Goal: Task Accomplishment & Management: Manage account settings

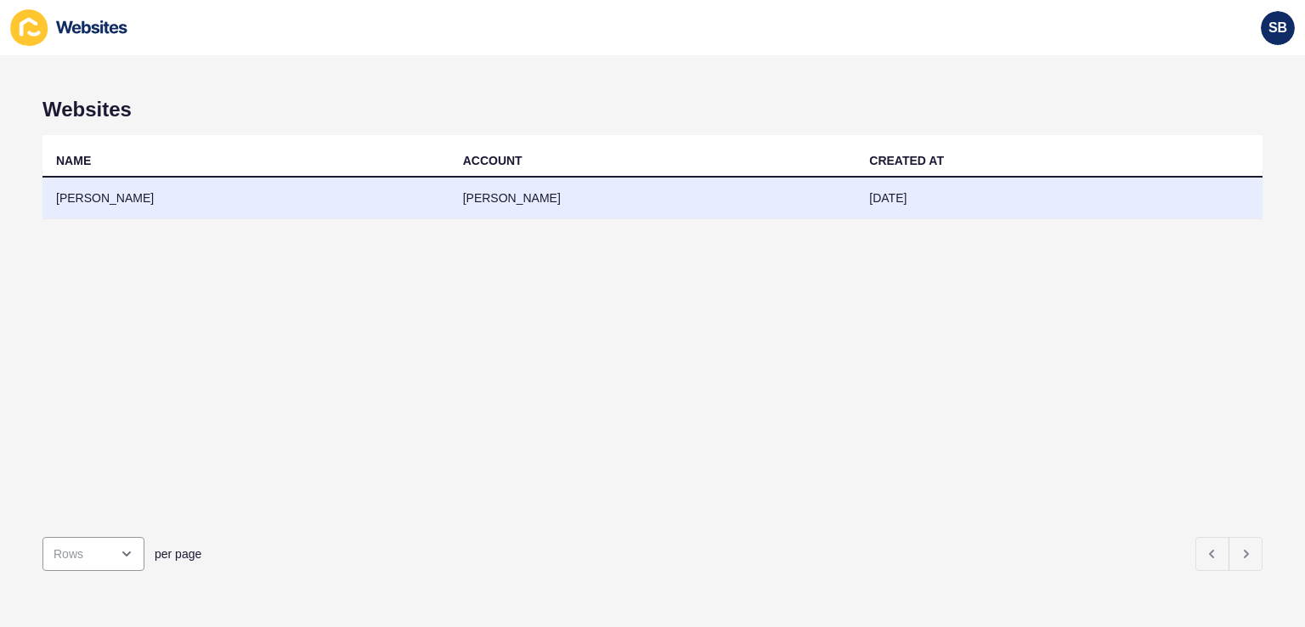
click at [152, 188] on td "[PERSON_NAME]" at bounding box center [245, 199] width 407 height 42
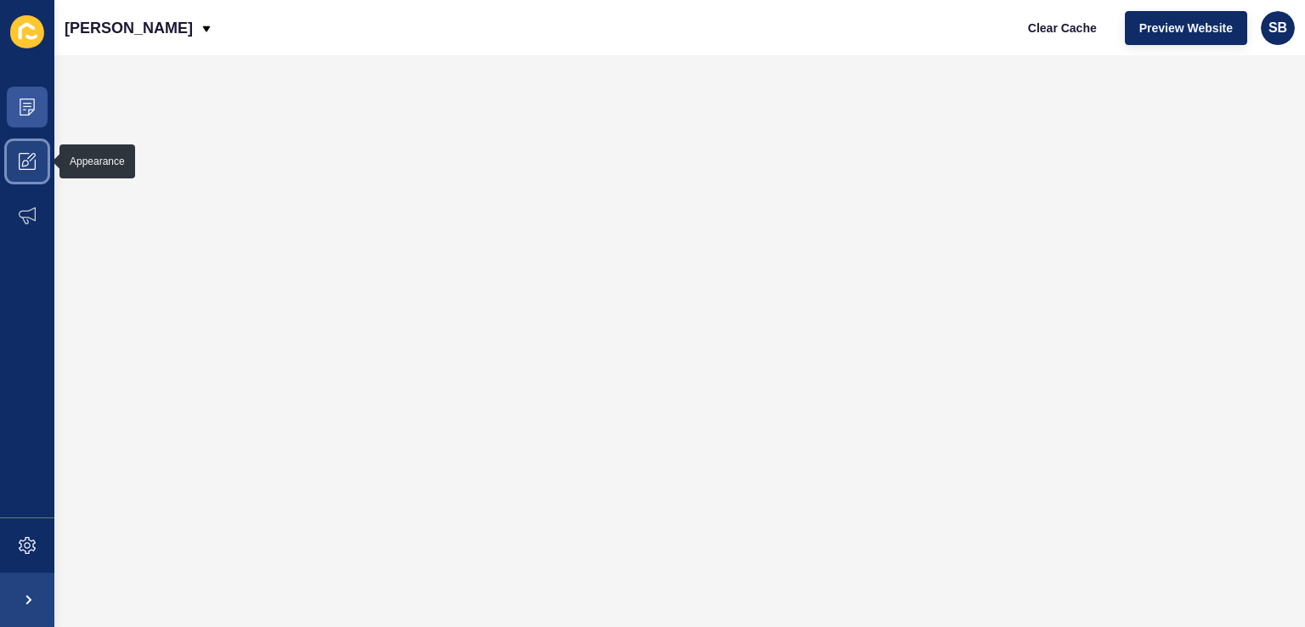
click at [32, 161] on icon at bounding box center [27, 161] width 17 height 17
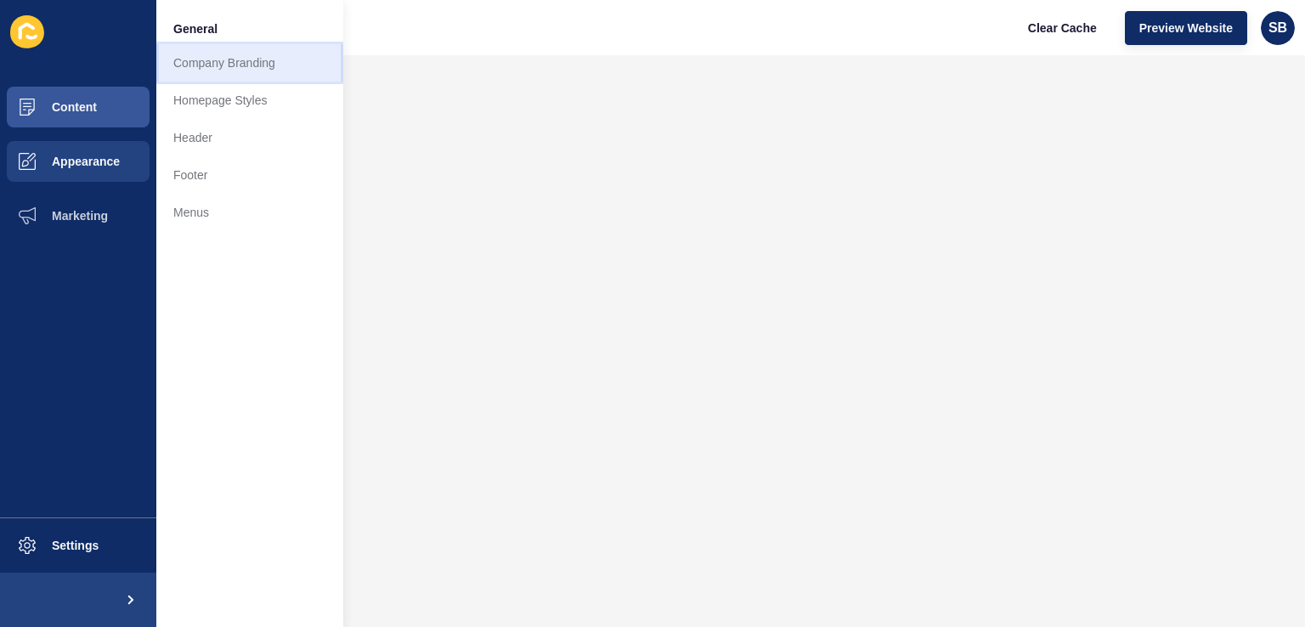
click at [267, 62] on link "Company Branding" at bounding box center [249, 62] width 187 height 37
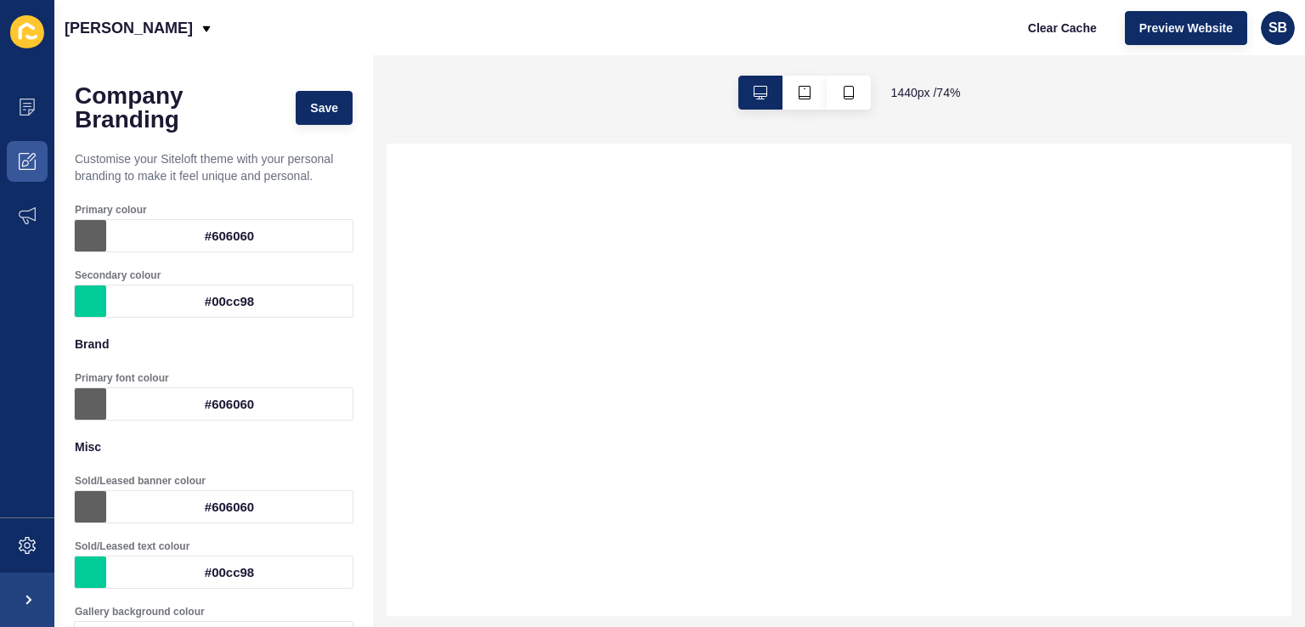
select select
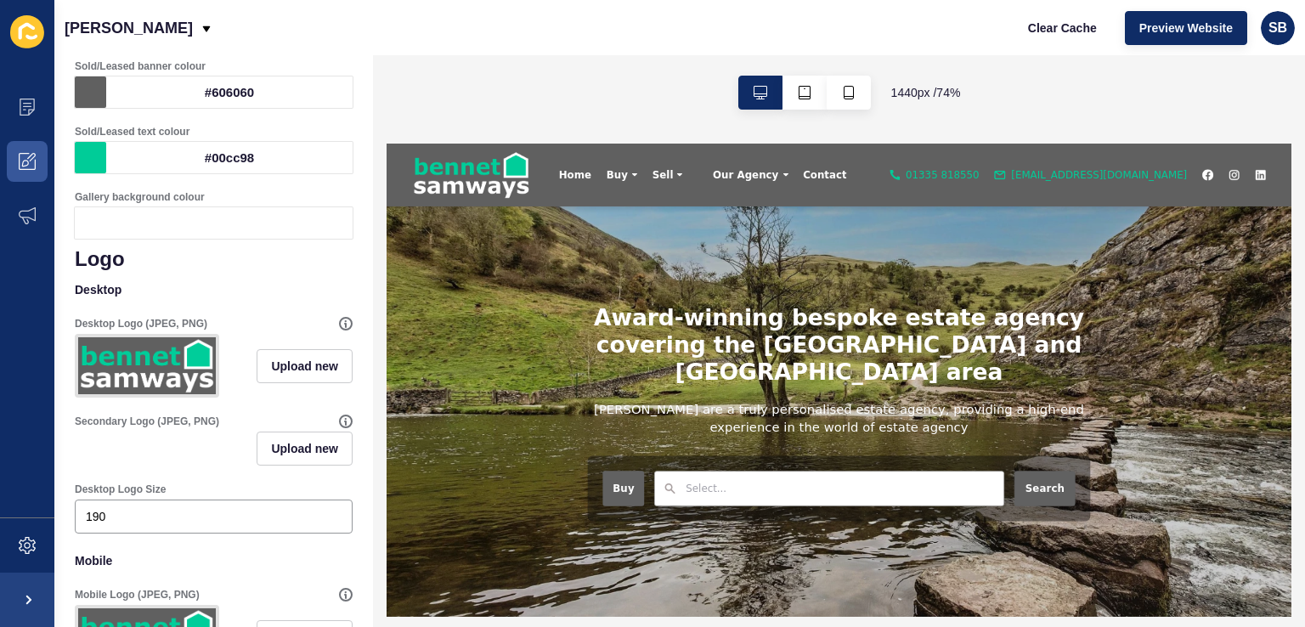
scroll to position [425, 0]
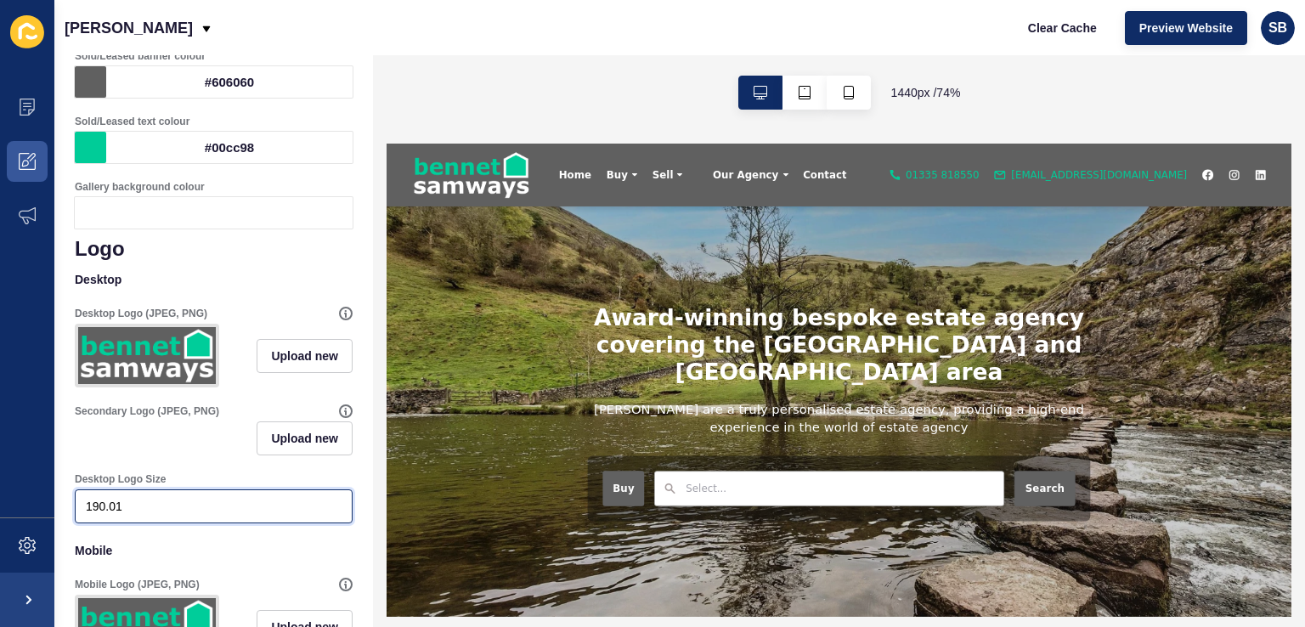
click at [323, 515] on input "190.01" at bounding box center [214, 506] width 256 height 17
click at [323, 515] on input "190.02" at bounding box center [214, 506] width 256 height 17
click at [95, 510] on div "190.02" at bounding box center [214, 506] width 278 height 34
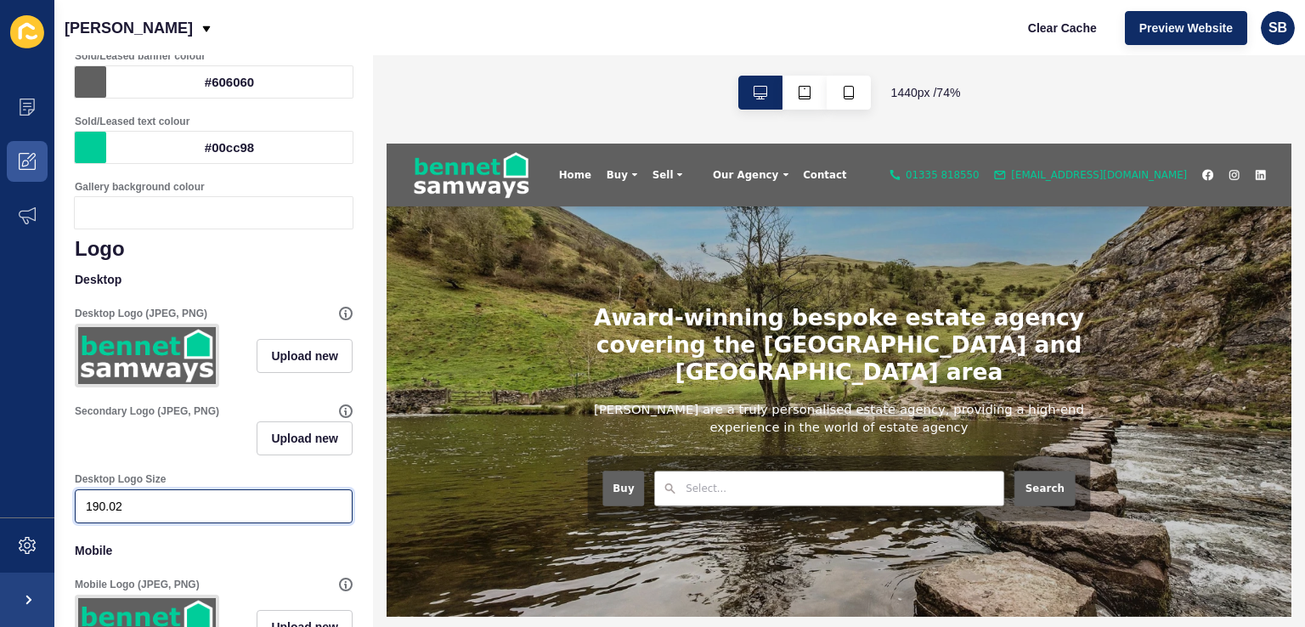
click at [115, 515] on input "190.02" at bounding box center [214, 506] width 256 height 17
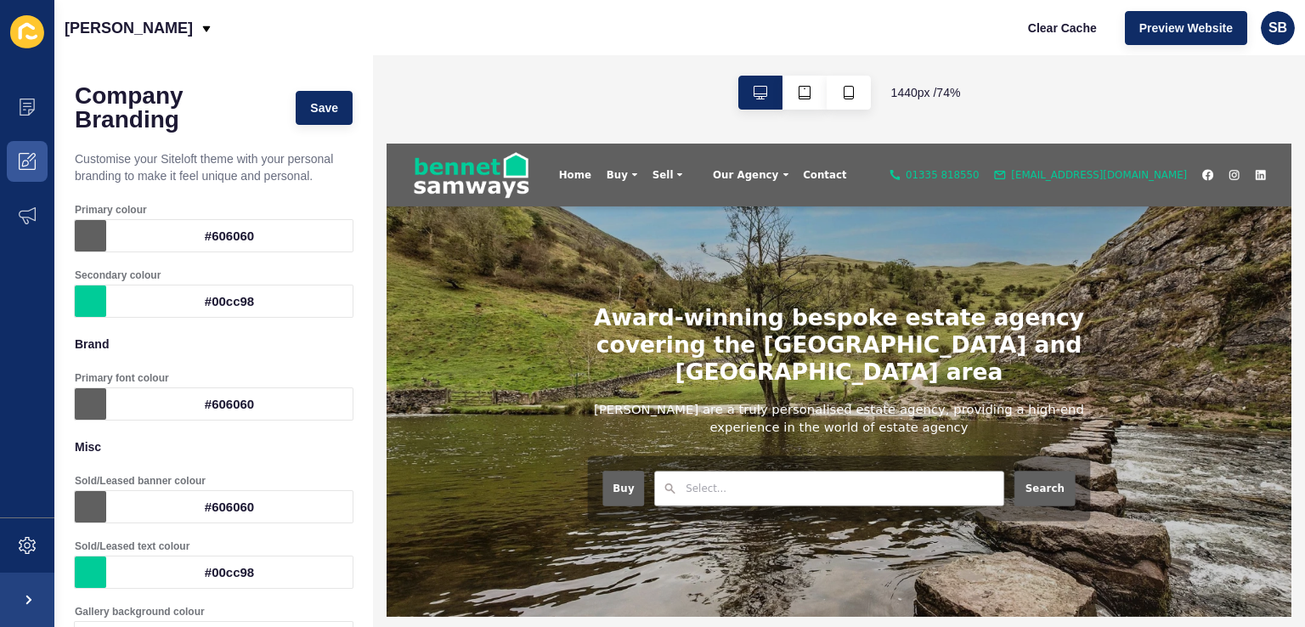
scroll to position [0, 0]
type input "250"
click at [327, 113] on button "Save" at bounding box center [324, 108] width 57 height 34
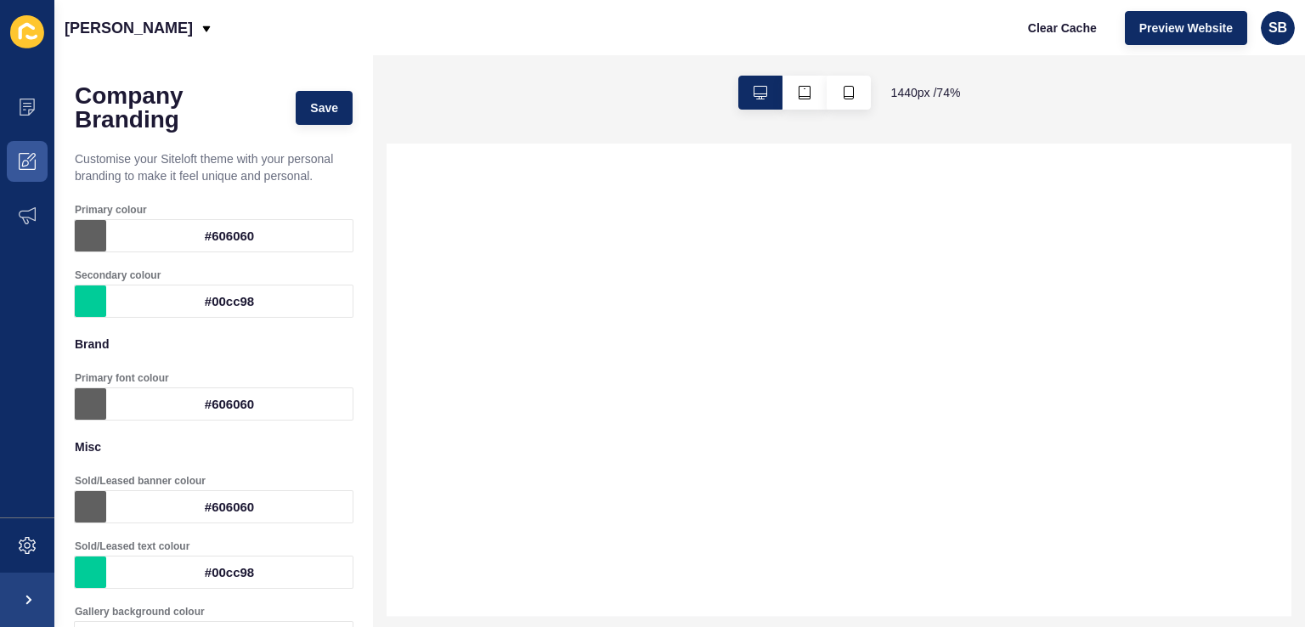
select select
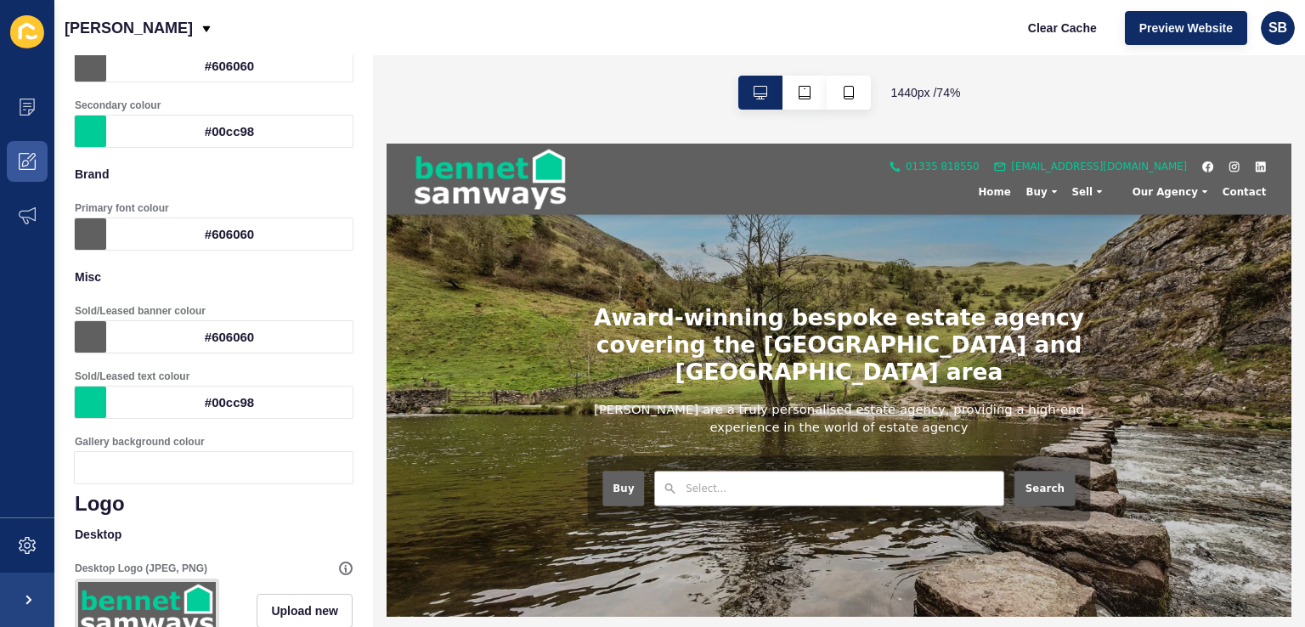
scroll to position [255, 0]
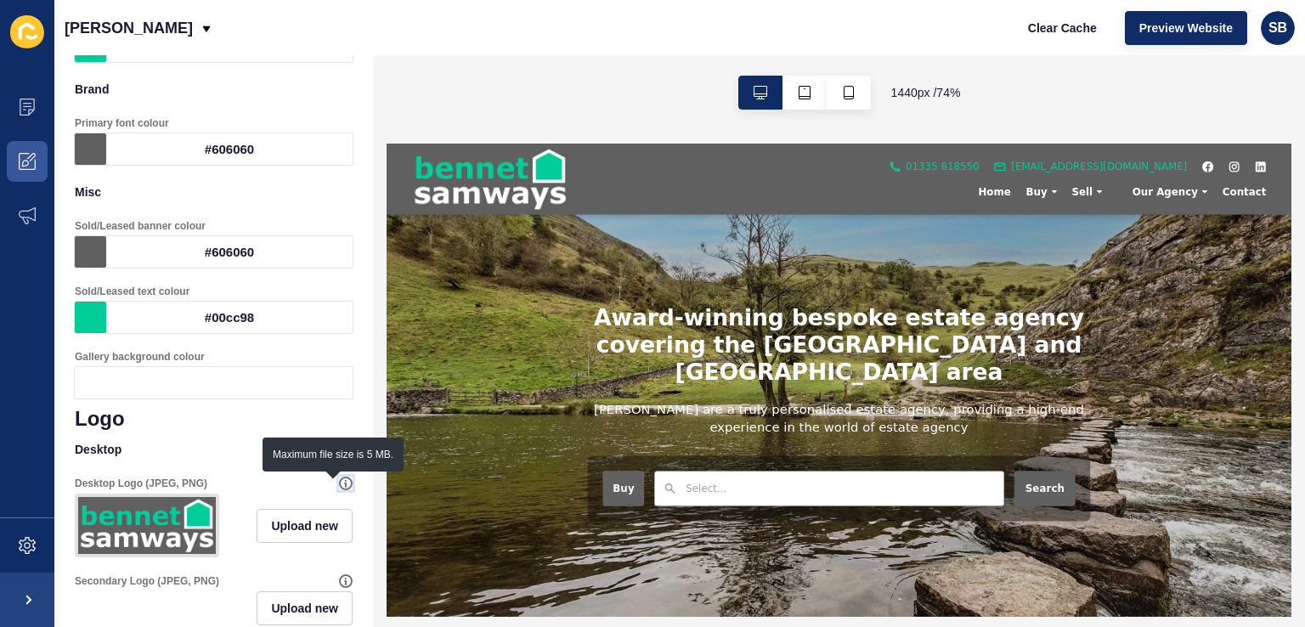
click at [345, 482] on icon at bounding box center [345, 484] width 1 height 6
click at [198, 534] on img at bounding box center [147, 525] width 138 height 57
click at [857, 93] on button "button" at bounding box center [848, 93] width 44 height 34
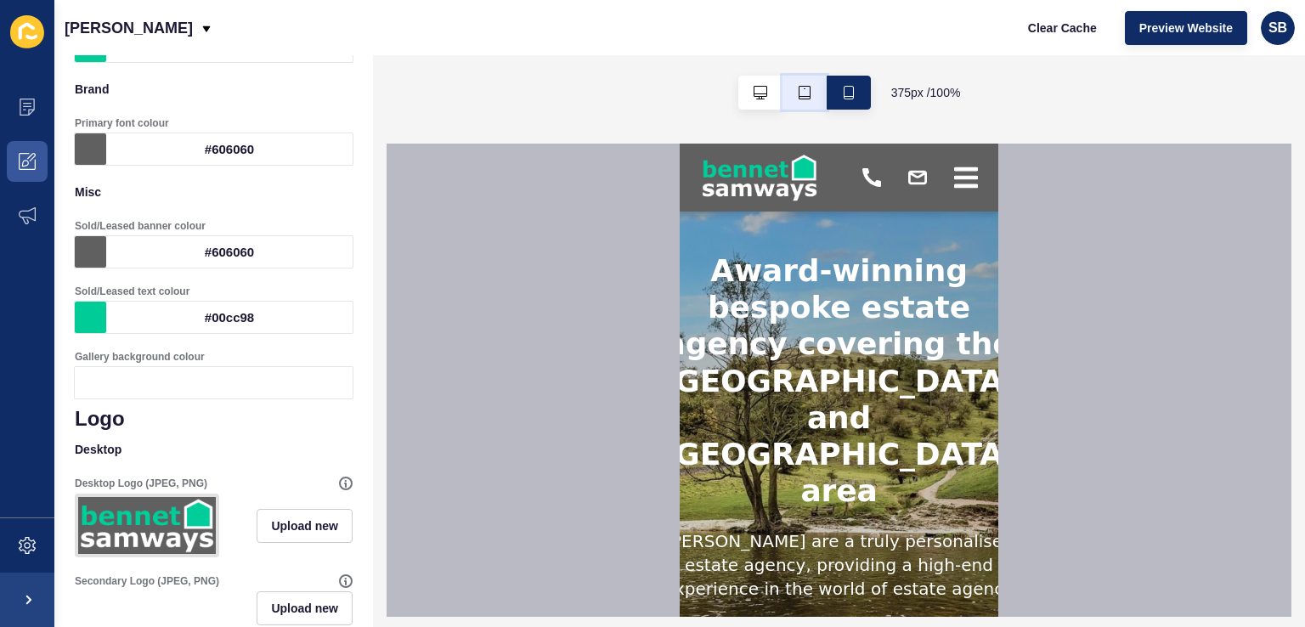
click at [811, 88] on button "button" at bounding box center [804, 93] width 44 height 34
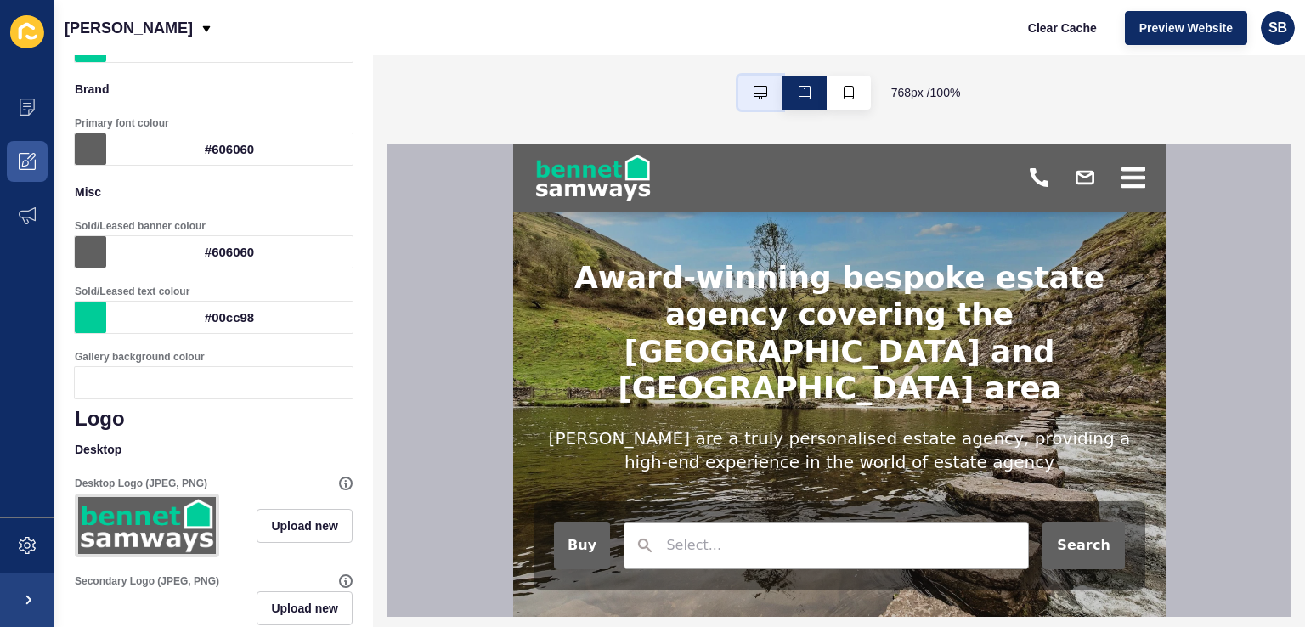
click at [764, 95] on icon "button" at bounding box center [760, 93] width 14 height 14
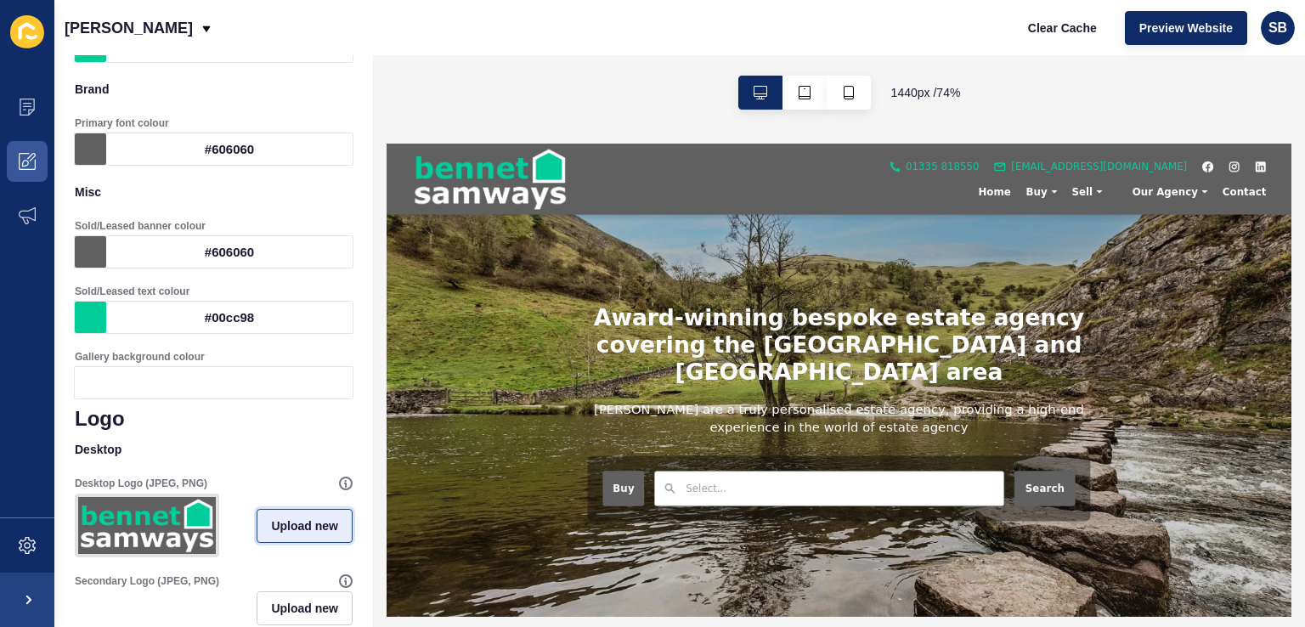
click at [309, 531] on span "Upload new" at bounding box center [304, 525] width 67 height 17
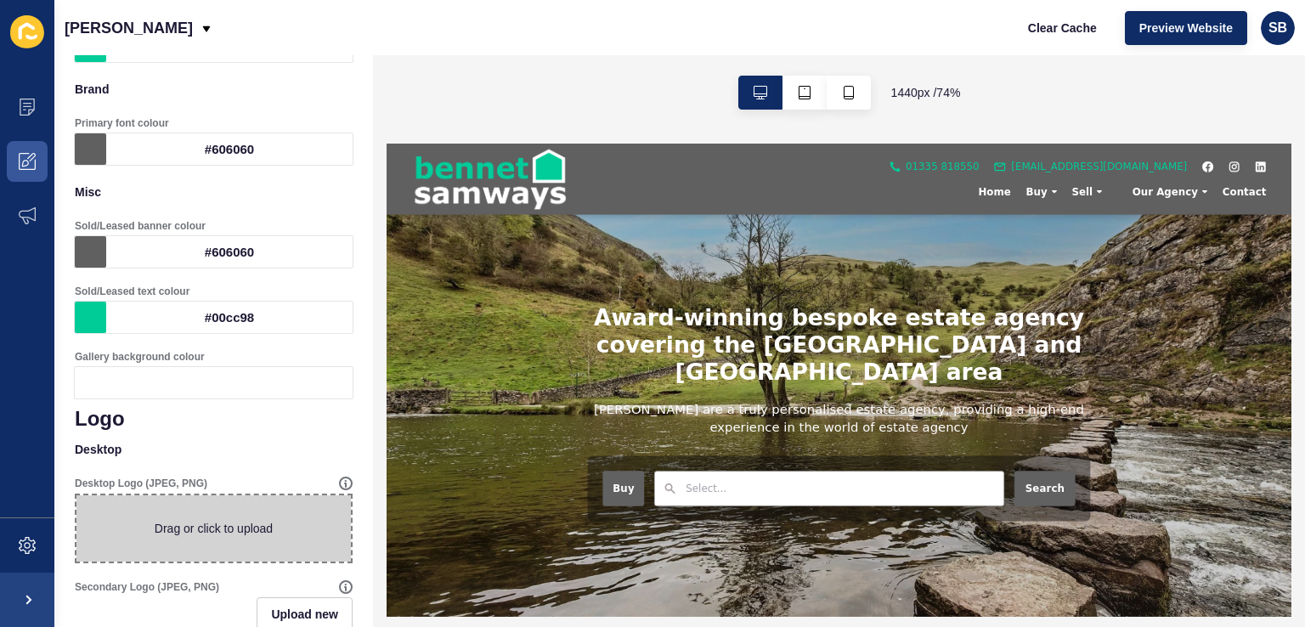
click at [264, 534] on span at bounding box center [213, 528] width 274 height 66
click at [76, 495] on input "Drag or click to upload" at bounding box center [76, 495] width 0 height 0
type input "C:\fakepath\BS-Primary-NoStrap-Print.jpg"
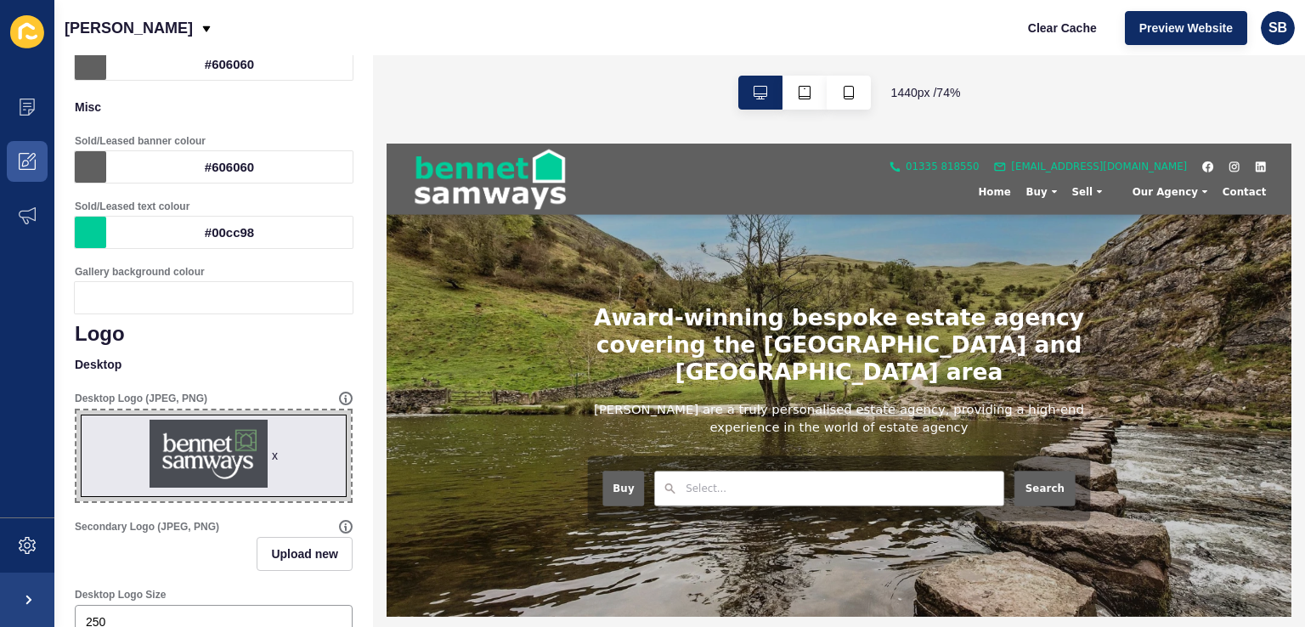
scroll to position [0, 0]
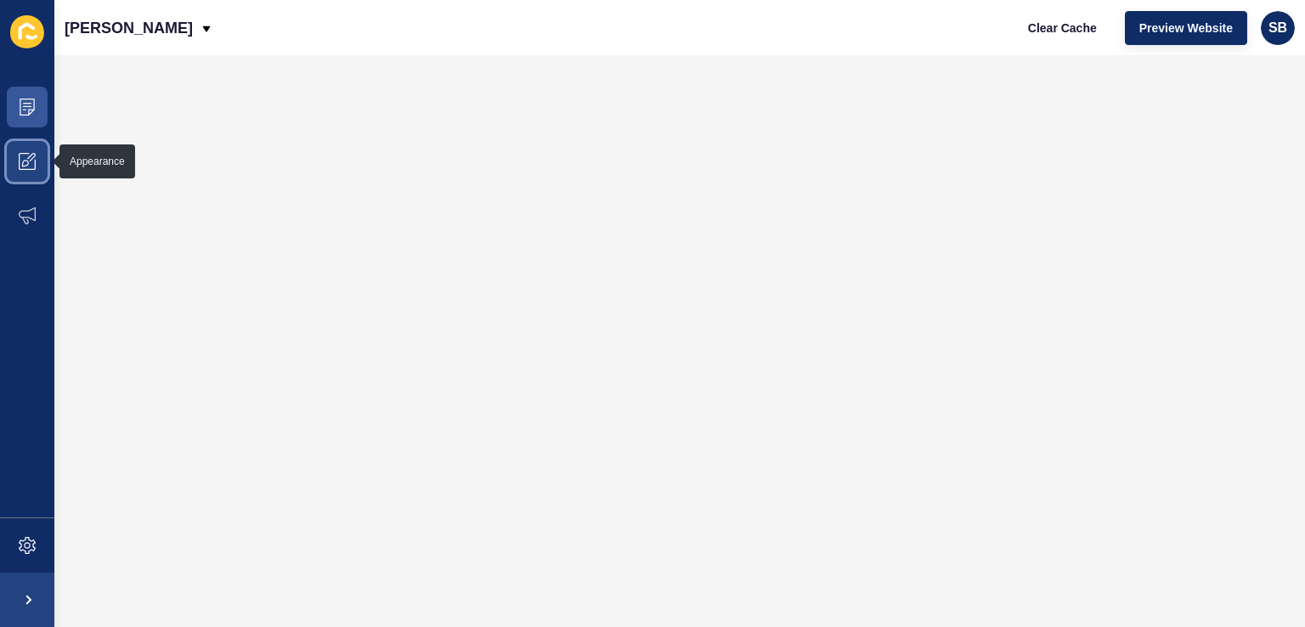
click at [41, 162] on span at bounding box center [27, 161] width 54 height 54
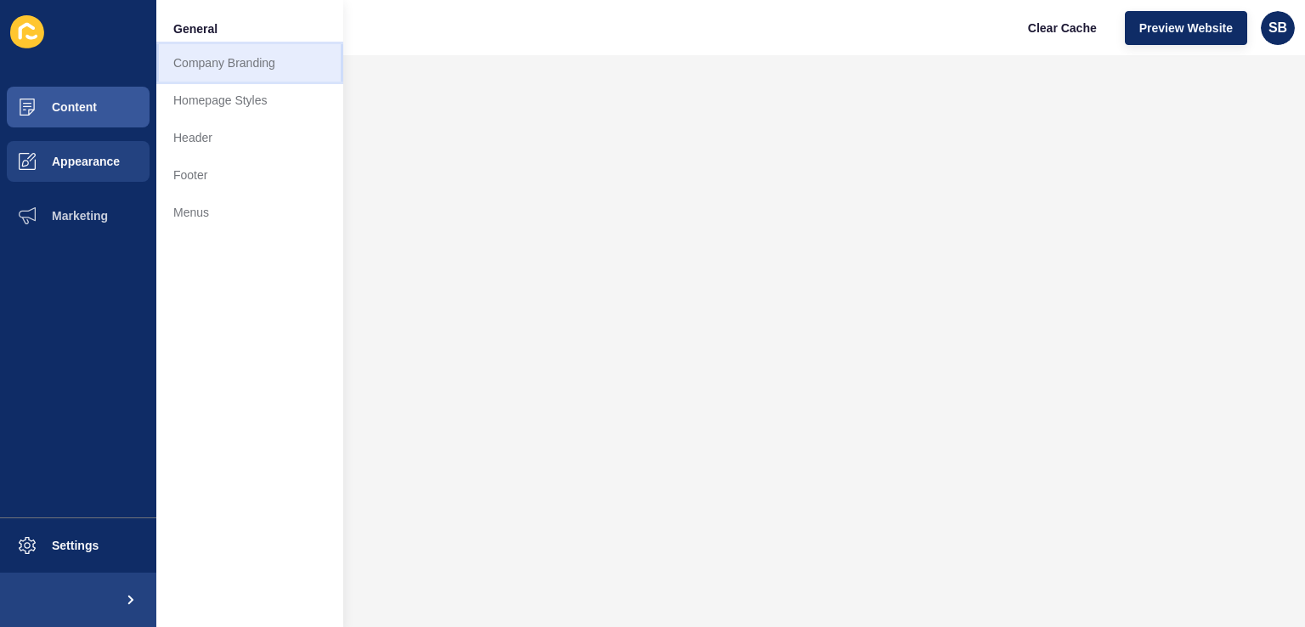
click at [234, 70] on link "Company Branding" at bounding box center [249, 62] width 187 height 37
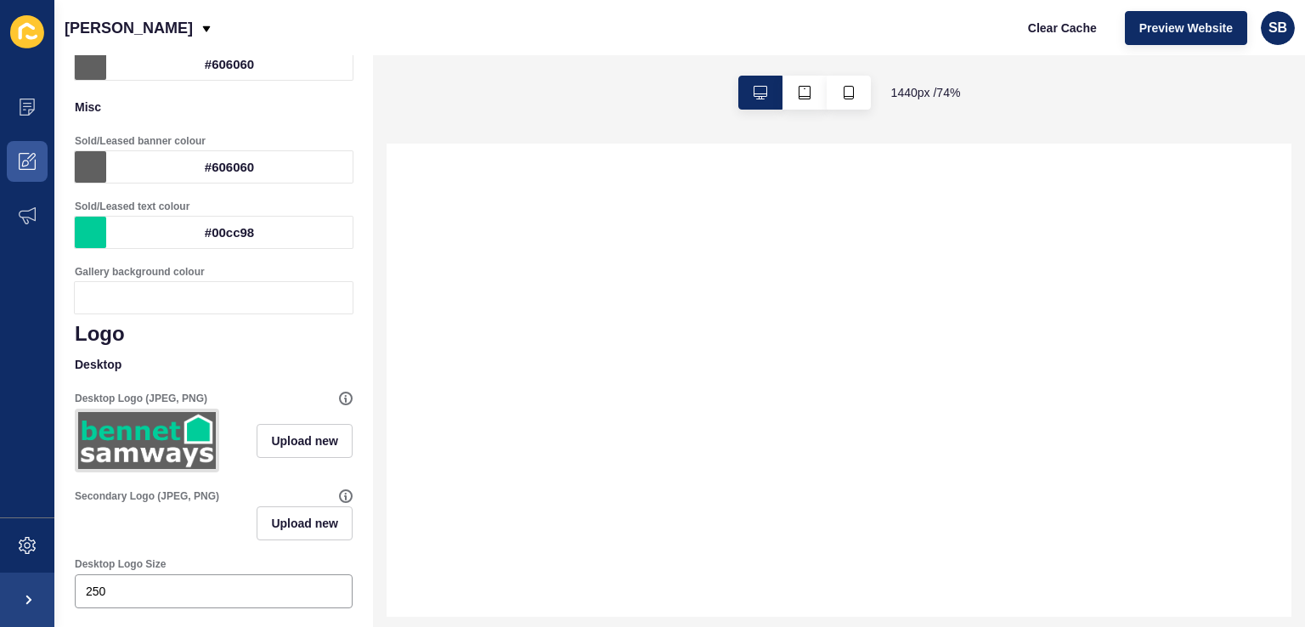
scroll to position [425, 0]
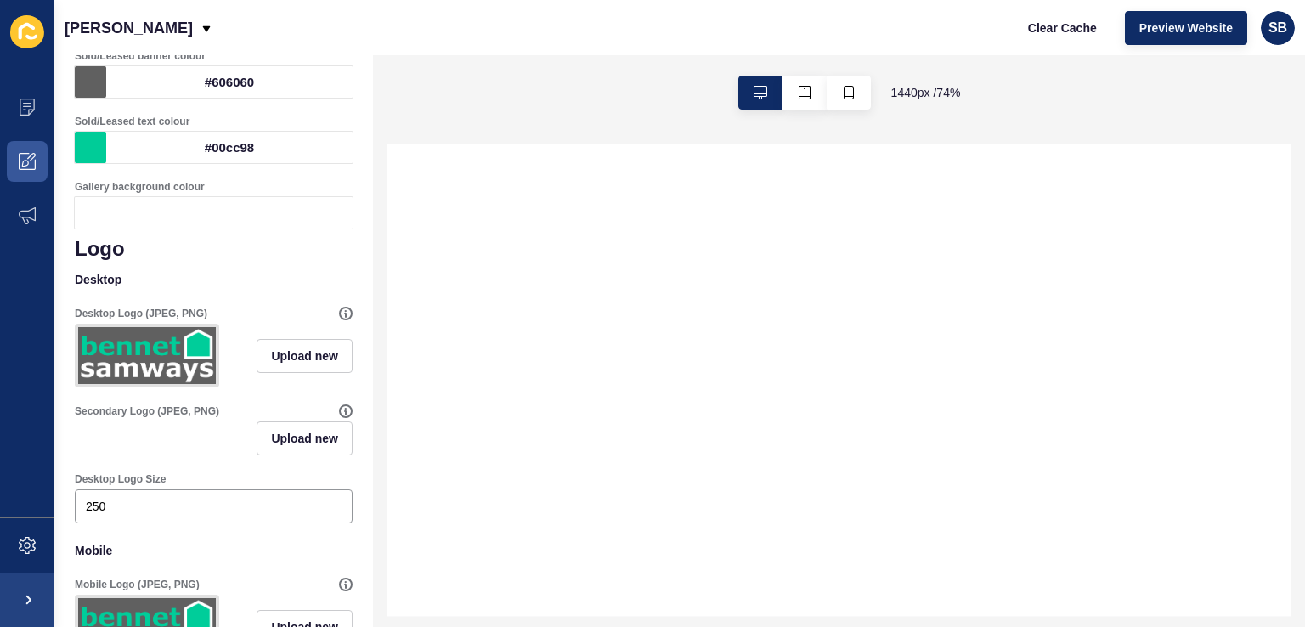
select select
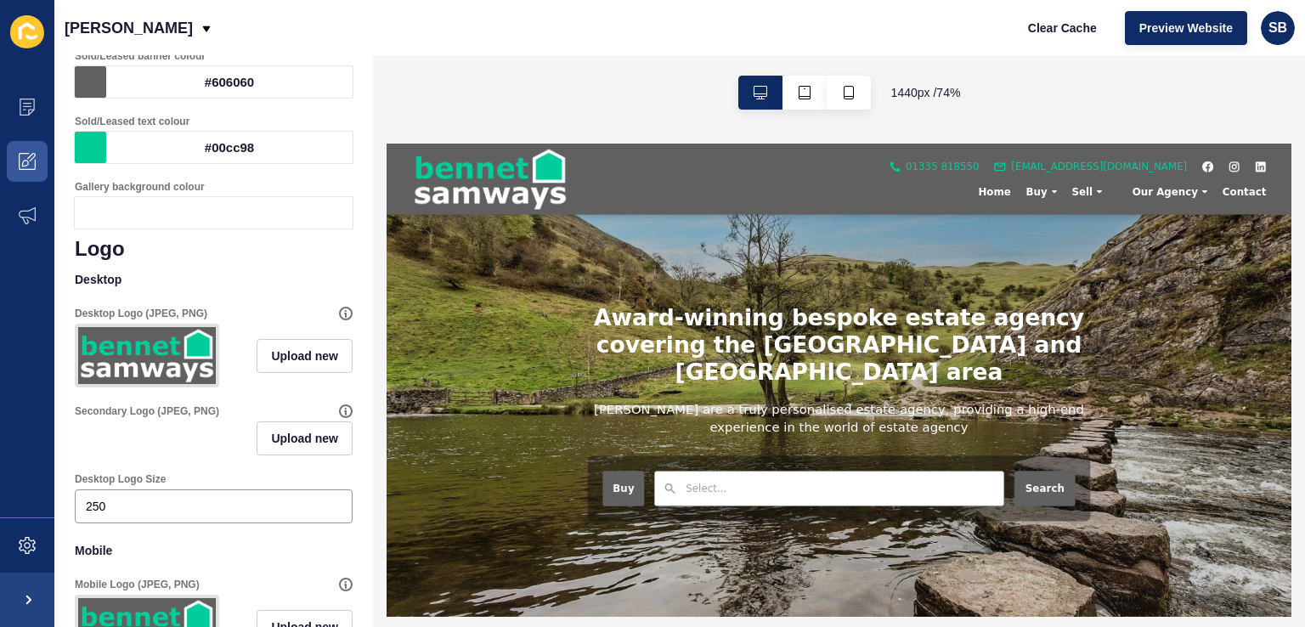
scroll to position [0, 0]
click at [93, 515] on input "250" at bounding box center [214, 506] width 256 height 17
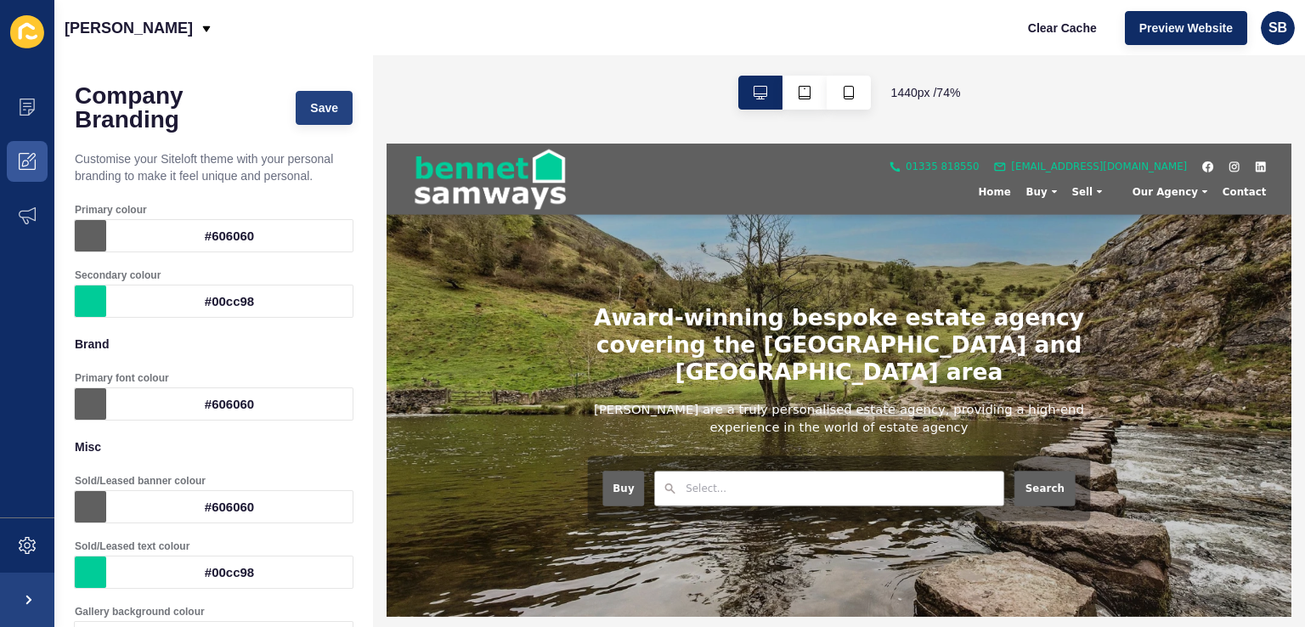
type input "500"
click at [324, 110] on span "Save" at bounding box center [324, 107] width 28 height 17
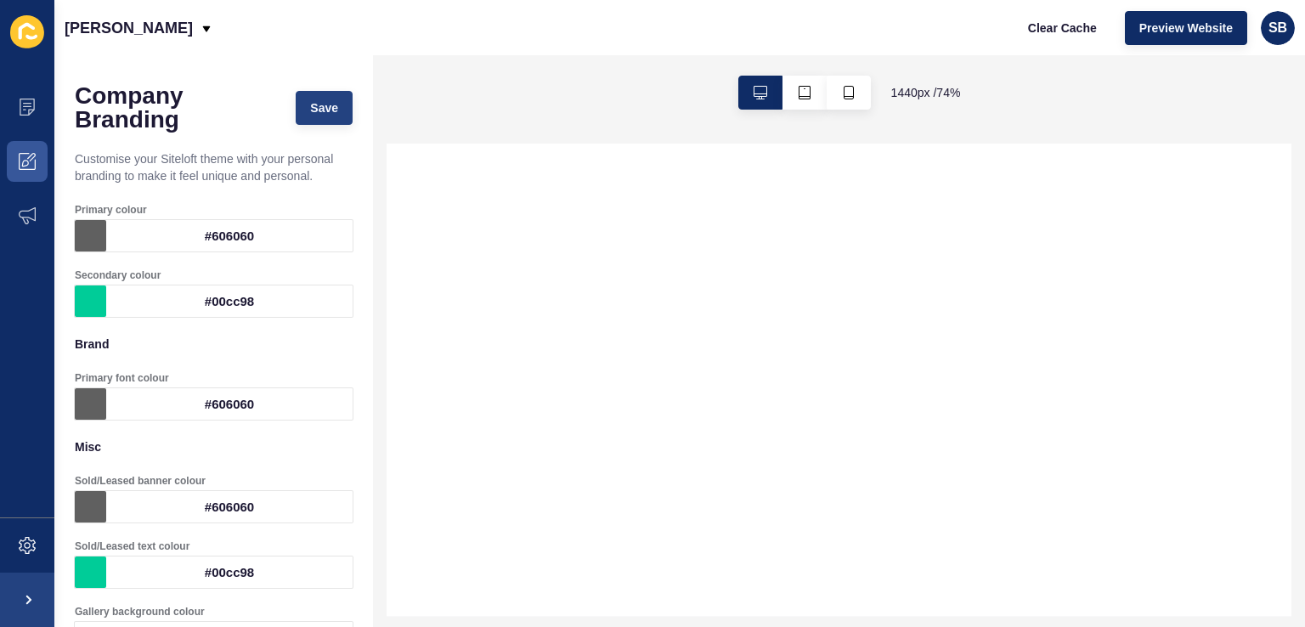
select select
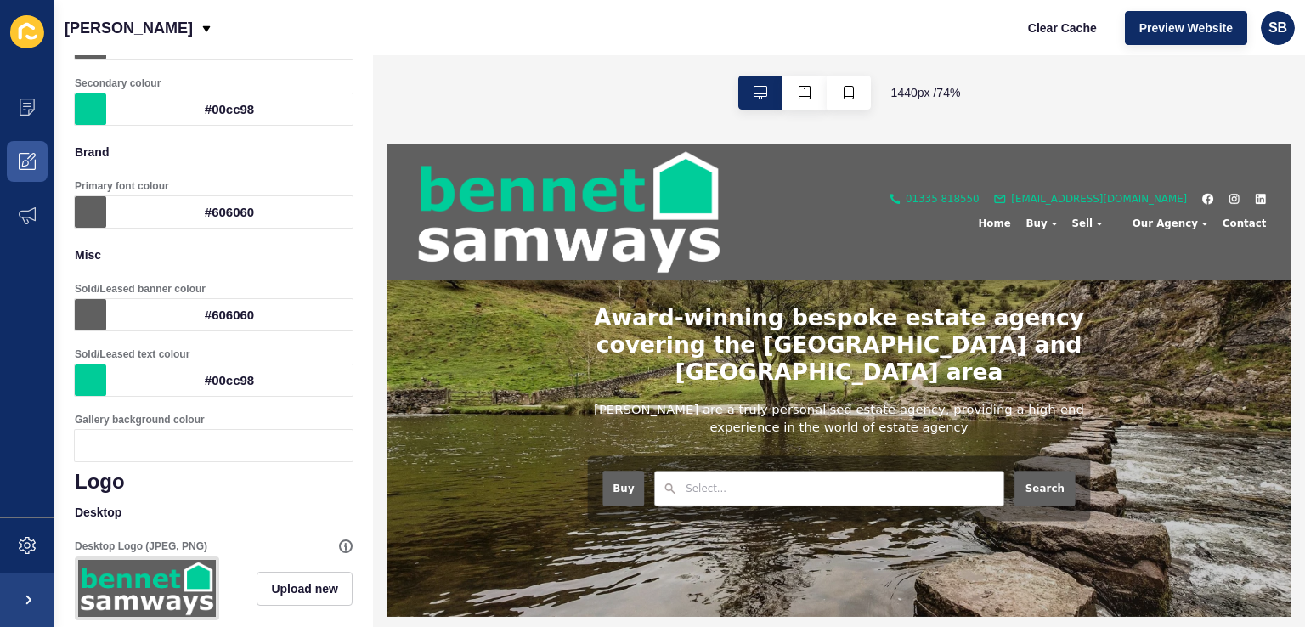
scroll to position [425, 0]
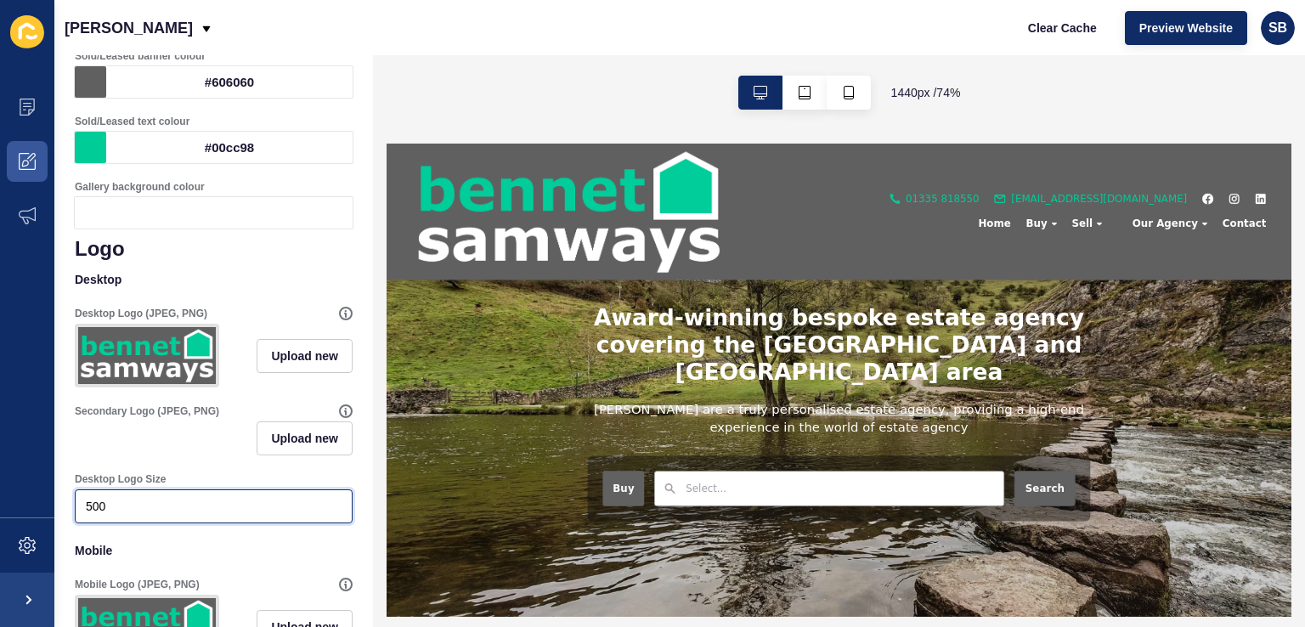
click at [99, 515] on input "500" at bounding box center [214, 506] width 256 height 17
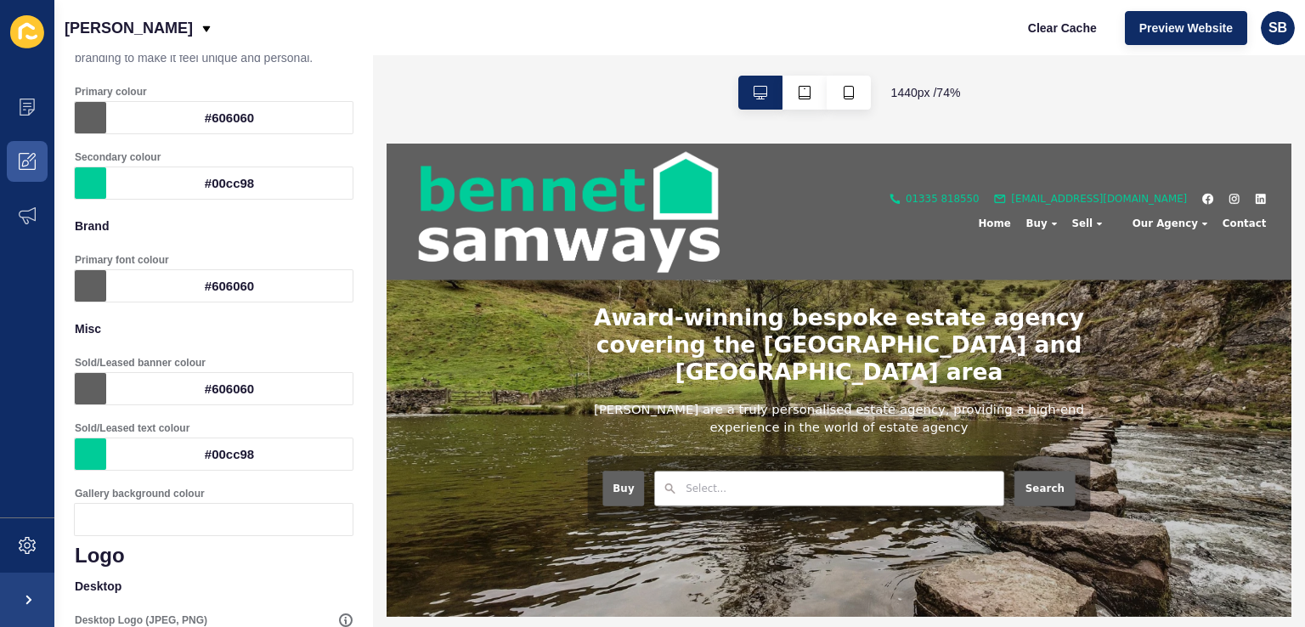
scroll to position [0, 0]
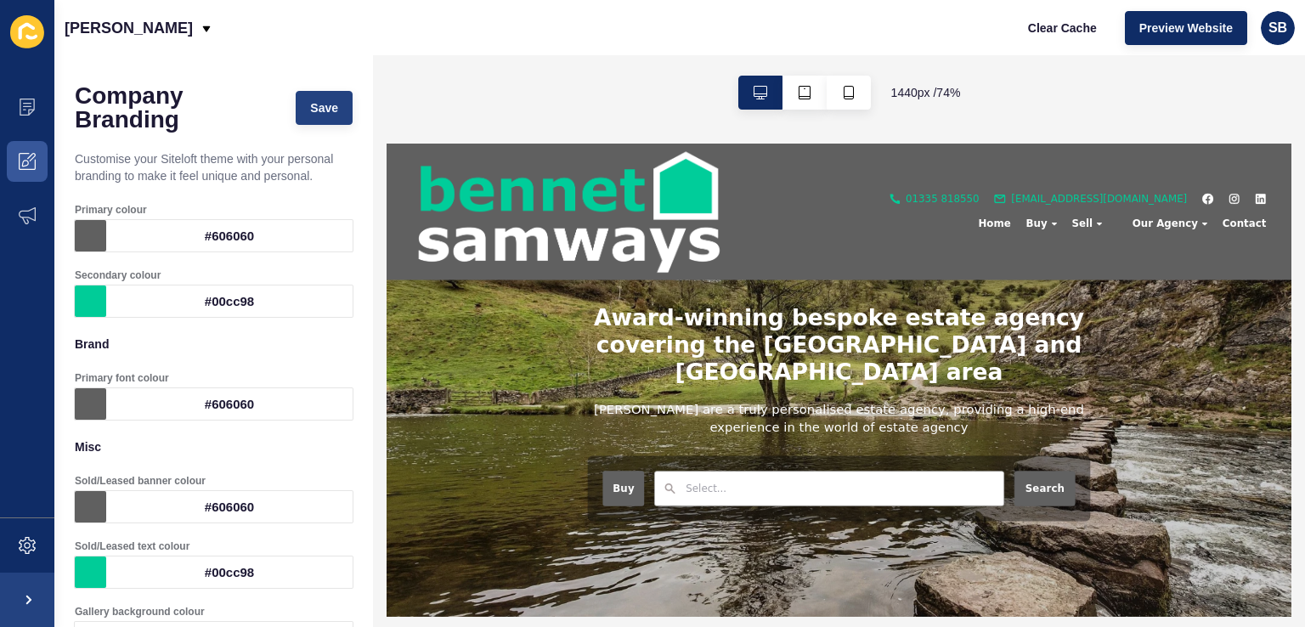
type input "200"
click at [310, 104] on span "Save" at bounding box center [324, 107] width 28 height 17
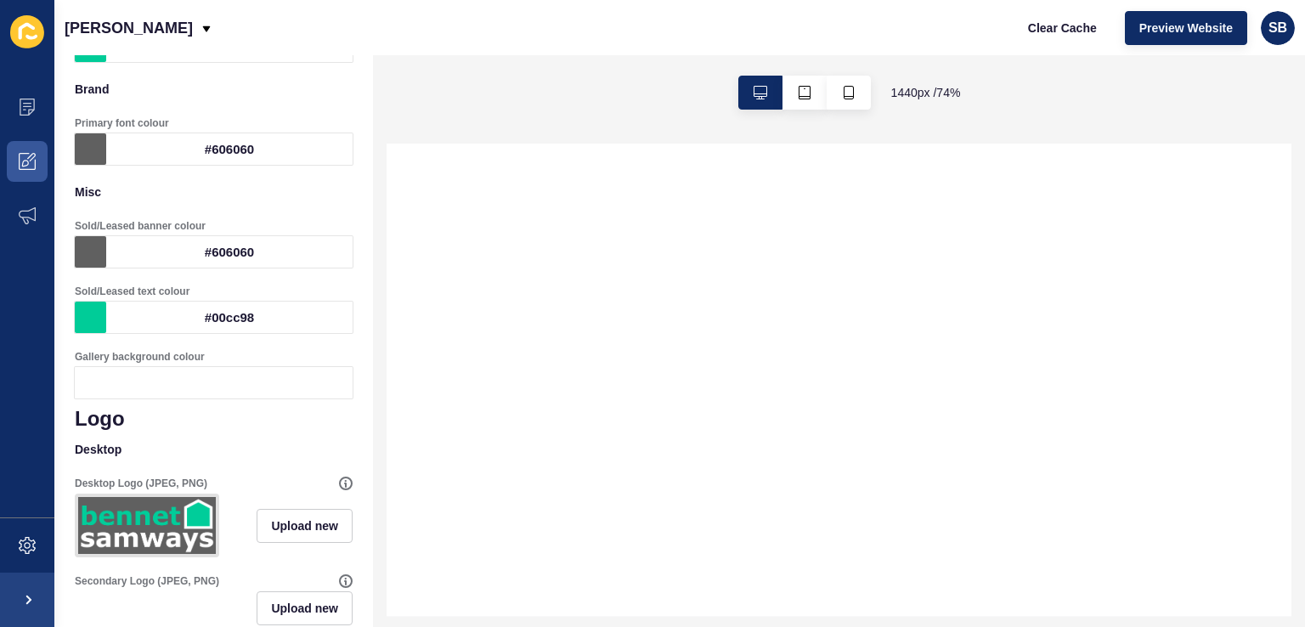
select select
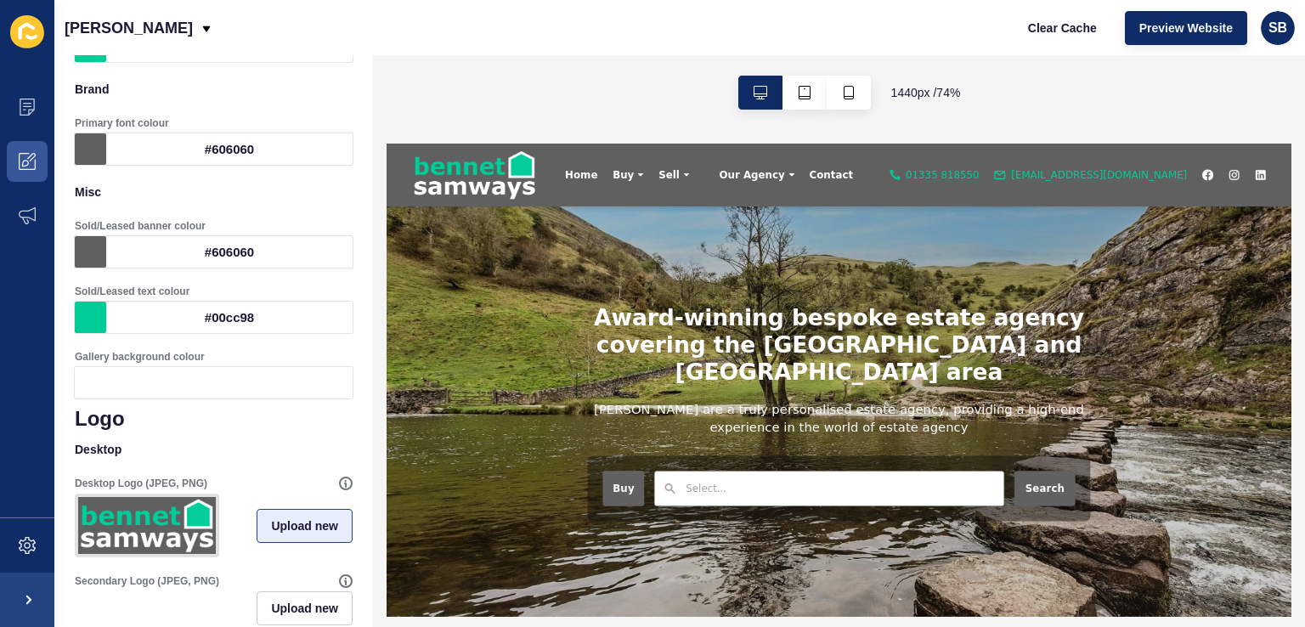
scroll to position [0, 0]
click at [340, 480] on icon at bounding box center [346, 483] width 12 height 12
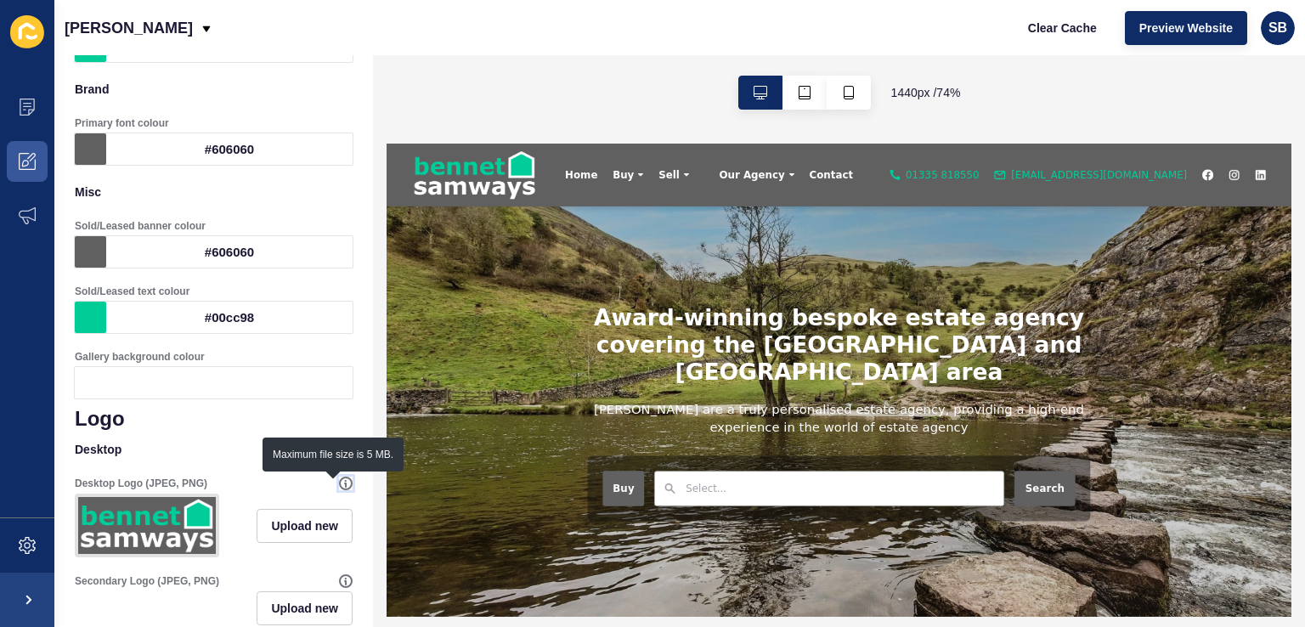
click at [340, 480] on icon at bounding box center [346, 483] width 12 height 12
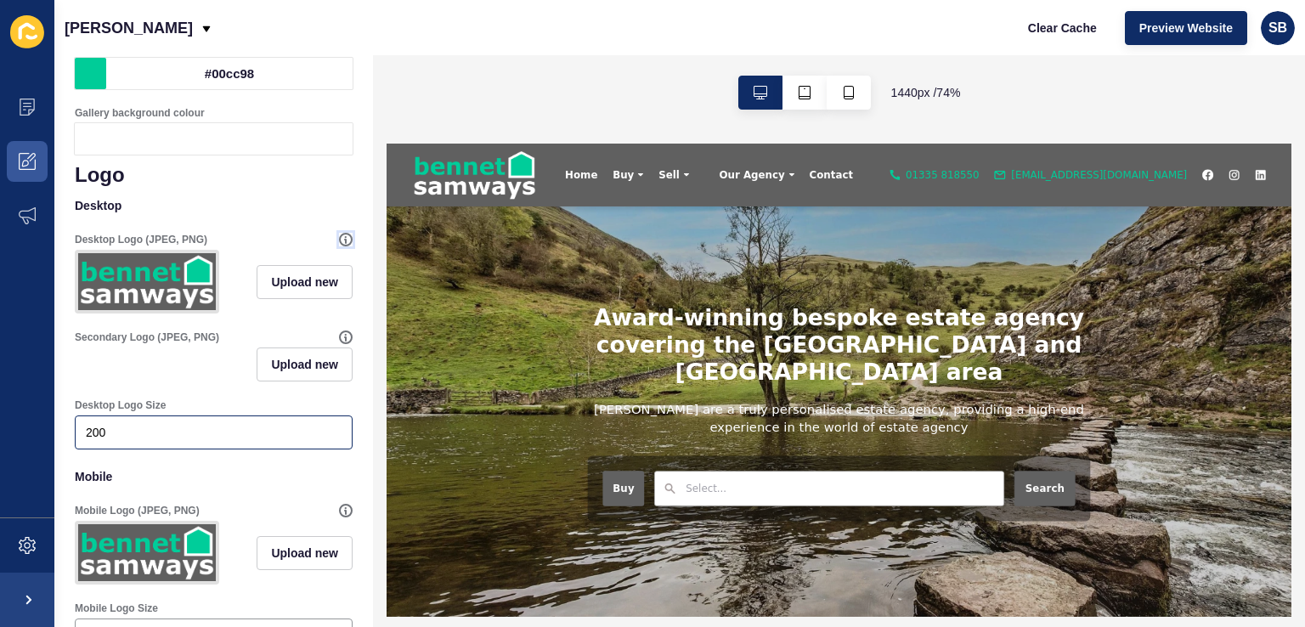
scroll to position [425, 0]
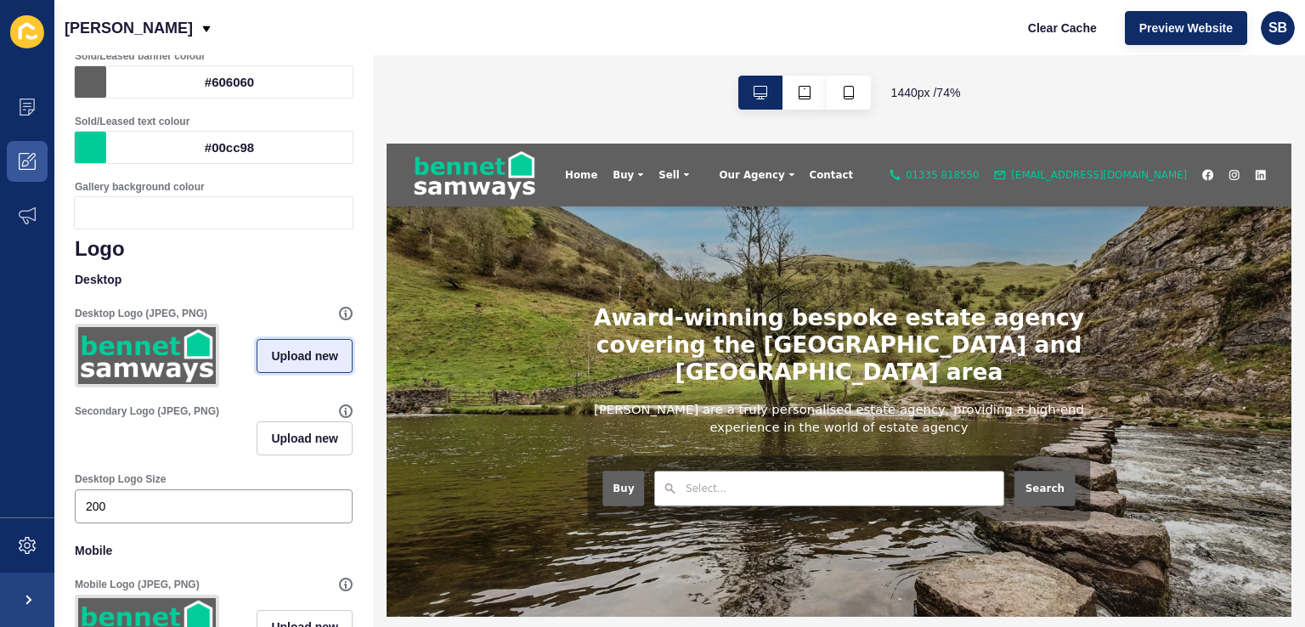
click at [299, 354] on span "Upload new" at bounding box center [304, 355] width 67 height 17
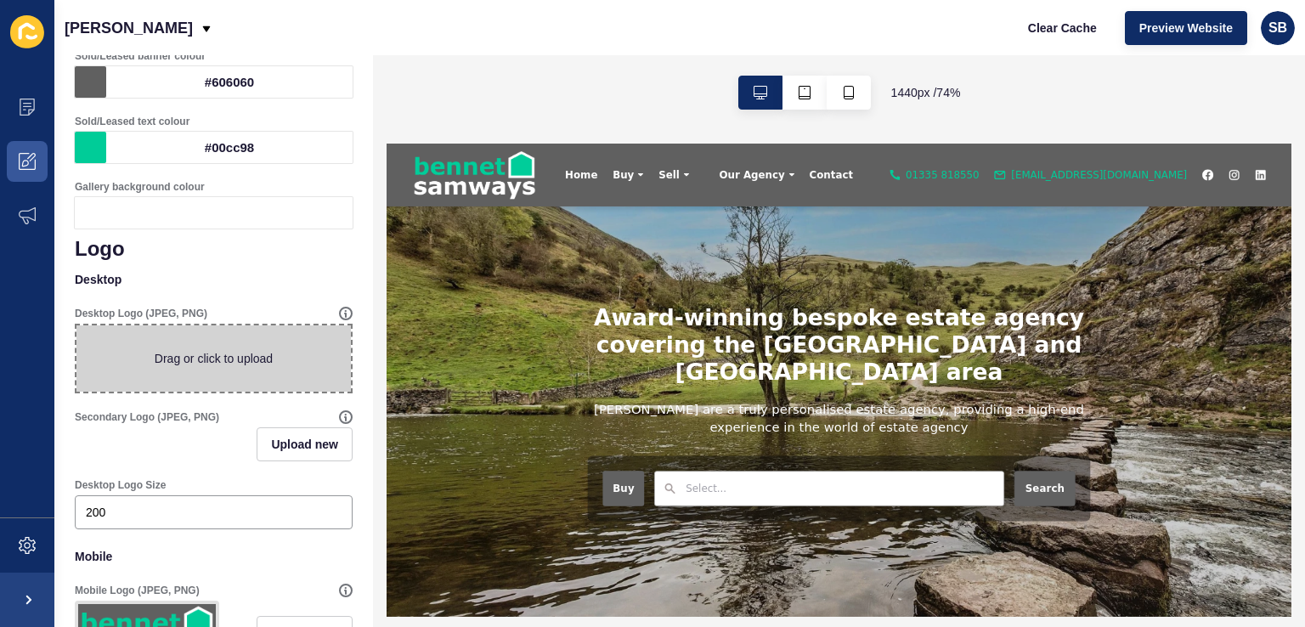
click at [299, 350] on span at bounding box center [213, 358] width 274 height 66
click at [76, 325] on input "Drag or click to upload" at bounding box center [76, 325] width 0 height 0
type input "C:\fakepath\BS-Primary-NoStrap-Print.jpg"
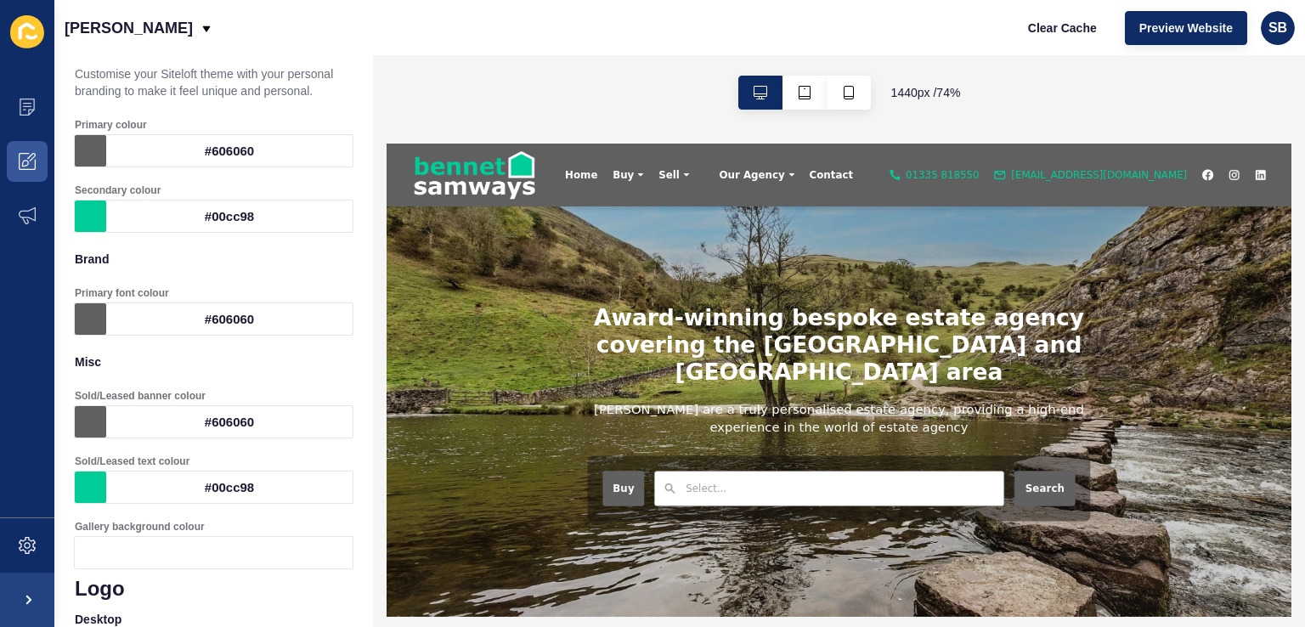
scroll to position [0, 0]
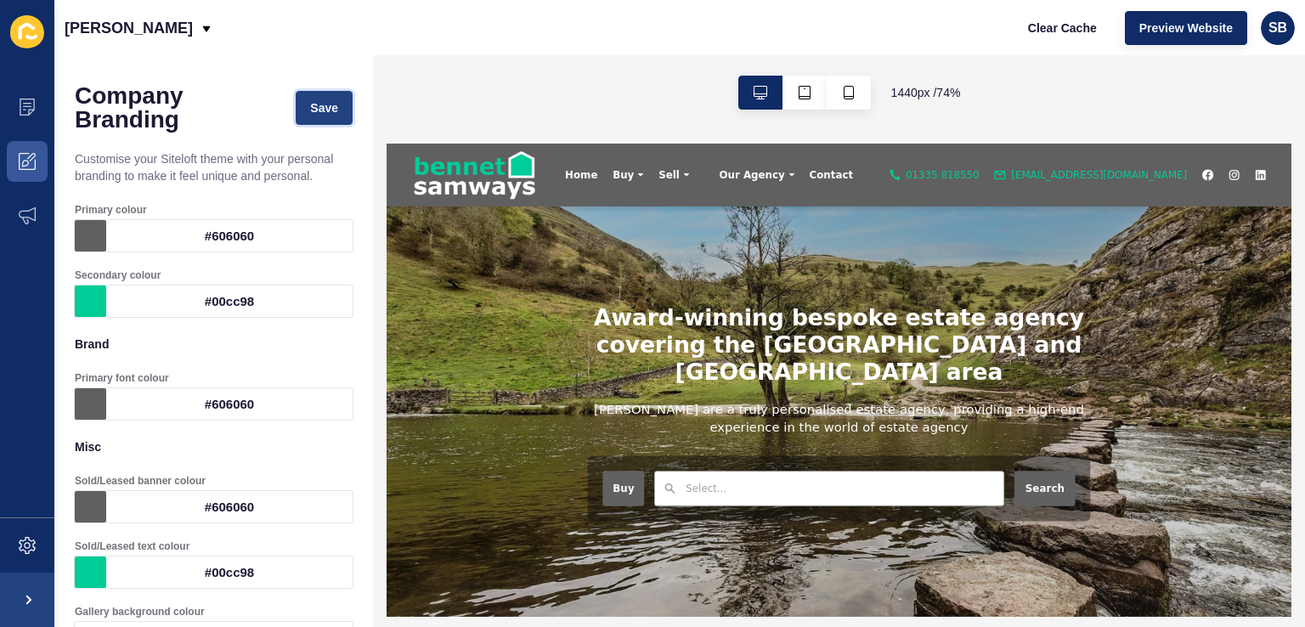
click at [310, 99] on span "Save" at bounding box center [324, 107] width 28 height 17
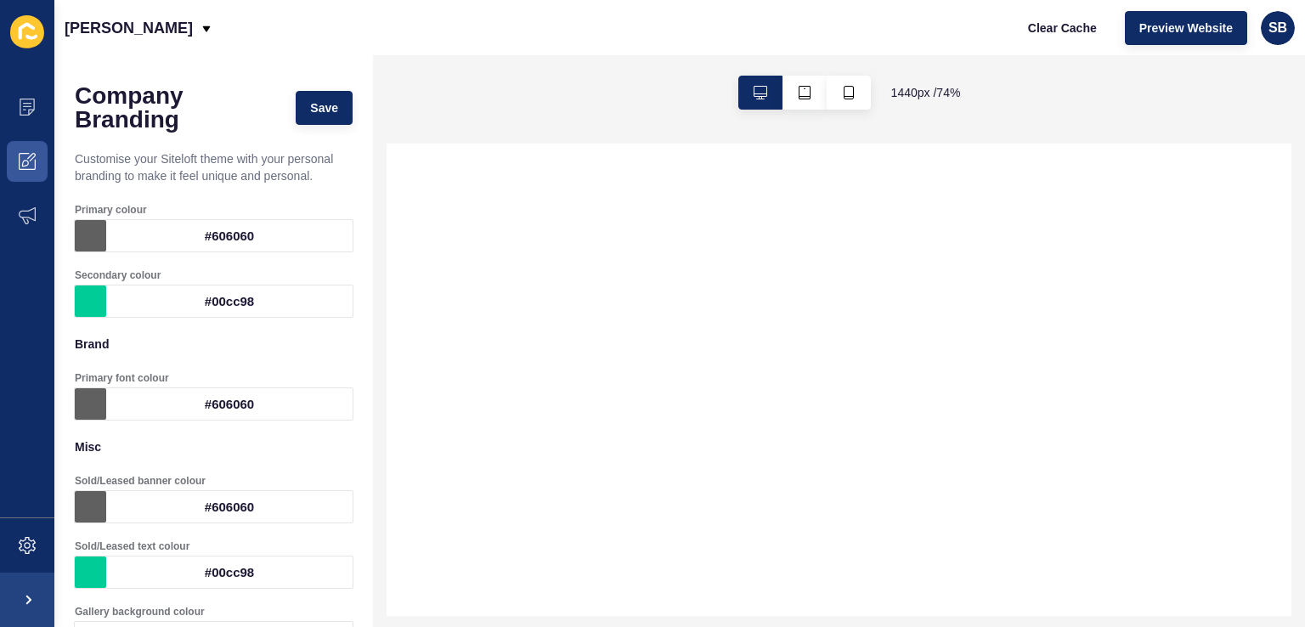
select select
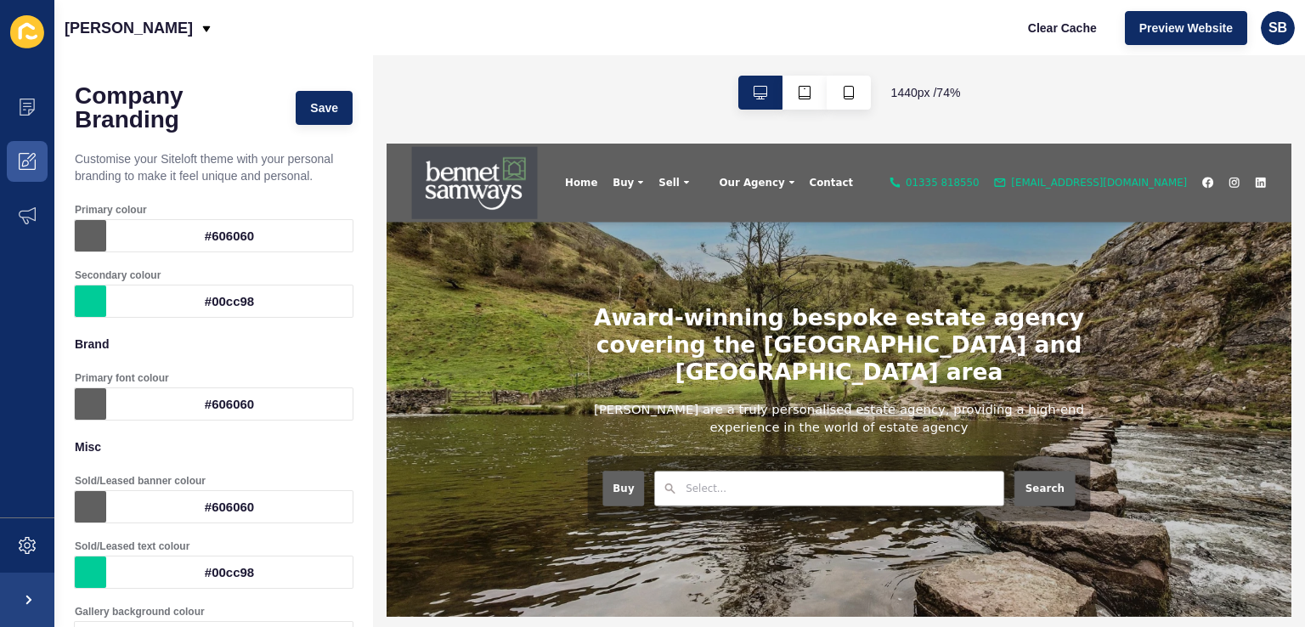
click at [211, 233] on div "#606060" at bounding box center [229, 235] width 246 height 31
drag, startPoint x: 207, startPoint y: 239, endPoint x: 253, endPoint y: 232, distance: 46.4
click at [213, 238] on div "#606060" at bounding box center [229, 235] width 246 height 31
click at [262, 230] on div "#606060" at bounding box center [229, 235] width 246 height 31
click at [258, 234] on div "#606060" at bounding box center [229, 235] width 246 height 31
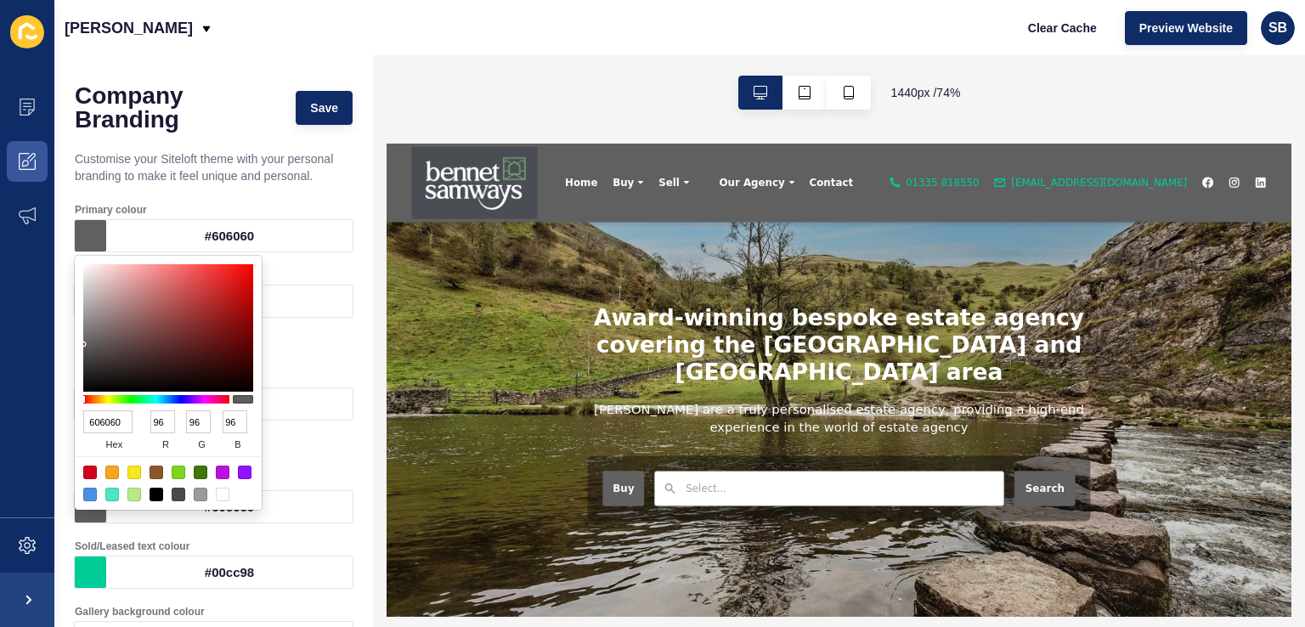
click at [105, 416] on input "606060" at bounding box center [107, 421] width 49 height 23
click at [104, 417] on input "606060" at bounding box center [107, 421] width 49 height 23
paste input "4B4D56"
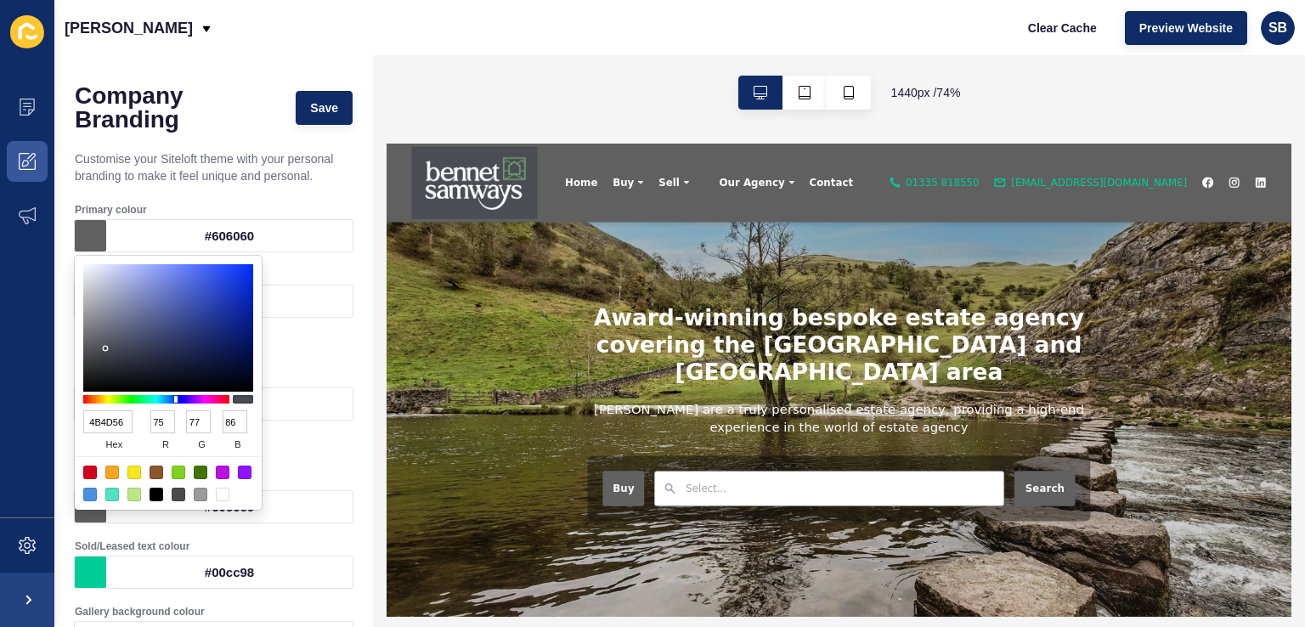
type input "4B4D56"
type input "75"
type input "77"
type input "86"
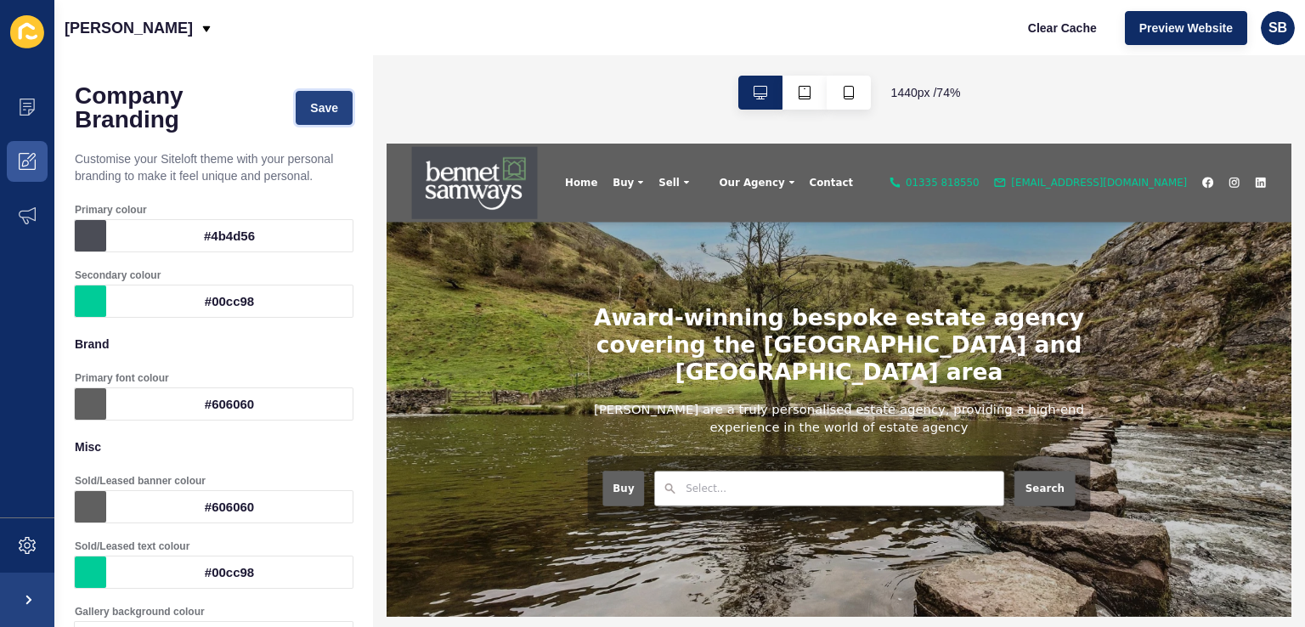
click at [311, 96] on button "Save" at bounding box center [324, 108] width 57 height 34
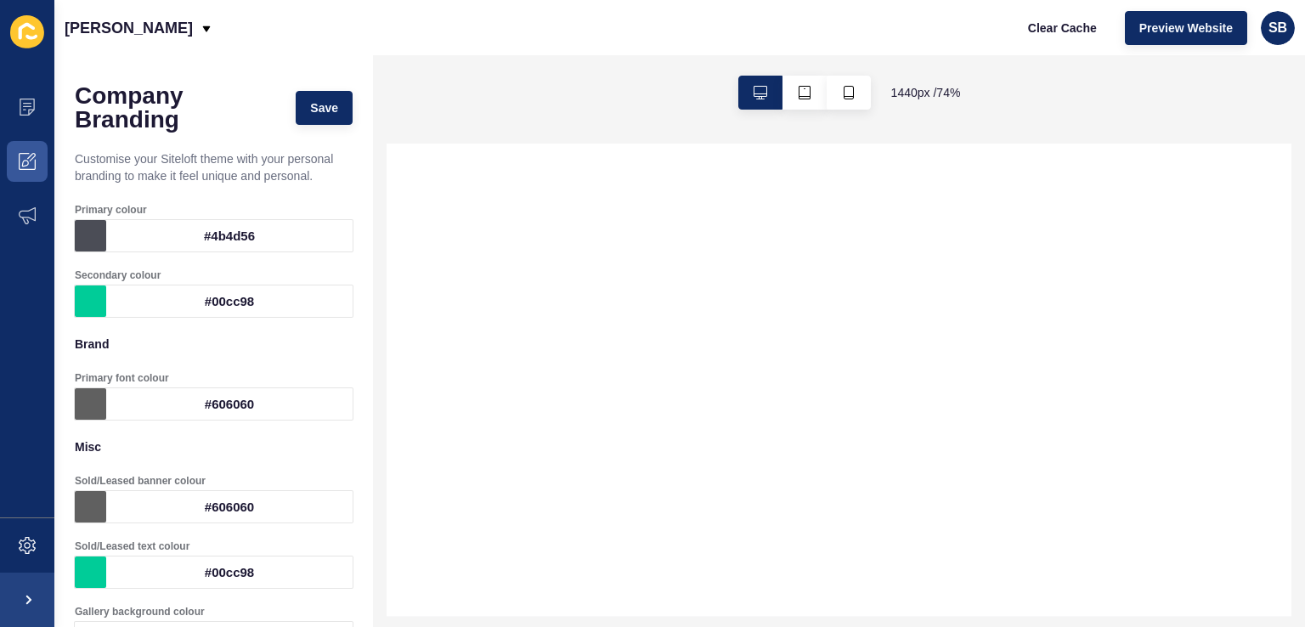
select select
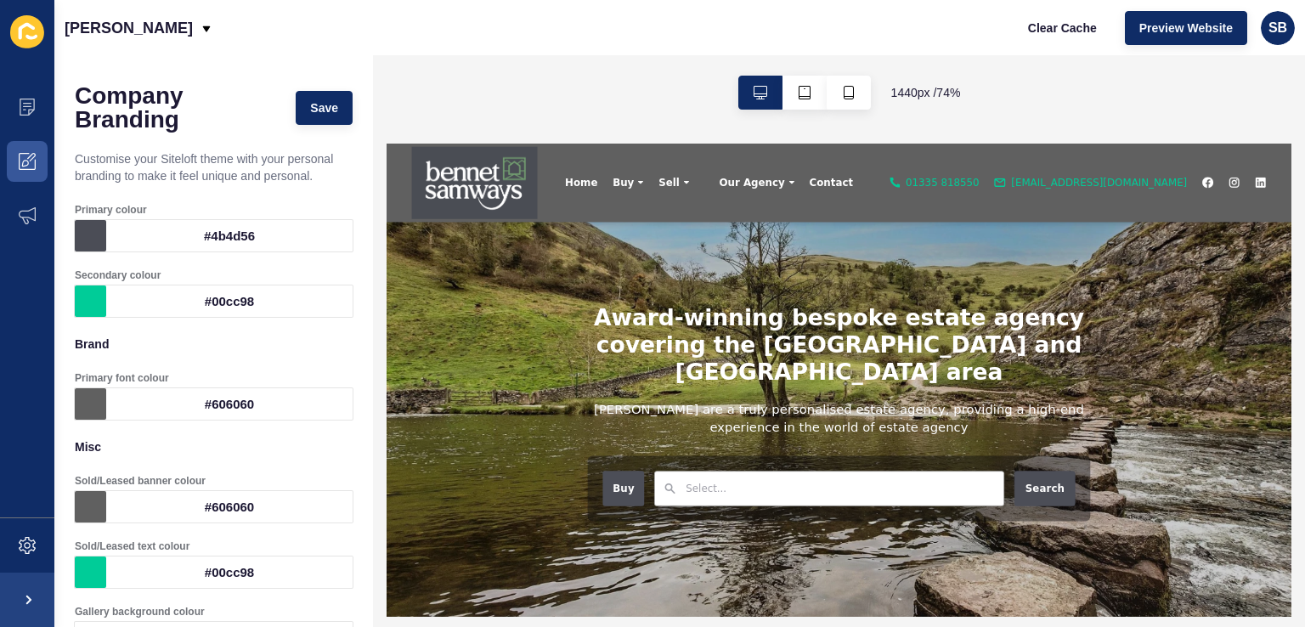
click at [213, 403] on div "#606060" at bounding box center [229, 403] width 246 height 31
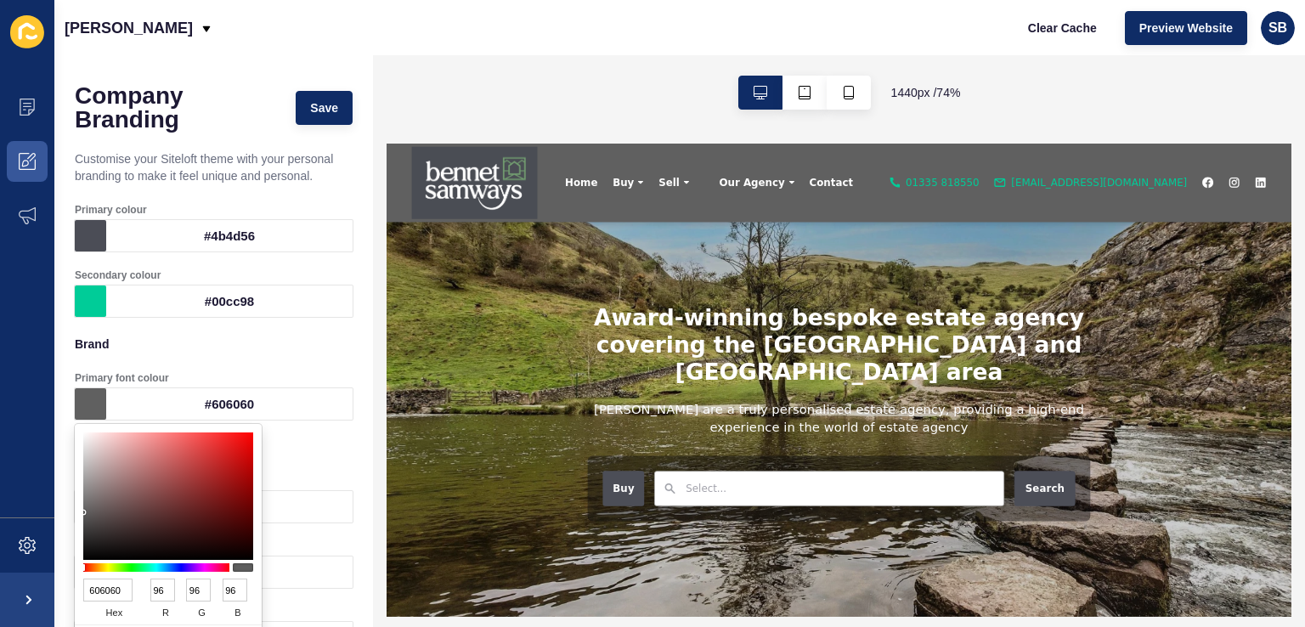
click at [98, 590] on input "606060" at bounding box center [107, 589] width 49 height 23
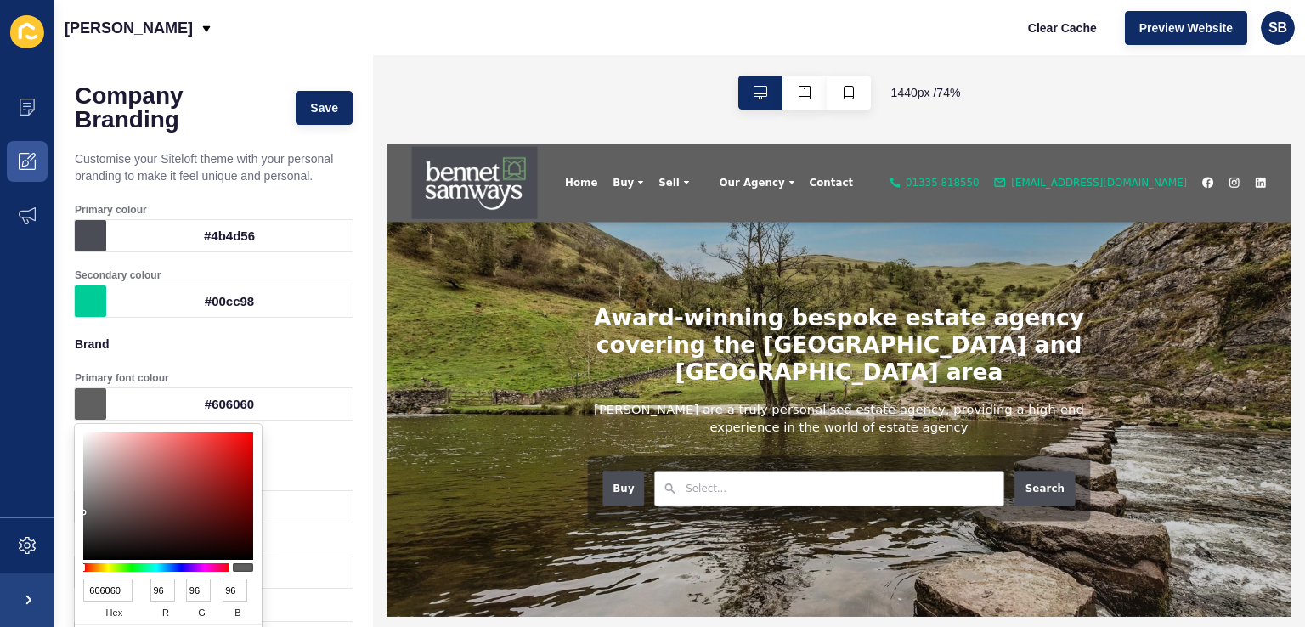
paste input "4B4D56"
type input "4B4D56"
type input "75"
type input "77"
type input "86"
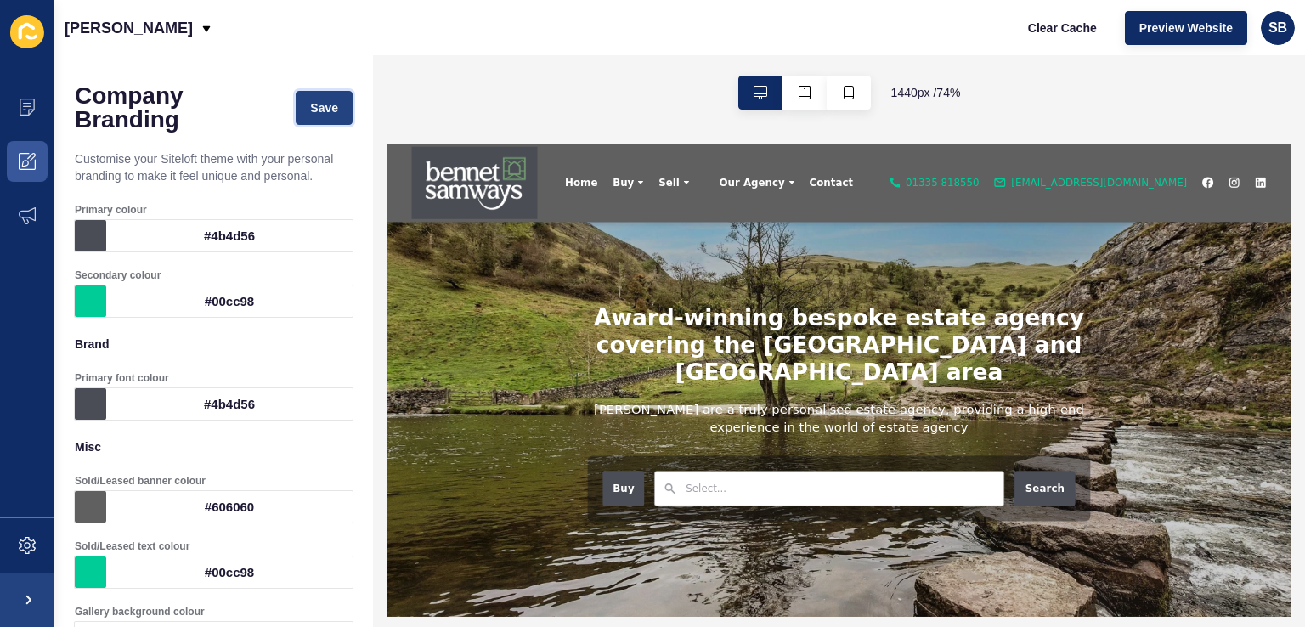
click at [319, 109] on span "Save" at bounding box center [324, 107] width 28 height 17
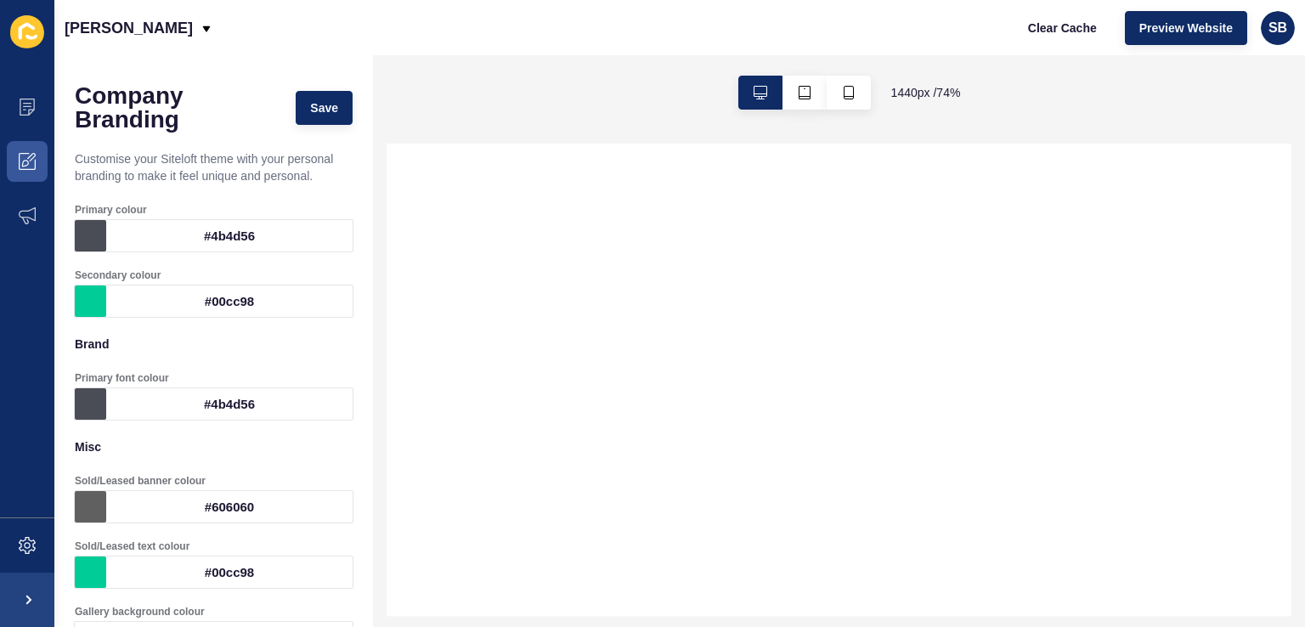
select select
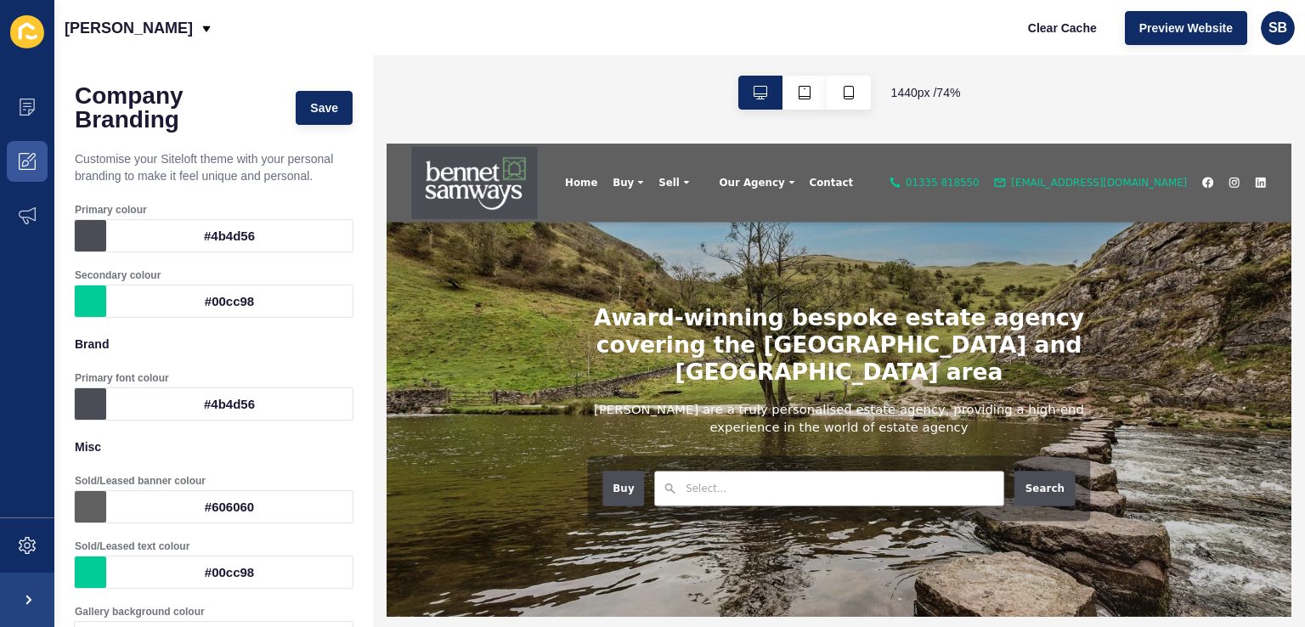
click at [213, 503] on div "#606060" at bounding box center [229, 506] width 246 height 31
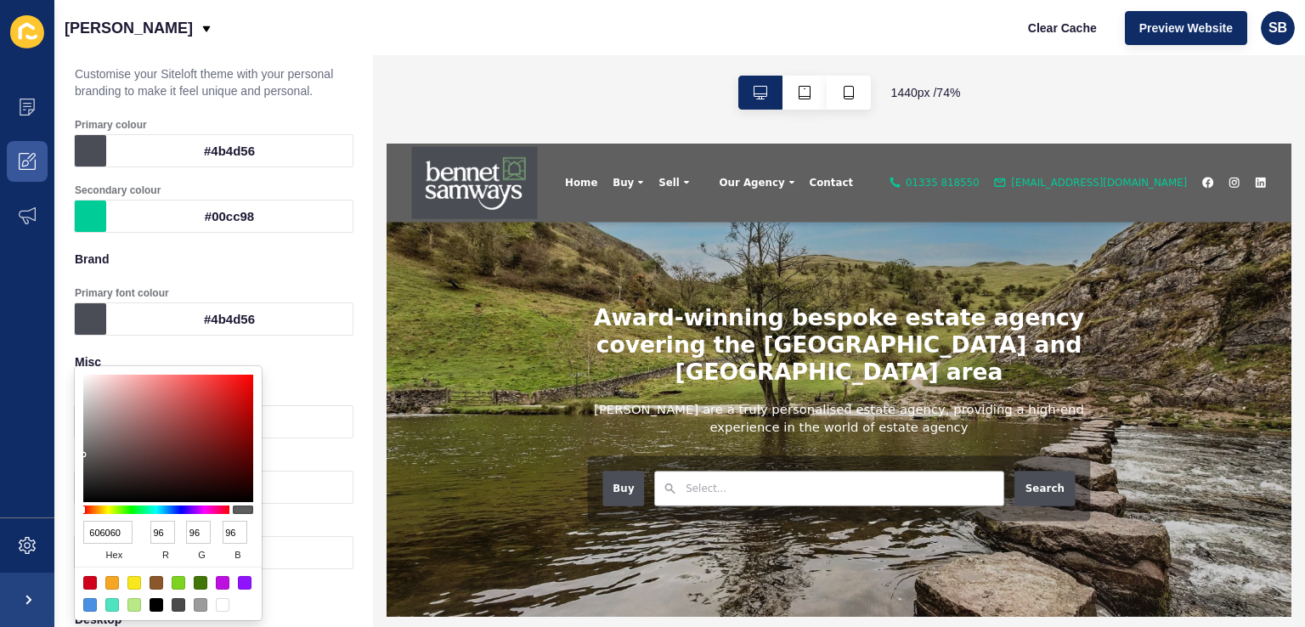
scroll to position [170, 0]
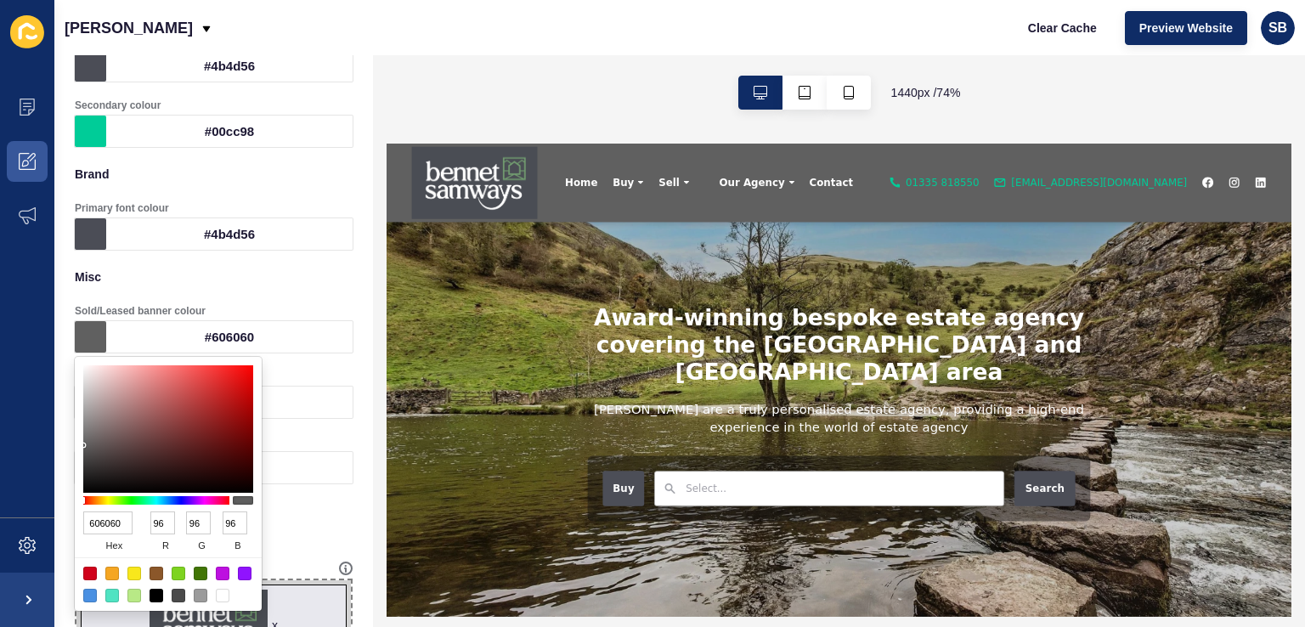
click at [108, 519] on input "606060" at bounding box center [107, 522] width 49 height 23
paste input "4B4D56"
type input "4B4D56"
type input "75"
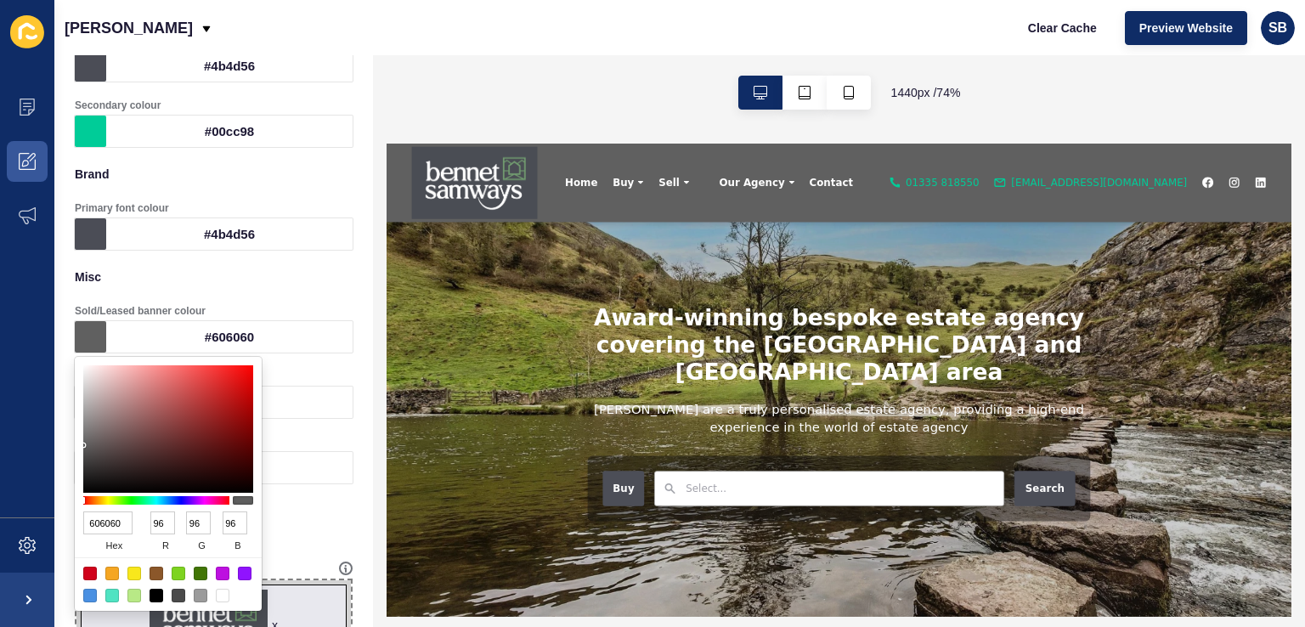
type input "77"
type input "86"
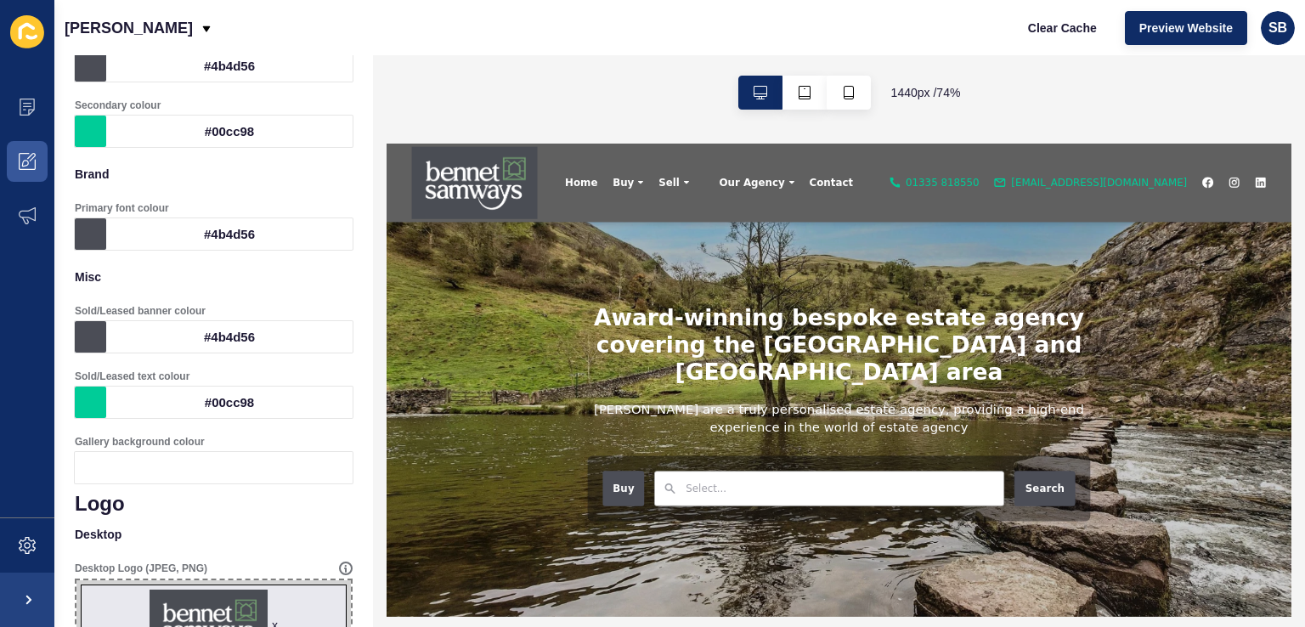
scroll to position [669, 0]
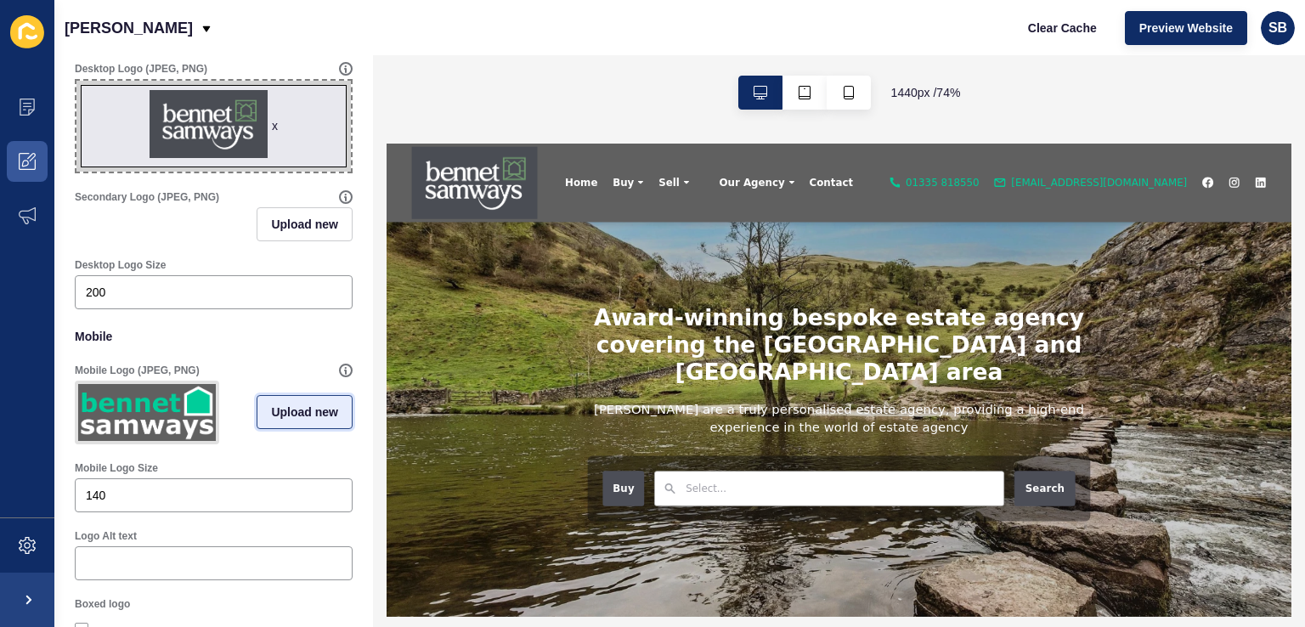
click at [271, 409] on span "Upload new" at bounding box center [304, 411] width 67 height 17
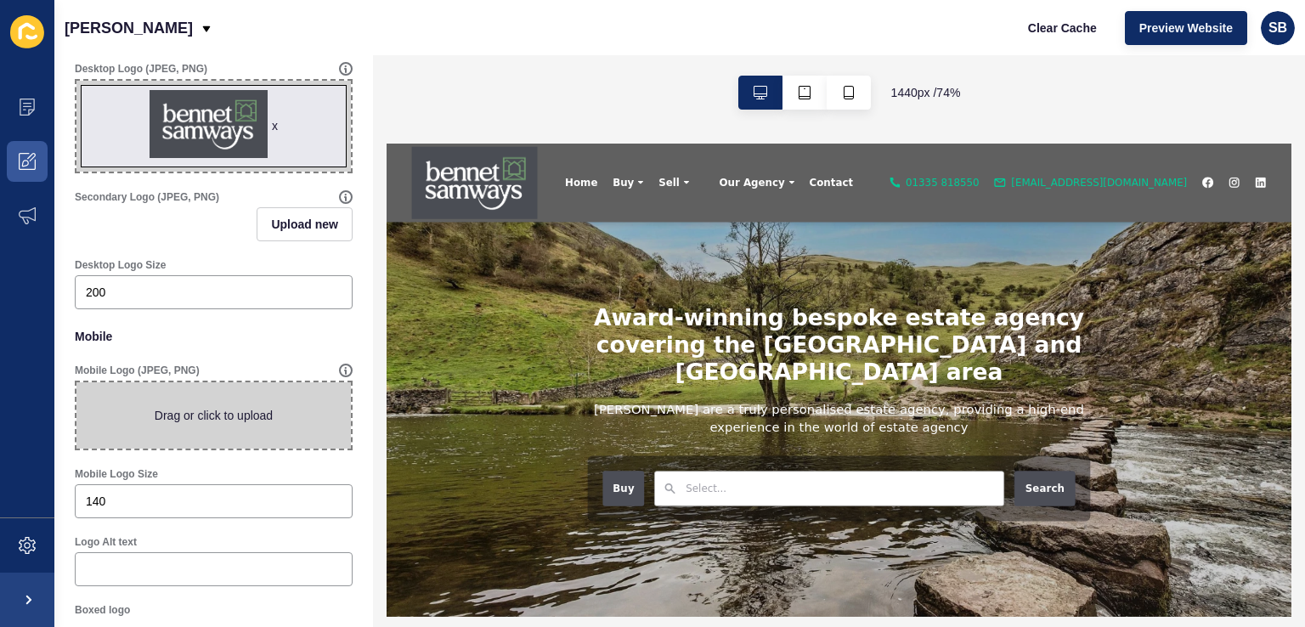
click at [195, 410] on span at bounding box center [213, 415] width 274 height 66
click at [76, 382] on input "Drag or click to upload" at bounding box center [76, 382] width 0 height 0
type input "C:\fakepath\BS-Primary-NoStrap-Print.jpg"
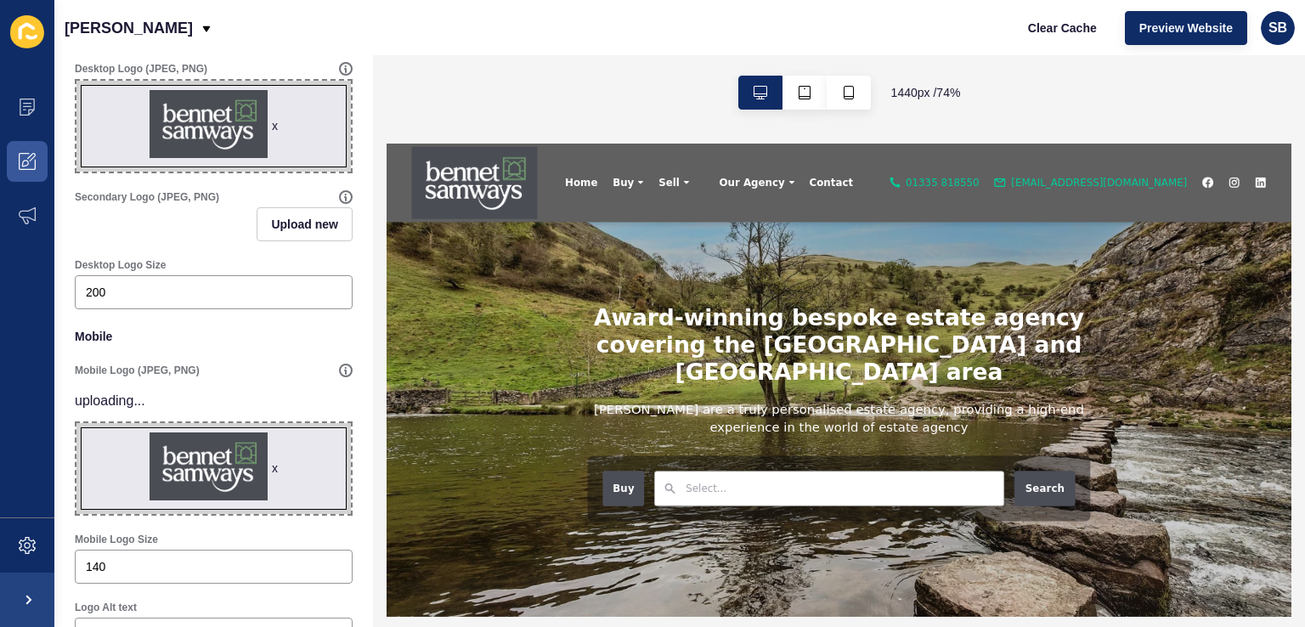
click at [381, 31] on div "Bennet Samways Clear Cache Preview Website SB" at bounding box center [679, 27] width 1250 height 55
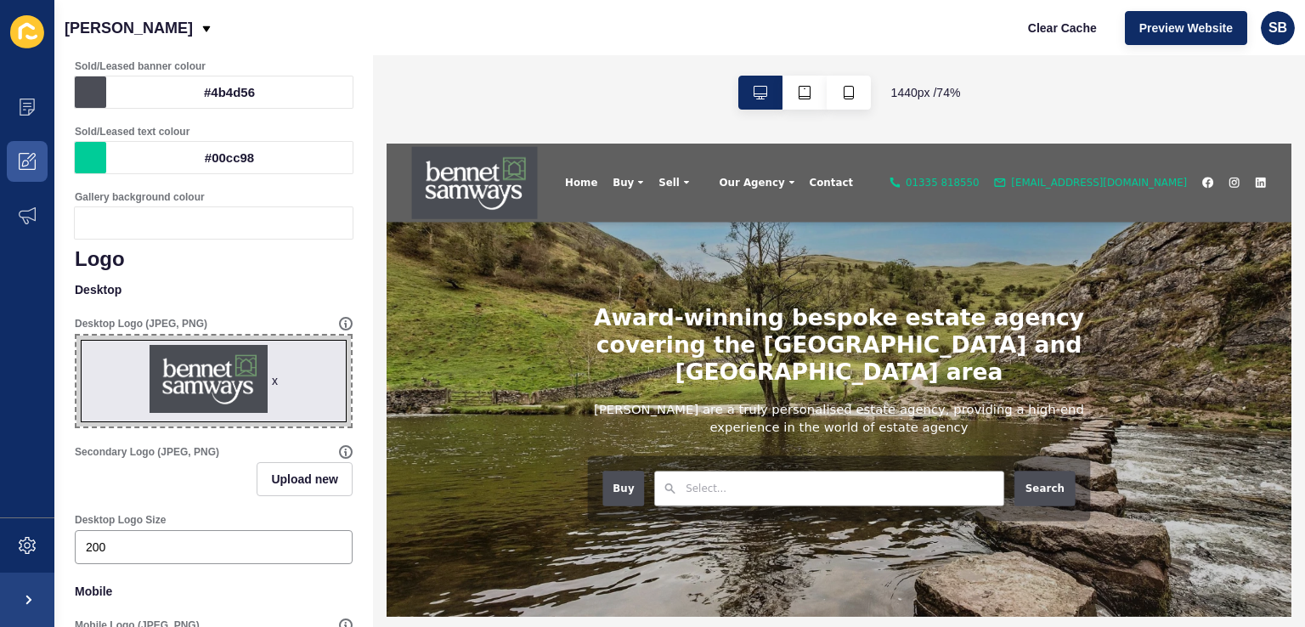
scroll to position [0, 0]
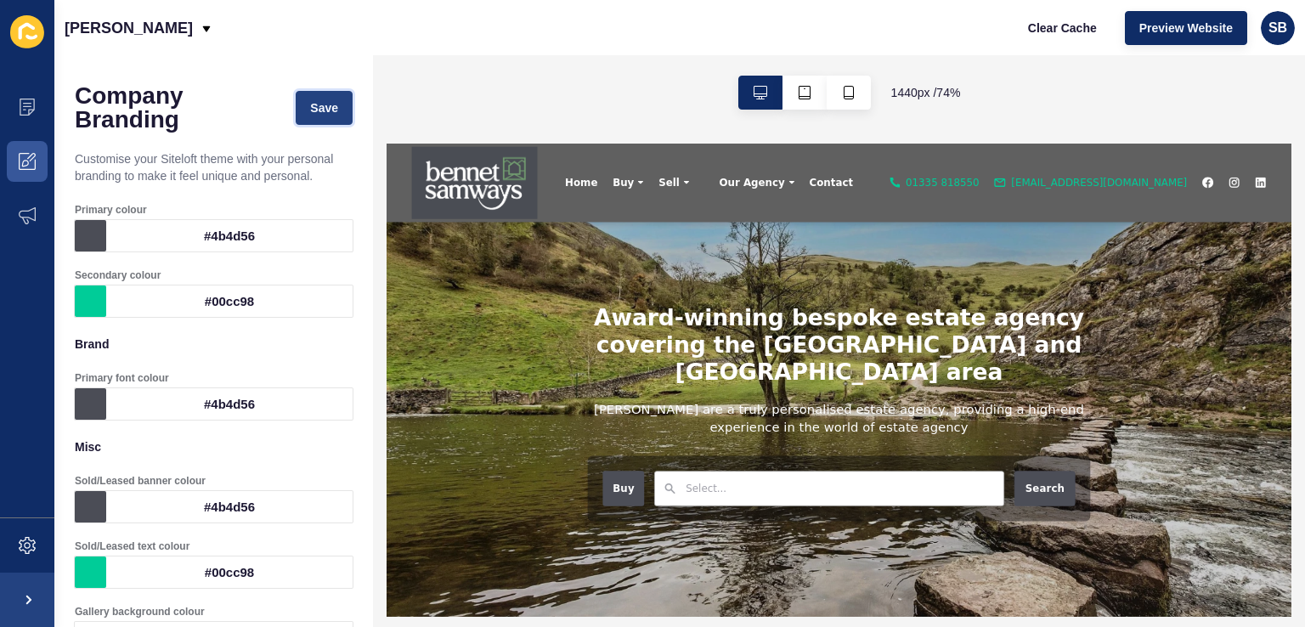
click at [319, 100] on span "Save" at bounding box center [324, 107] width 28 height 17
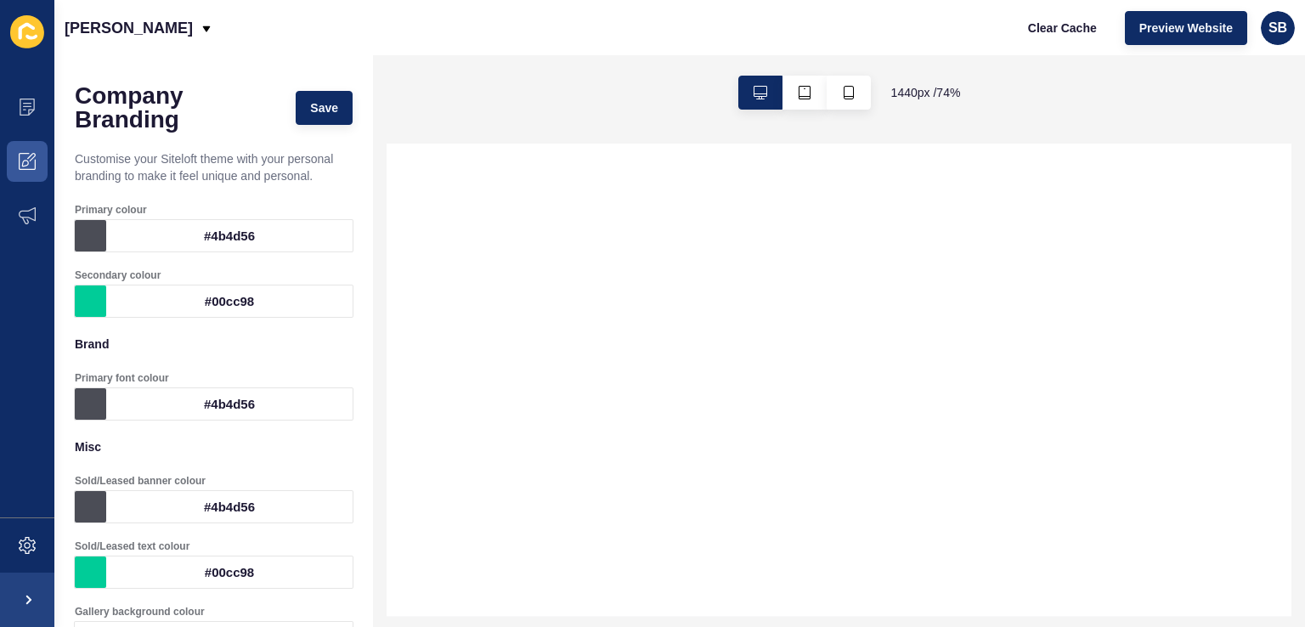
select select
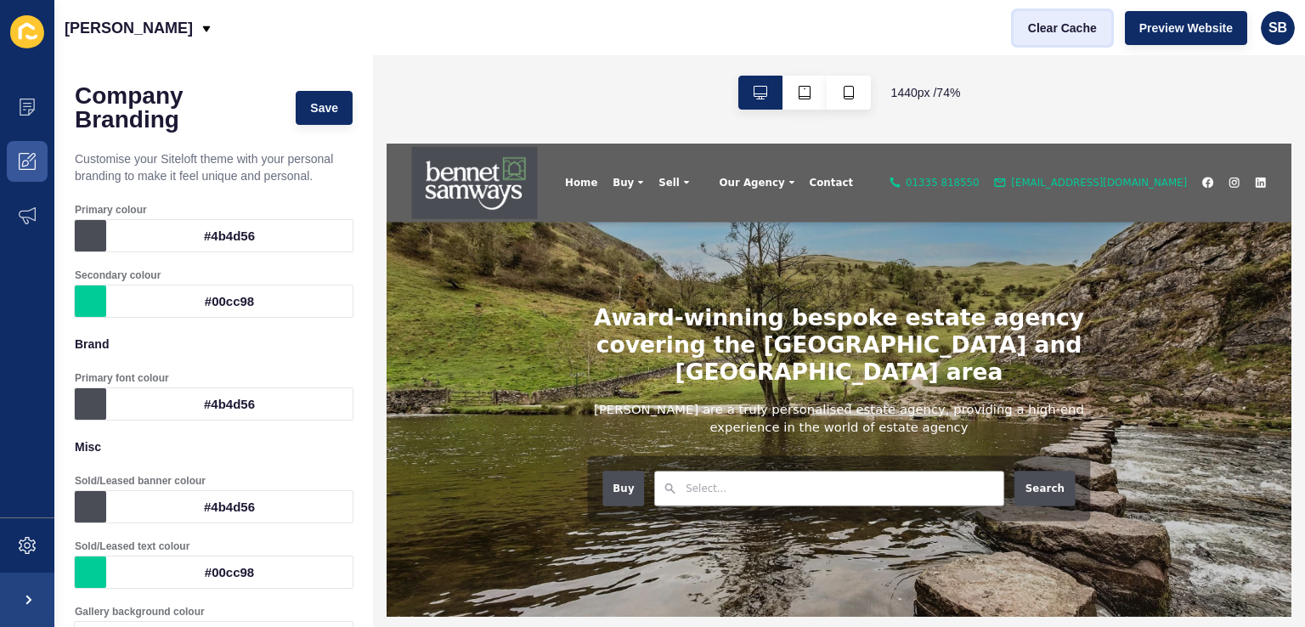
click at [1063, 37] on button "Clear Cache" at bounding box center [1062, 28] width 98 height 34
click at [21, 112] on icon at bounding box center [27, 107] width 17 height 17
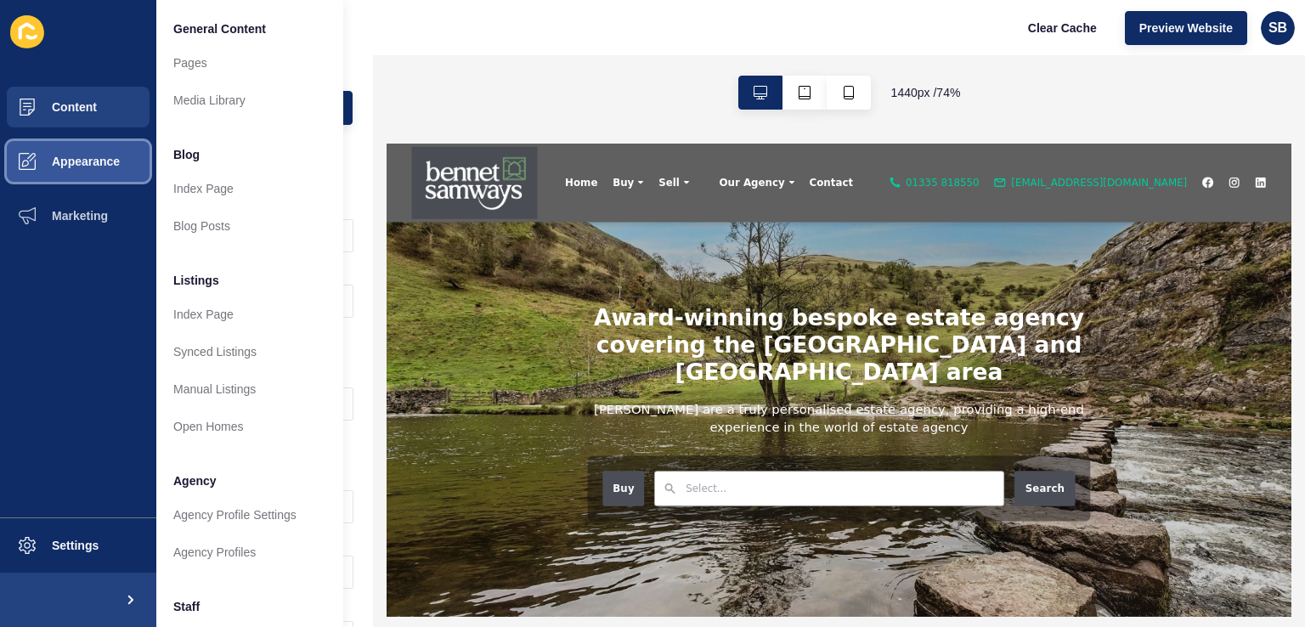
click at [81, 155] on span "Appearance" at bounding box center [58, 162] width 122 height 14
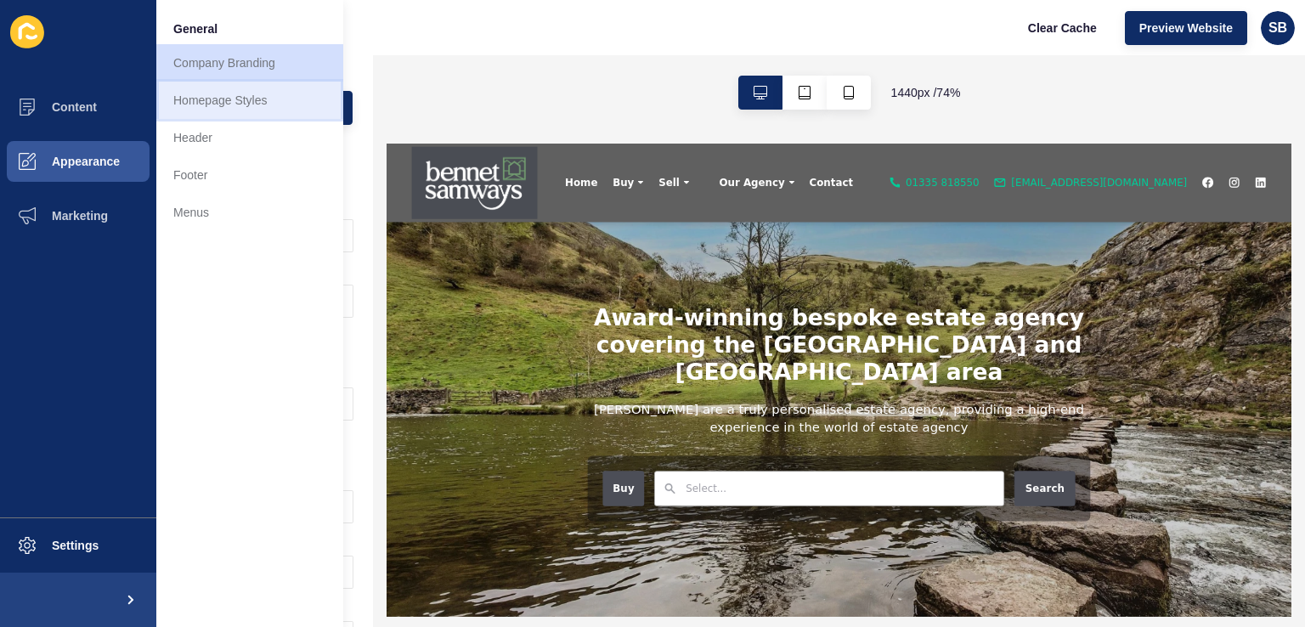
click at [213, 96] on link "Homepage Styles" at bounding box center [249, 100] width 187 height 37
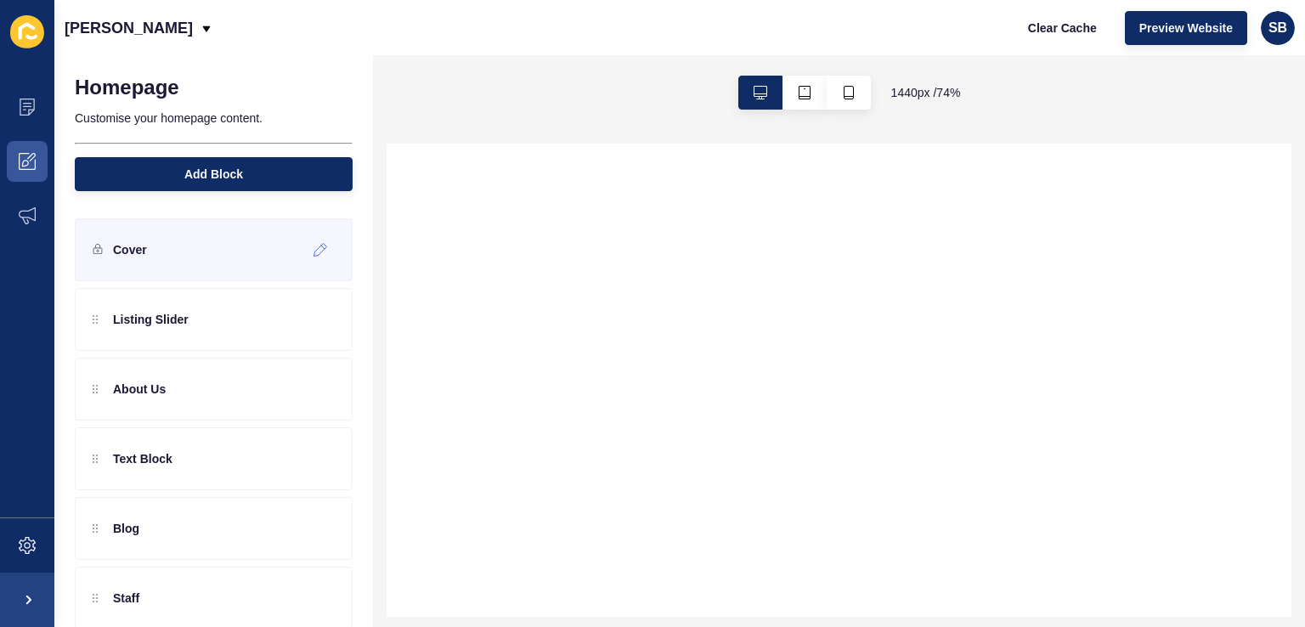
click at [193, 252] on div "Cover" at bounding box center [214, 249] width 278 height 63
click at [313, 249] on icon at bounding box center [320, 250] width 14 height 14
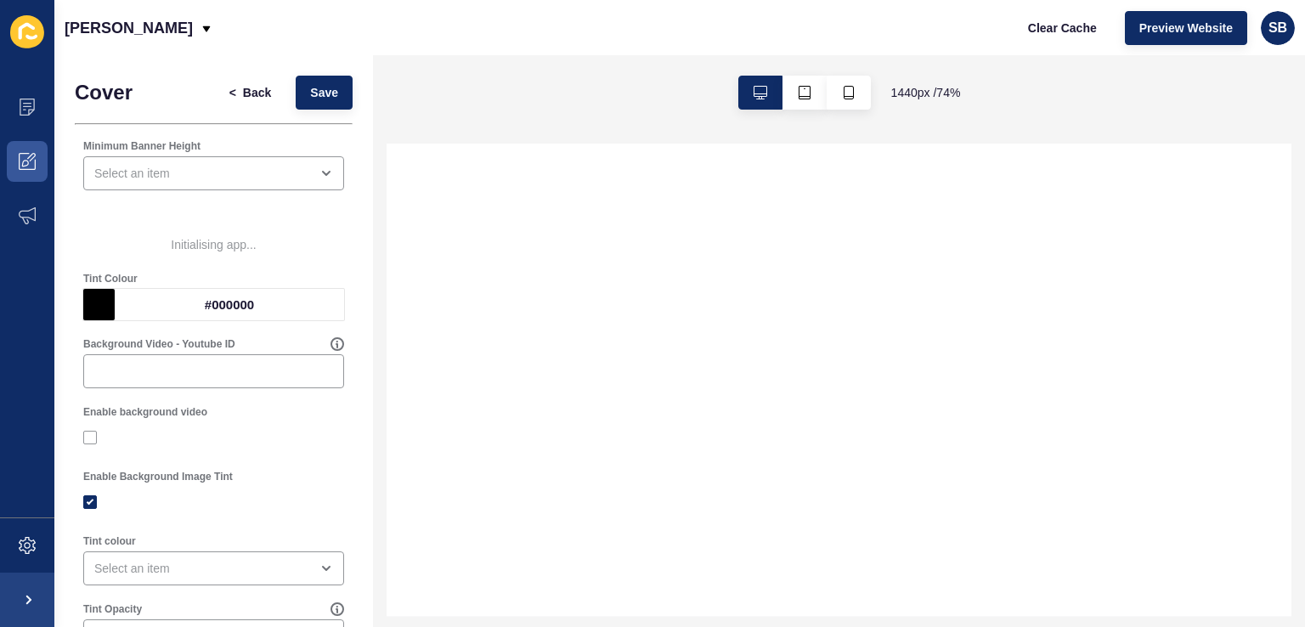
select select
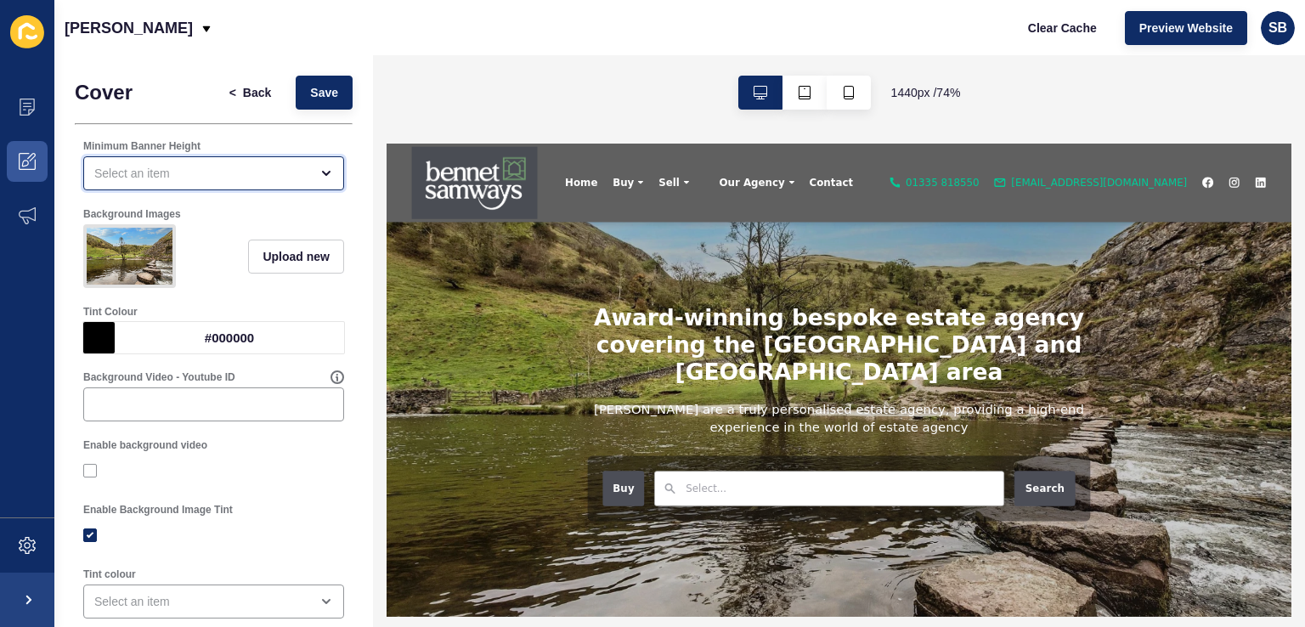
click at [197, 179] on div "open menu" at bounding box center [201, 173] width 215 height 17
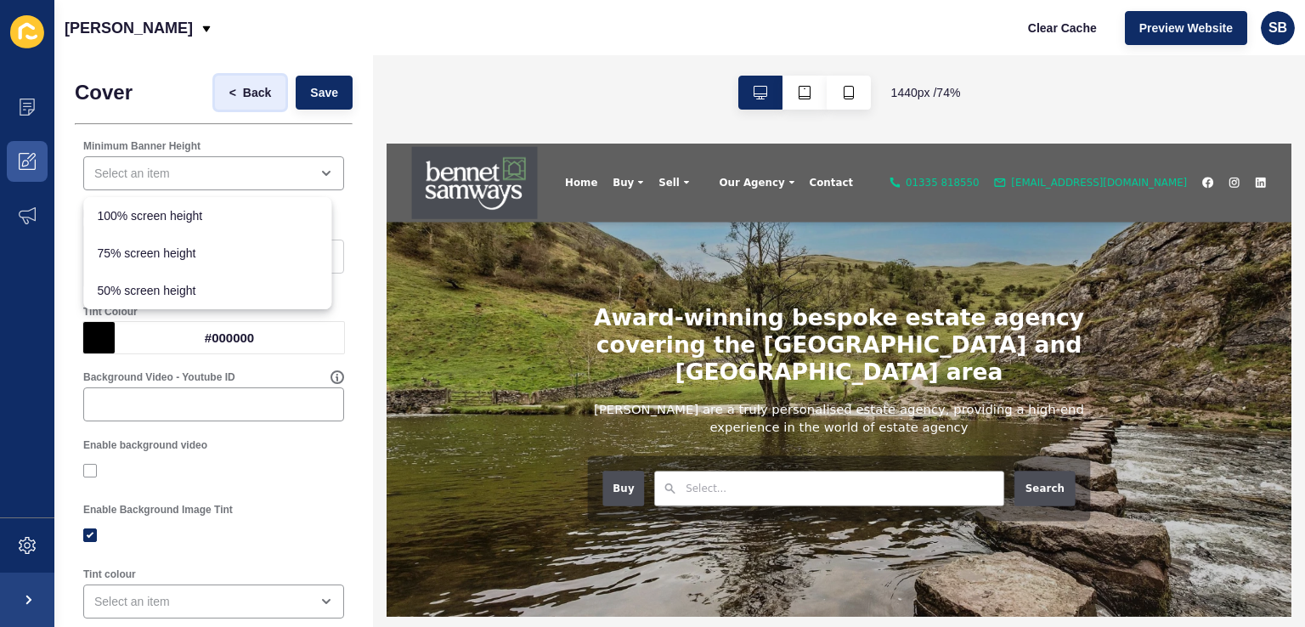
click at [255, 106] on button "< Back" at bounding box center [250, 93] width 71 height 34
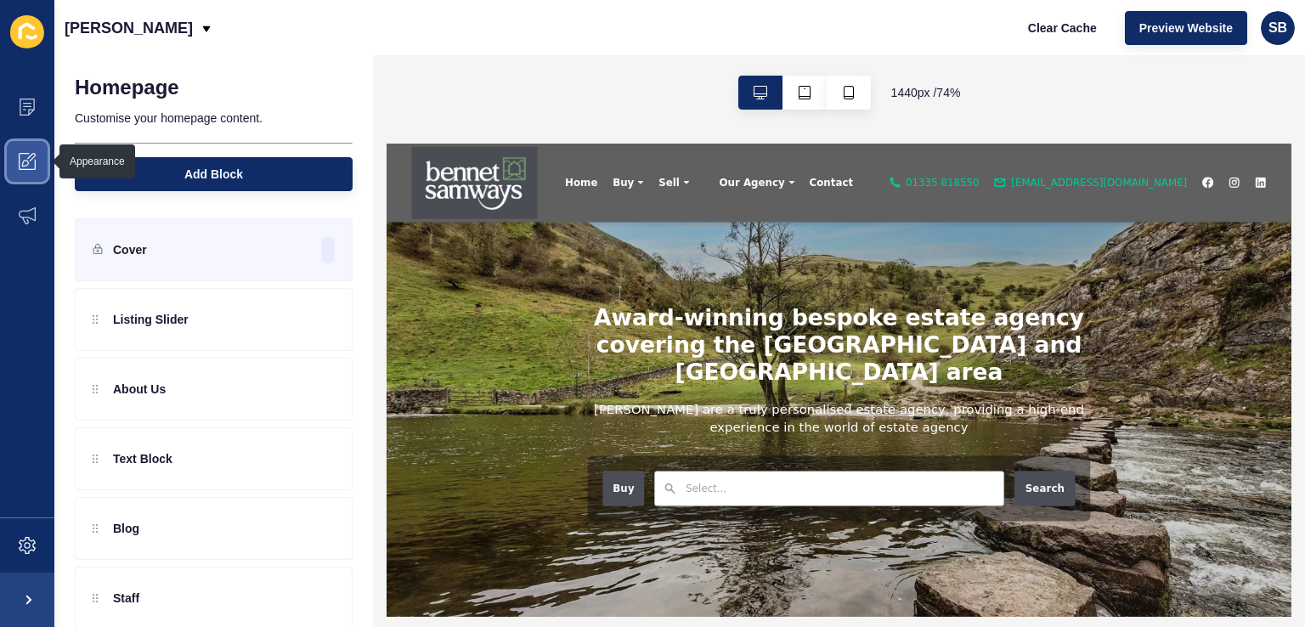
click at [14, 169] on span at bounding box center [27, 161] width 54 height 54
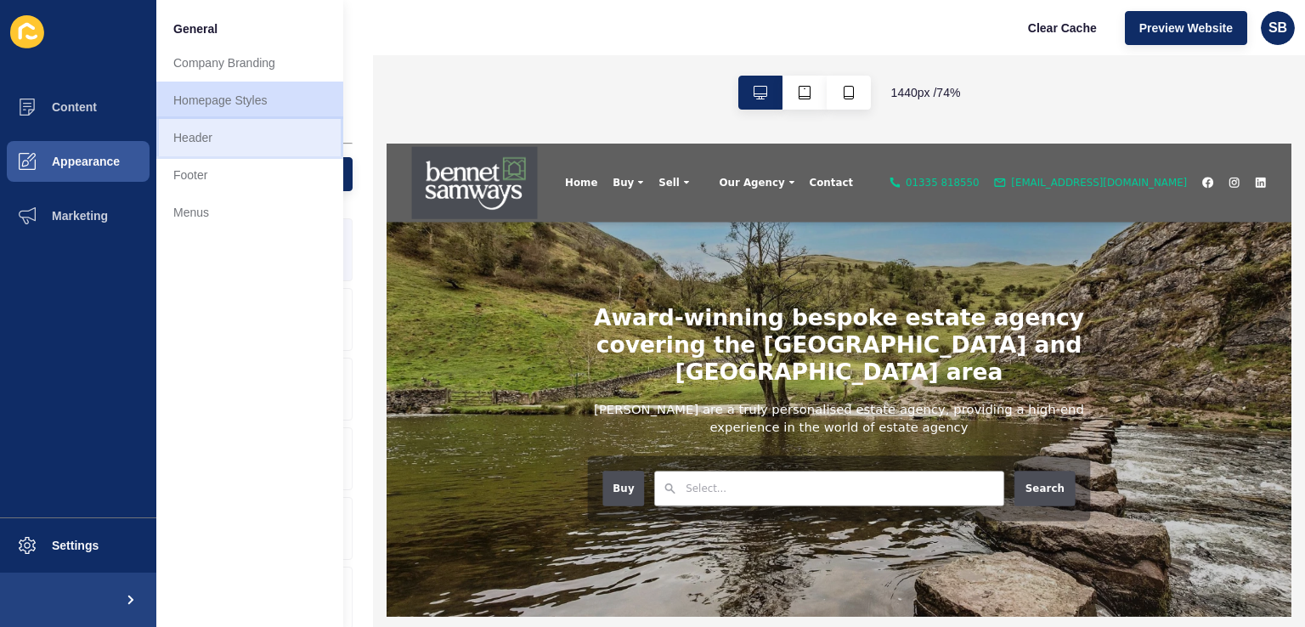
click at [217, 148] on link "Header" at bounding box center [249, 137] width 187 height 37
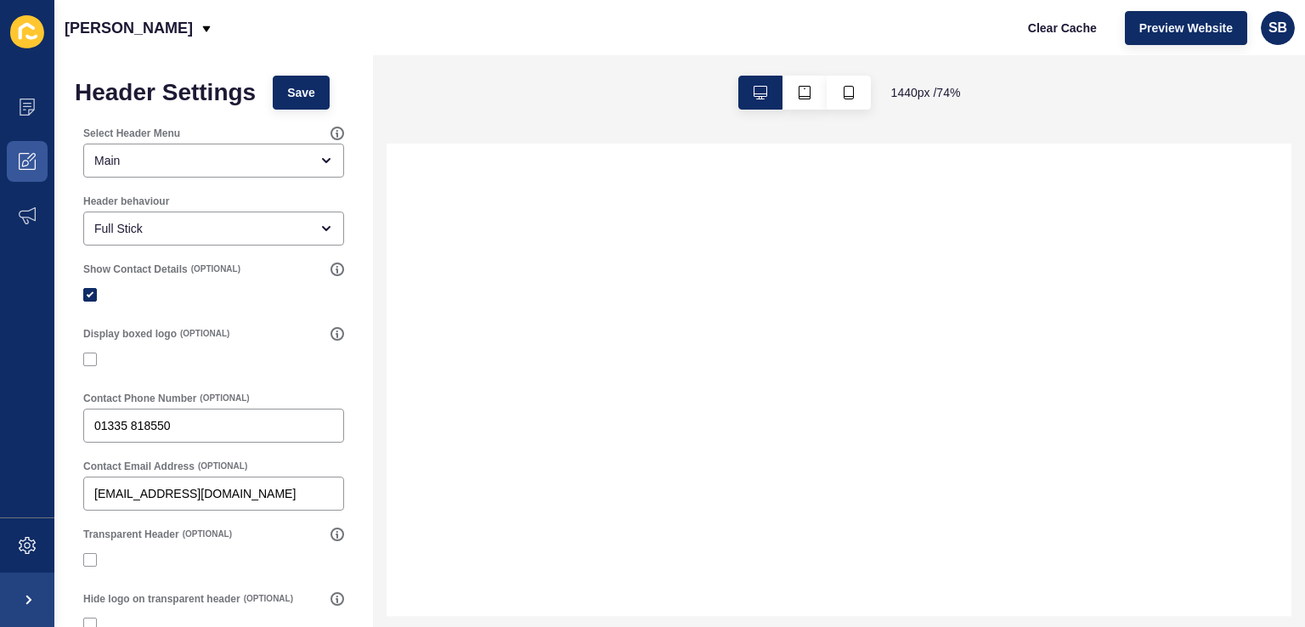
scroll to position [85, 0]
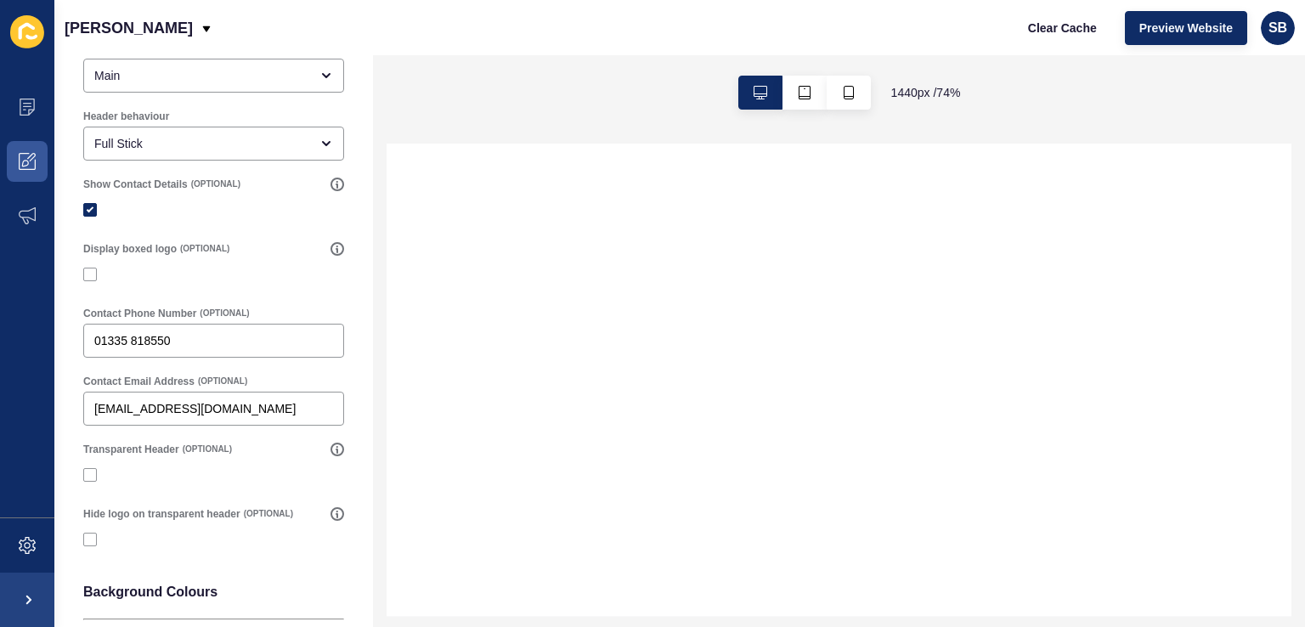
select select
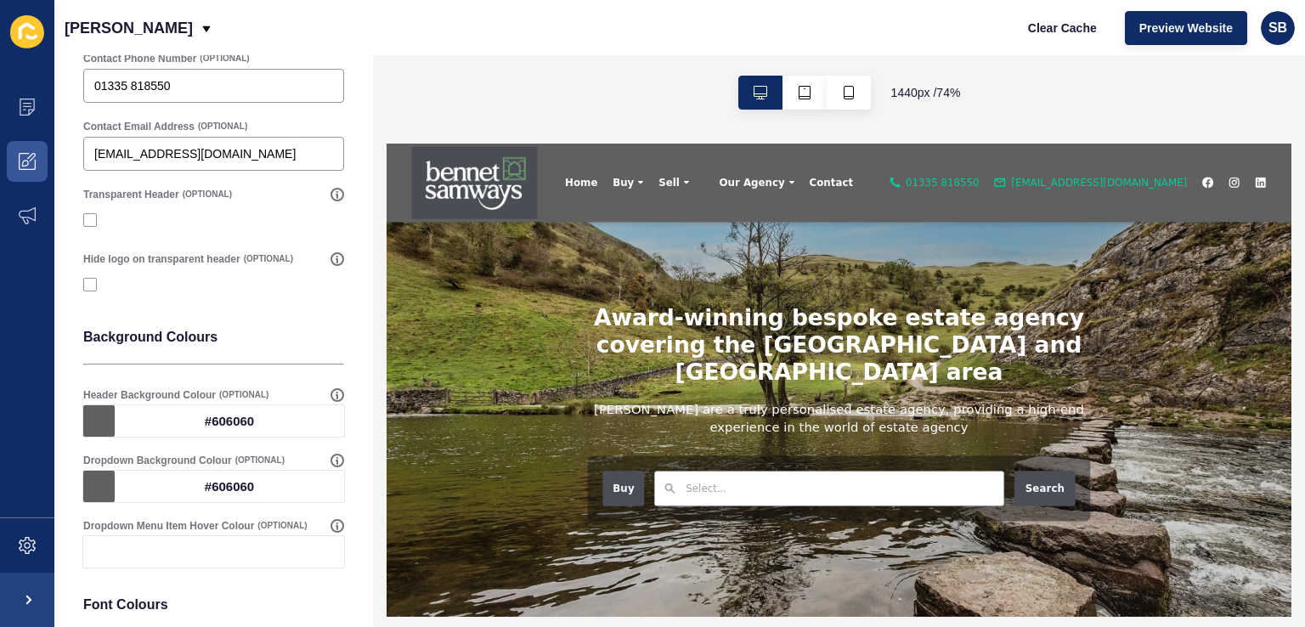
scroll to position [0, 0]
click at [218, 419] on div "#606060" at bounding box center [229, 420] width 229 height 31
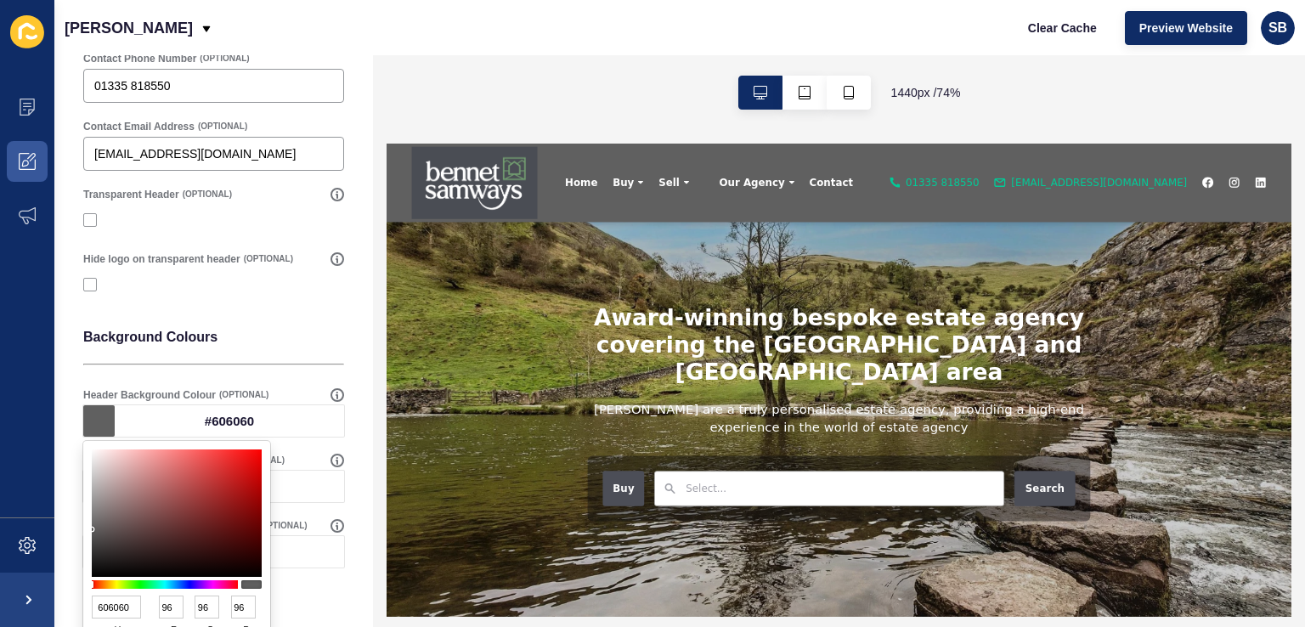
click at [119, 606] on input "606060" at bounding box center [116, 606] width 49 height 23
paste input "4B4D56"
type input "4B4D56"
type input "75"
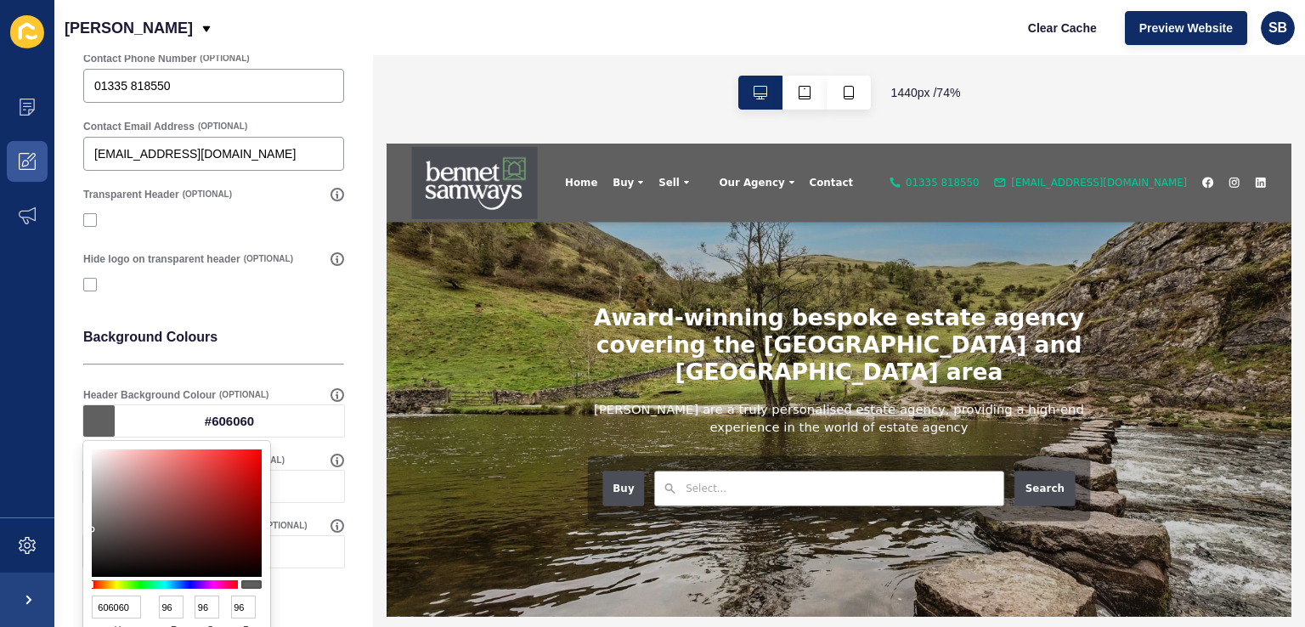
type input "77"
type input "86"
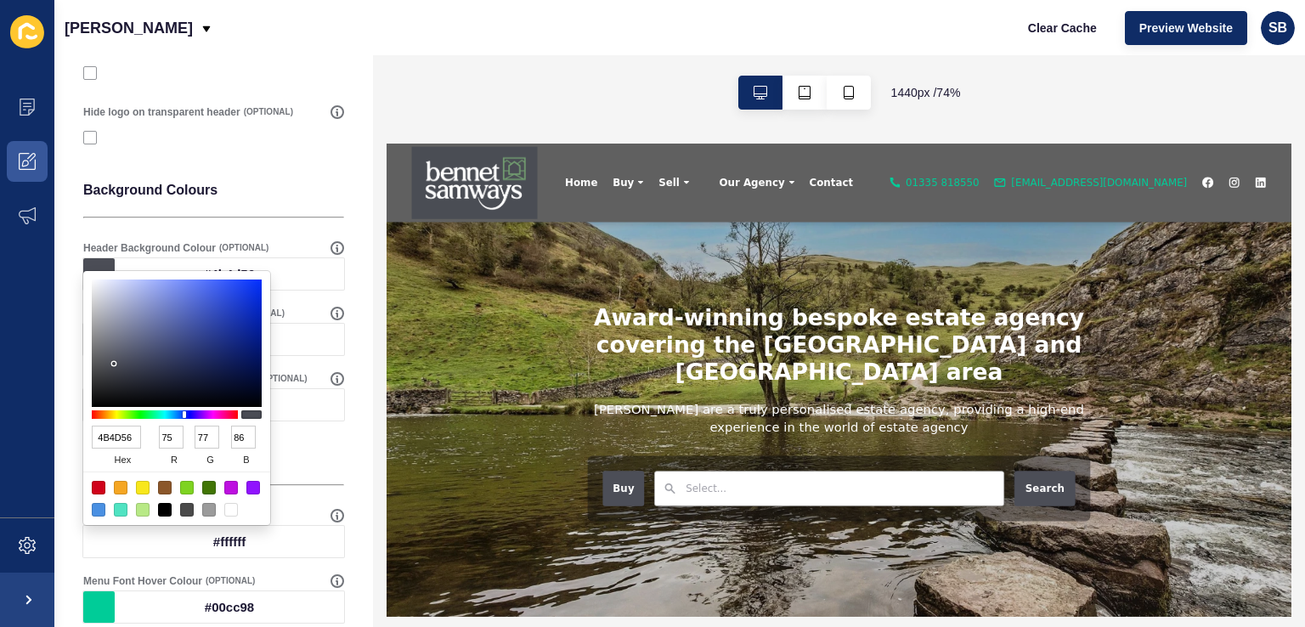
scroll to position [510, 0]
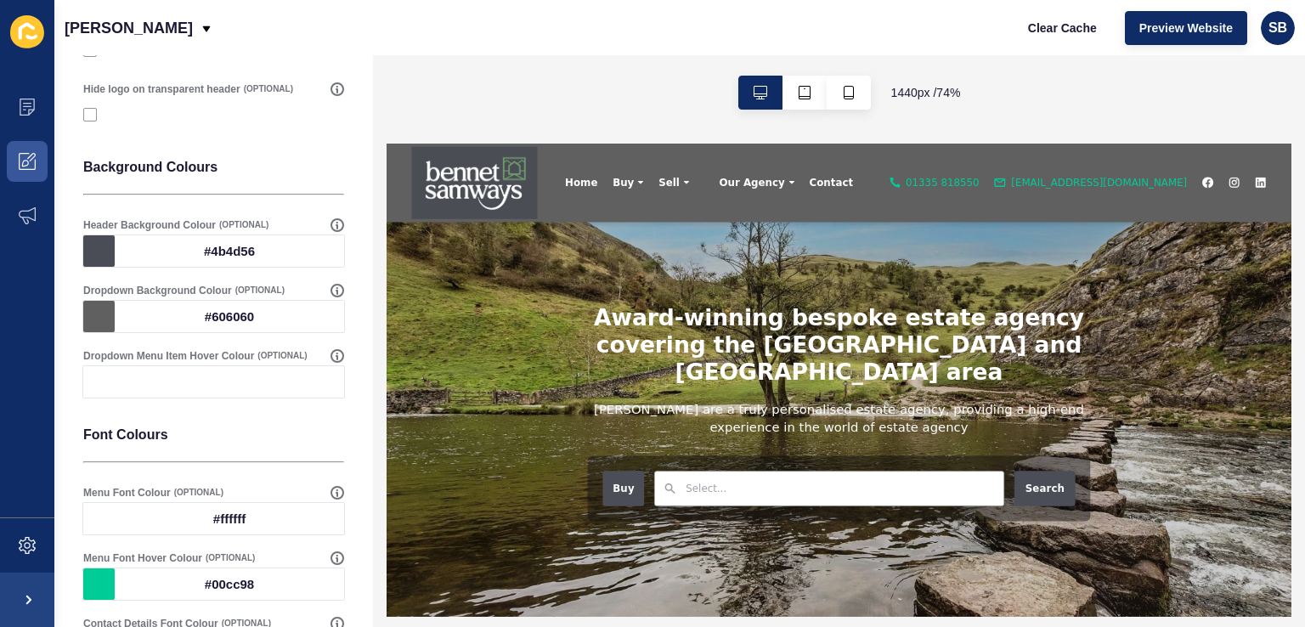
click at [347, 332] on div "Header Settings Save Select Header Menu Main Header behaviour Full Stick Show C…" at bounding box center [213, 261] width 319 height 1430
click at [231, 315] on div "#606060" at bounding box center [229, 316] width 229 height 31
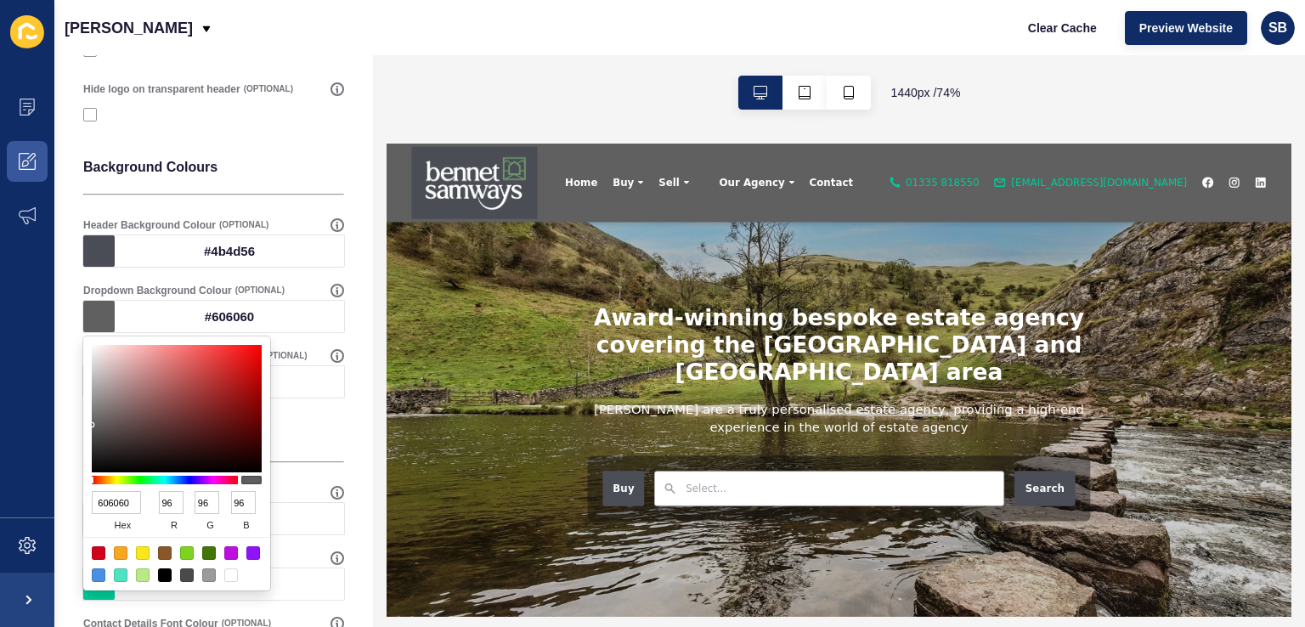
click at [109, 505] on input "606060" at bounding box center [116, 502] width 49 height 23
paste input "4B4D56"
type input "4B4D56"
type input "75"
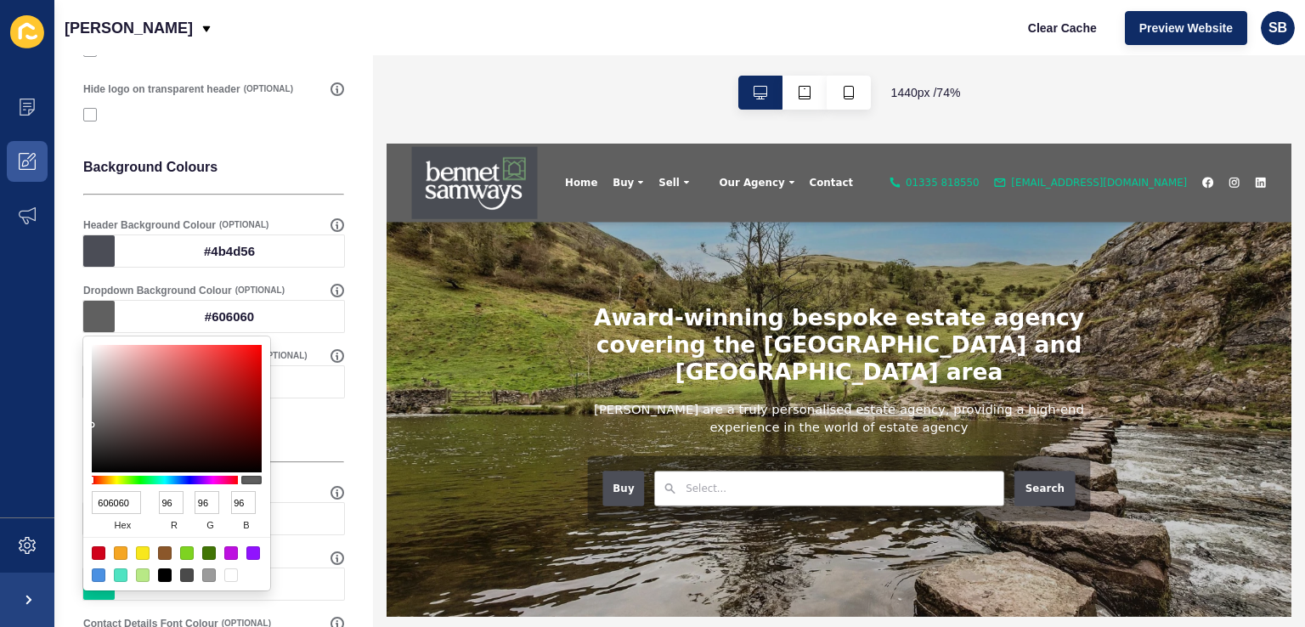
type input "77"
type input "86"
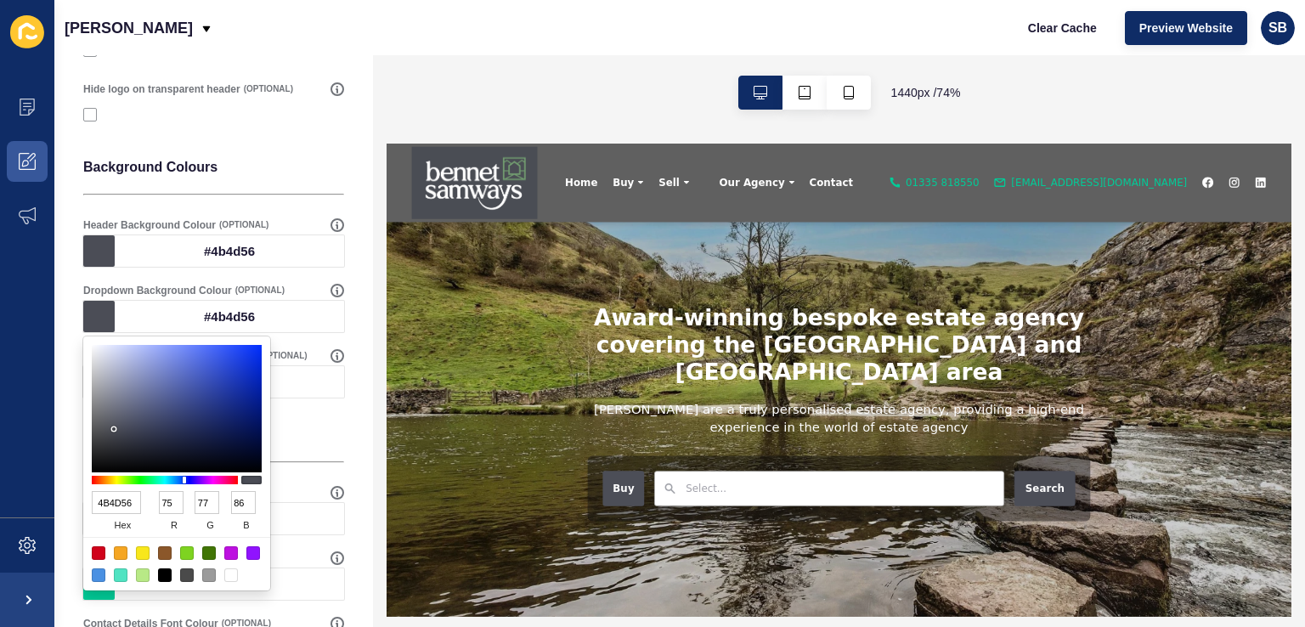
click at [359, 492] on div "Header Settings Save Select Header Menu Main Header behaviour Full Stick Show C…" at bounding box center [213, 261] width 319 height 1430
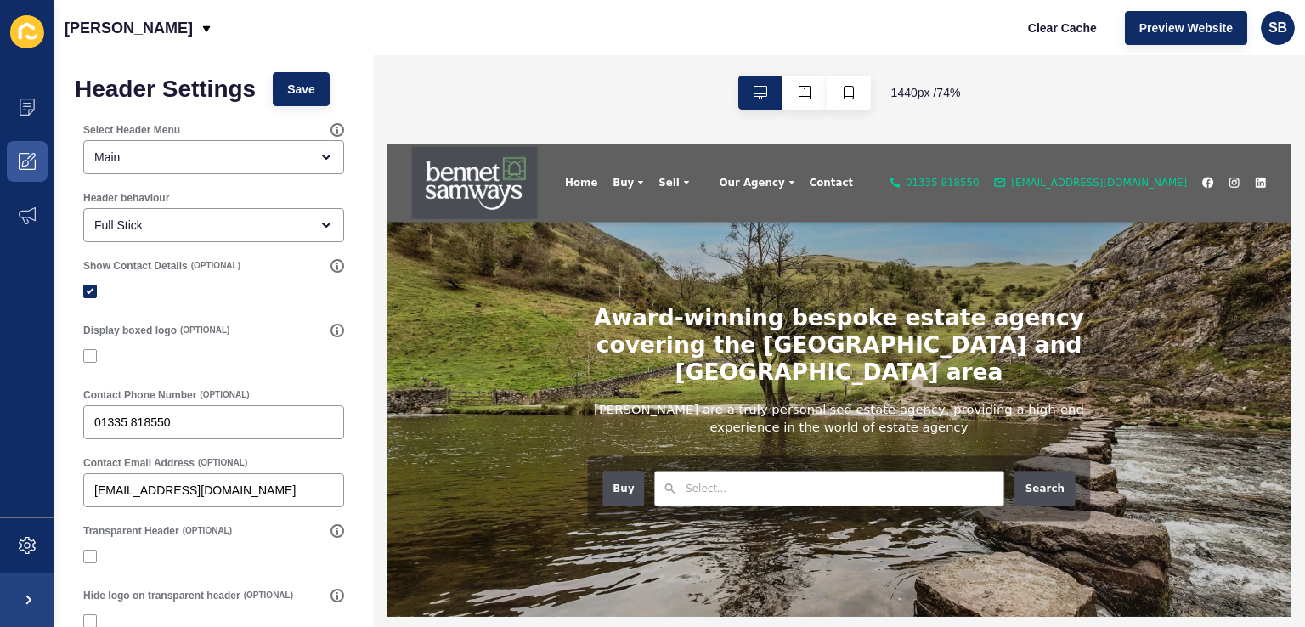
scroll to position [0, 0]
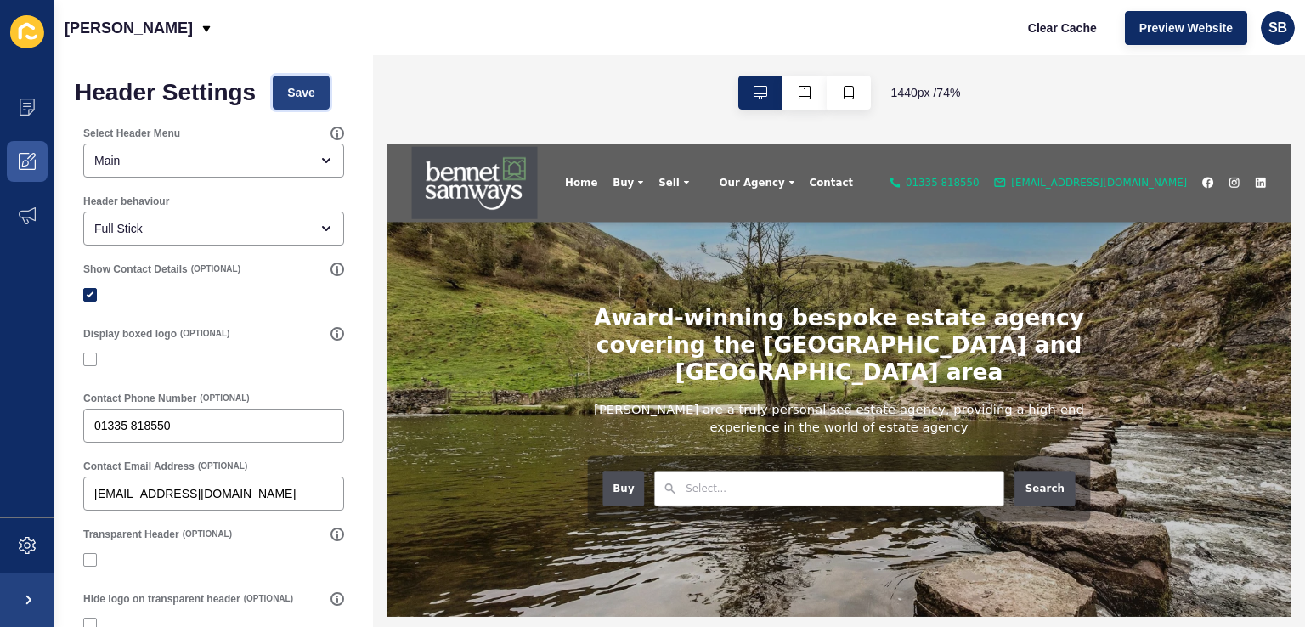
click at [317, 93] on button "Save" at bounding box center [301, 93] width 57 height 34
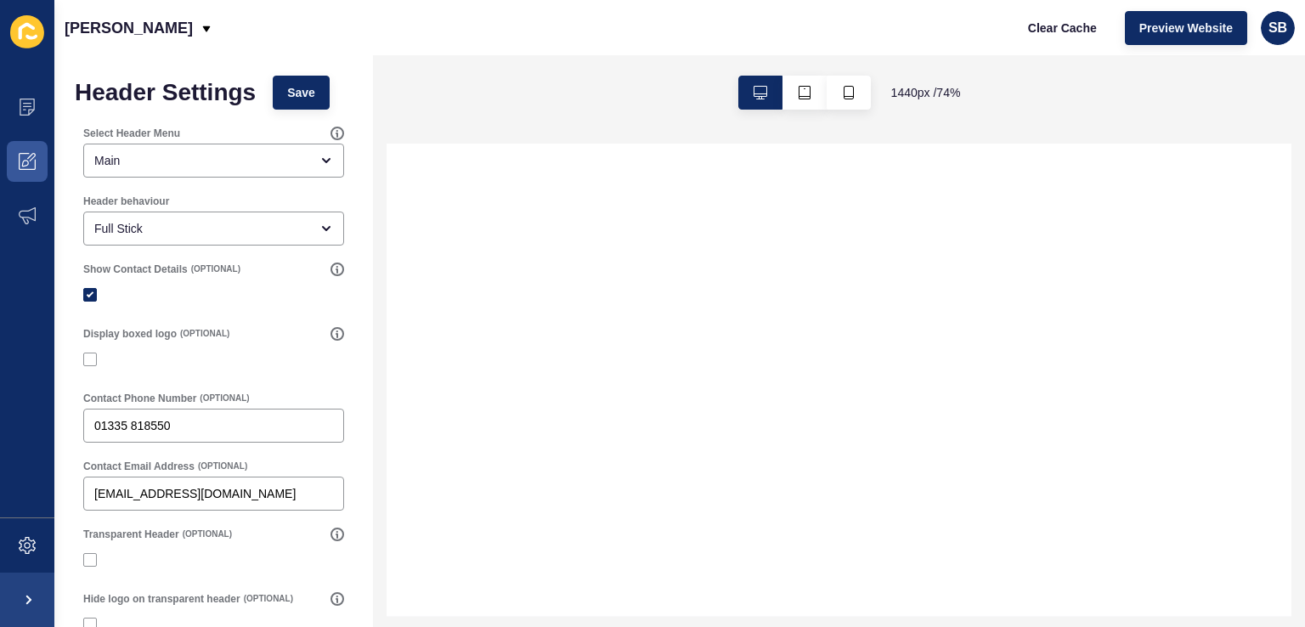
select select
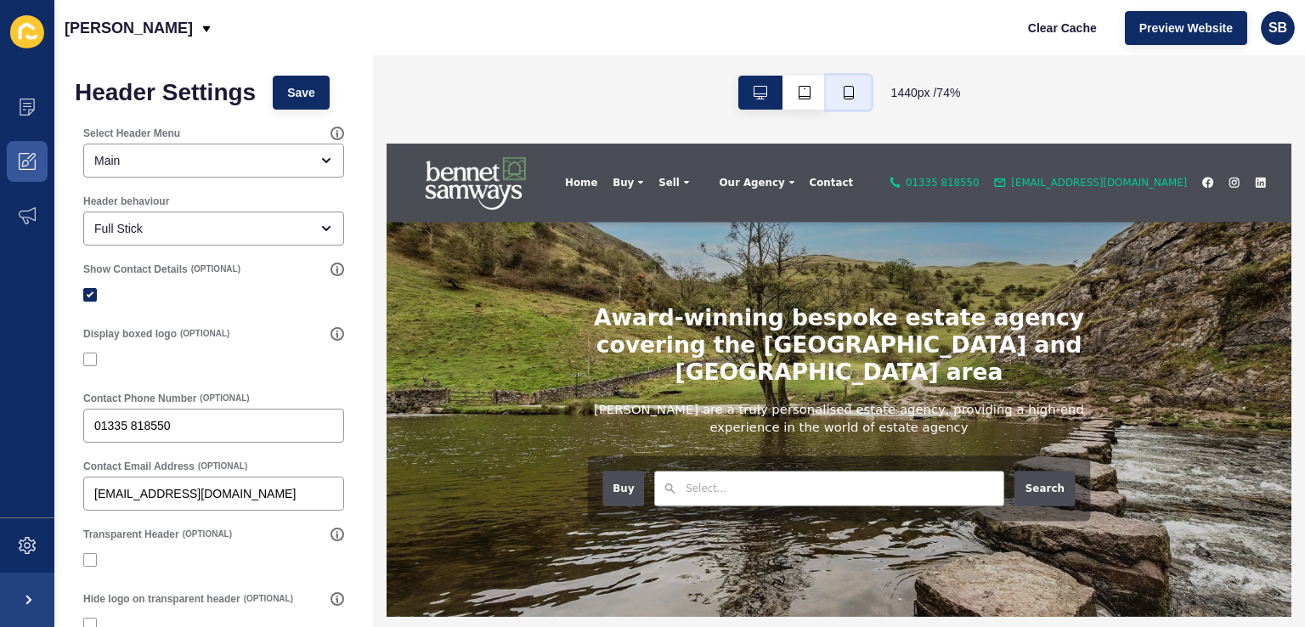
click at [848, 94] on icon "button" at bounding box center [849, 93] width 14 height 14
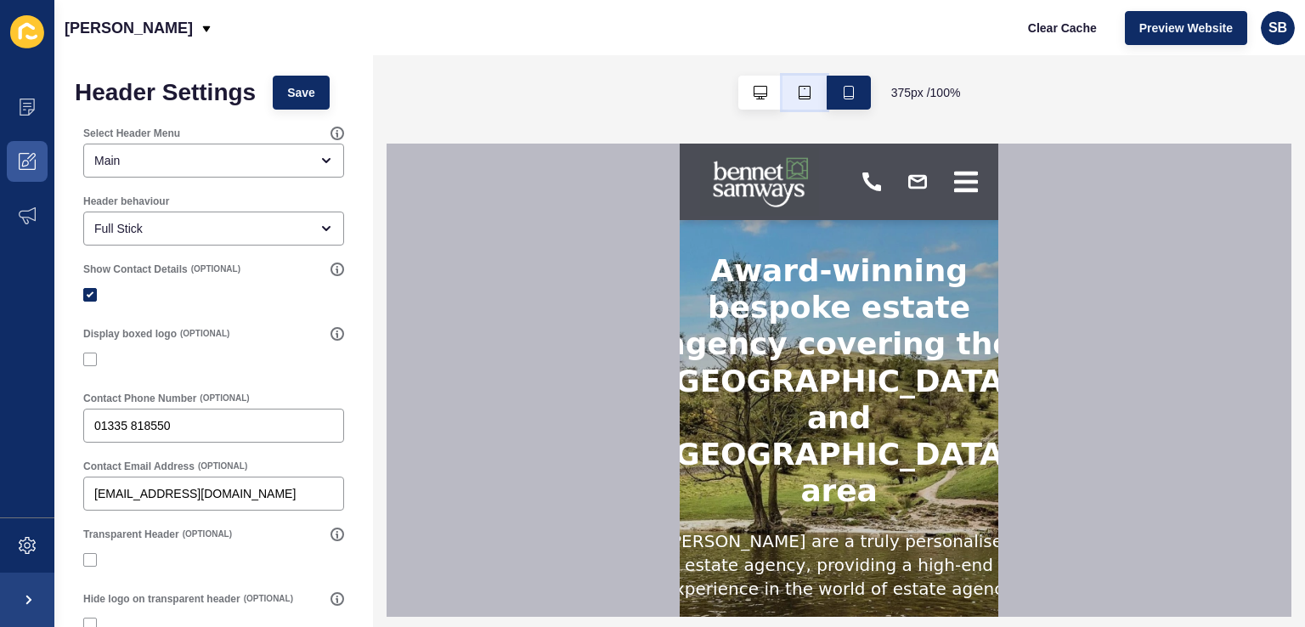
click at [812, 99] on button "button" at bounding box center [804, 93] width 44 height 34
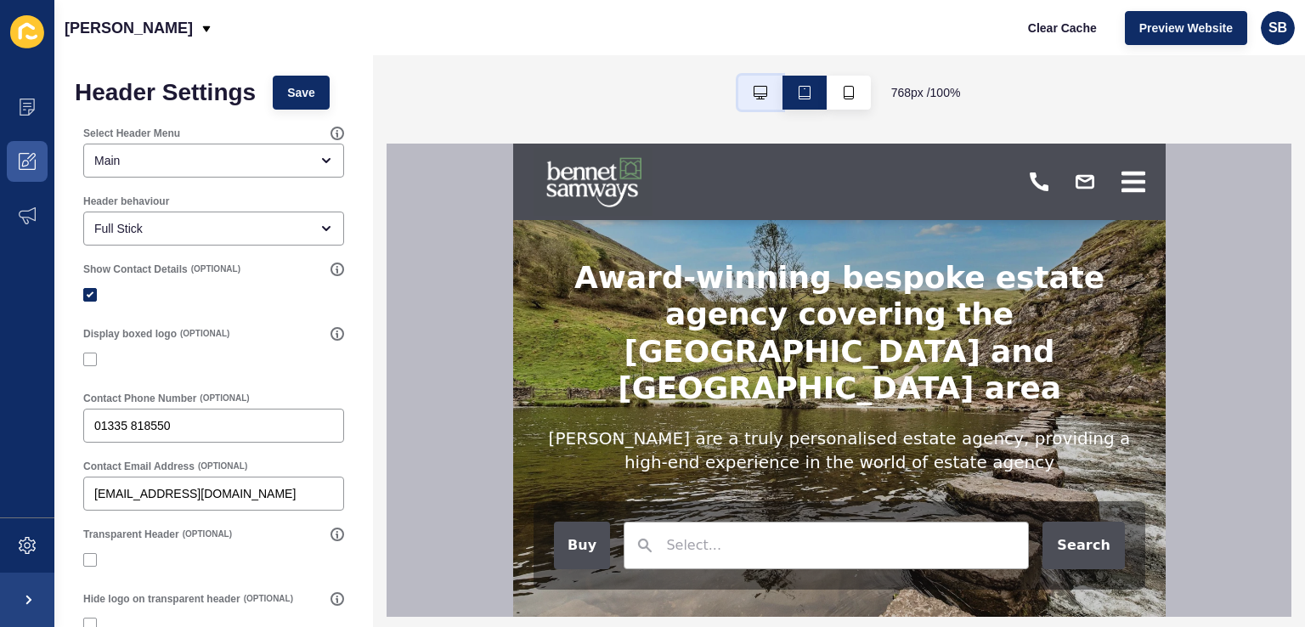
click at [753, 82] on button "button" at bounding box center [760, 93] width 44 height 34
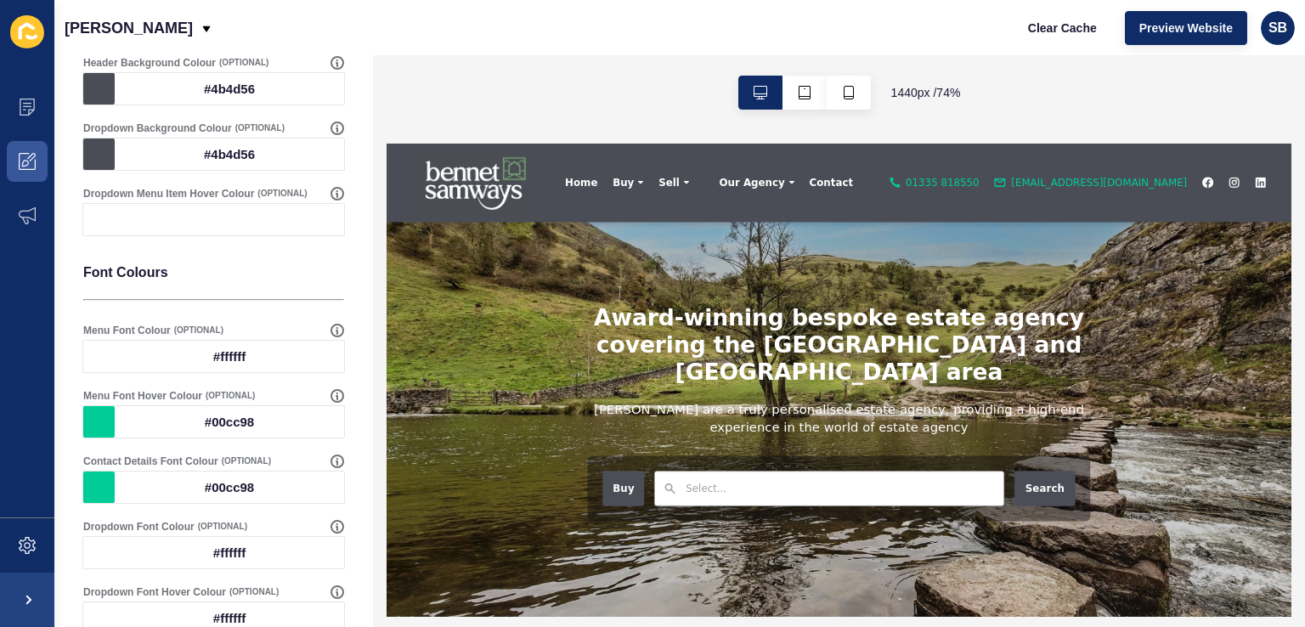
scroll to position [680, 0]
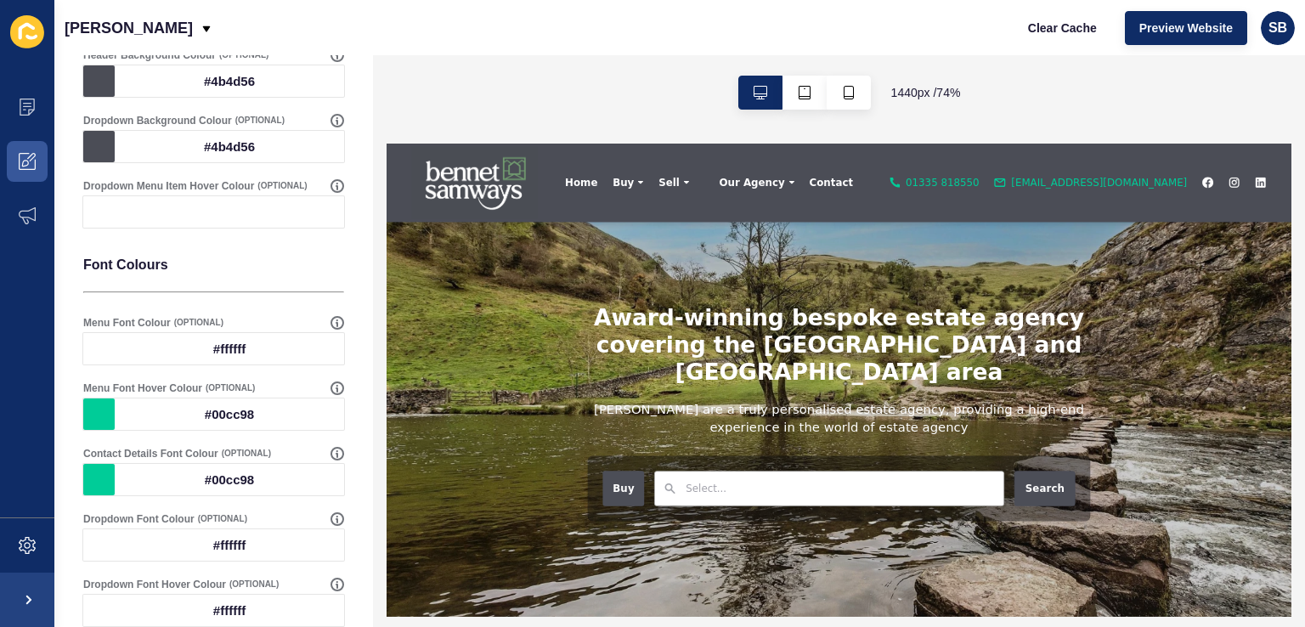
click at [241, 409] on div "#00cc98" at bounding box center [229, 413] width 229 height 31
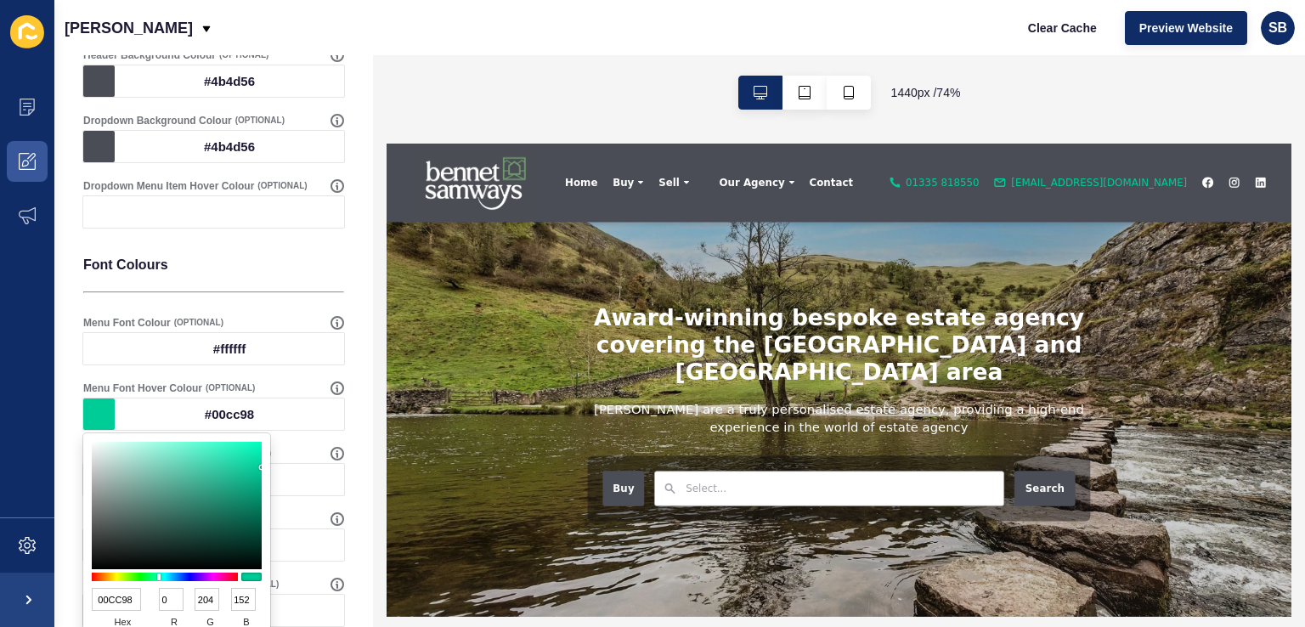
click at [119, 598] on input "00CC98" at bounding box center [116, 599] width 49 height 23
paste input "709B70"
type input "709B70"
type input "112"
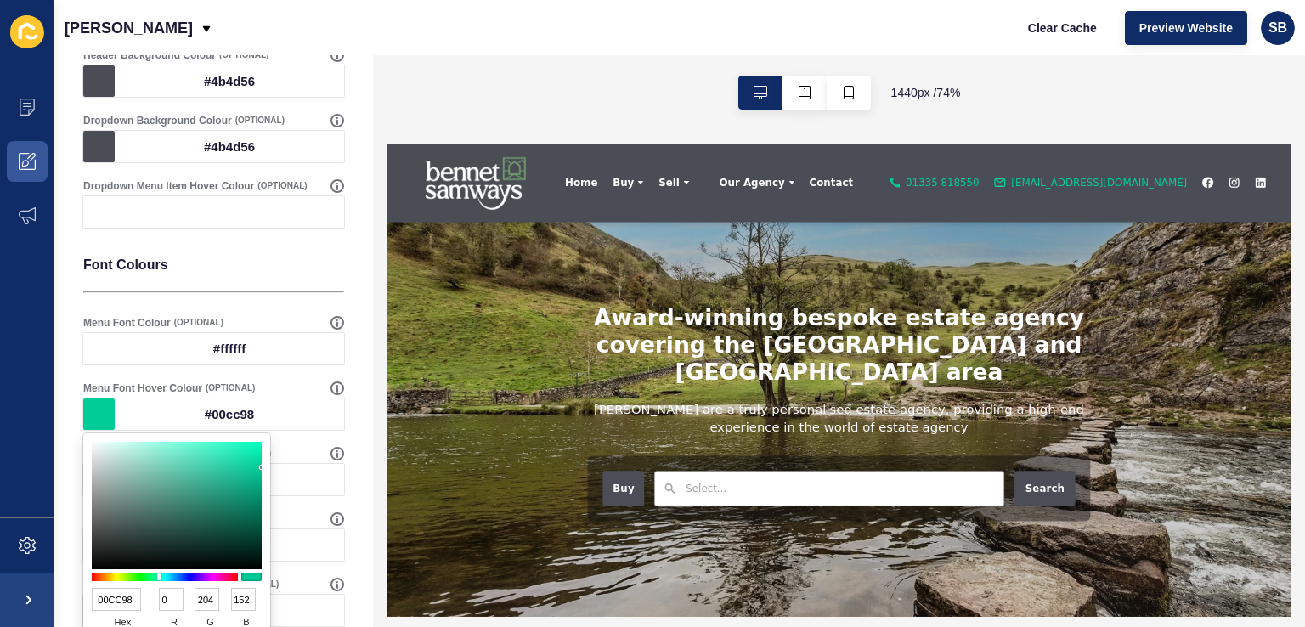
type input "155"
type input "112"
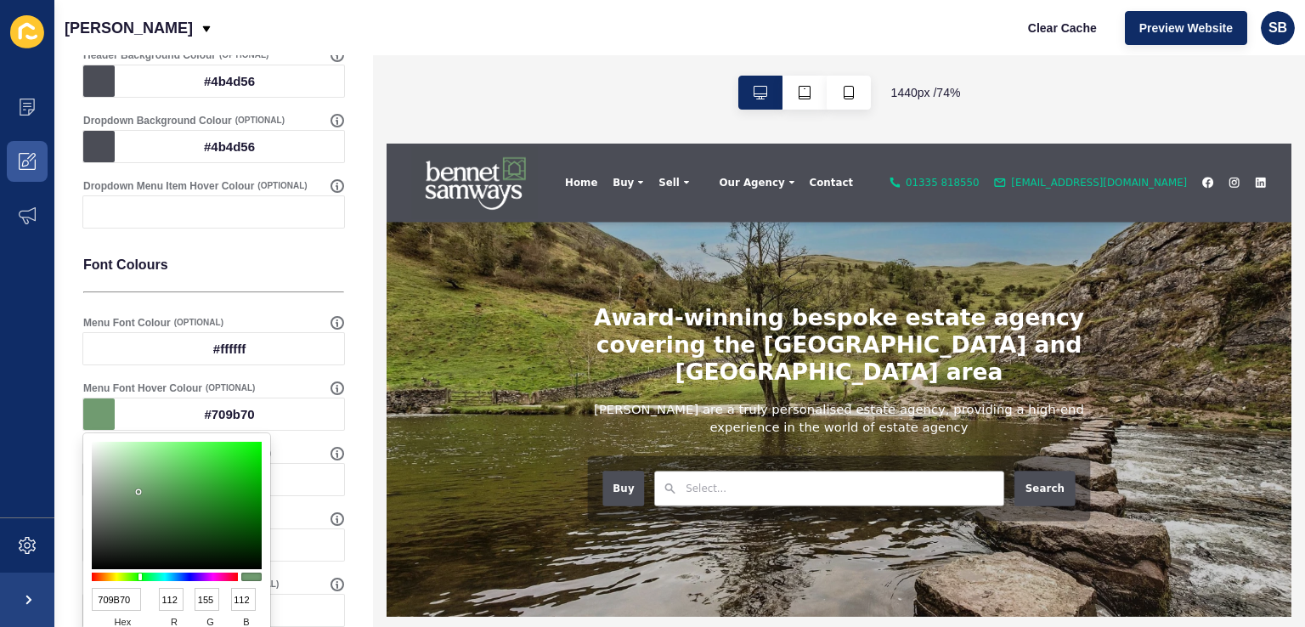
click at [342, 337] on div "Header Settings Save Select Header Menu Main Header behaviour Full Stick Show C…" at bounding box center [213, 91] width 319 height 1430
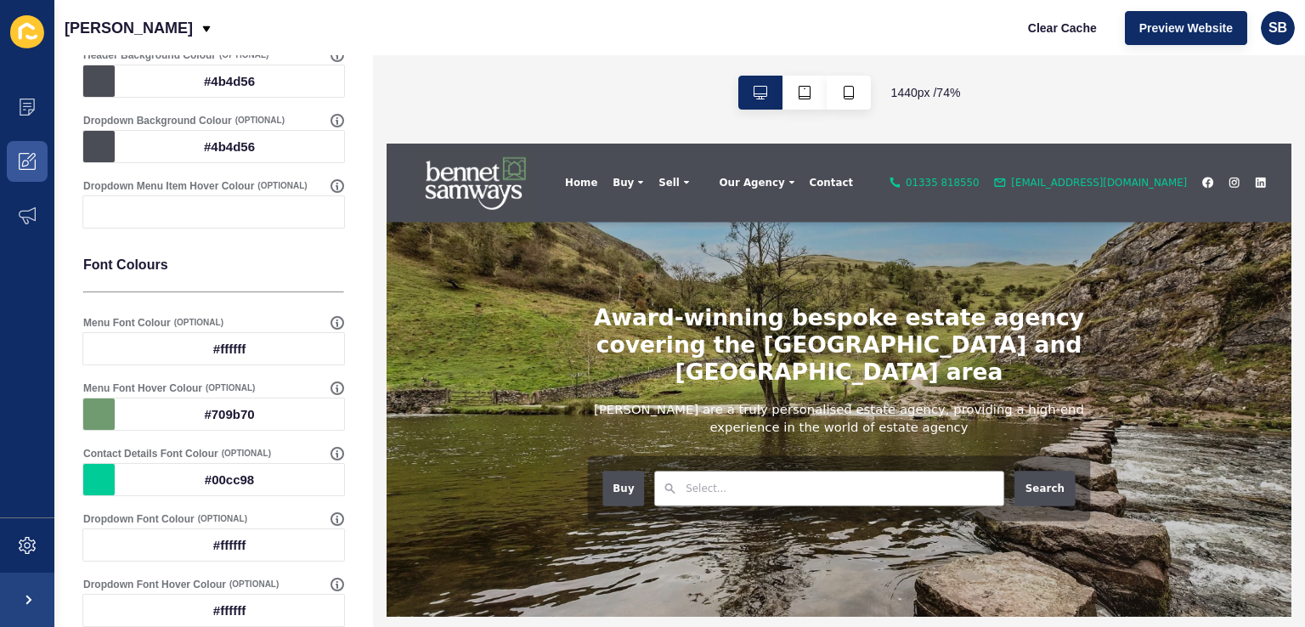
click at [224, 471] on div "#00cc98" at bounding box center [229, 479] width 229 height 31
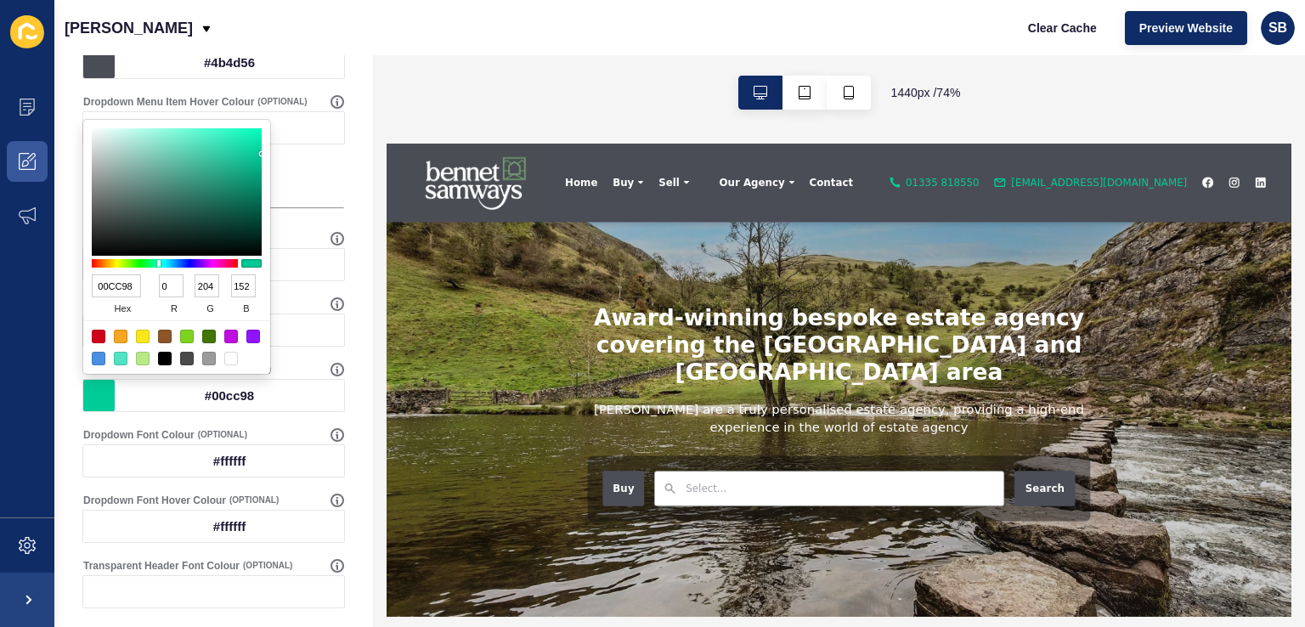
scroll to position [764, 0]
click at [234, 390] on div "#00cc98" at bounding box center [229, 394] width 229 height 31
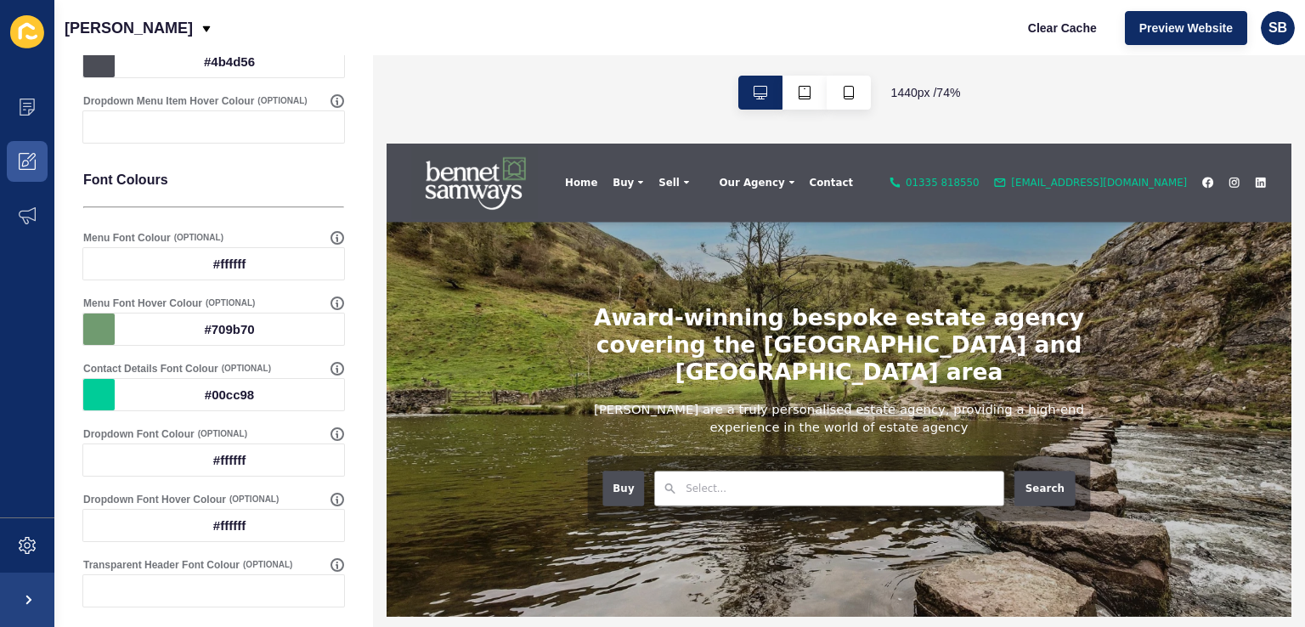
click at [233, 391] on div "#00cc98" at bounding box center [229, 394] width 229 height 31
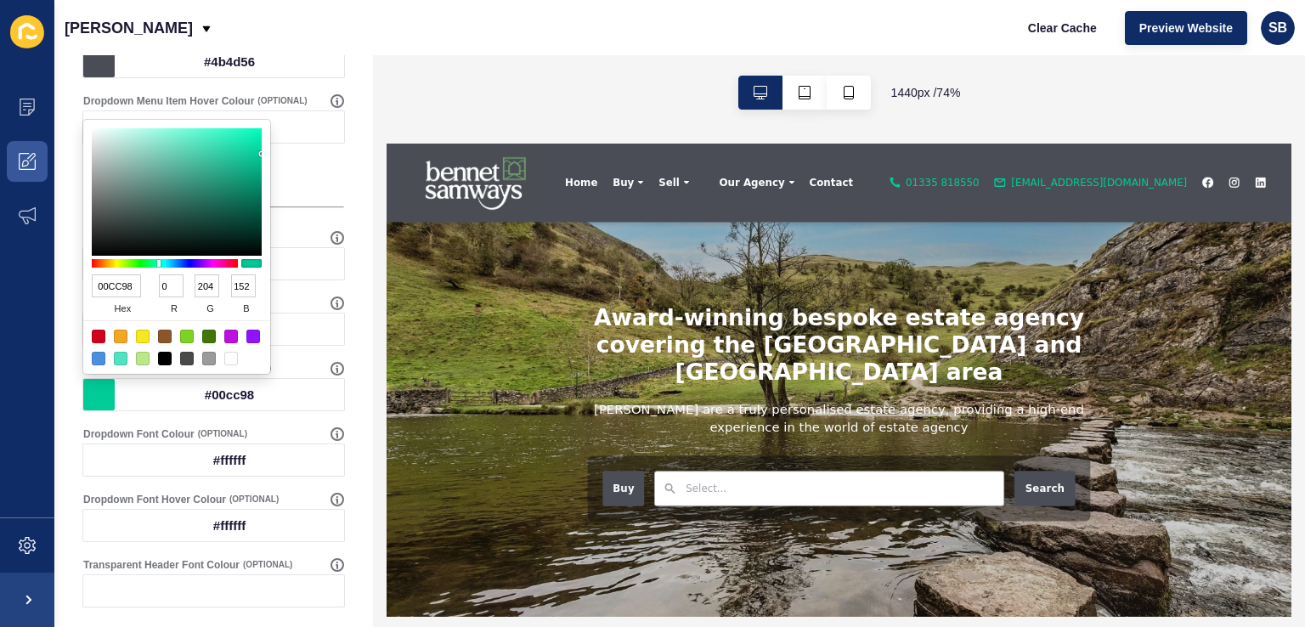
click at [121, 288] on input "00CC98" at bounding box center [116, 285] width 49 height 23
paste input "709B70"
type input "709B70"
type input "112"
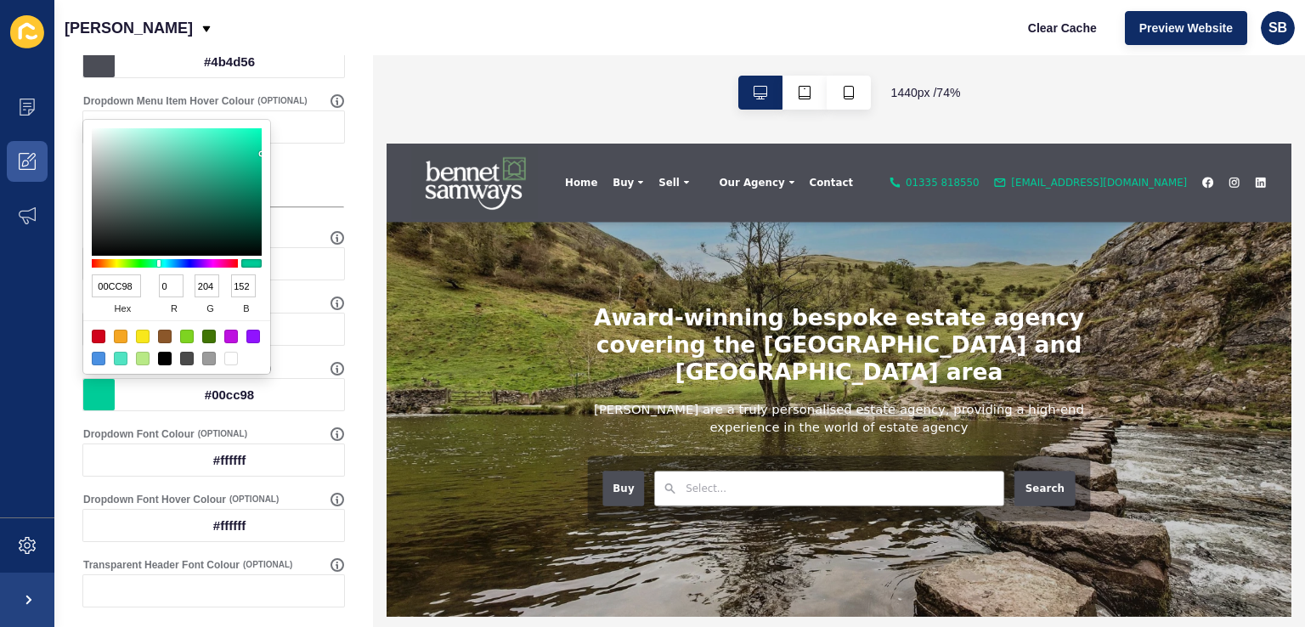
type input "155"
type input "112"
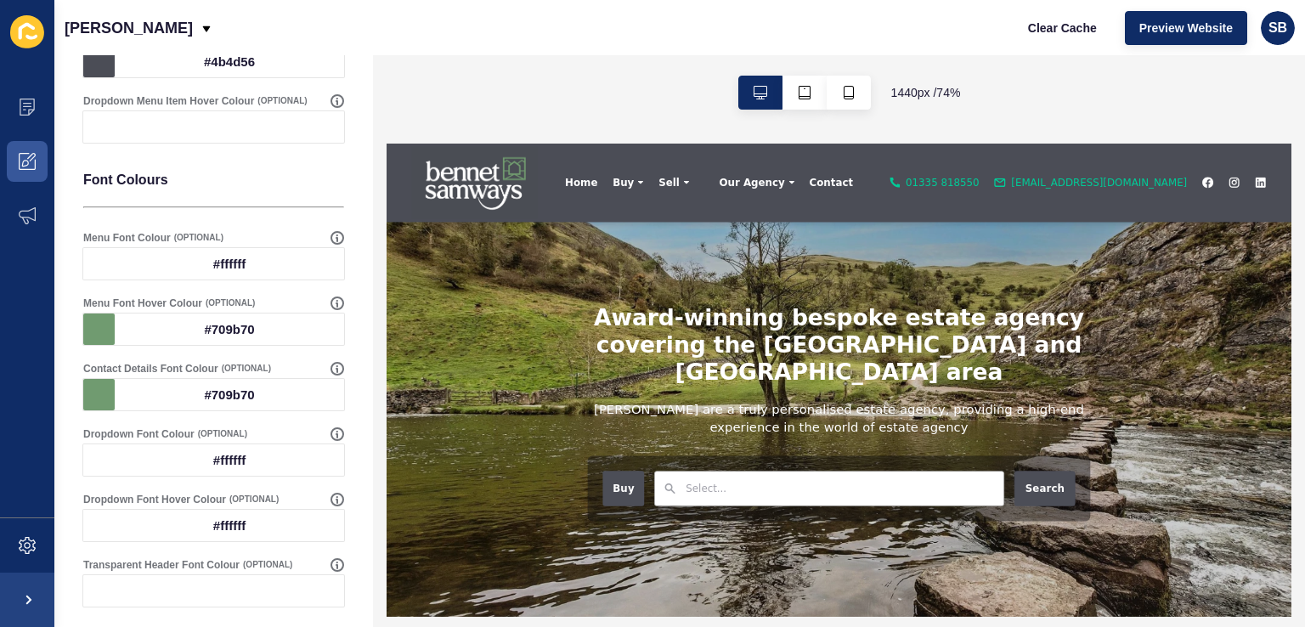
click at [352, 325] on div "Header Settings Save Select Header Menu Main Header behaviour Full Stick Show C…" at bounding box center [213, 6] width 319 height 1430
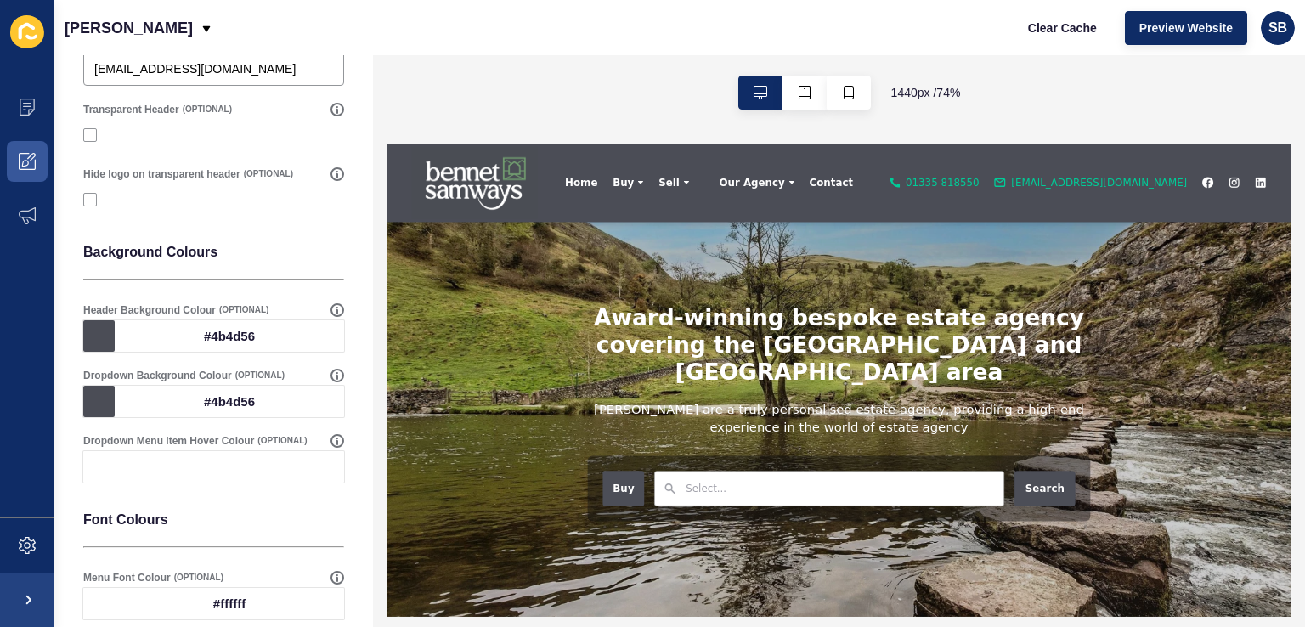
scroll to position [0, 0]
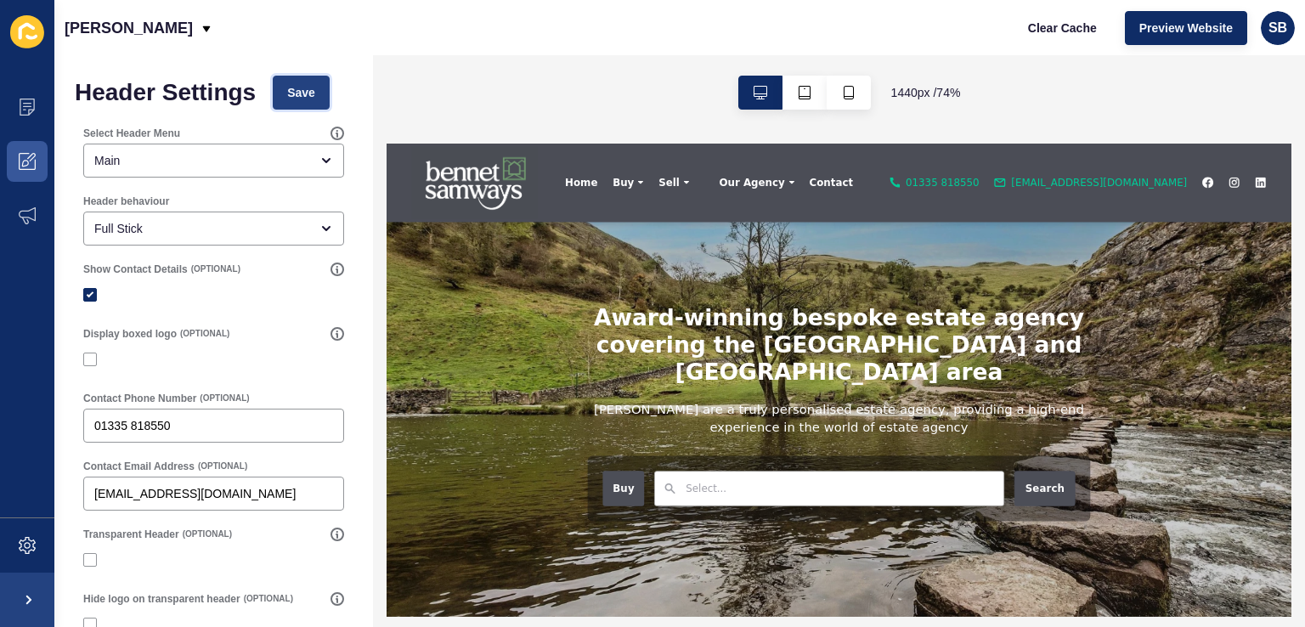
click at [307, 80] on button "Save" at bounding box center [301, 93] width 57 height 34
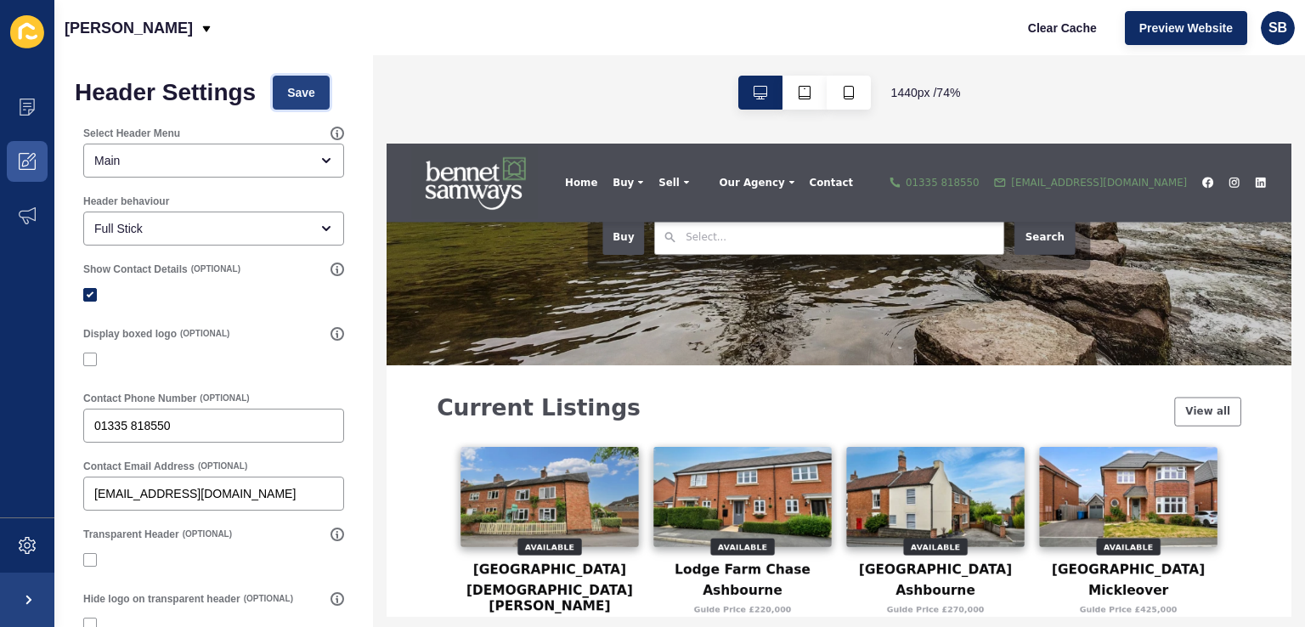
click at [300, 86] on span "Save" at bounding box center [301, 92] width 28 height 17
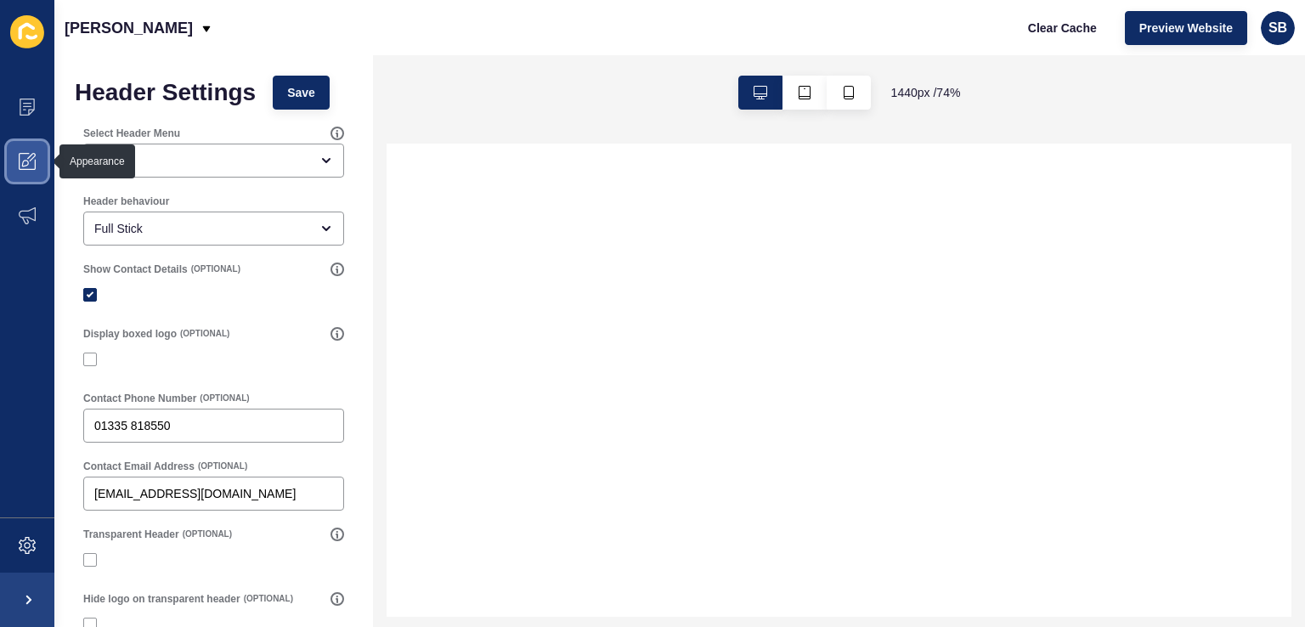
click at [27, 155] on icon at bounding box center [27, 161] width 17 height 17
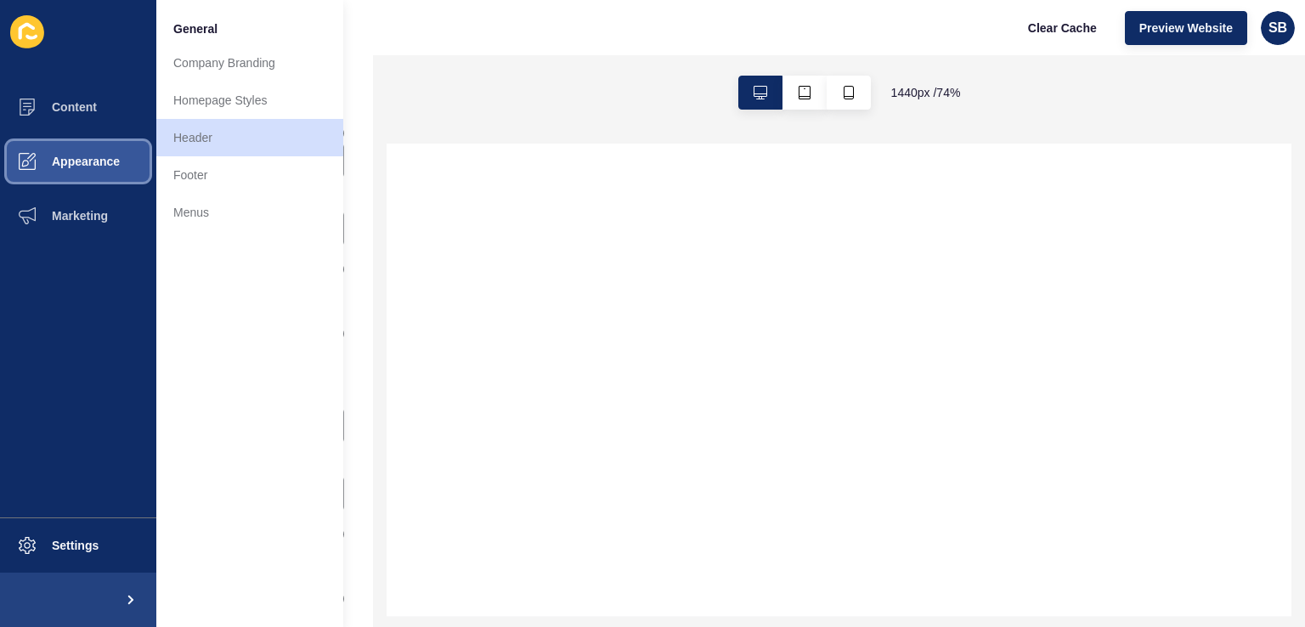
select select
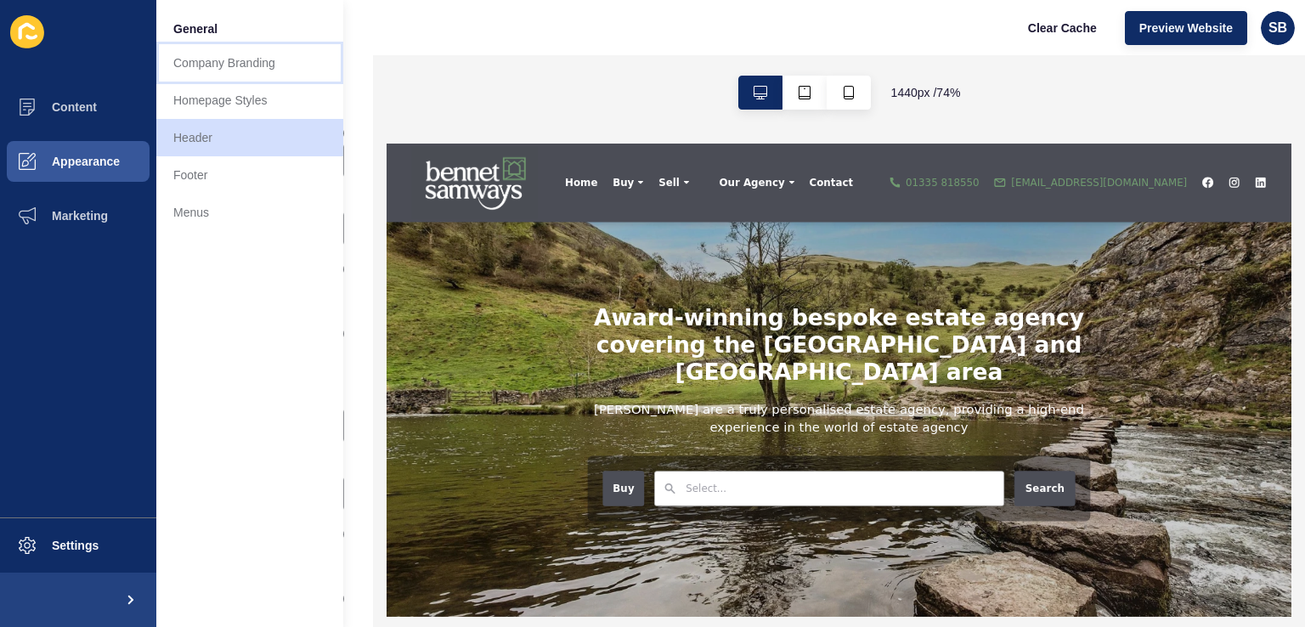
click at [228, 62] on link "Company Branding" at bounding box center [249, 62] width 187 height 37
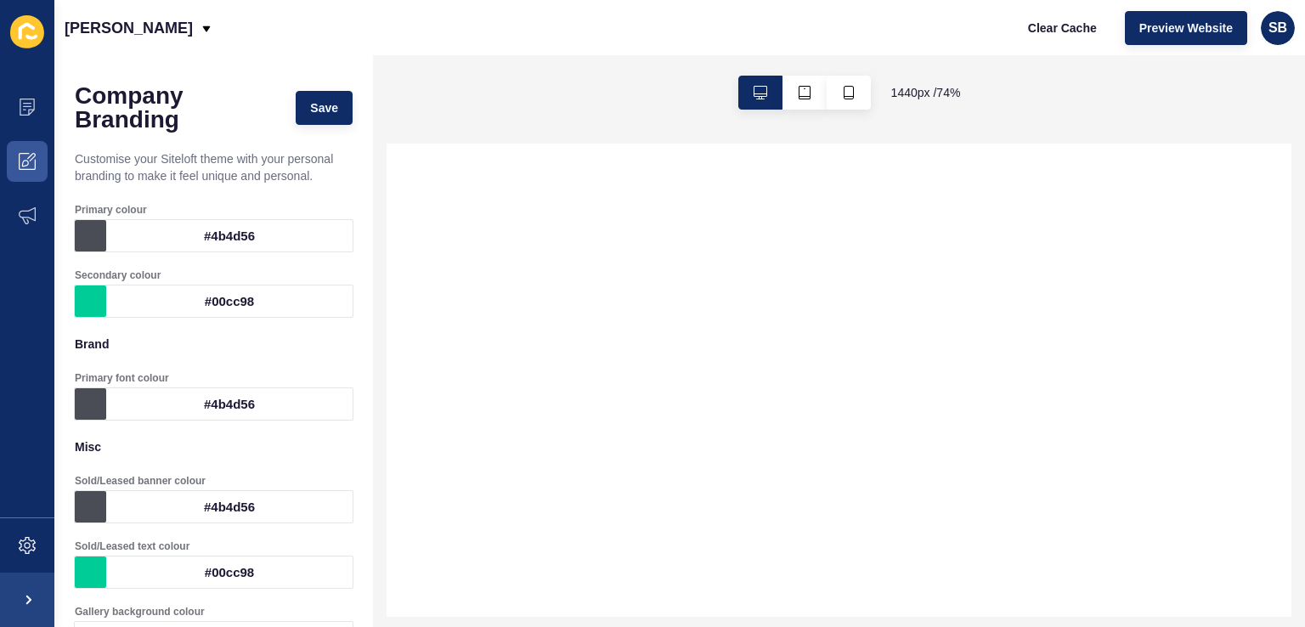
click at [230, 300] on div "#00cc98" at bounding box center [229, 300] width 246 height 31
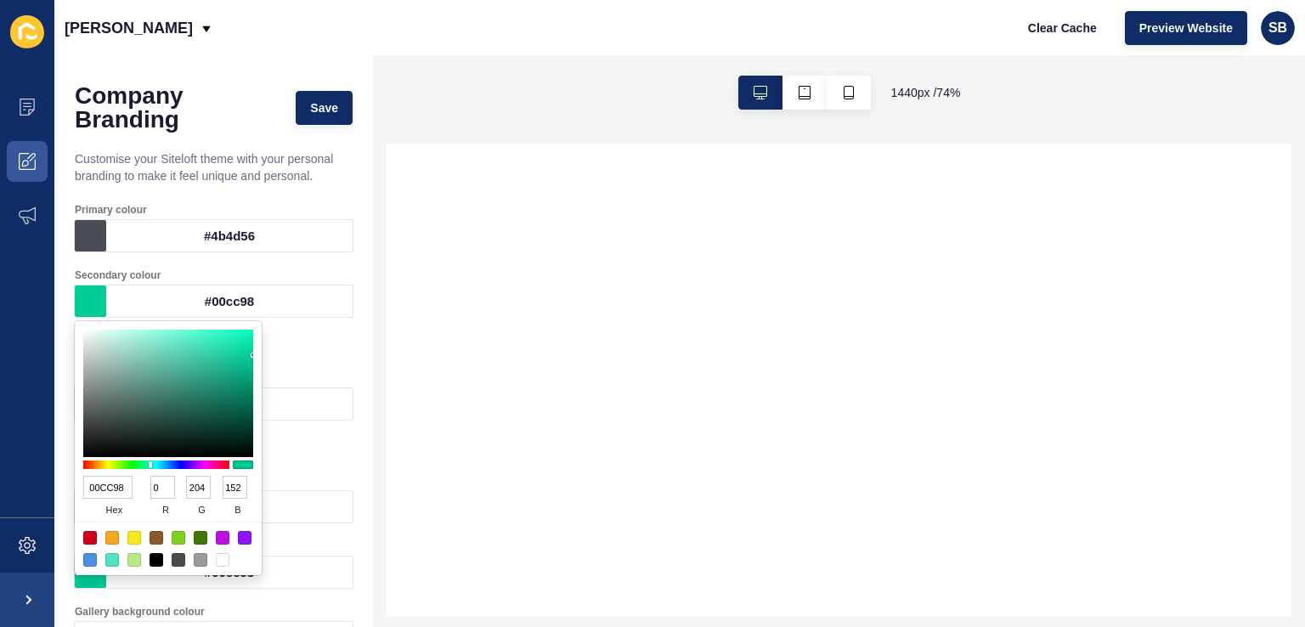
click at [114, 490] on input "00CC98" at bounding box center [107, 487] width 49 height 23
select select
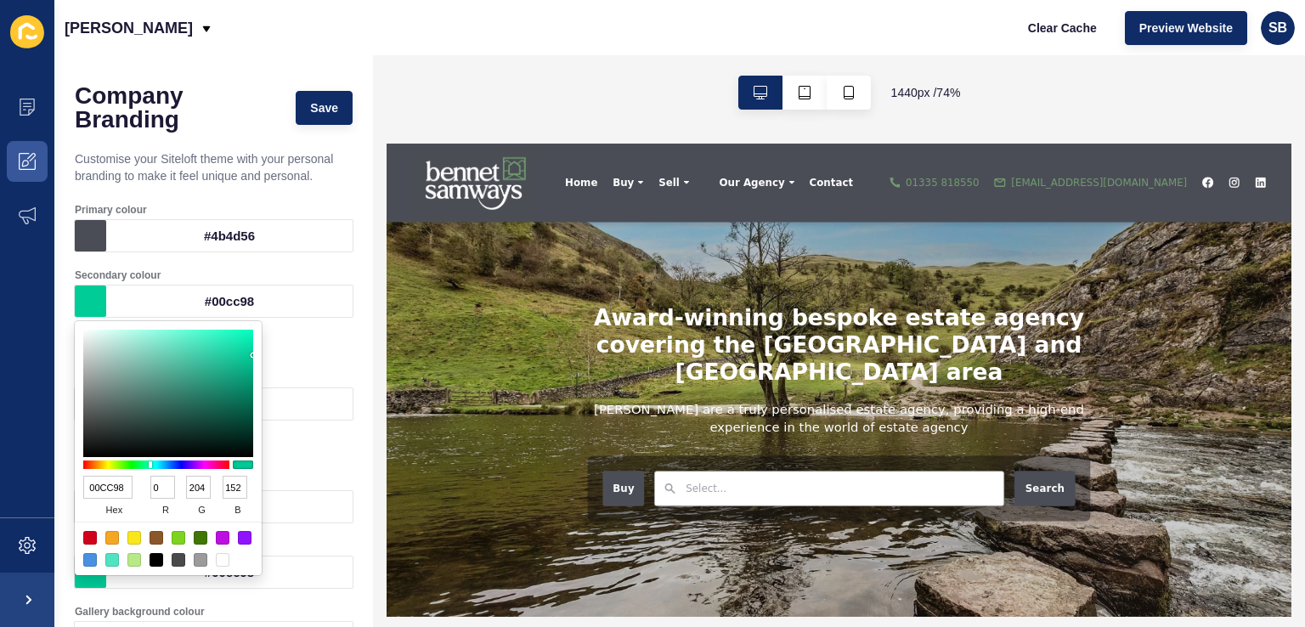
paste input "709B70"
type input "709B70"
type input "112"
type input "155"
type input "112"
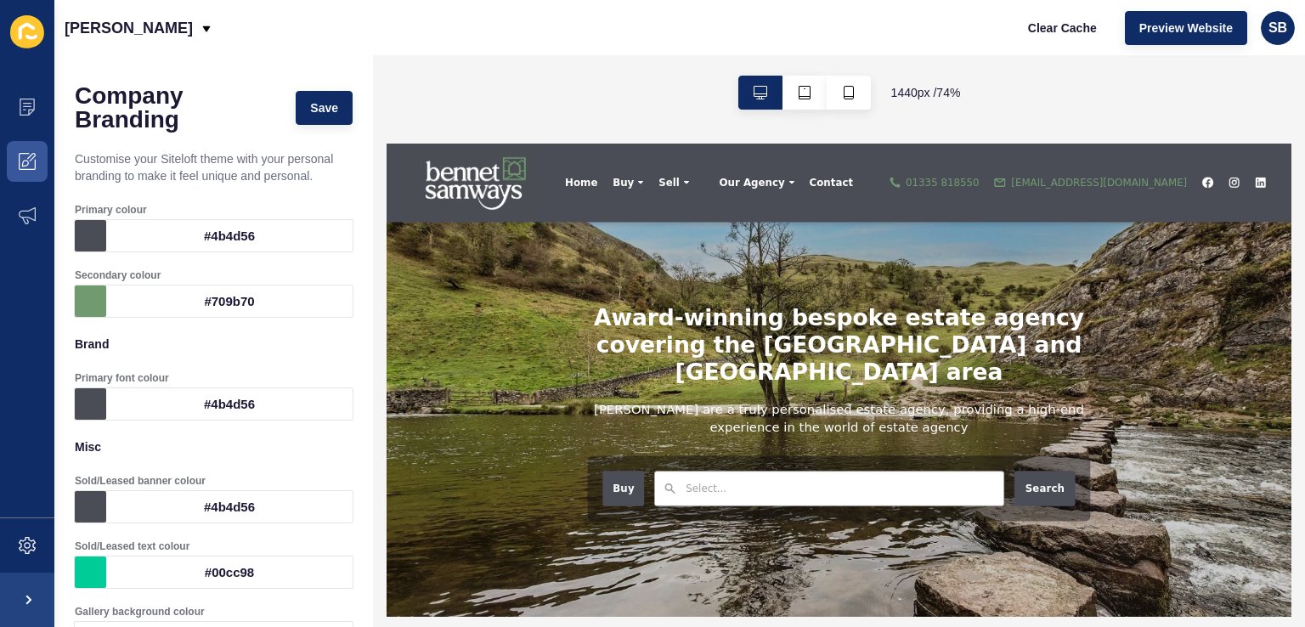
click at [227, 570] on div "#00cc98" at bounding box center [229, 571] width 246 height 31
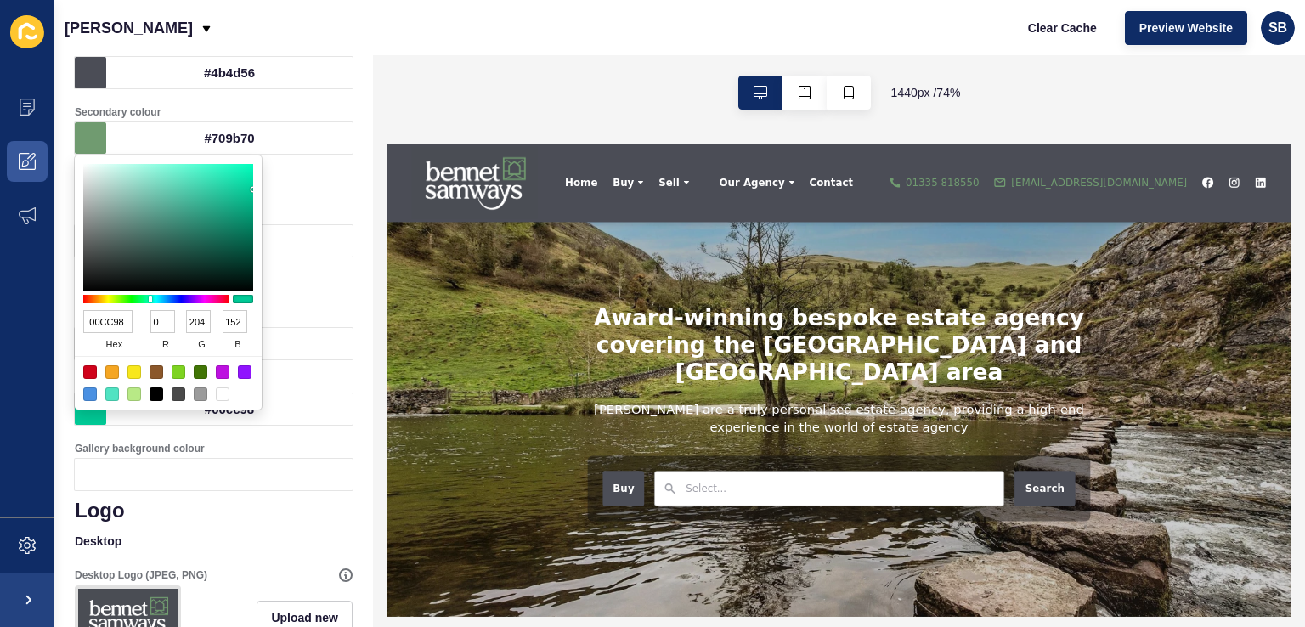
scroll to position [170, 0]
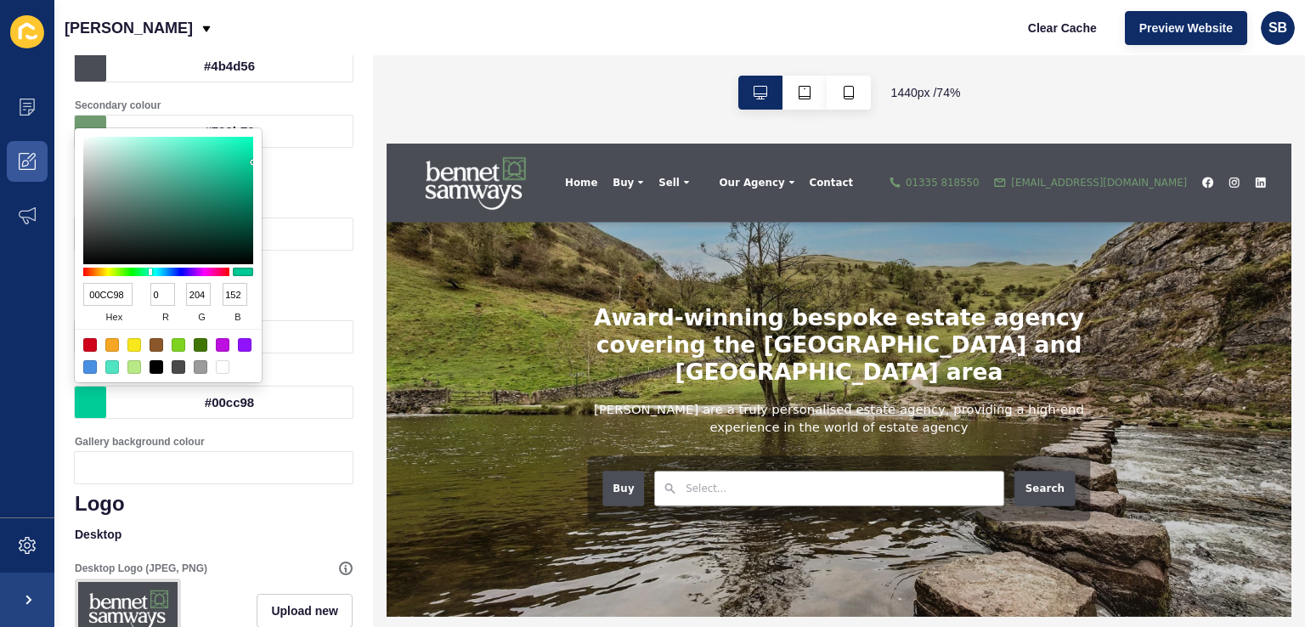
click at [109, 293] on input "00CC98" at bounding box center [107, 294] width 49 height 23
paste input "709B70"
type input "709B70"
type input "112"
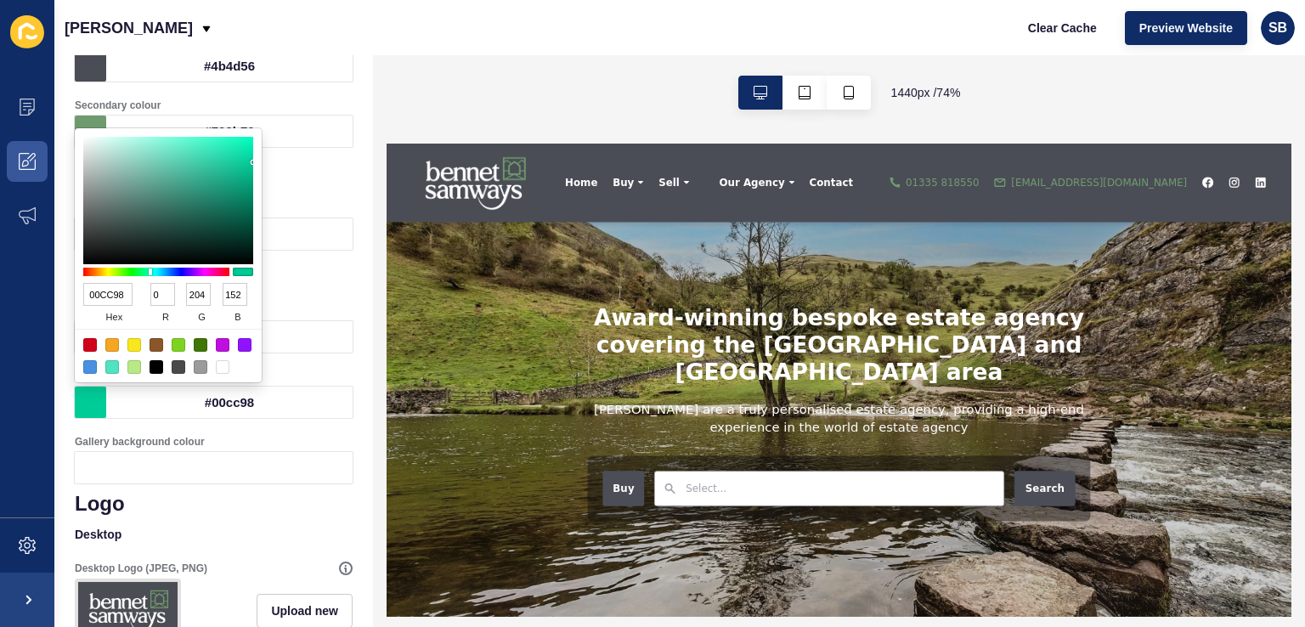
type input "155"
type input "112"
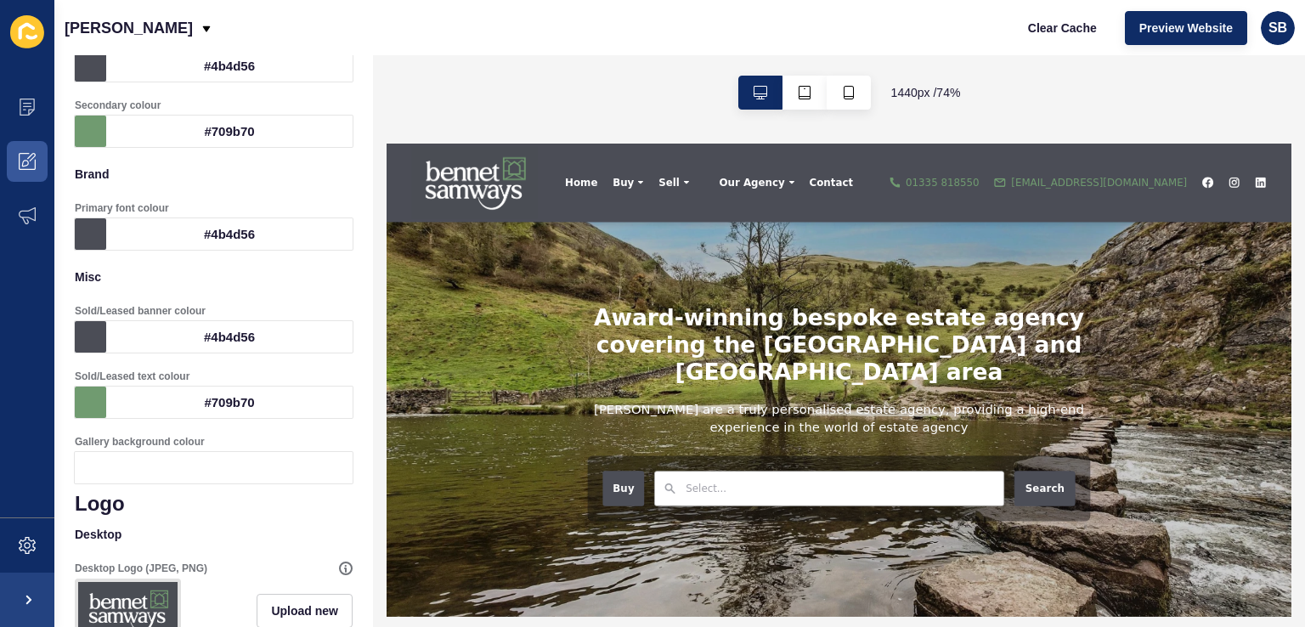
scroll to position [0, 0]
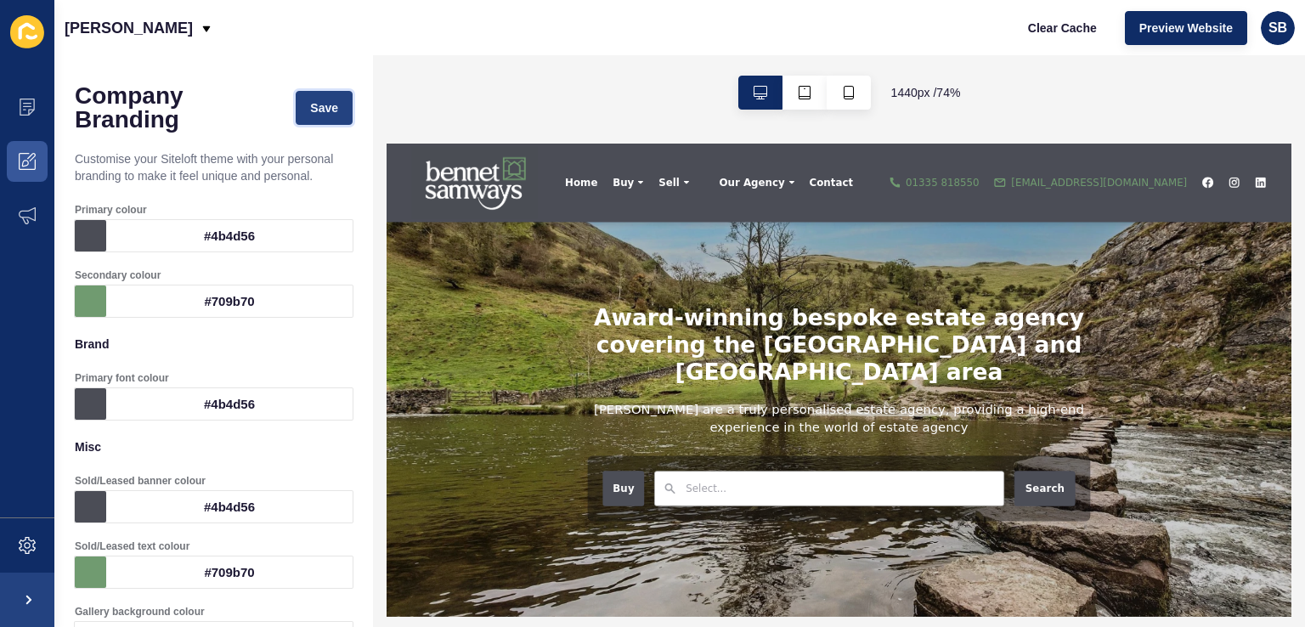
click at [326, 114] on button "Save" at bounding box center [324, 108] width 57 height 34
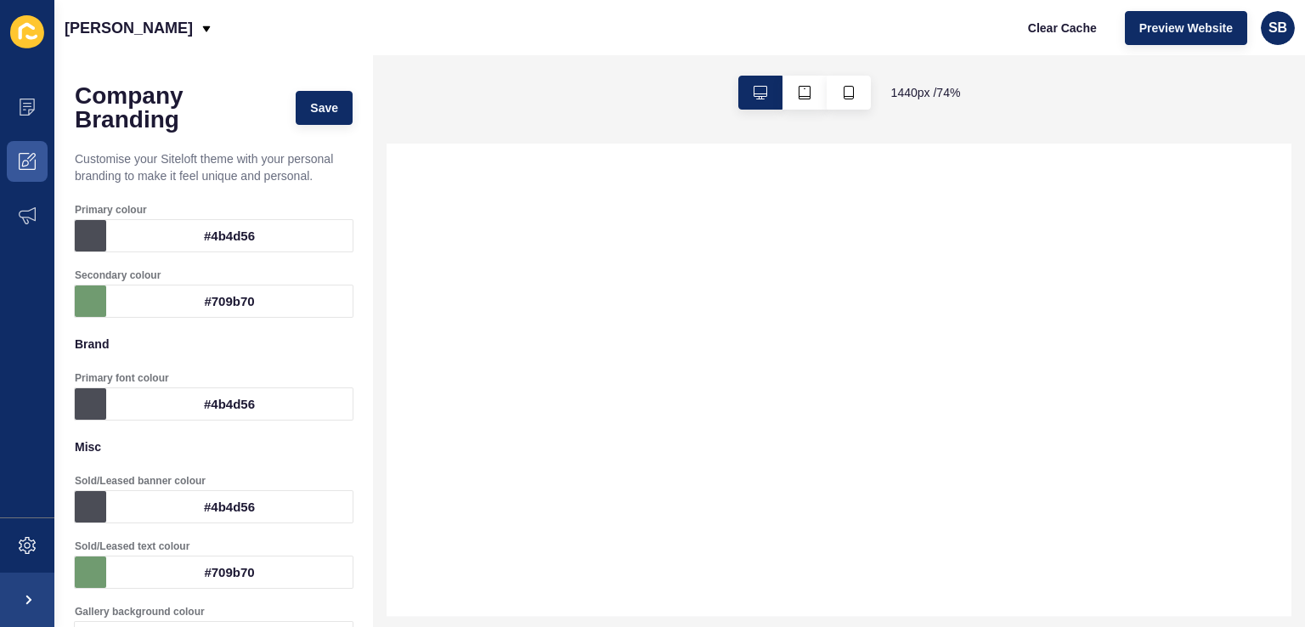
select select
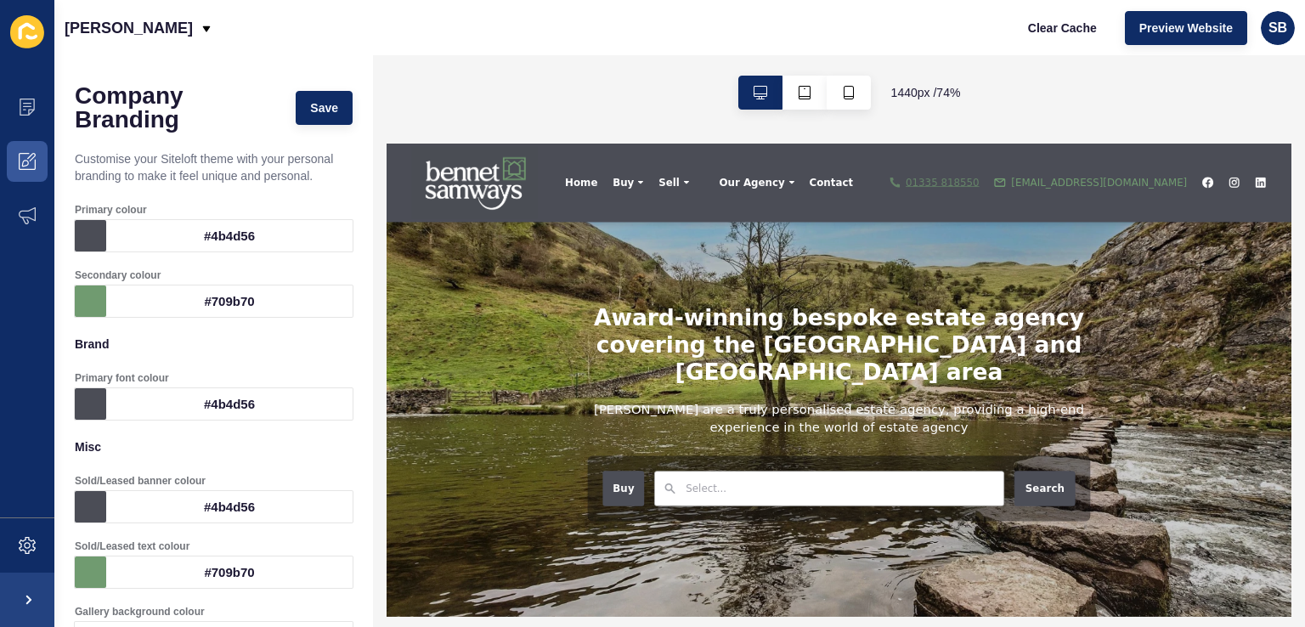
click at [1187, 193] on span "01335 818550" at bounding box center [1137, 196] width 99 height 20
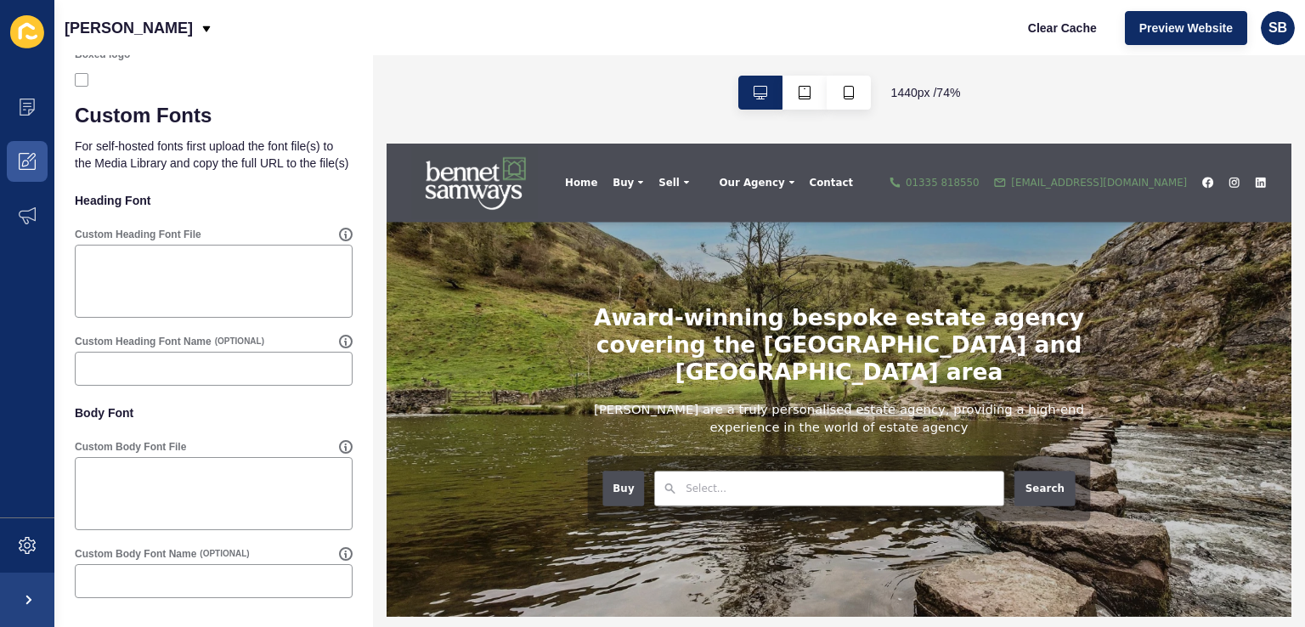
scroll to position [1230, 0]
click at [1045, 28] on span "Clear Cache" at bounding box center [1062, 28] width 69 height 17
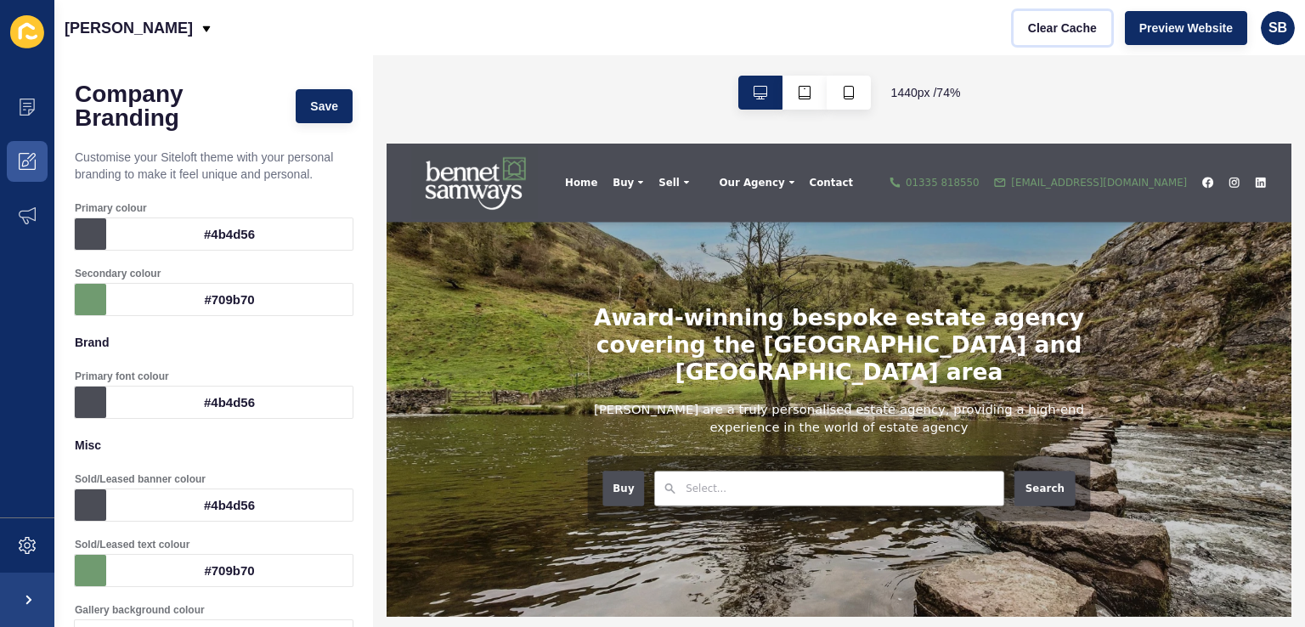
scroll to position [0, 0]
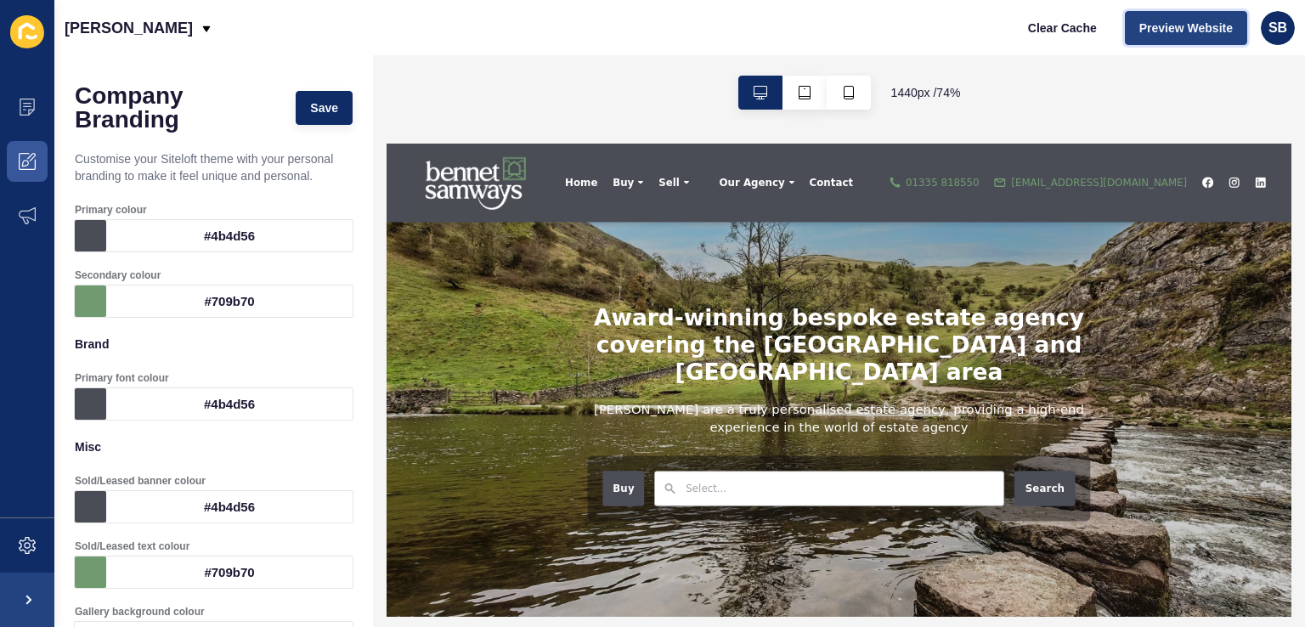
click at [1147, 28] on span "Preview Website" at bounding box center [1185, 28] width 93 height 17
click at [25, 154] on icon at bounding box center [27, 161] width 17 height 17
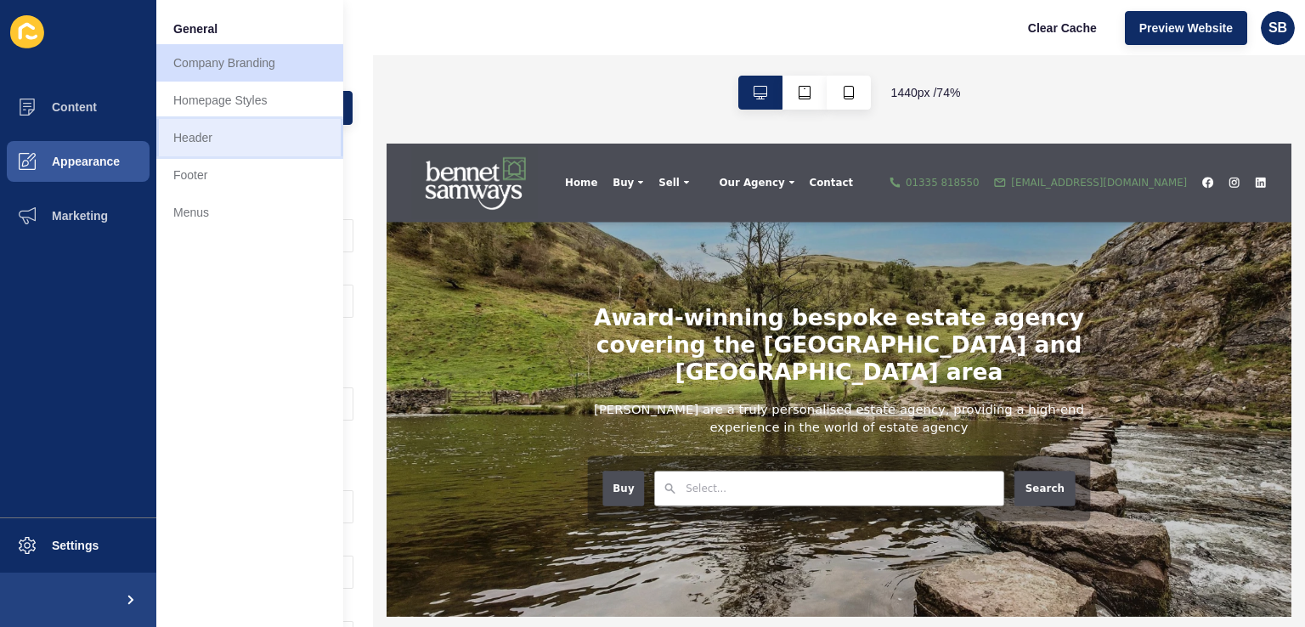
click at [214, 133] on link "Header" at bounding box center [249, 137] width 187 height 37
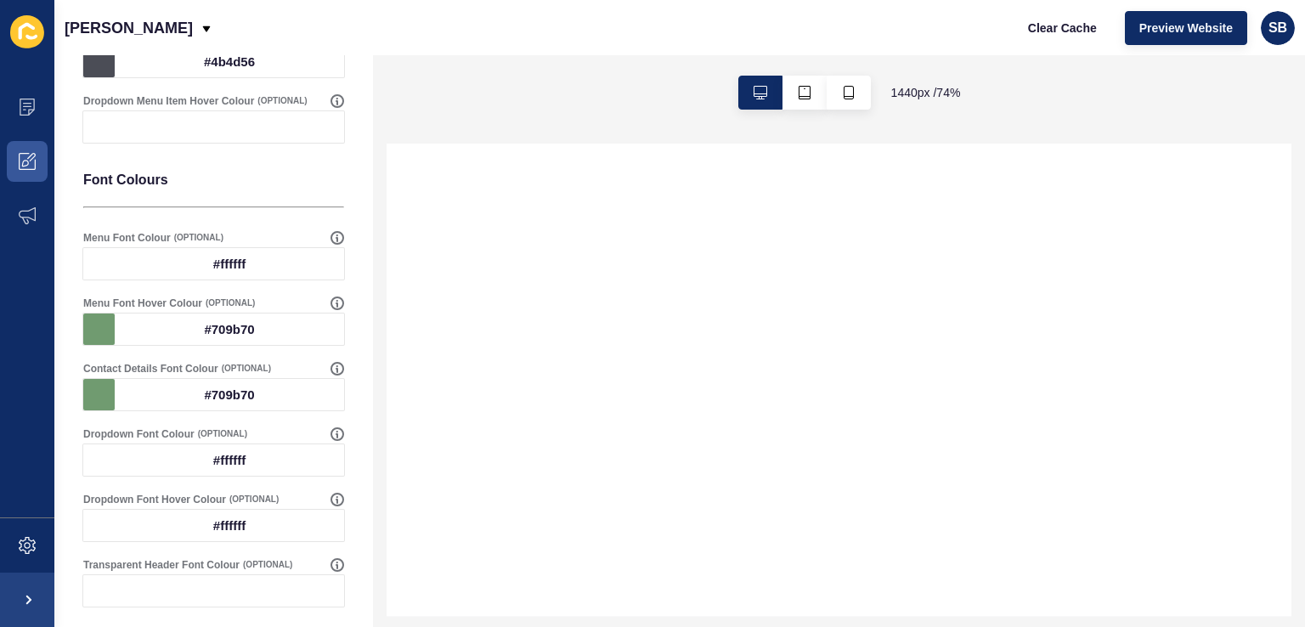
scroll to position [857, 0]
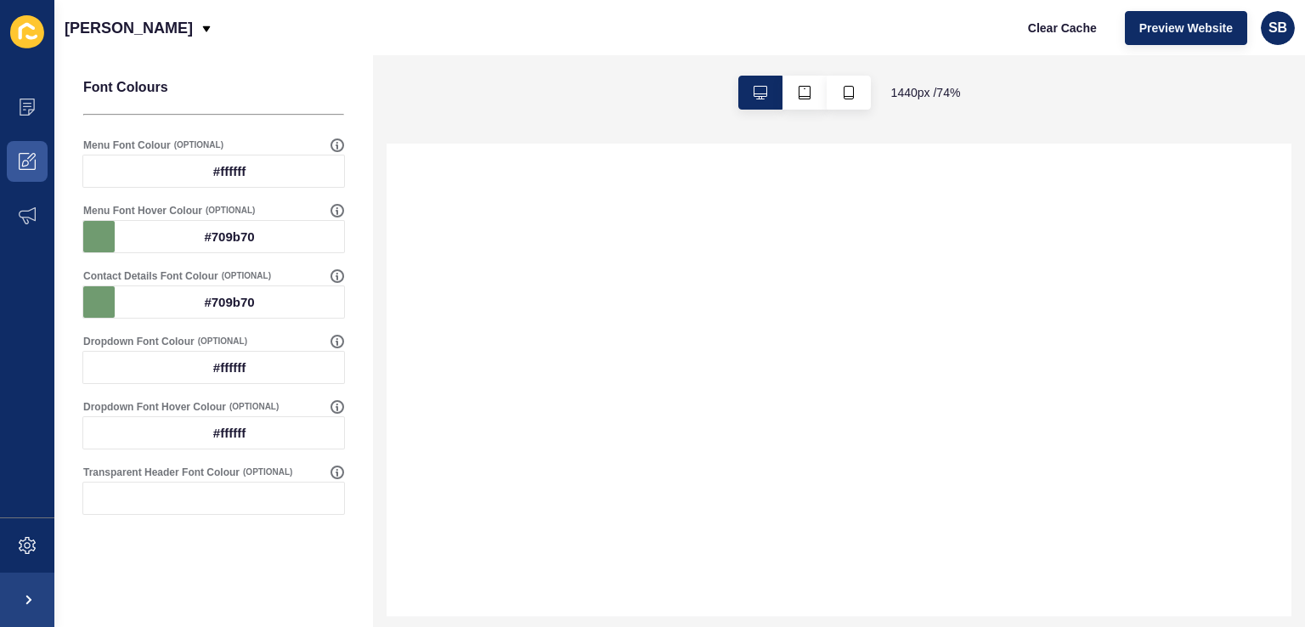
select select
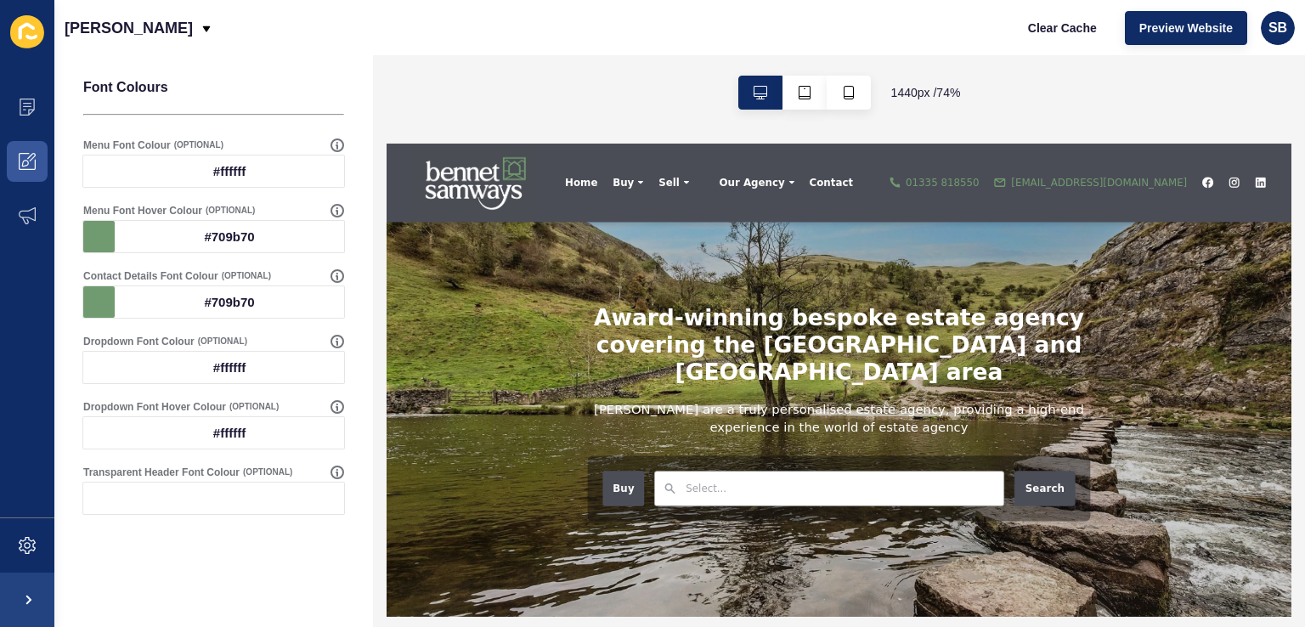
scroll to position [0, 0]
click at [23, 154] on icon at bounding box center [27, 161] width 17 height 17
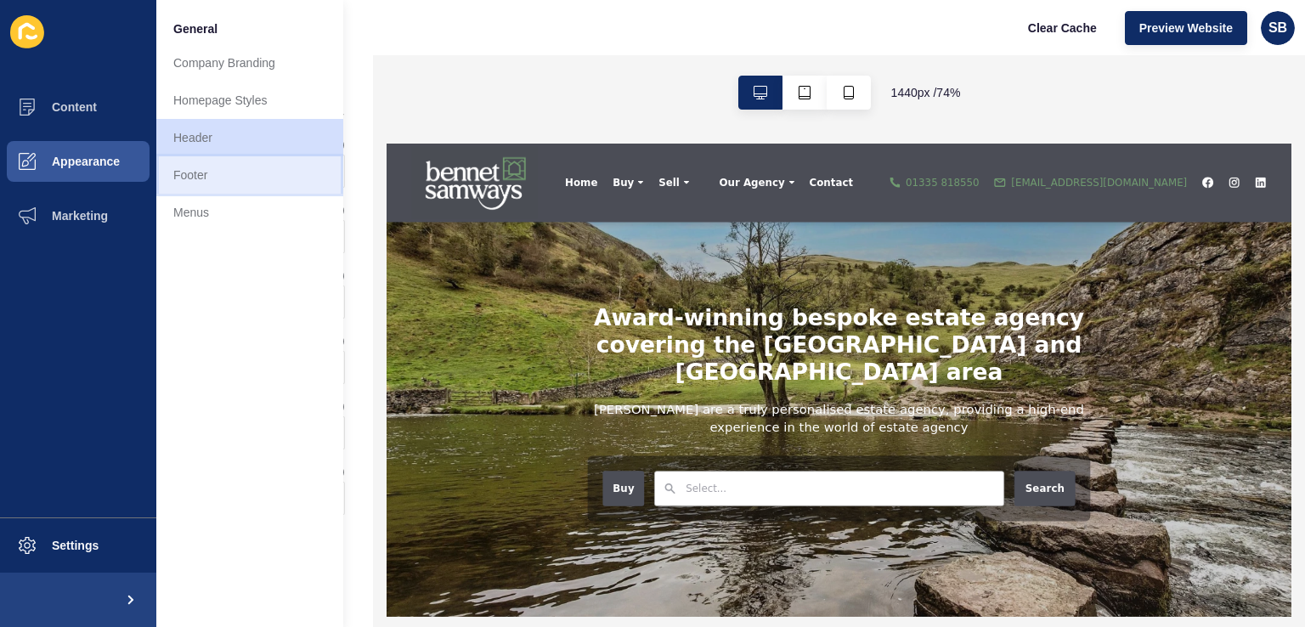
click at [233, 185] on link "Footer" at bounding box center [249, 174] width 187 height 37
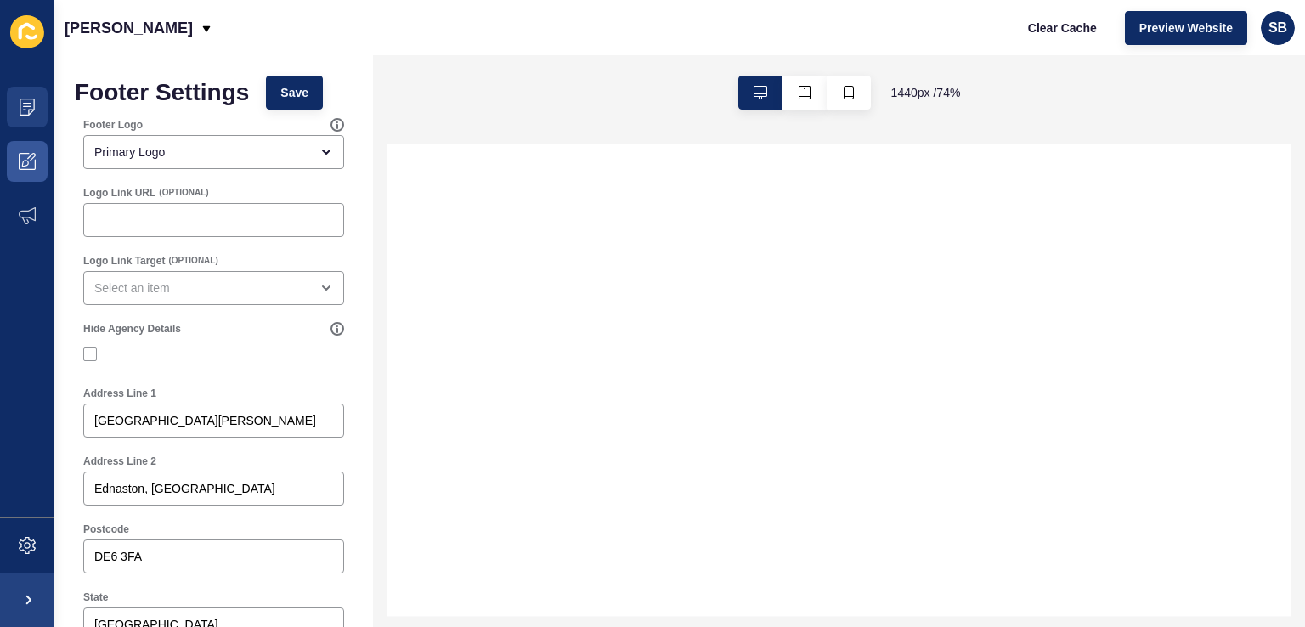
select select
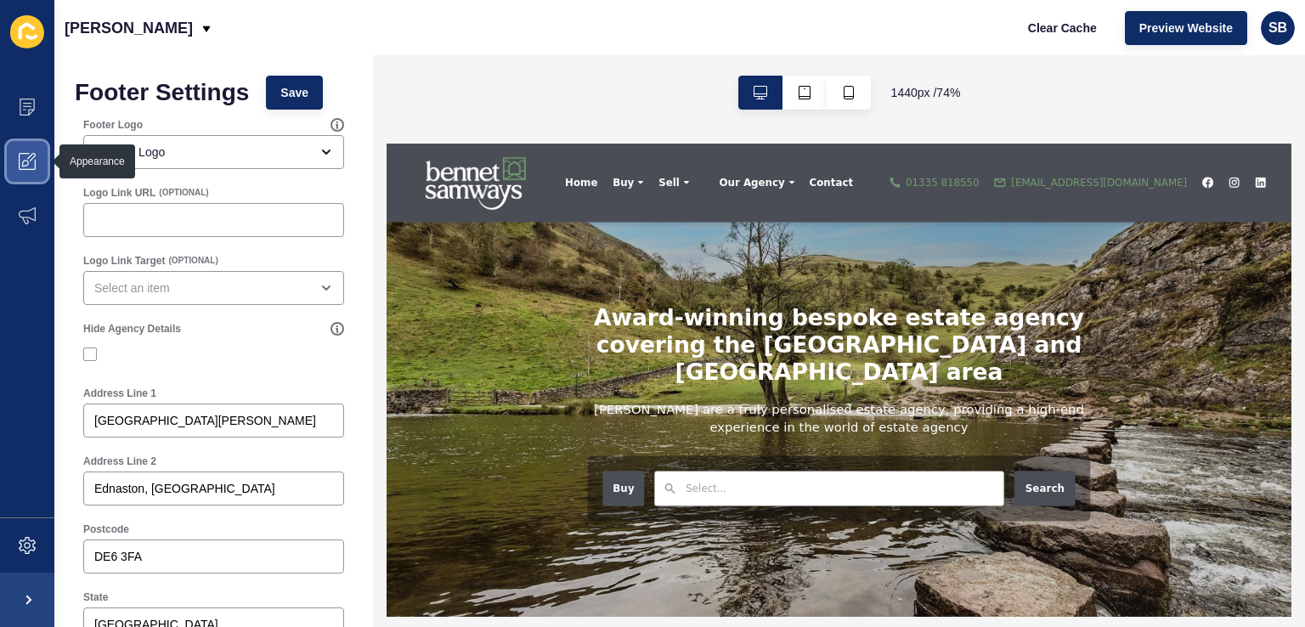
click at [36, 166] on span at bounding box center [27, 161] width 54 height 54
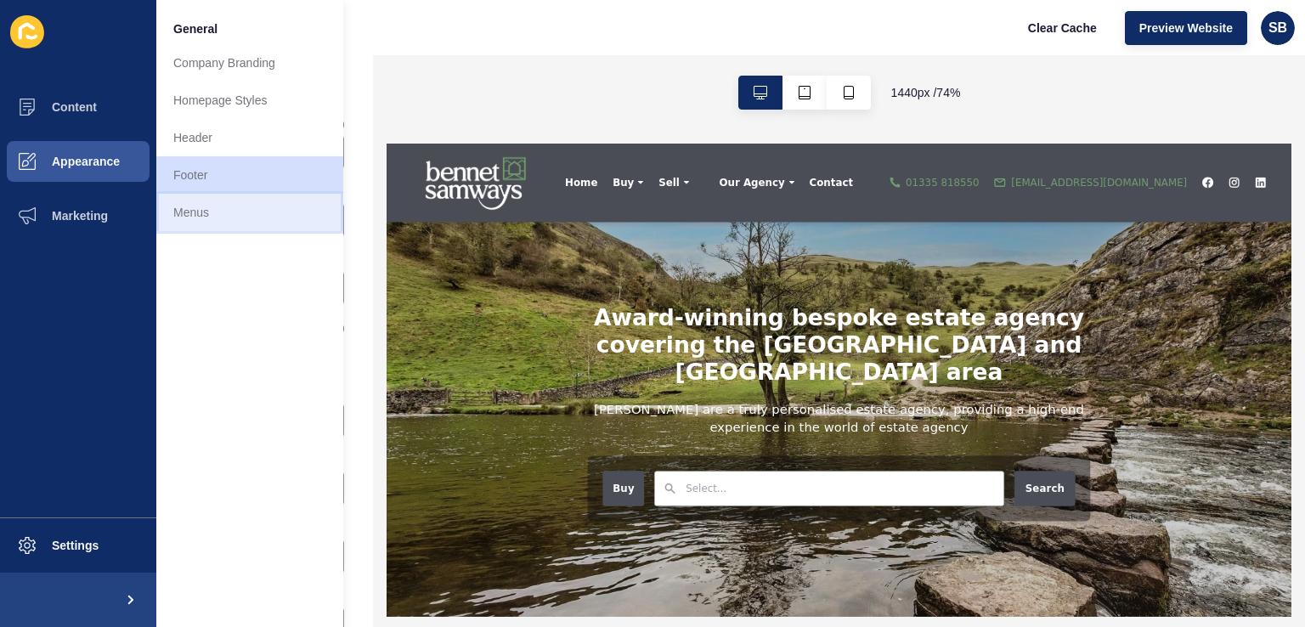
click at [178, 201] on link "Menus" at bounding box center [249, 212] width 187 height 37
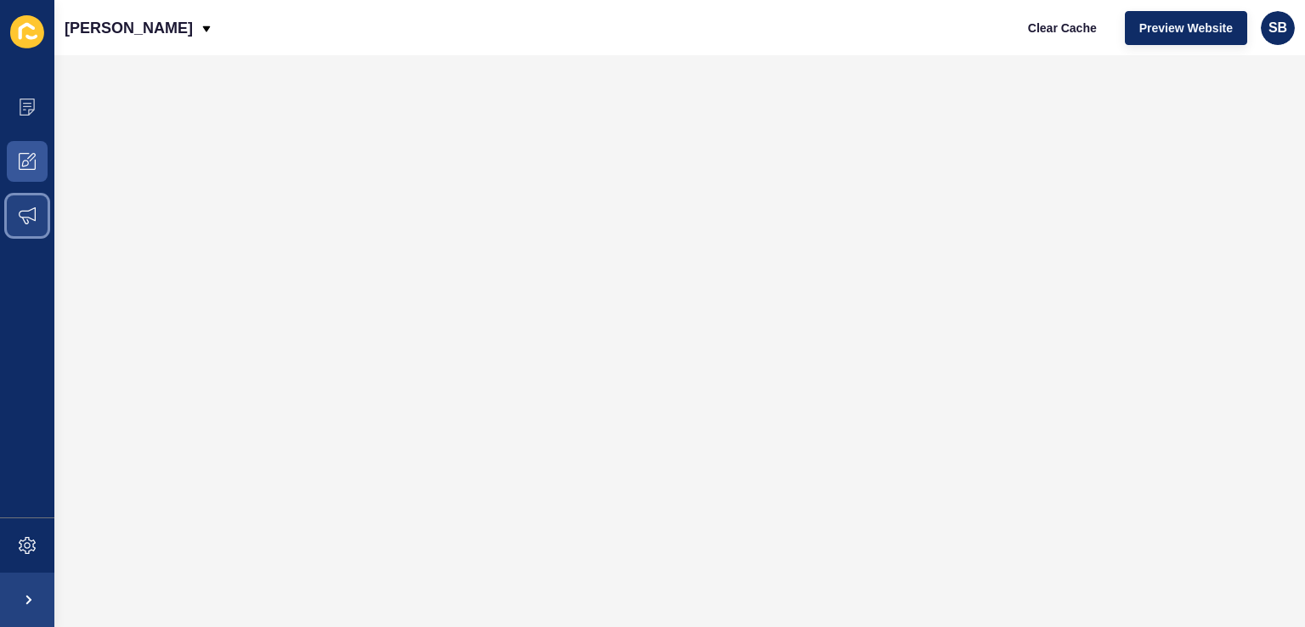
click at [34, 206] on span at bounding box center [27, 216] width 54 height 54
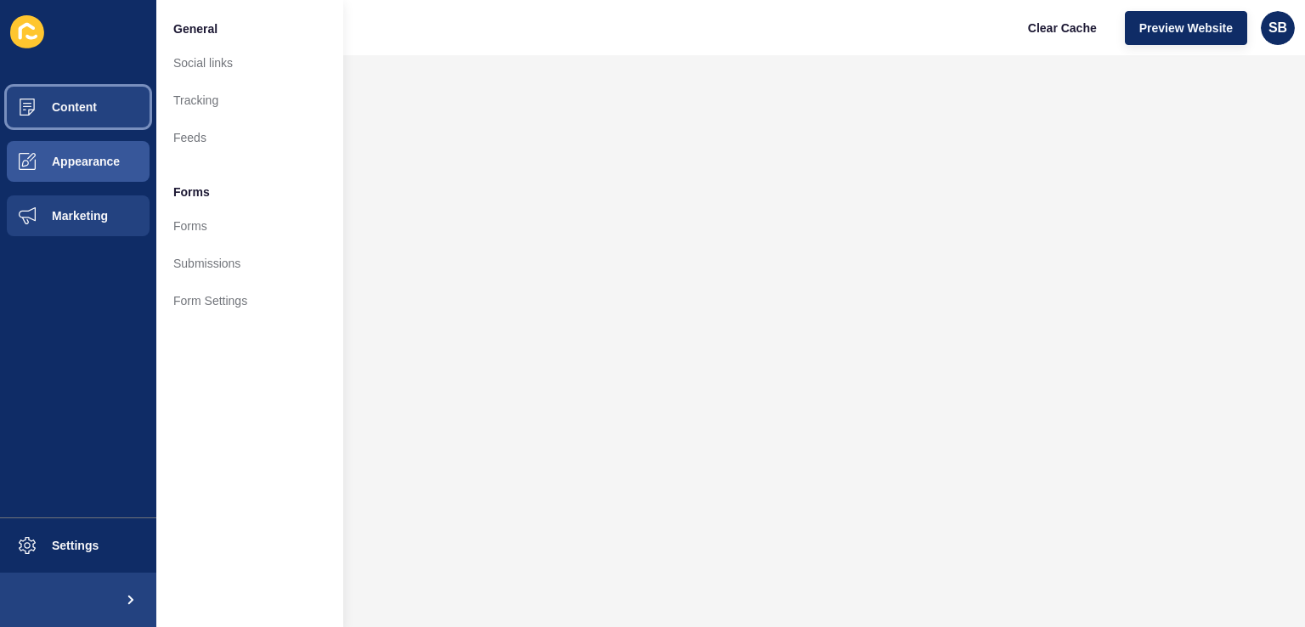
click at [50, 110] on span "Content" at bounding box center [46, 107] width 99 height 14
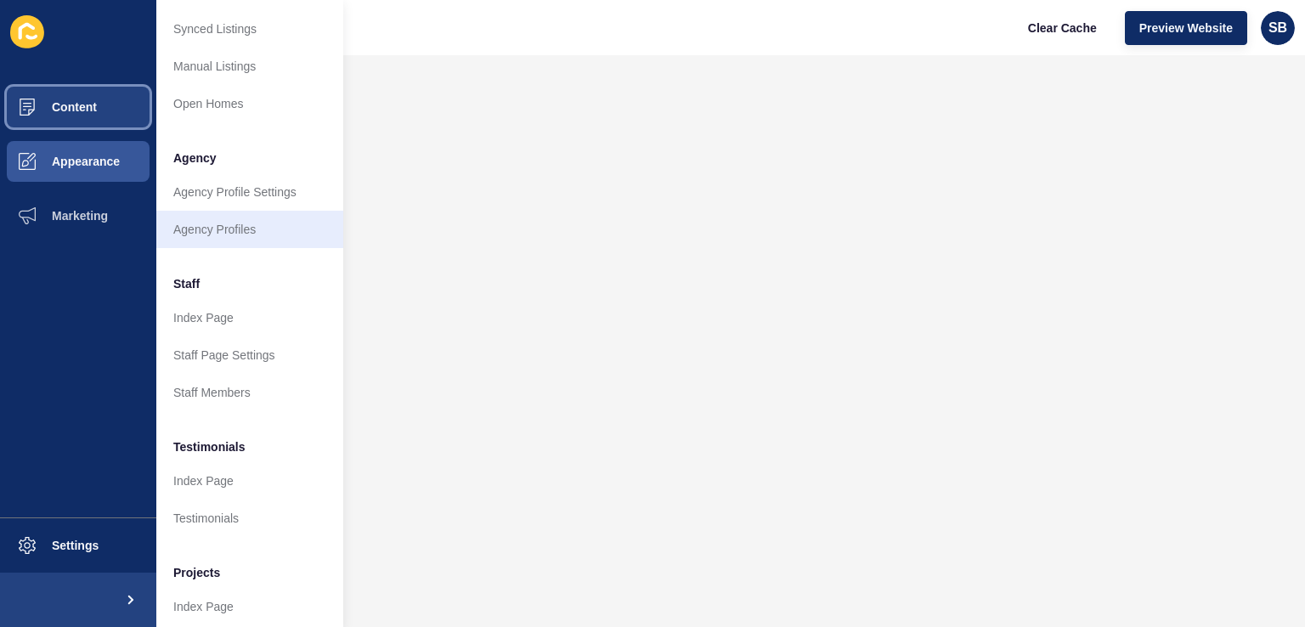
scroll to position [340, 0]
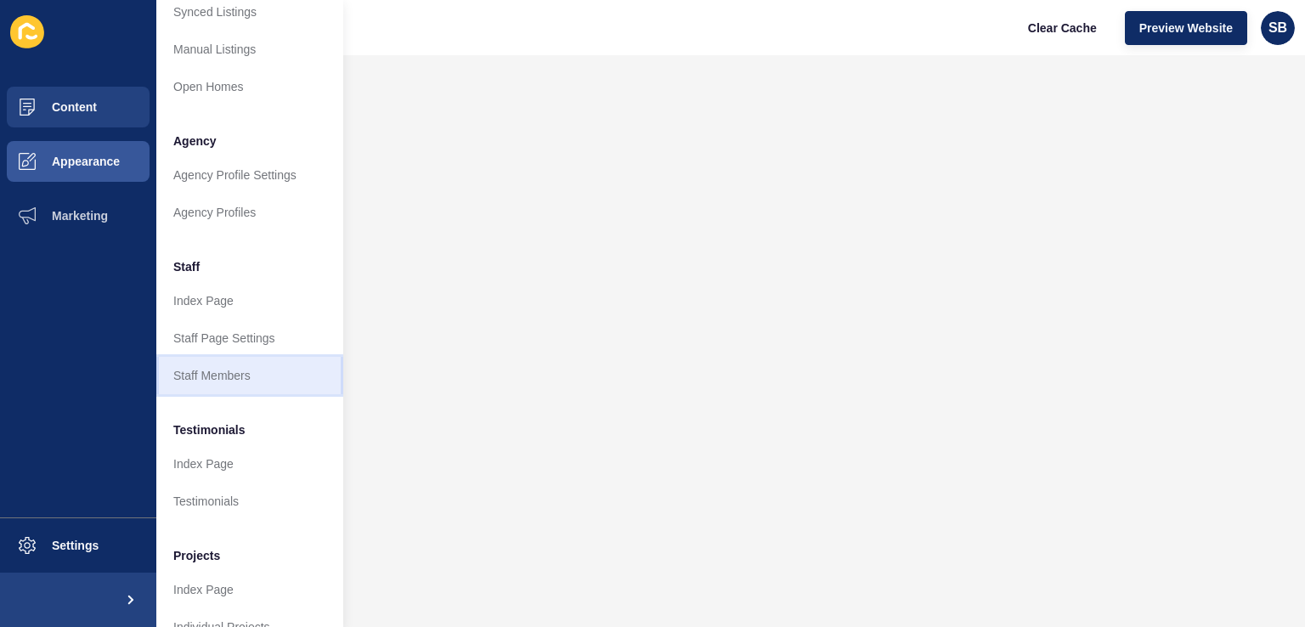
click at [217, 373] on link "Staff Members" at bounding box center [249, 375] width 187 height 37
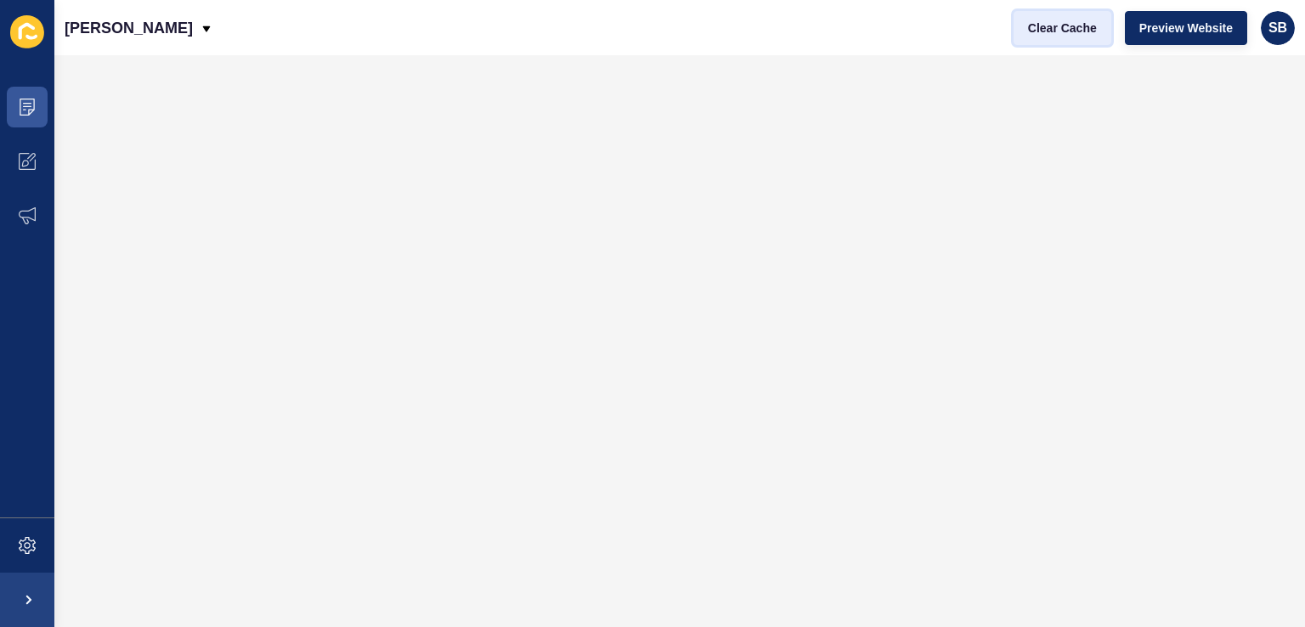
click at [1070, 27] on span "Clear Cache" at bounding box center [1062, 28] width 69 height 17
click at [1085, 27] on span "Clear Cache" at bounding box center [1062, 28] width 69 height 17
click at [1073, 23] on span "Clear Cache" at bounding box center [1062, 28] width 69 height 17
click at [1079, 25] on span "Clear Cache" at bounding box center [1062, 28] width 69 height 17
click at [37, 107] on span at bounding box center [27, 107] width 54 height 54
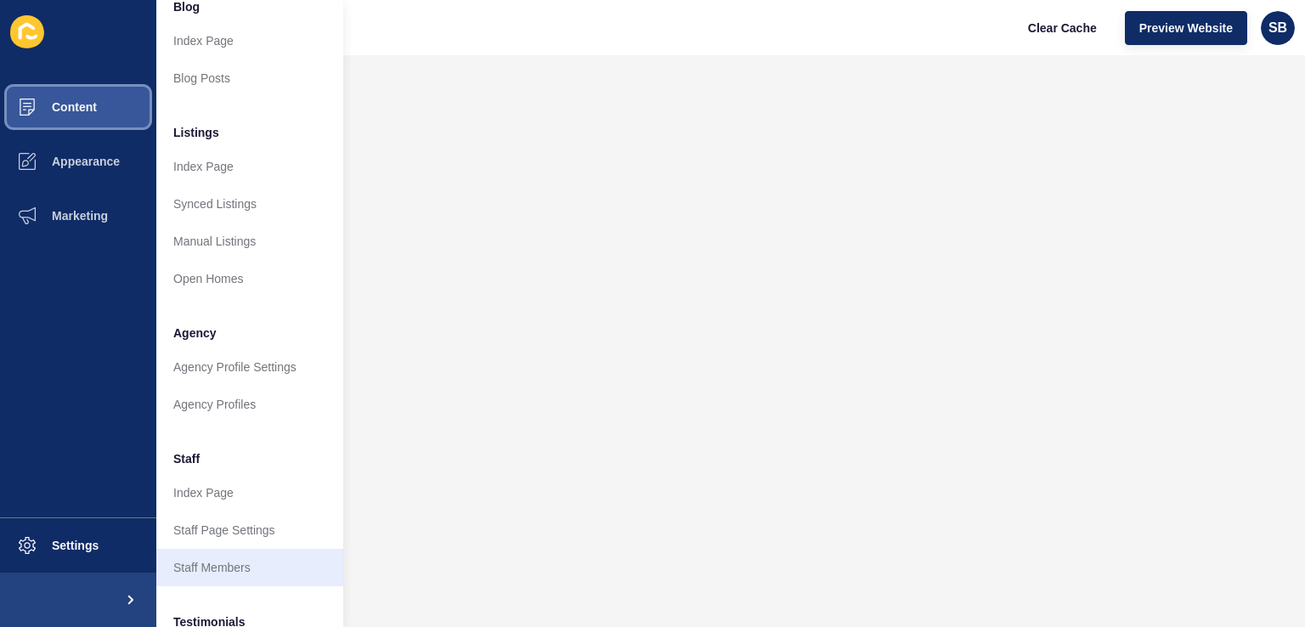
scroll to position [170, 0]
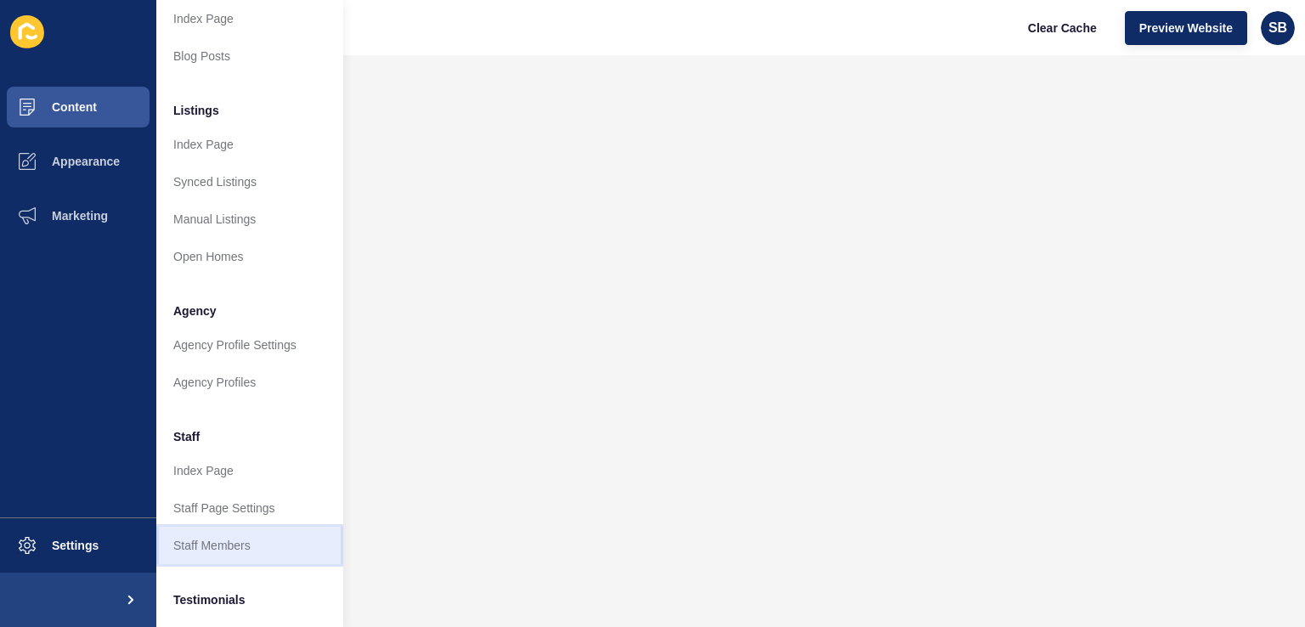
click at [243, 542] on link "Staff Members" at bounding box center [249, 545] width 187 height 37
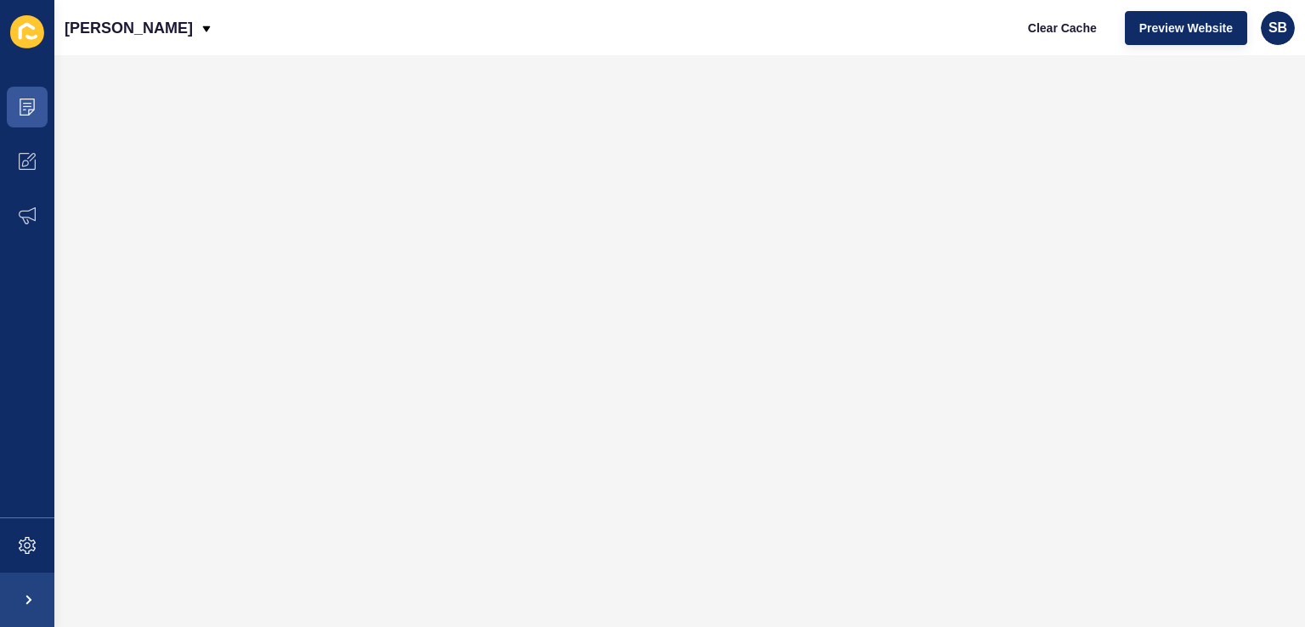
scroll to position [0, 0]
click at [34, 113] on icon at bounding box center [27, 107] width 17 height 17
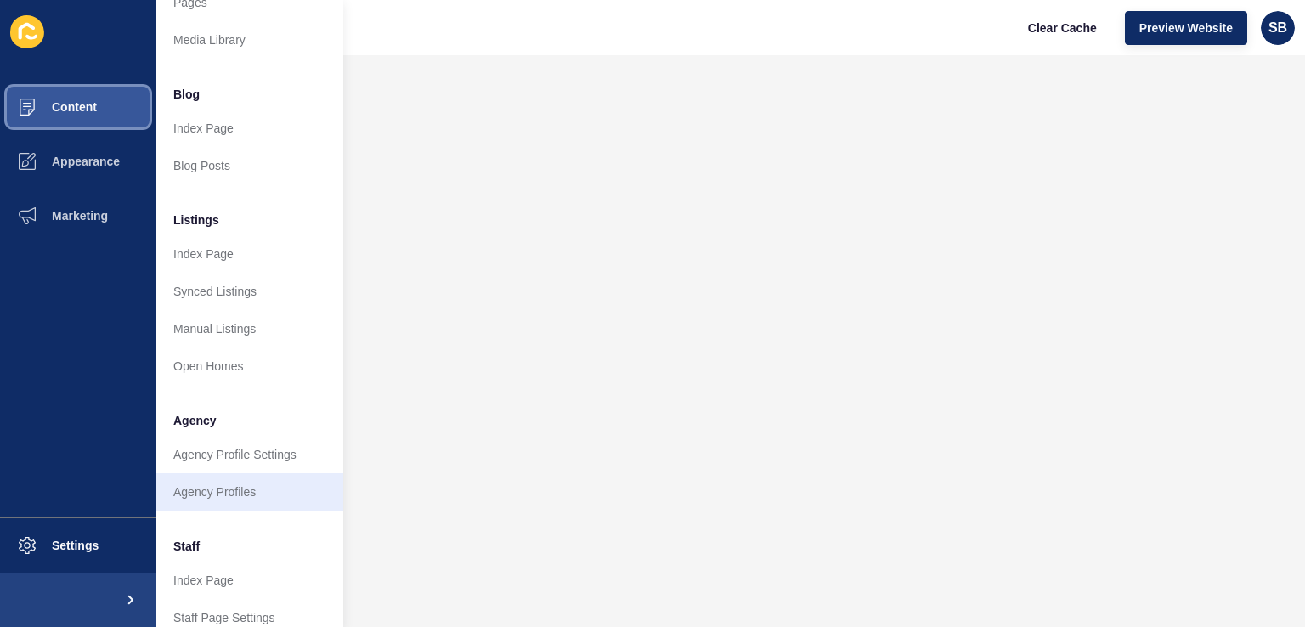
scroll to position [170, 0]
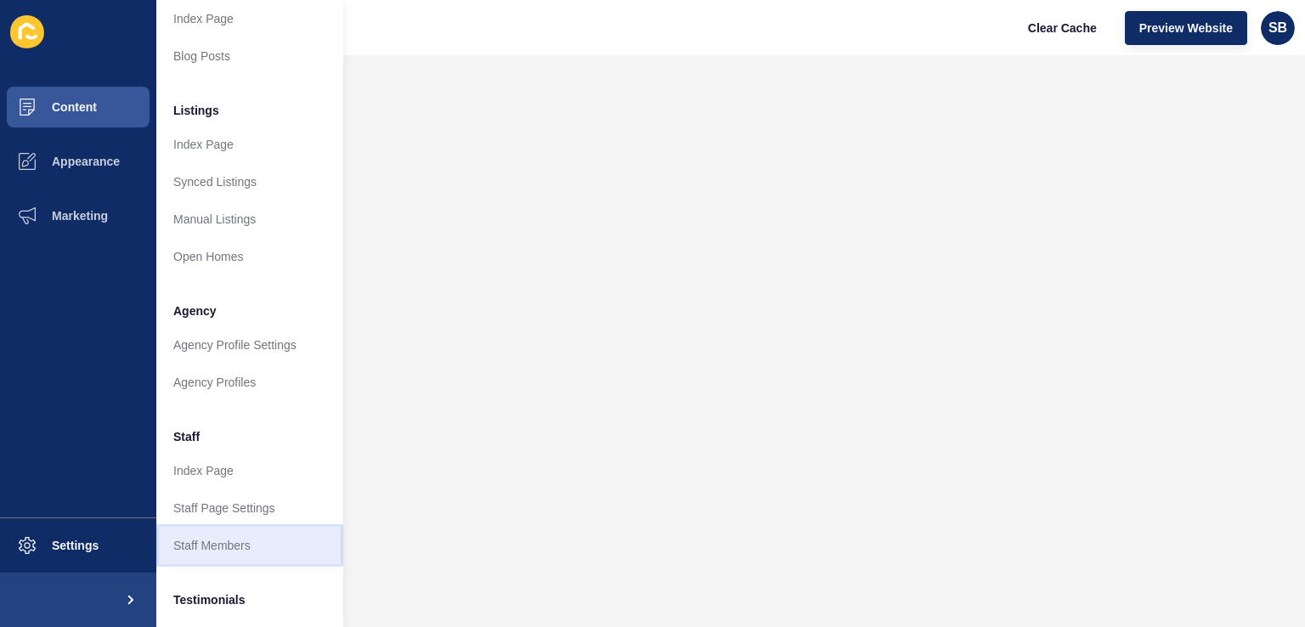
click at [231, 539] on link "Staff Members" at bounding box center [249, 545] width 187 height 37
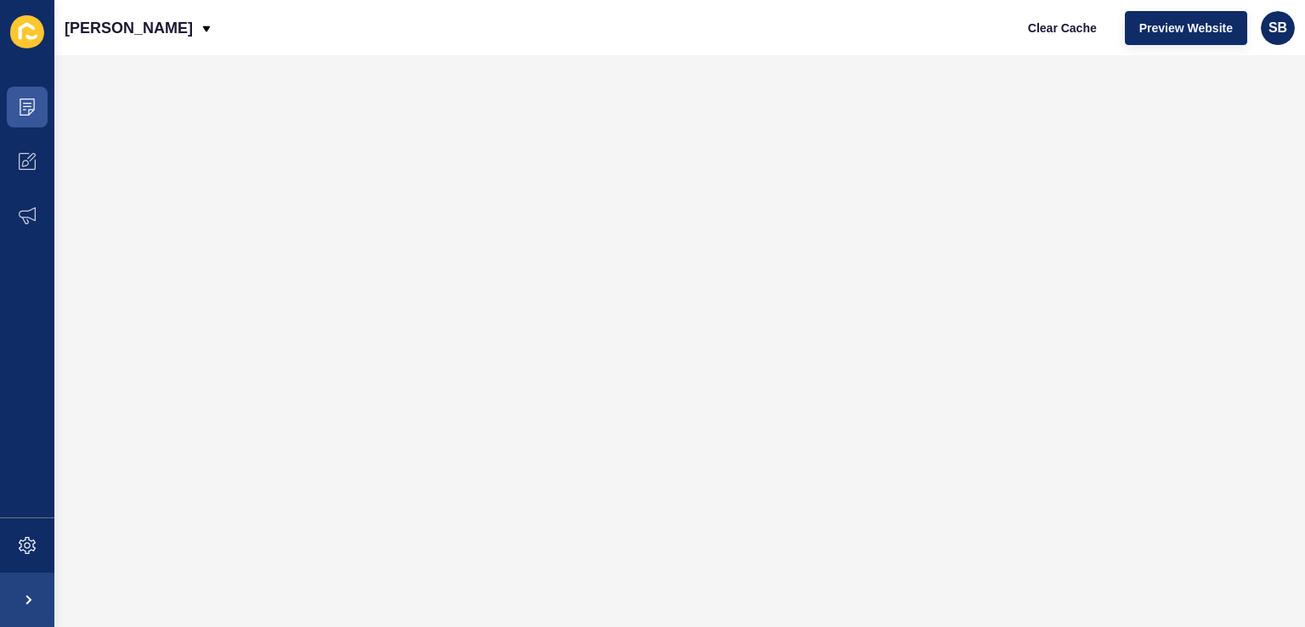
scroll to position [0, 0]
click at [22, 96] on span at bounding box center [27, 107] width 54 height 54
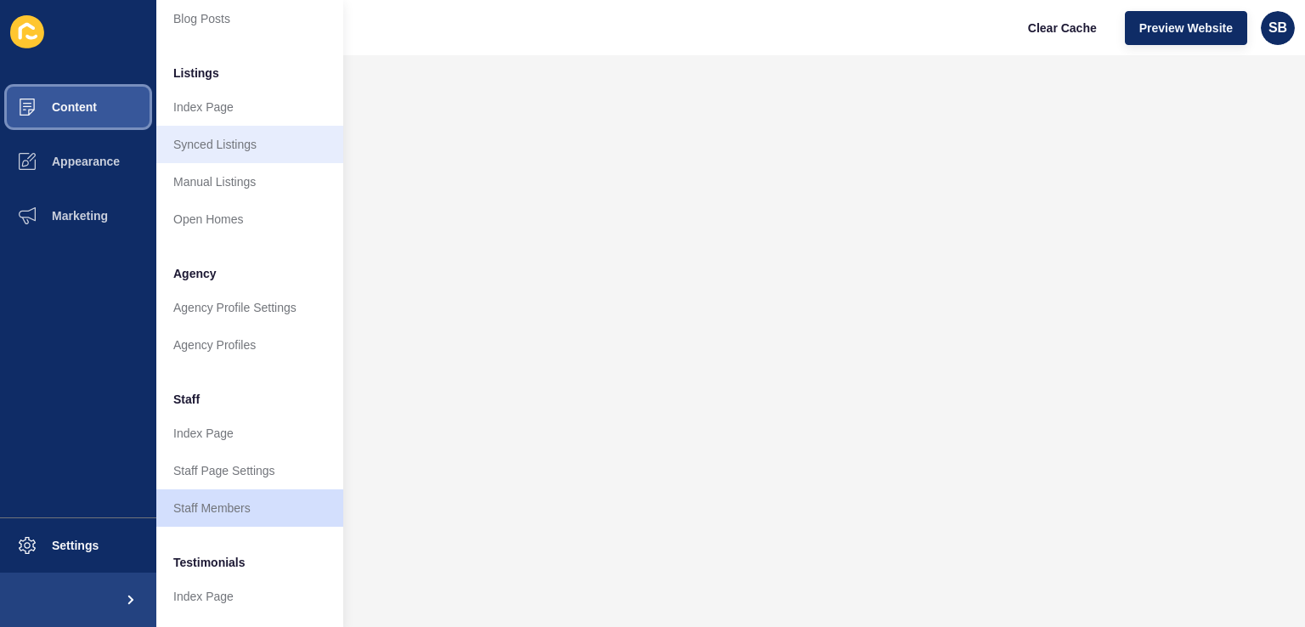
scroll to position [255, 0]
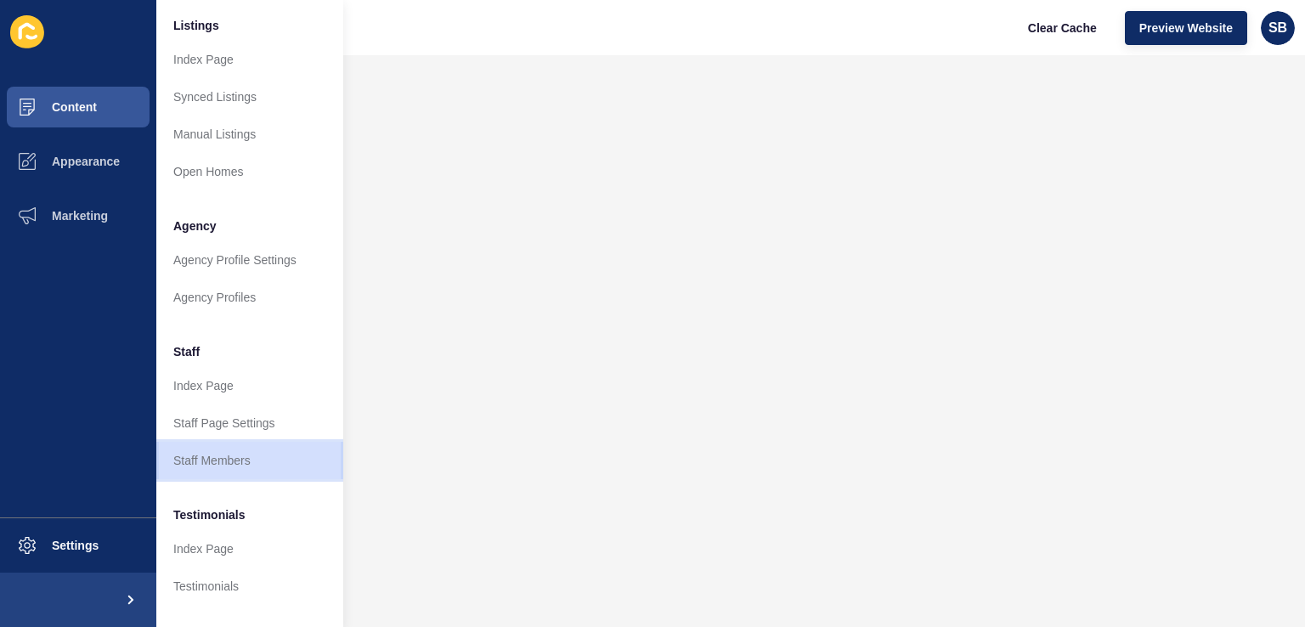
click at [239, 454] on link "Staff Members" at bounding box center [249, 460] width 187 height 37
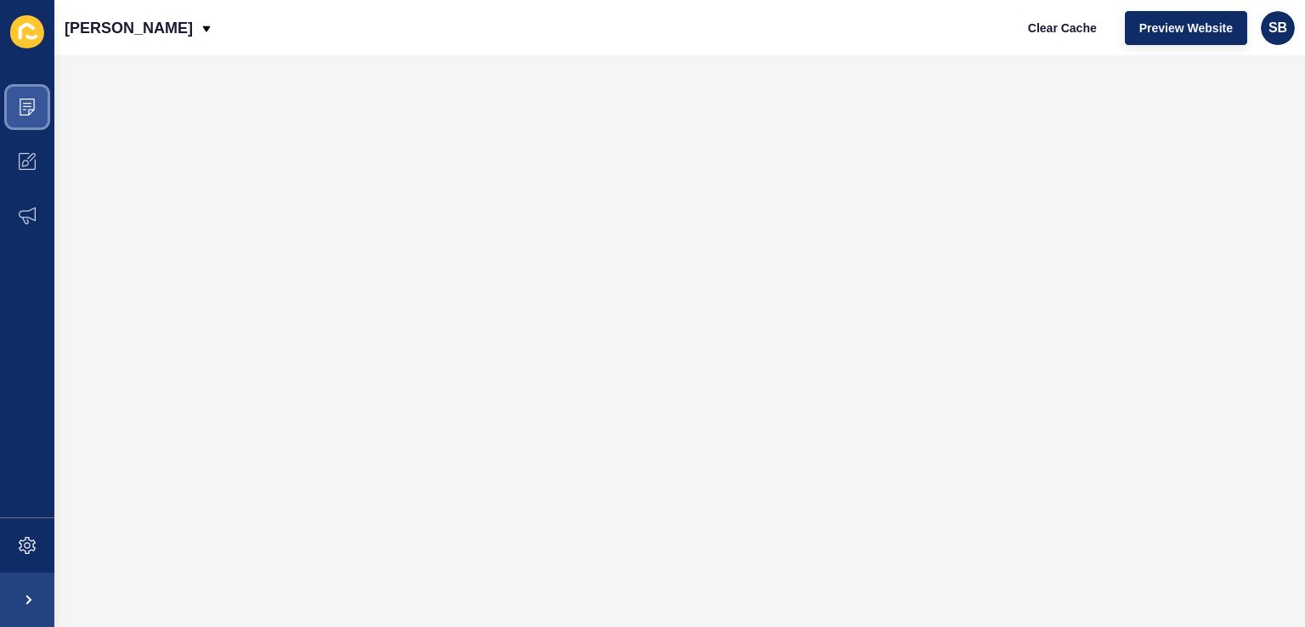
click at [29, 99] on icon at bounding box center [27, 107] width 15 height 17
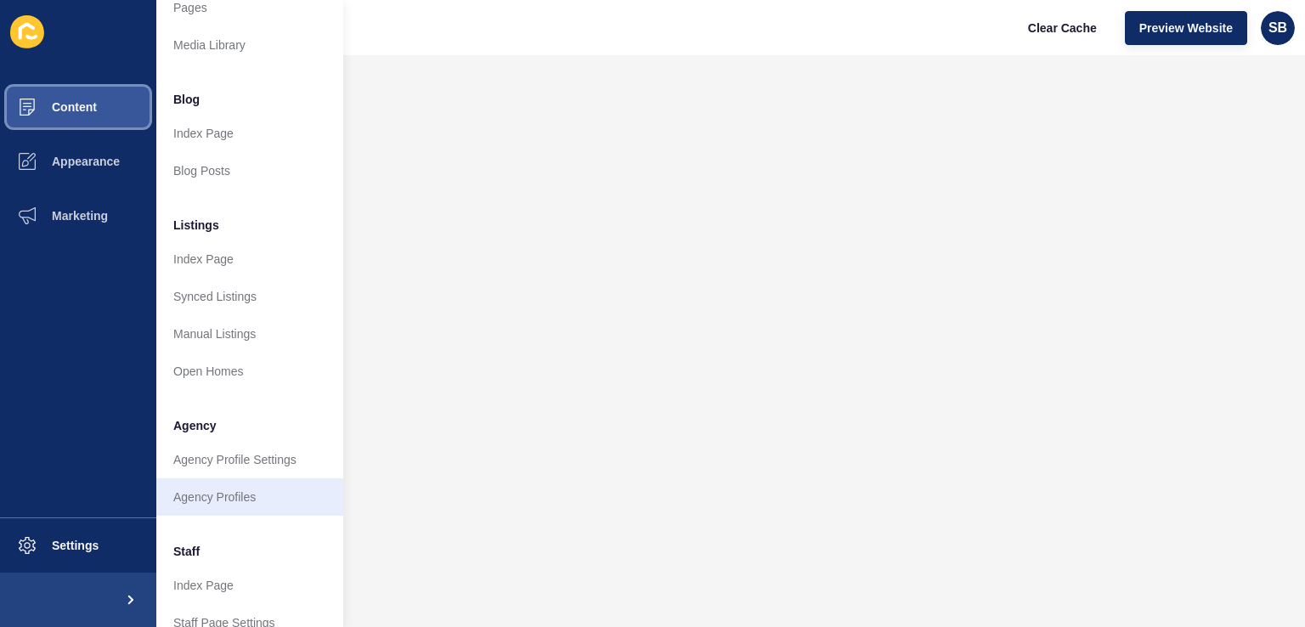
scroll to position [85, 0]
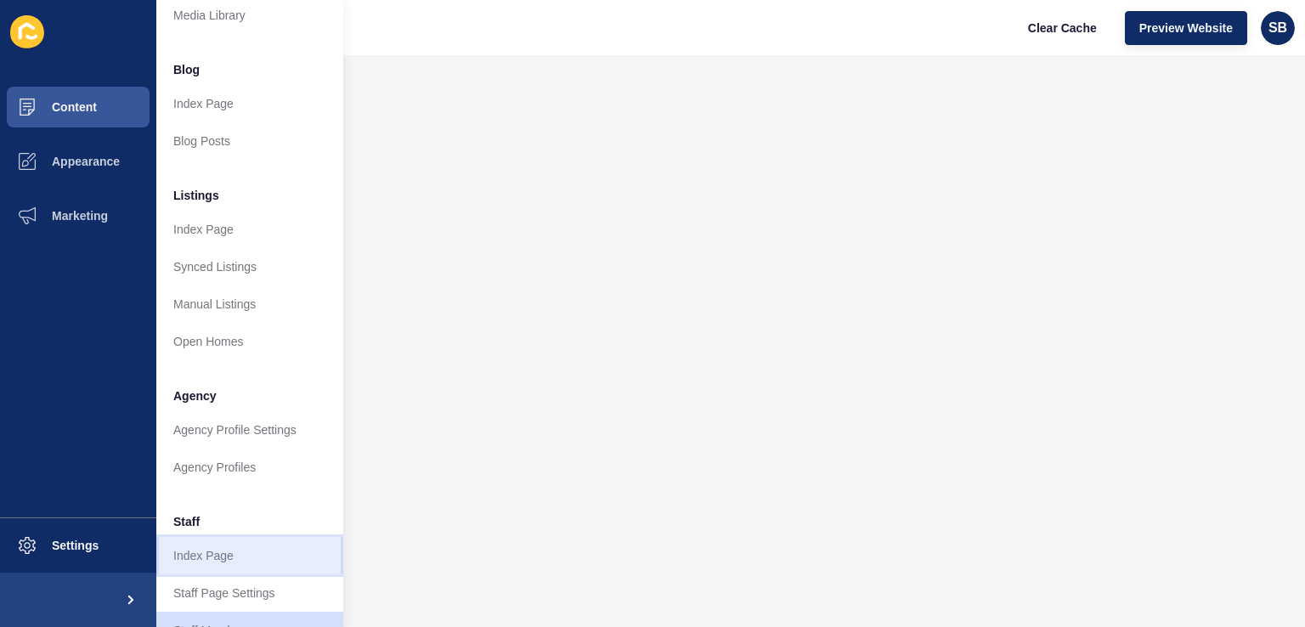
click at [230, 556] on link "Index Page" at bounding box center [249, 555] width 187 height 37
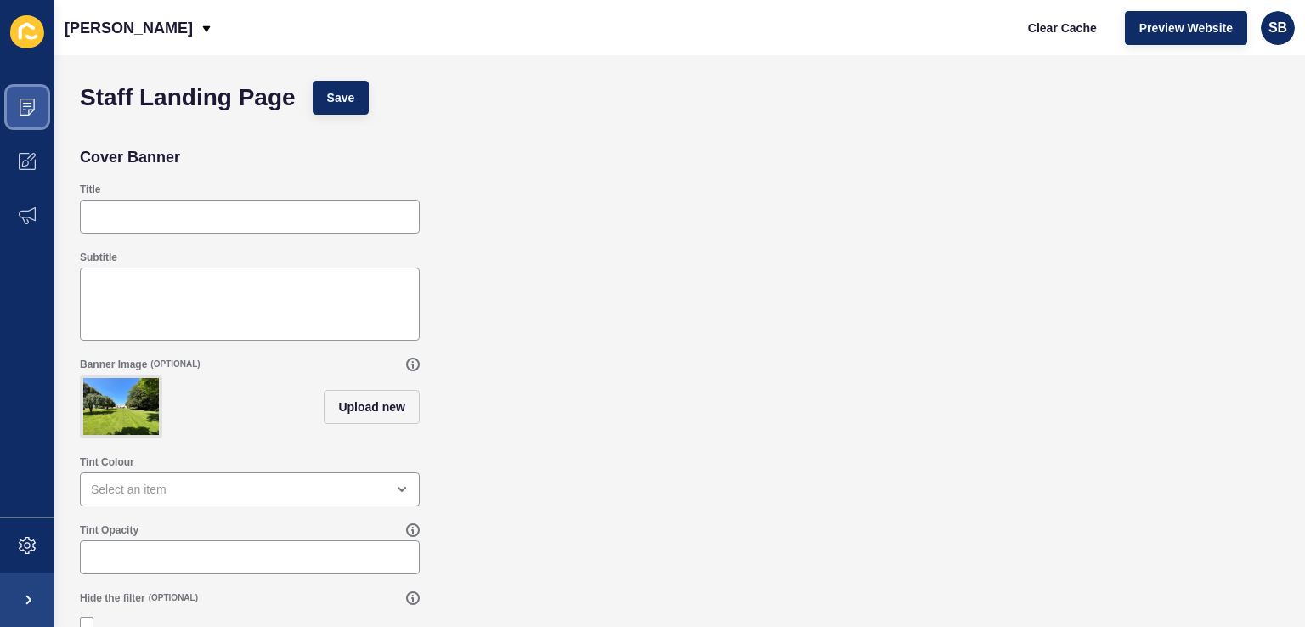
click at [31, 116] on span at bounding box center [27, 107] width 54 height 54
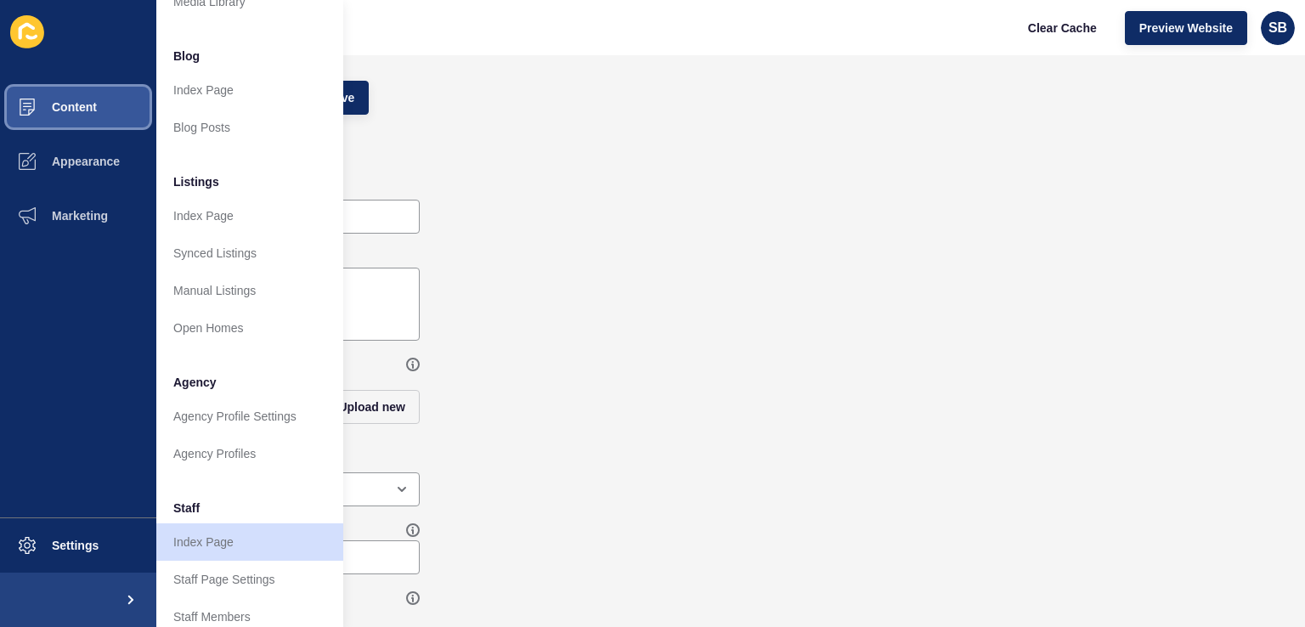
scroll to position [255, 0]
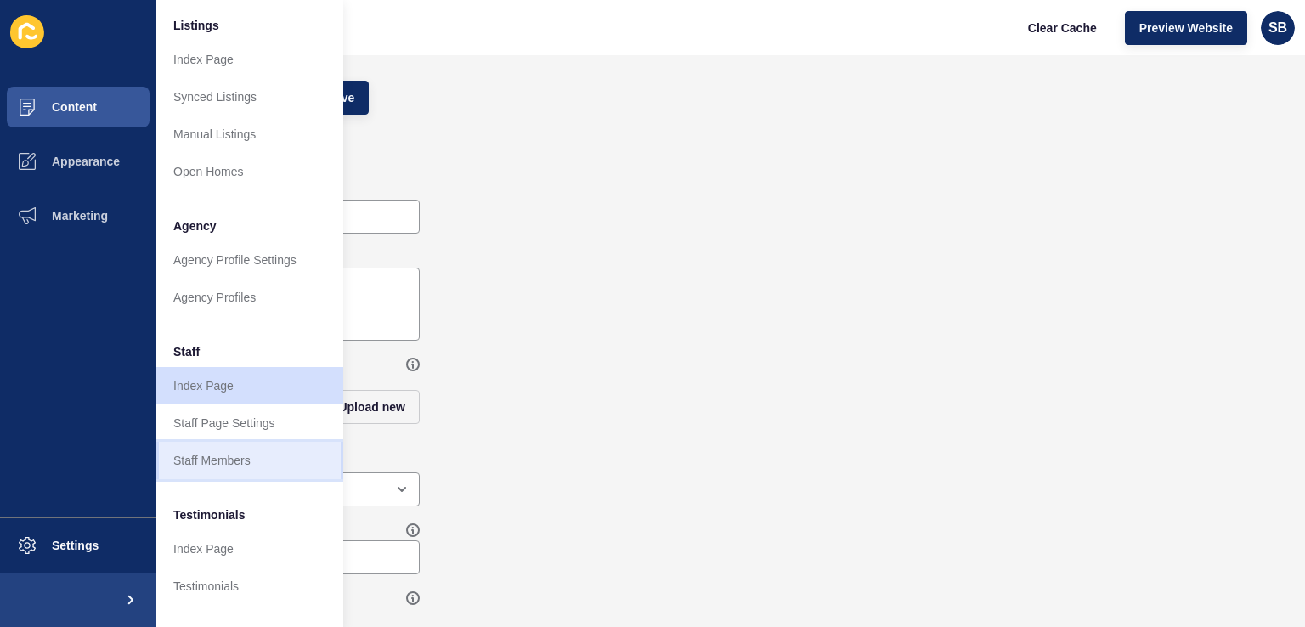
click at [234, 449] on link "Staff Members" at bounding box center [249, 460] width 187 height 37
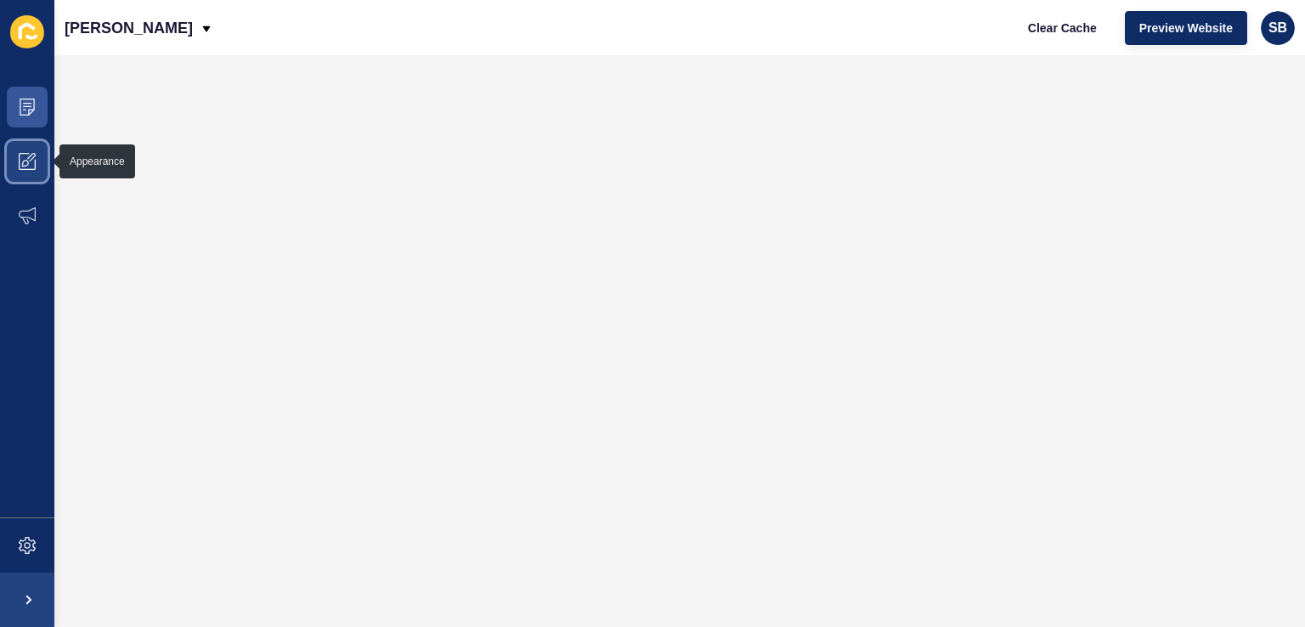
click at [29, 165] on icon at bounding box center [27, 161] width 17 height 17
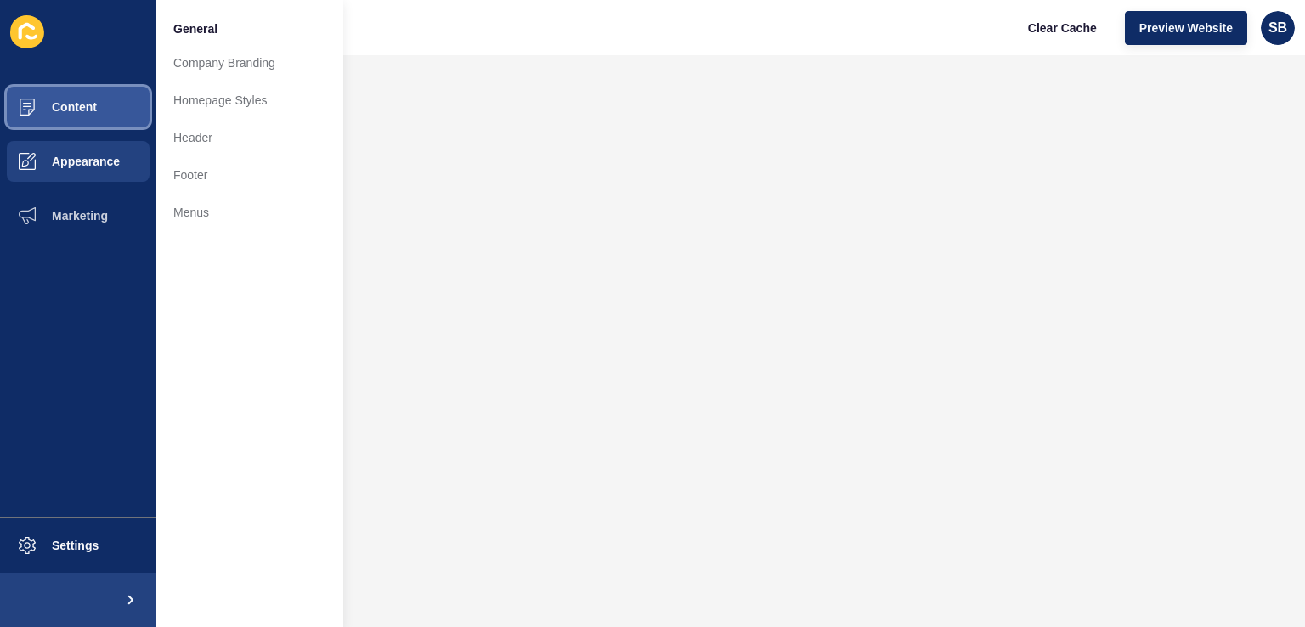
click at [44, 93] on span at bounding box center [27, 107] width 54 height 54
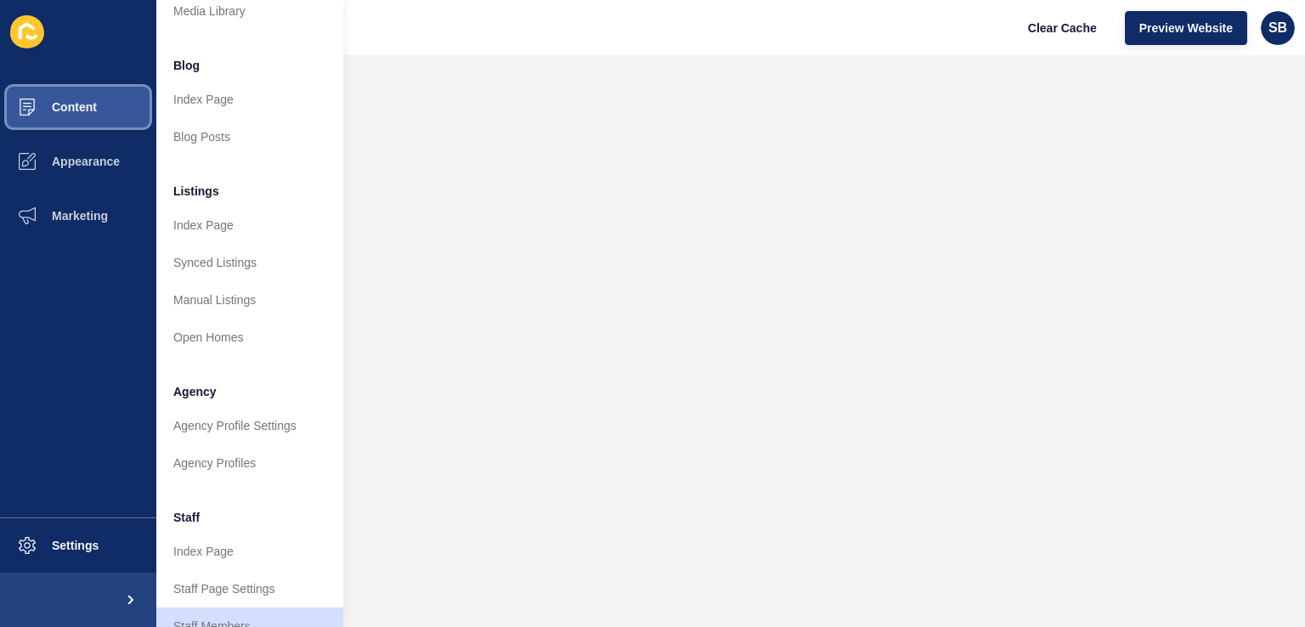
scroll to position [255, 0]
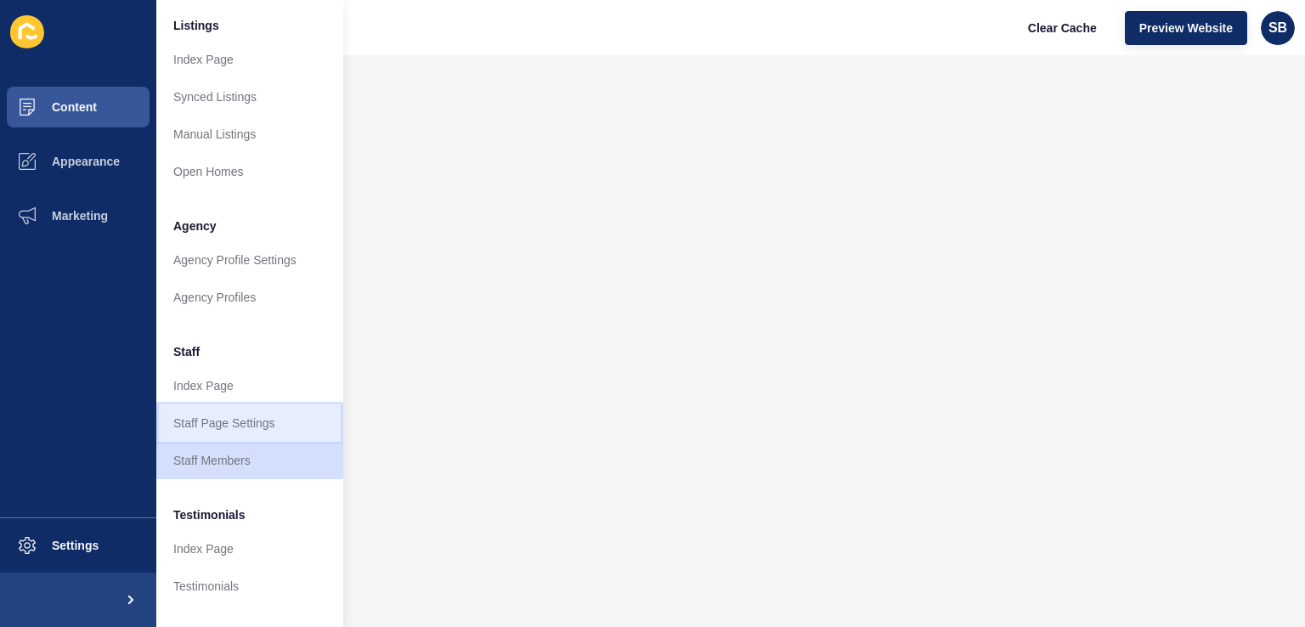
click at [239, 426] on link "Staff Page Settings" at bounding box center [249, 422] width 187 height 37
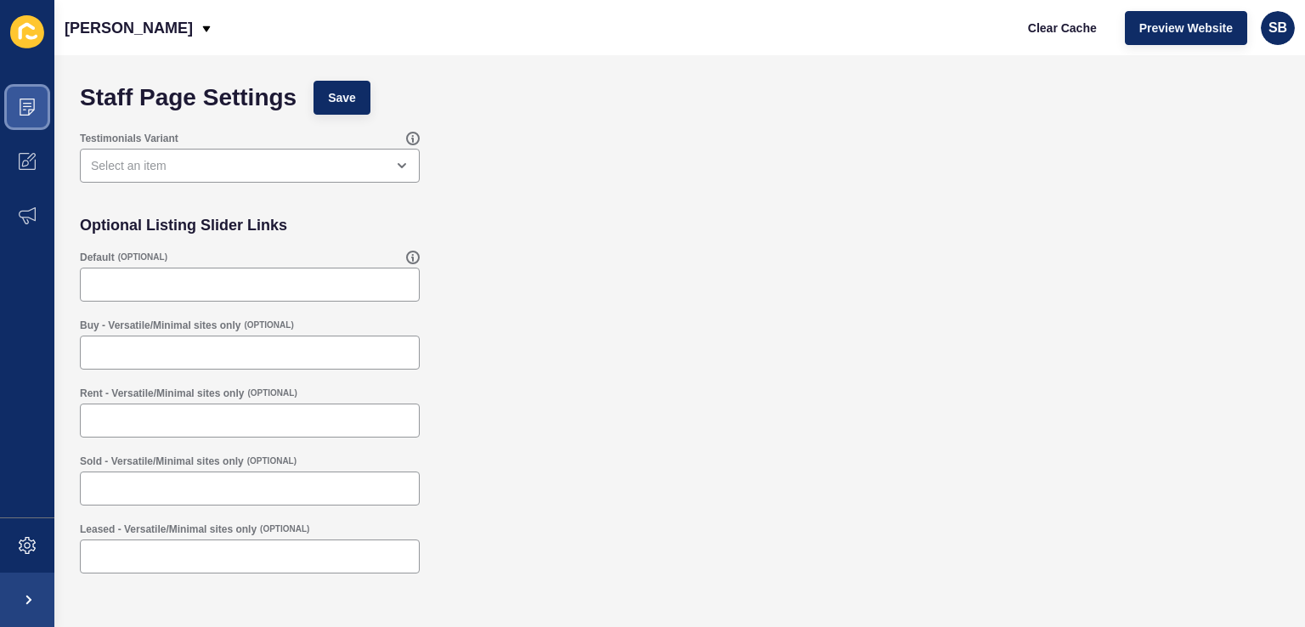
click at [10, 119] on span at bounding box center [27, 107] width 54 height 54
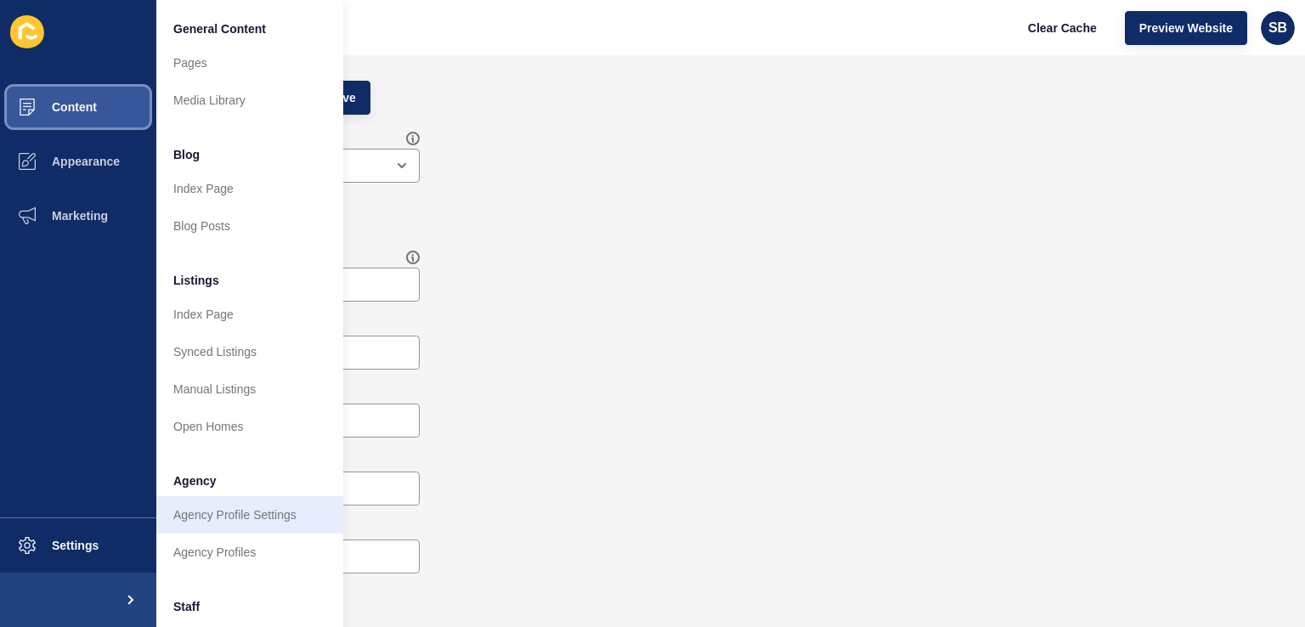
scroll to position [85, 0]
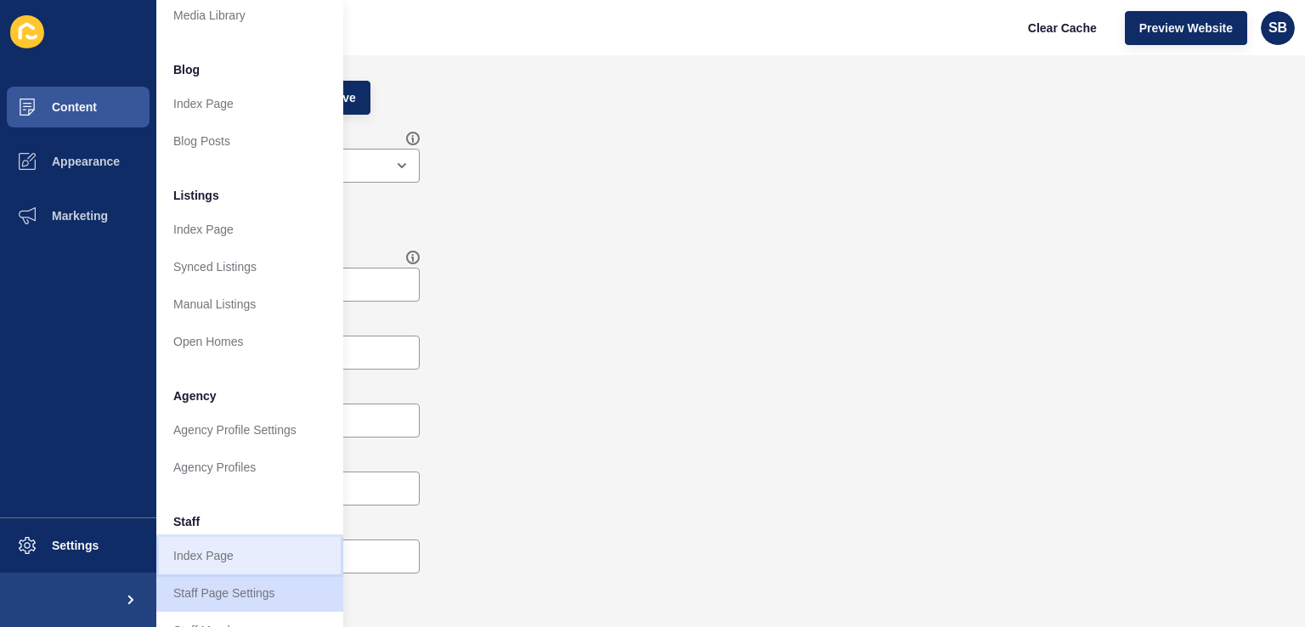
click at [262, 549] on link "Index Page" at bounding box center [249, 555] width 187 height 37
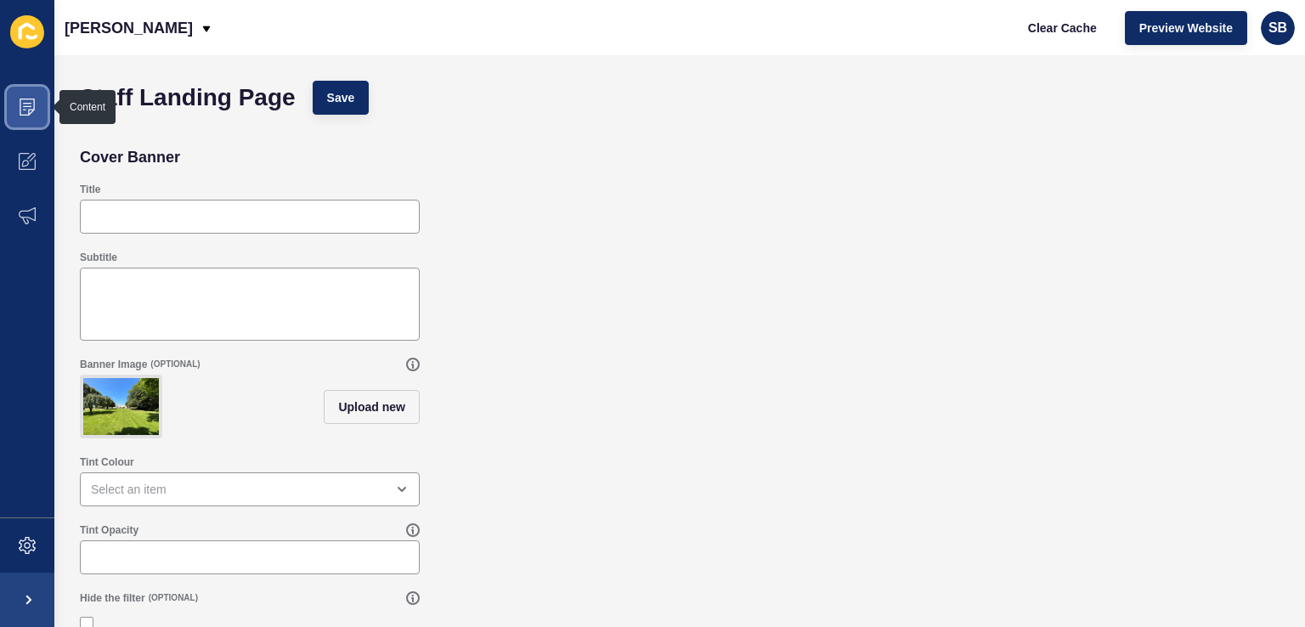
click at [41, 115] on span at bounding box center [27, 107] width 54 height 54
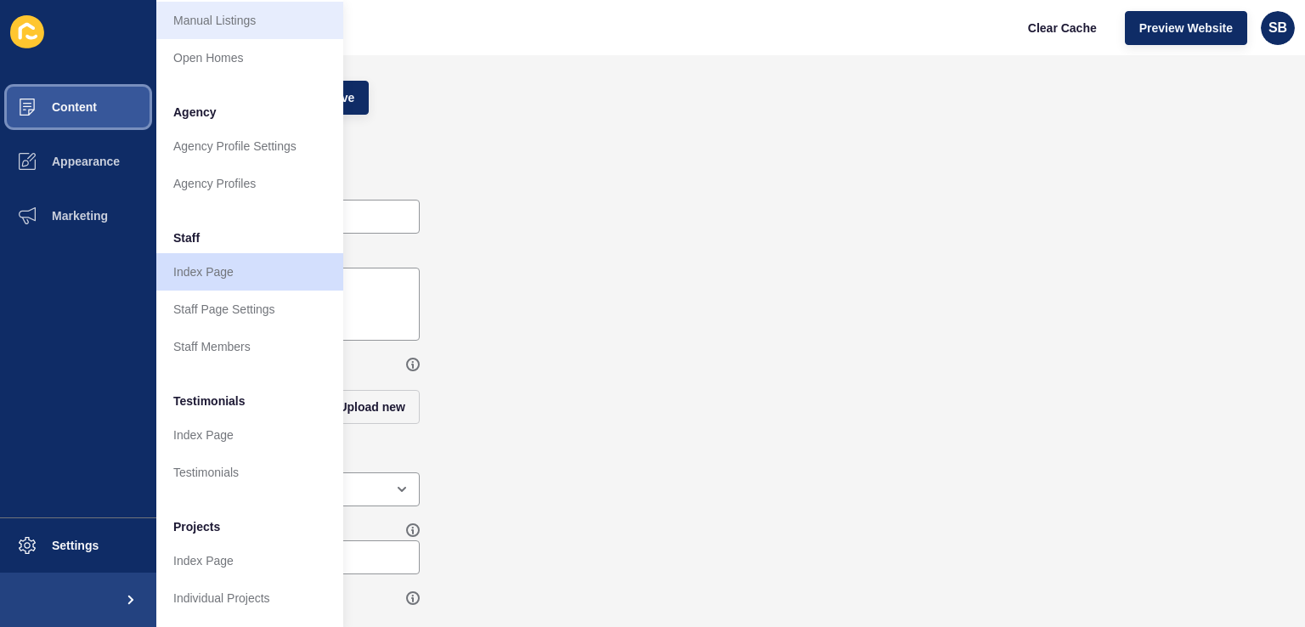
scroll to position [381, 0]
click at [76, 106] on span "Content" at bounding box center [46, 107] width 99 height 14
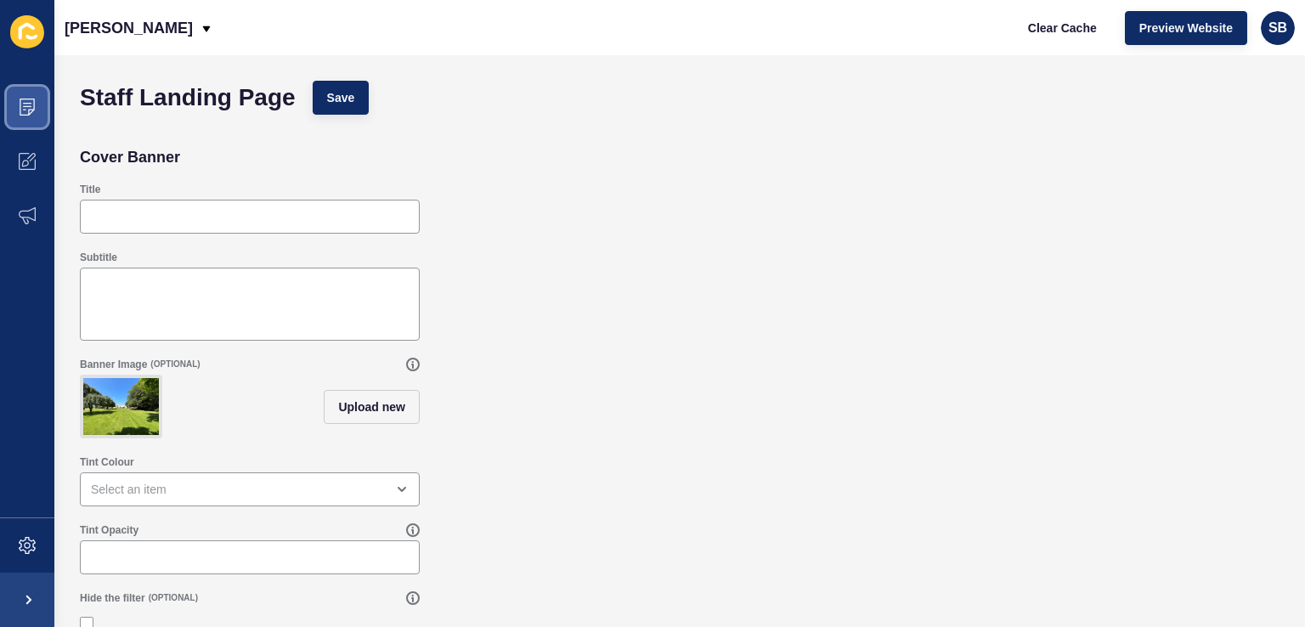
scroll to position [0, 0]
click at [10, 107] on span at bounding box center [27, 107] width 54 height 54
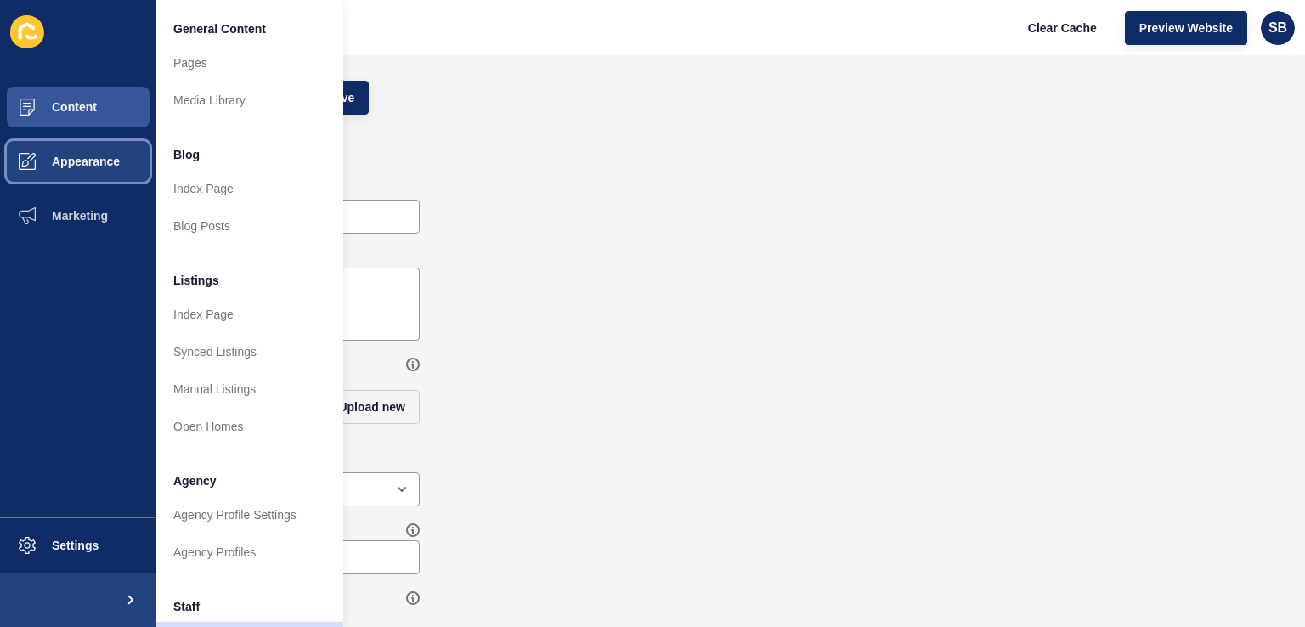
click at [93, 164] on span "Appearance" at bounding box center [58, 162] width 122 height 14
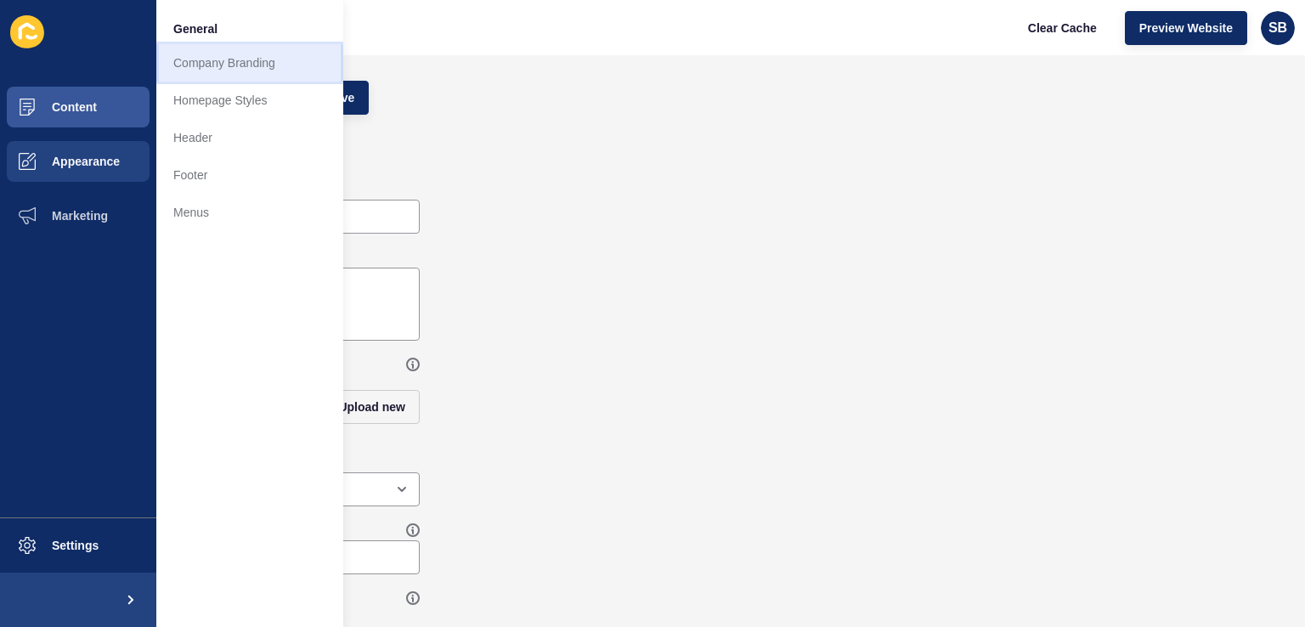
click at [240, 59] on link "Company Branding" at bounding box center [249, 62] width 187 height 37
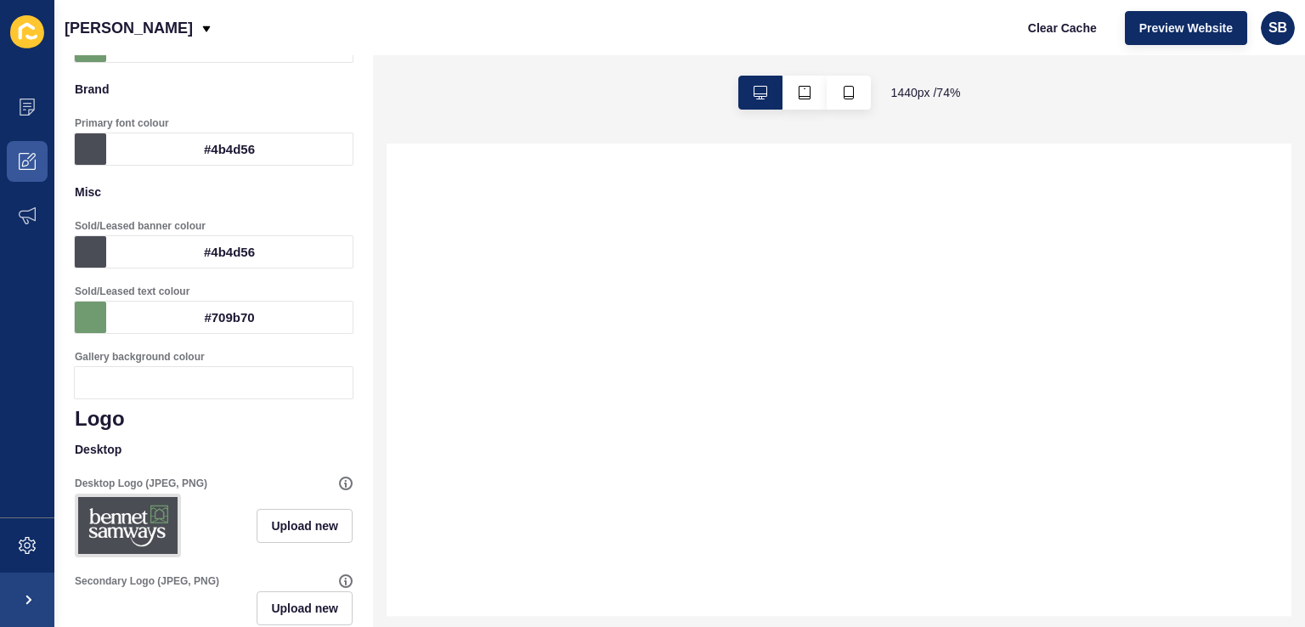
scroll to position [425, 0]
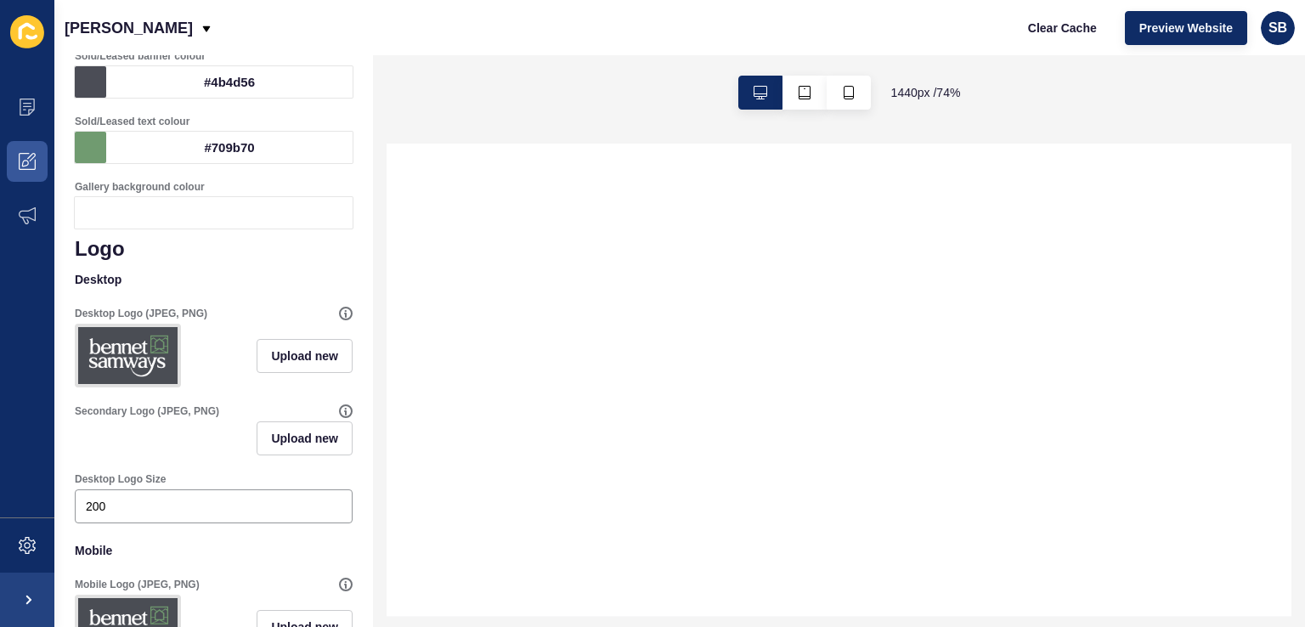
select select
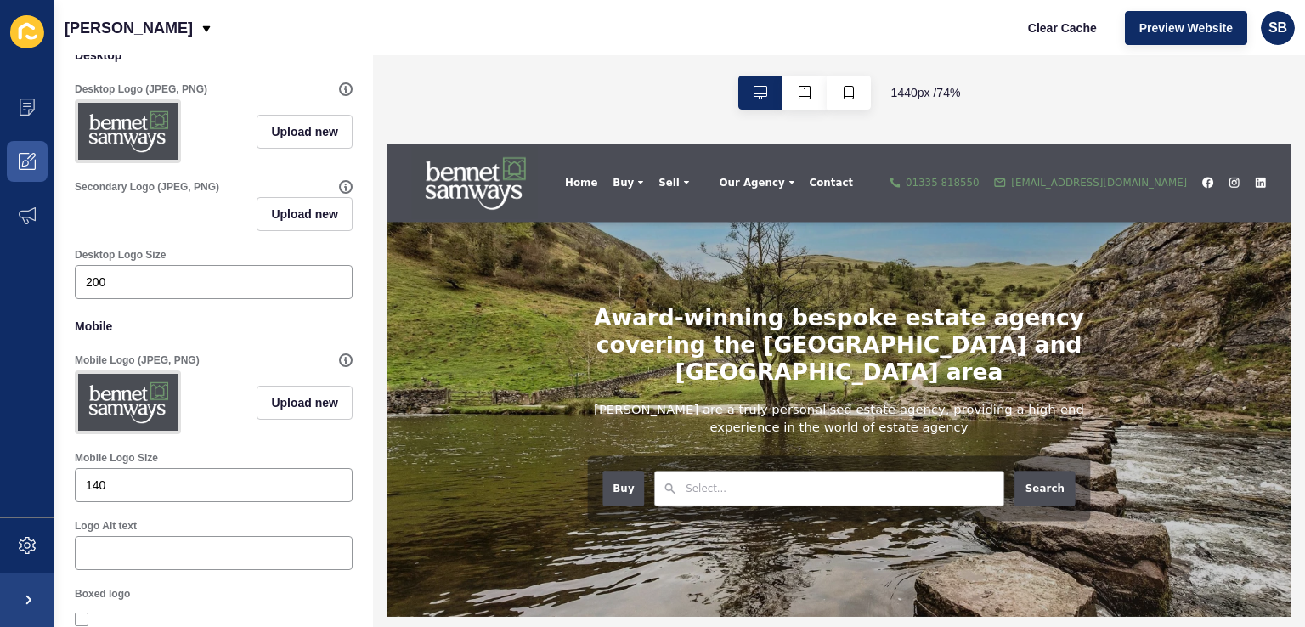
scroll to position [680, 0]
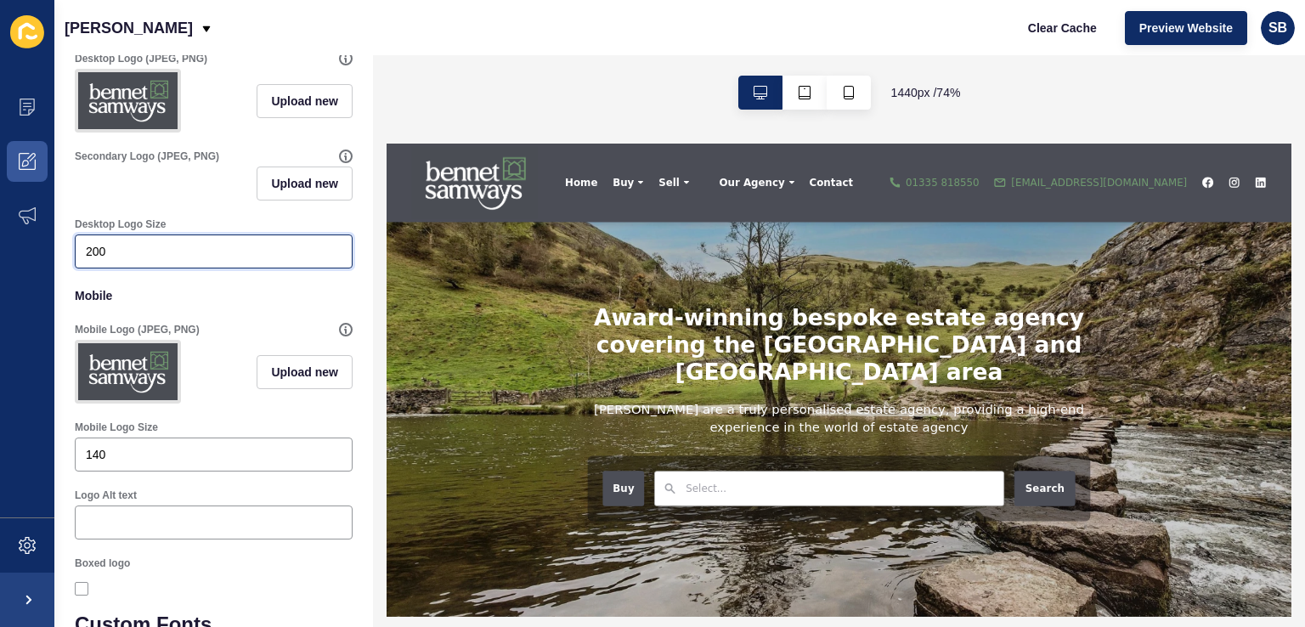
click at [120, 260] on input "200" at bounding box center [214, 251] width 256 height 17
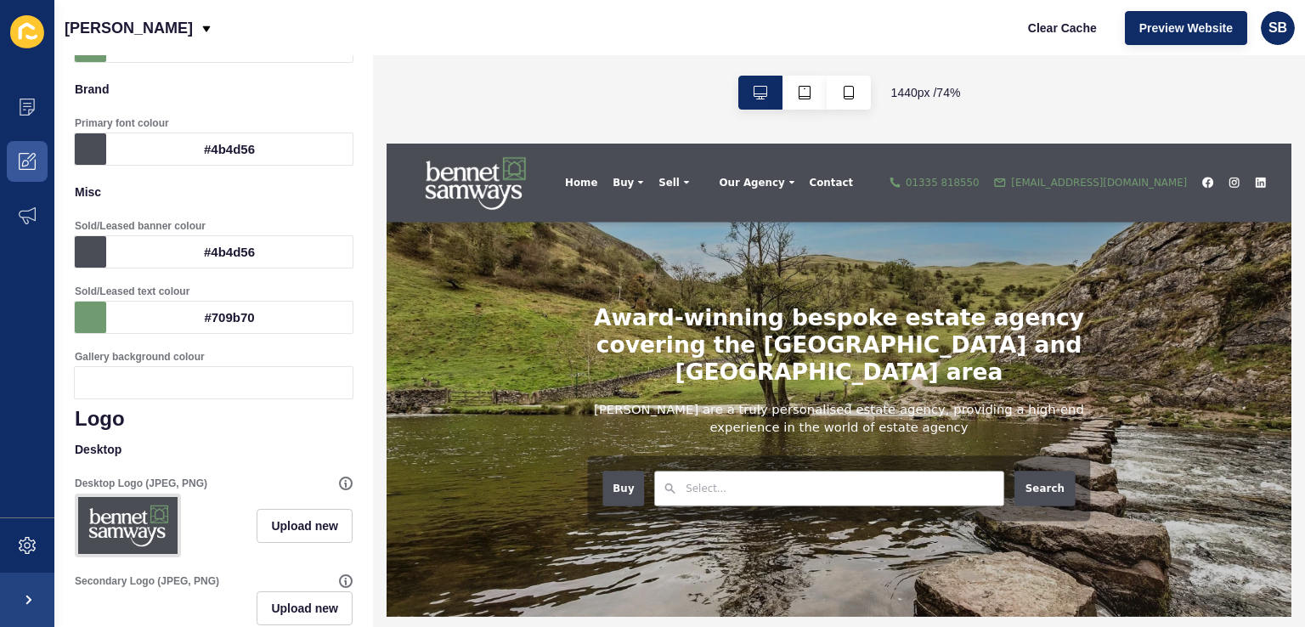
scroll to position [0, 0]
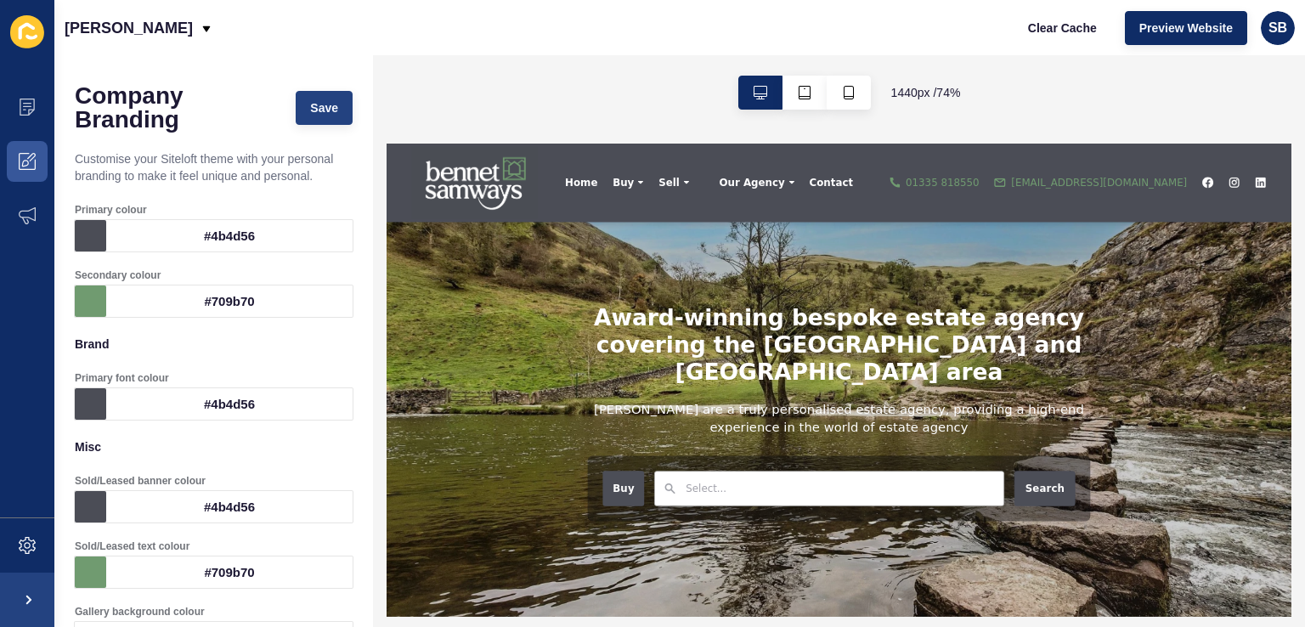
type input "230"
click at [319, 99] on span "Save" at bounding box center [324, 107] width 28 height 17
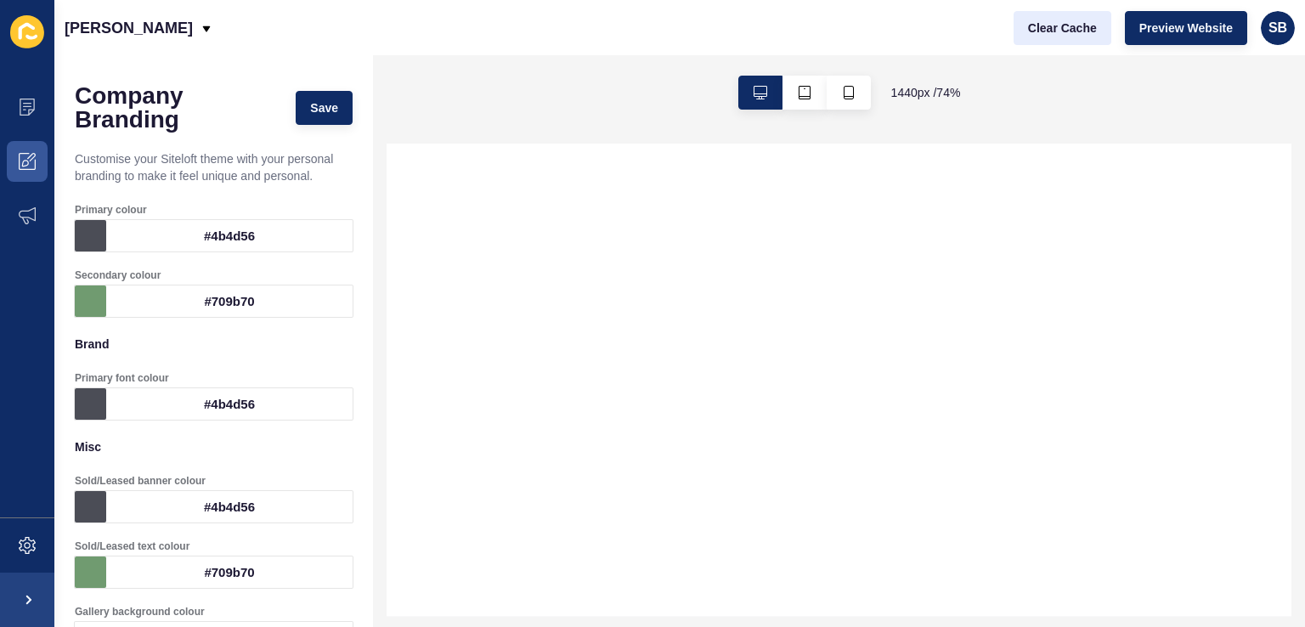
select select
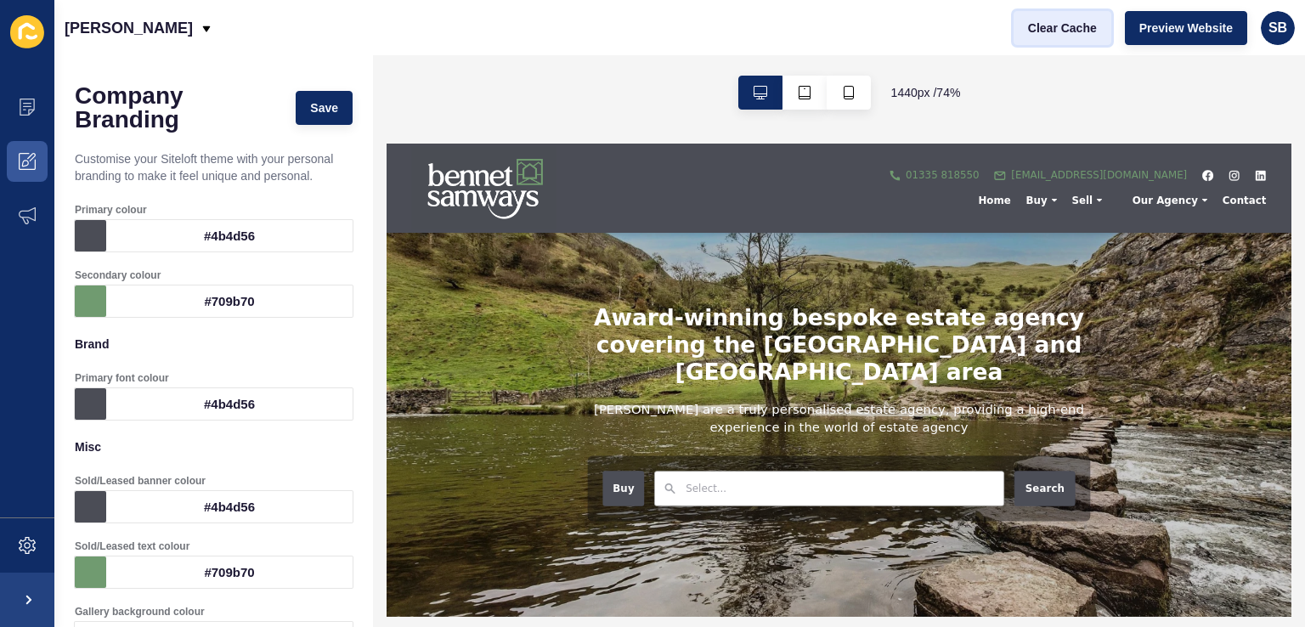
click at [1086, 24] on span "Clear Cache" at bounding box center [1062, 28] width 69 height 17
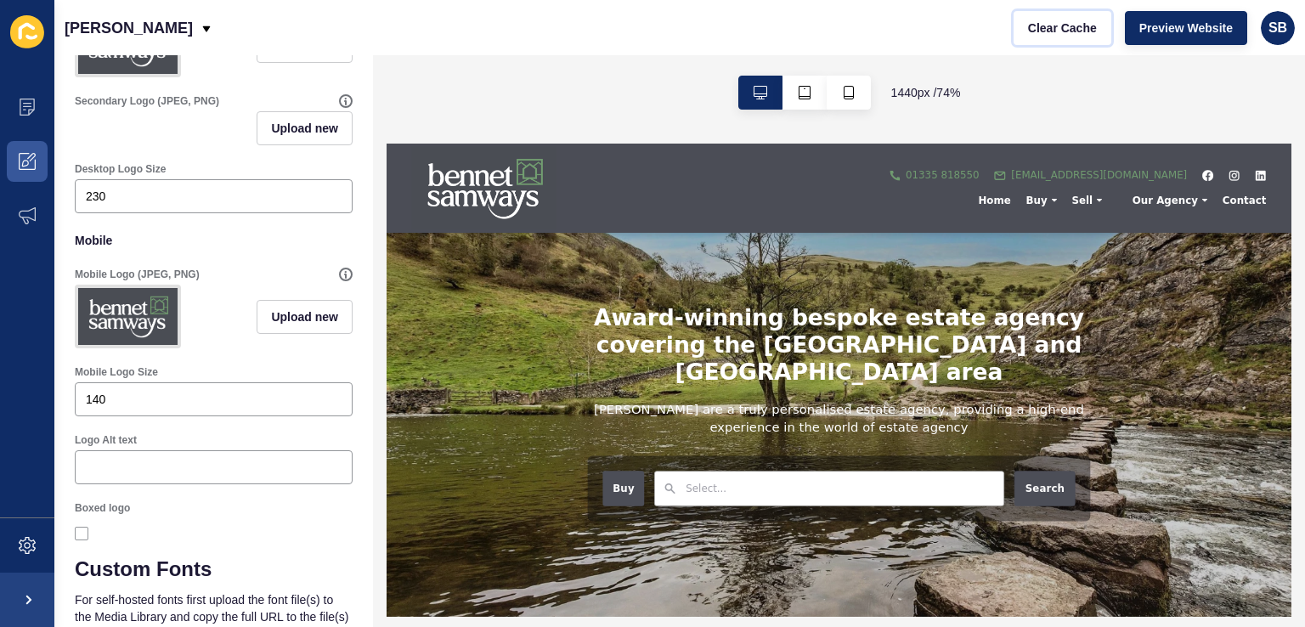
scroll to position [720, 0]
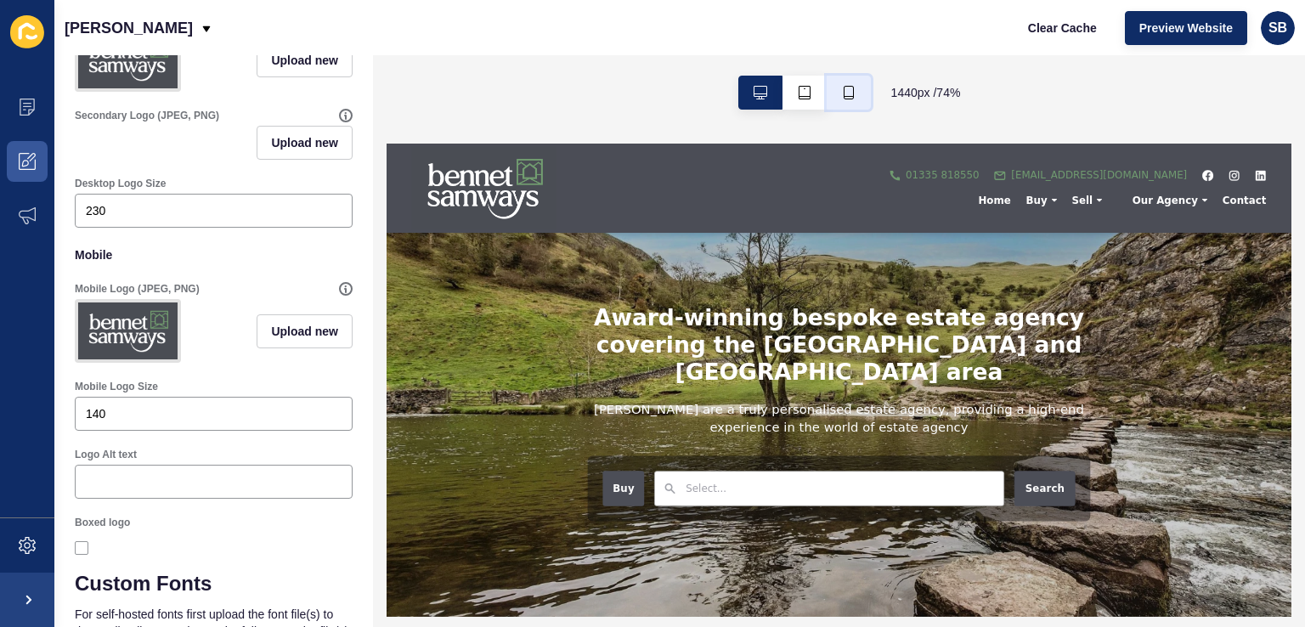
click at [836, 93] on button "button" at bounding box center [848, 93] width 44 height 34
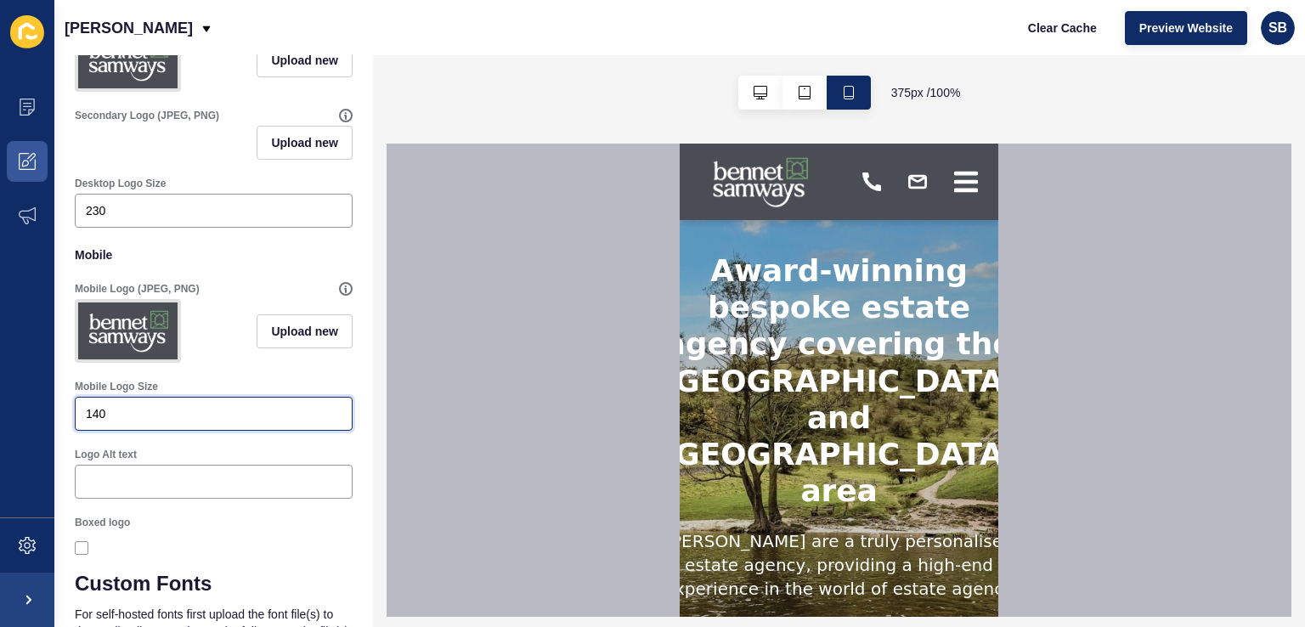
click at [93, 422] on input "140" at bounding box center [214, 413] width 256 height 17
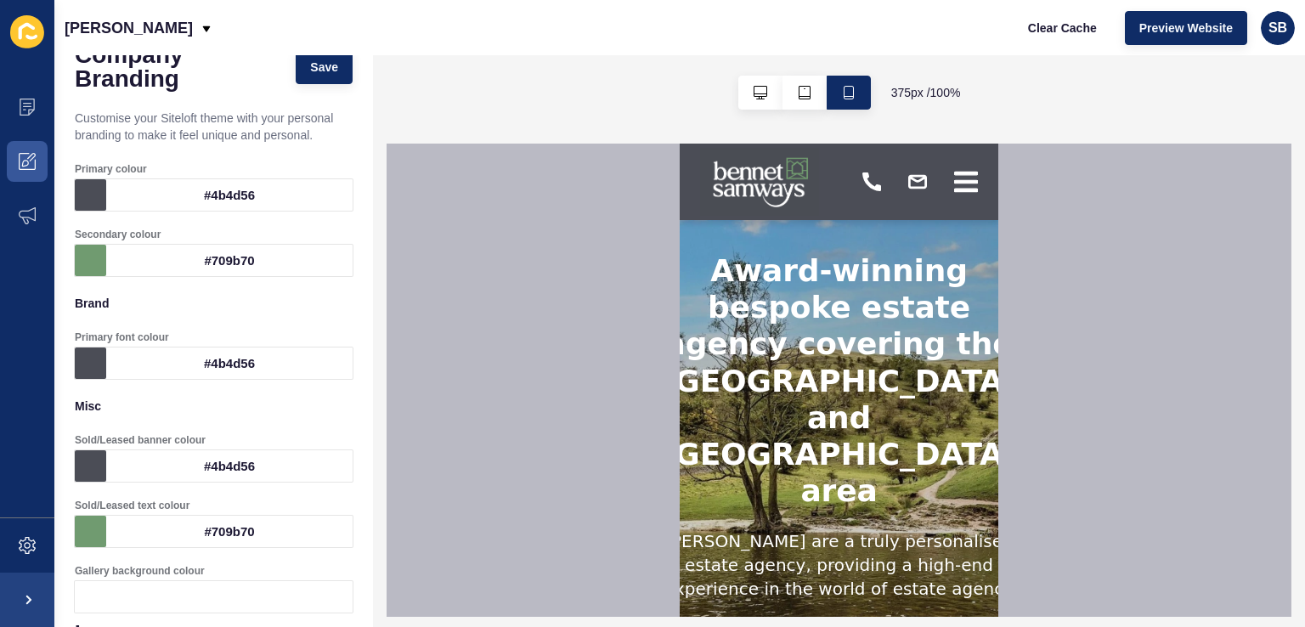
scroll to position [0, 0]
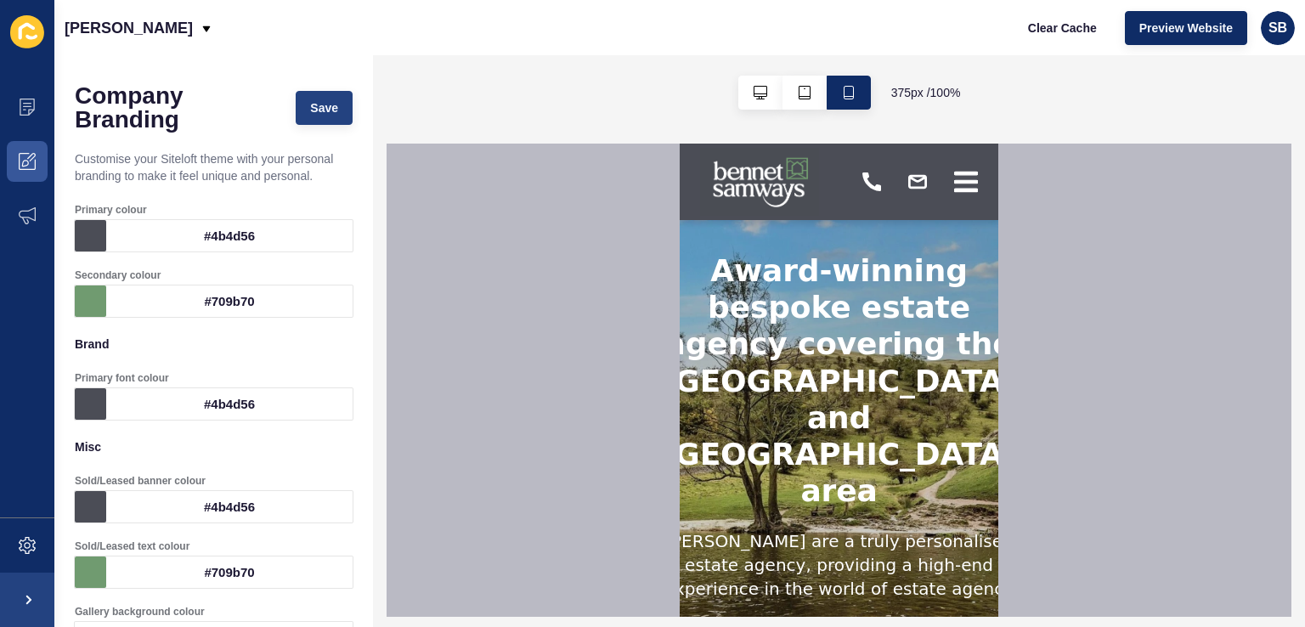
type input "180"
click at [317, 109] on span "Save" at bounding box center [324, 107] width 28 height 17
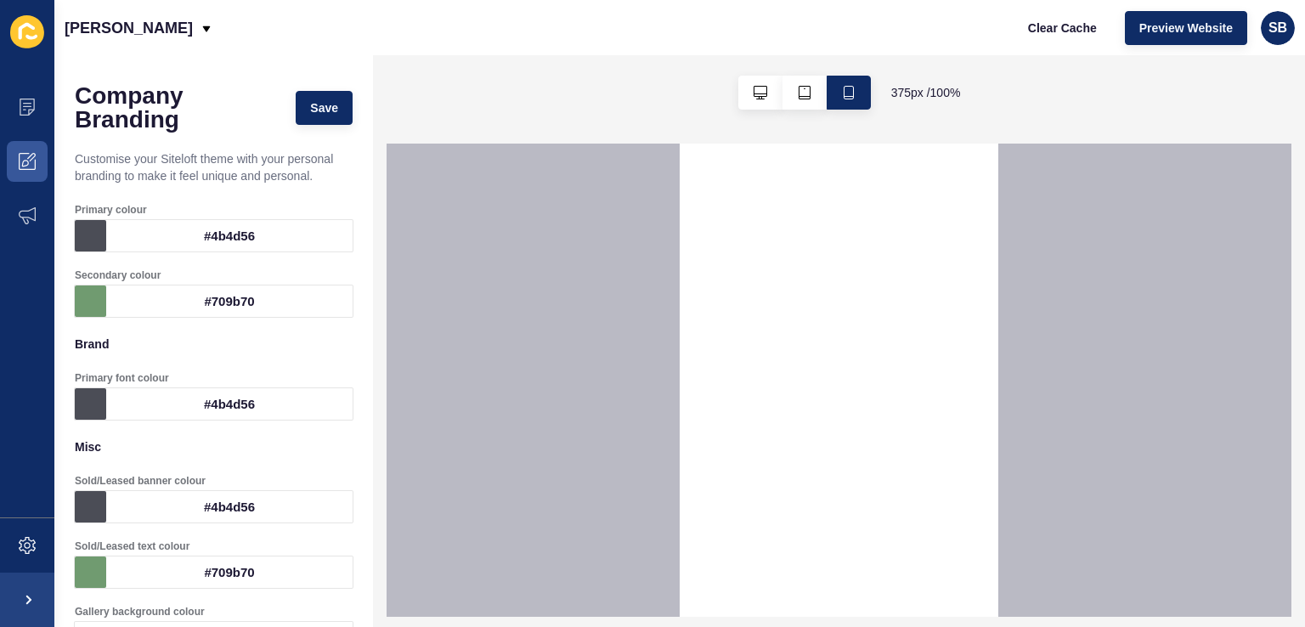
select select
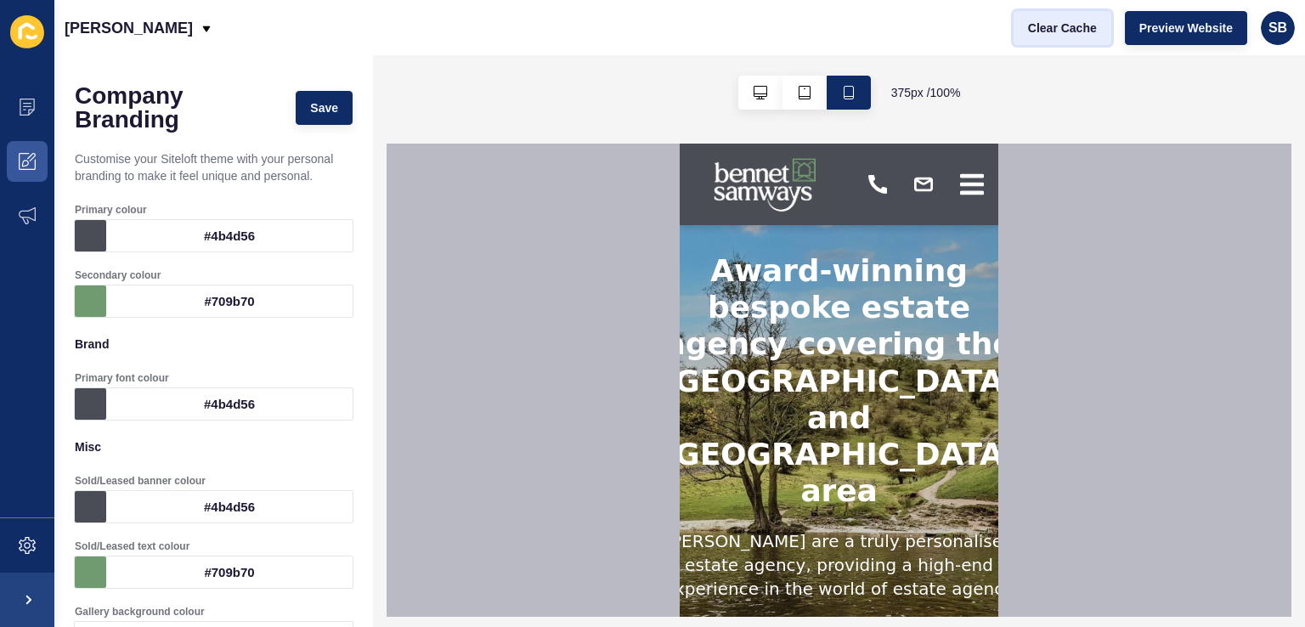
click at [1087, 23] on span "Clear Cache" at bounding box center [1062, 28] width 69 height 17
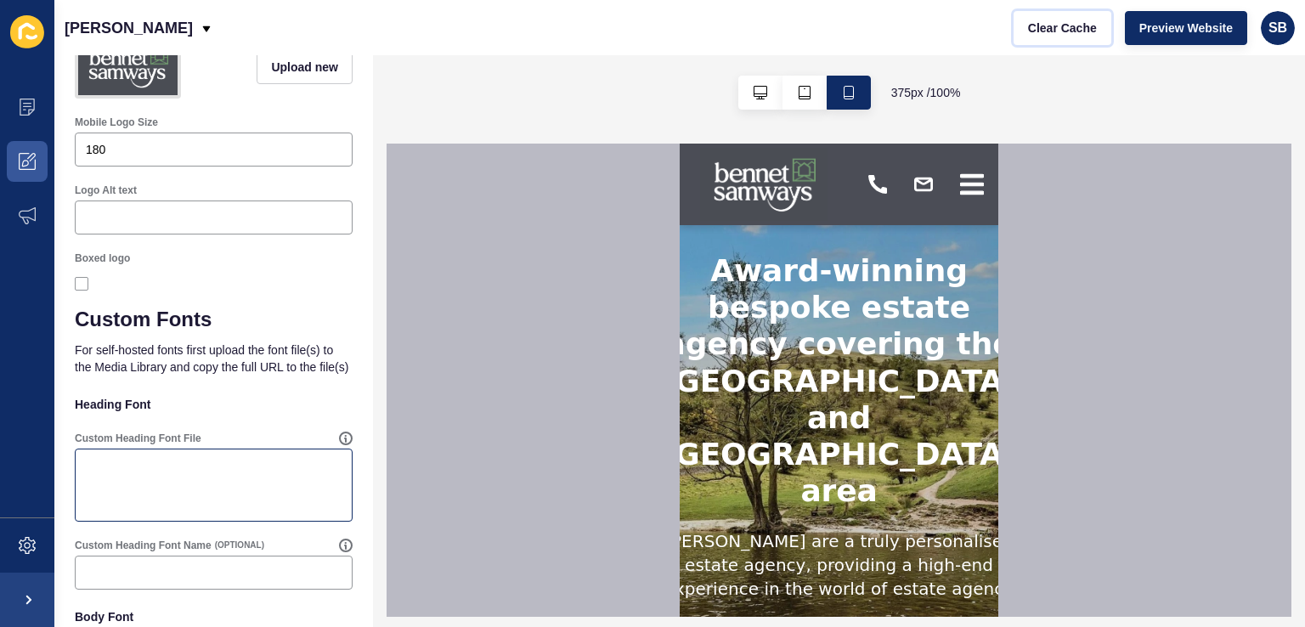
scroll to position [975, 0]
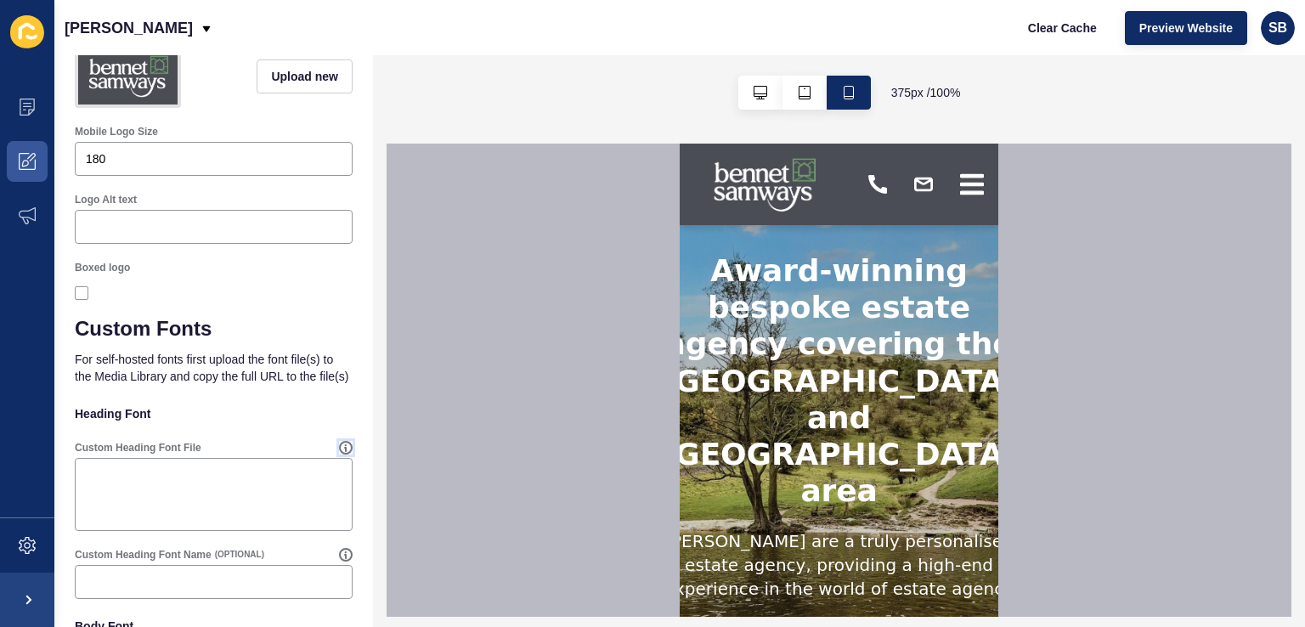
click at [339, 454] on icon at bounding box center [346, 448] width 14 height 14
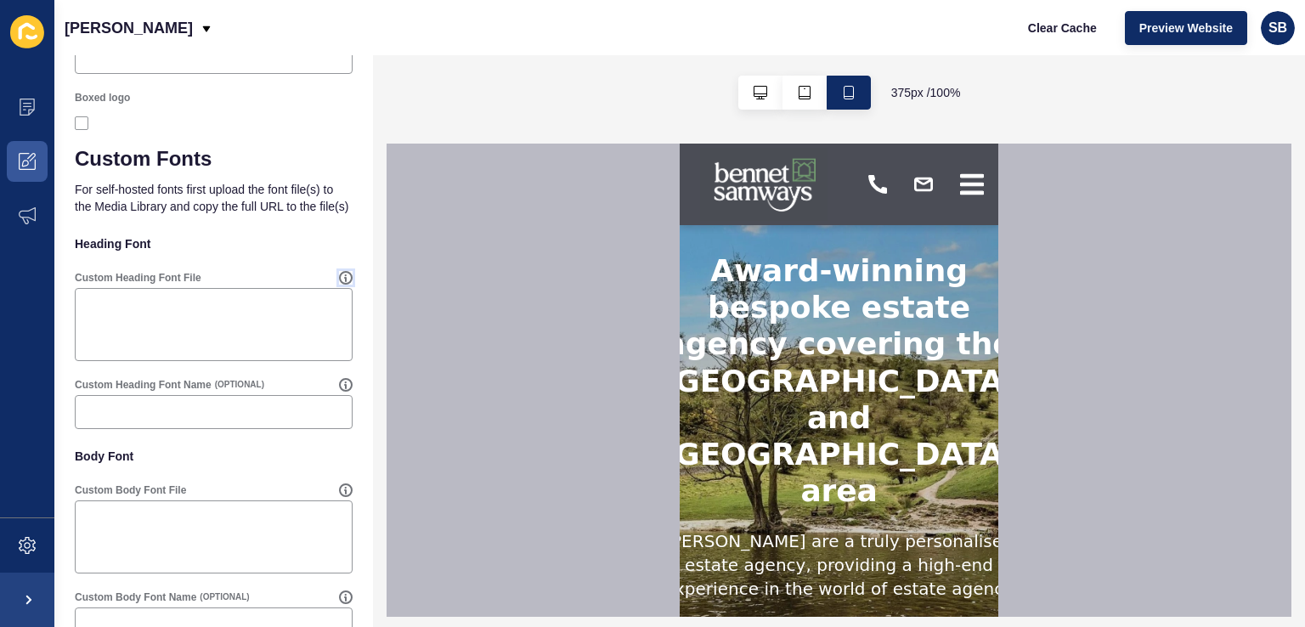
scroll to position [1230, 0]
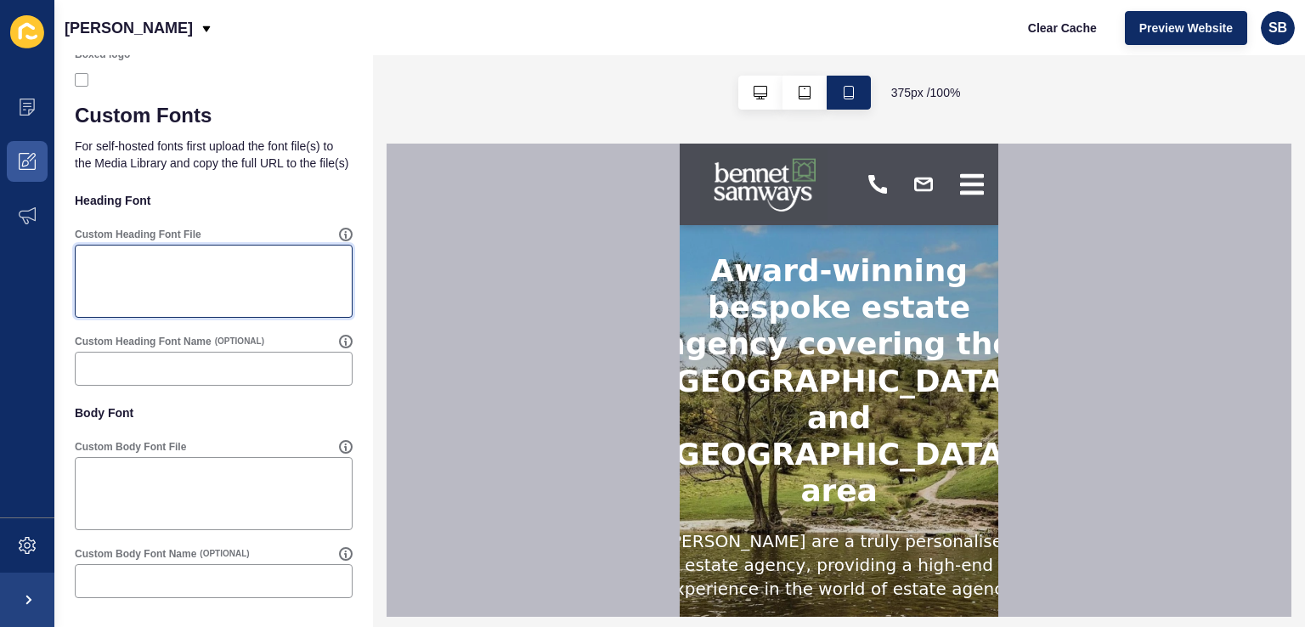
click at [153, 262] on textarea "Custom Heading Font File" at bounding box center [213, 281] width 273 height 68
paste textarea "lt cushion bold lower case abcdefghijklmnopqrstuvwxyz1234567890!@£$%^&*()"
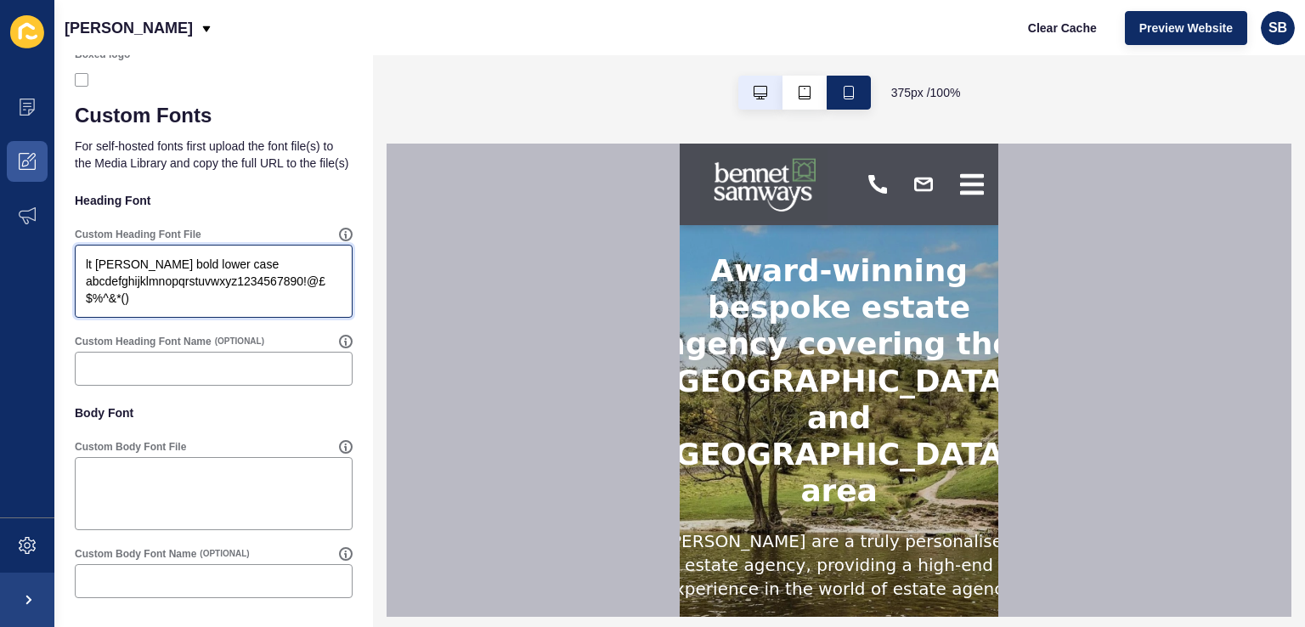
type textarea "lt cushion bold lower case abcdefghijklmnopqrstuvwxyz1234567890!@£$%^&*()"
click at [753, 96] on icon "button" at bounding box center [760, 93] width 14 height 14
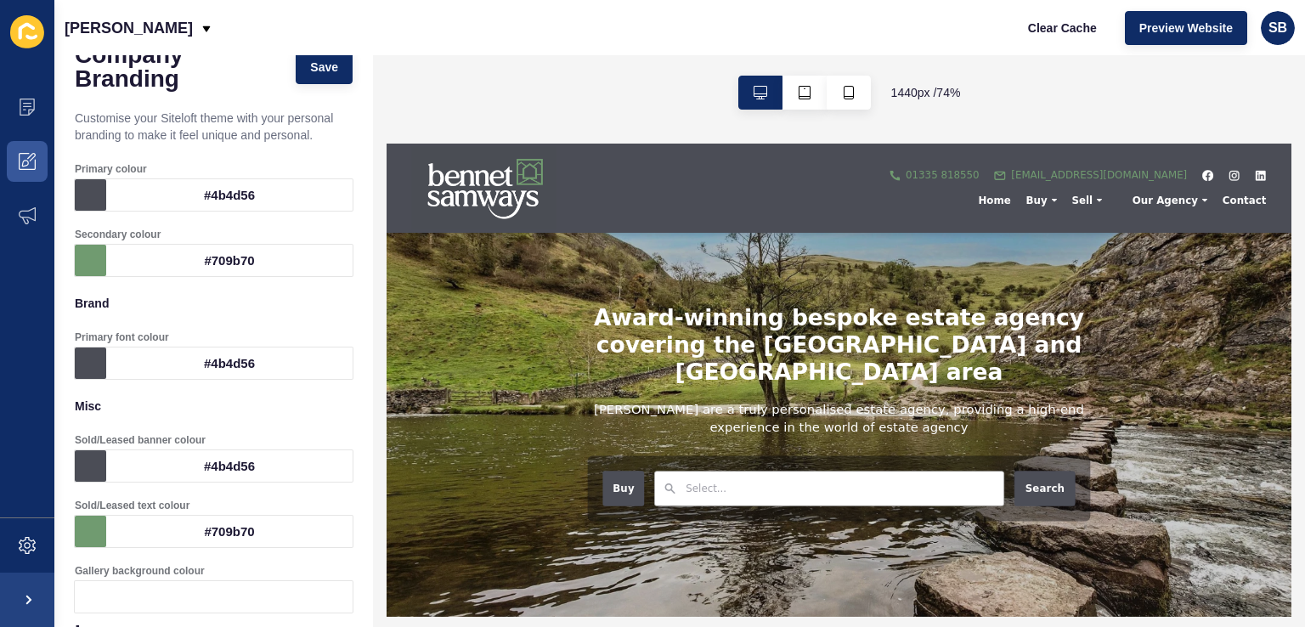
scroll to position [0, 0]
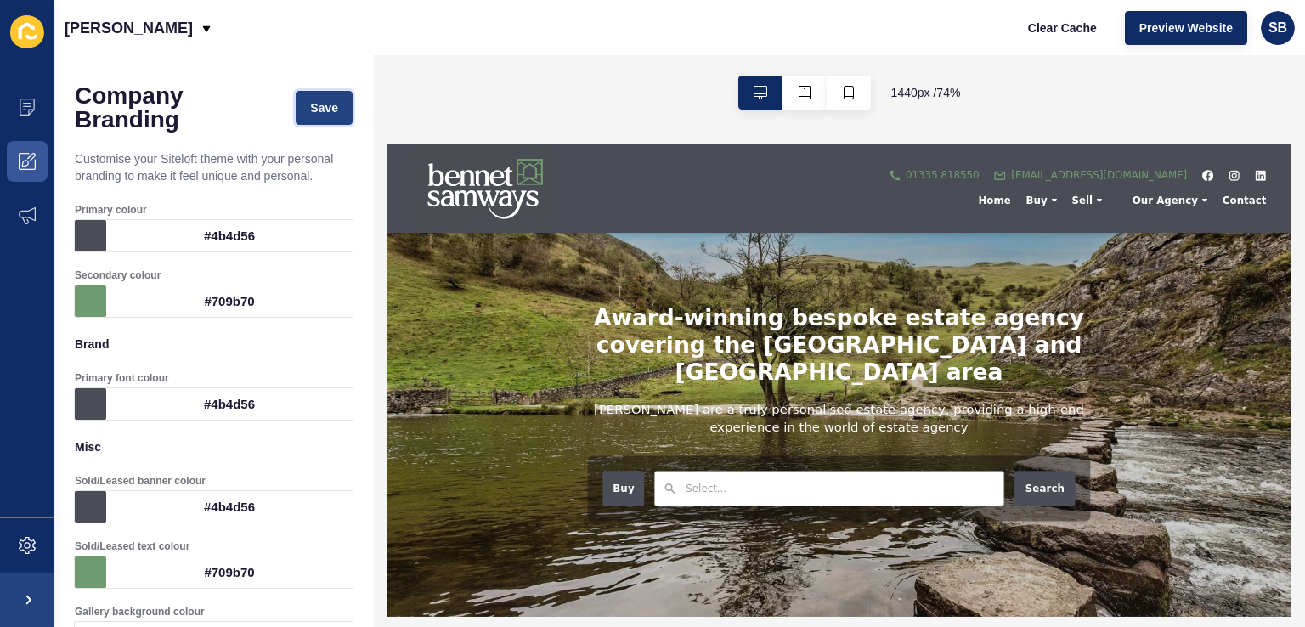
click at [311, 106] on span "Save" at bounding box center [324, 107] width 28 height 17
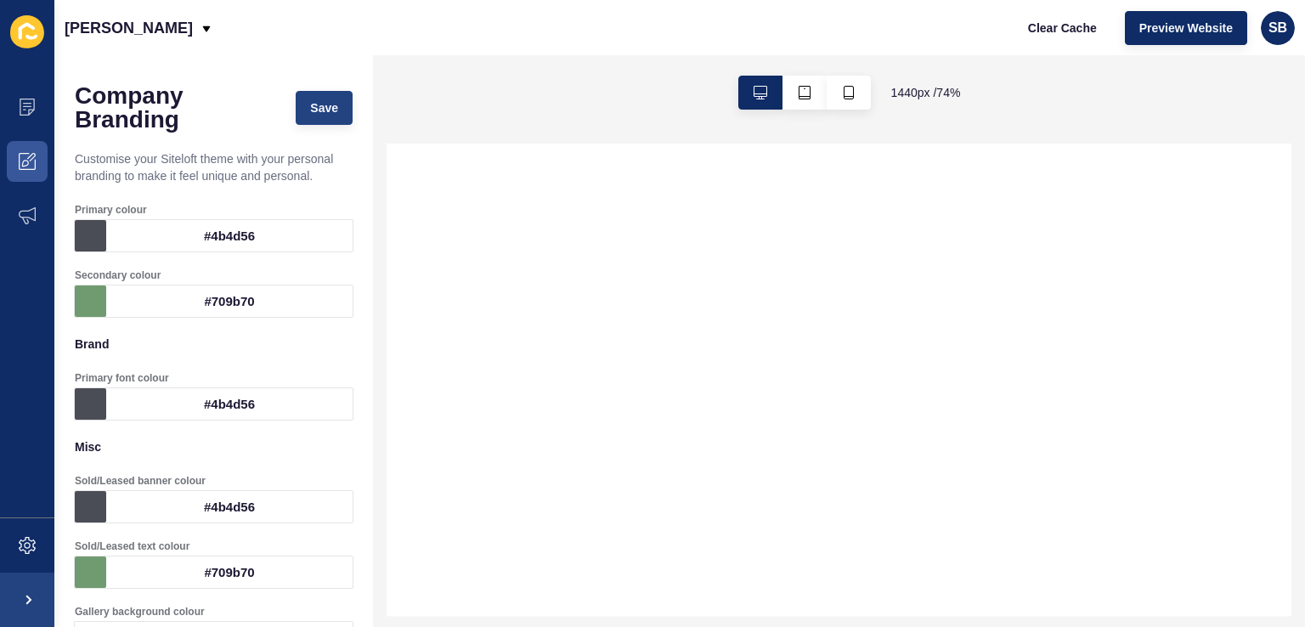
select select
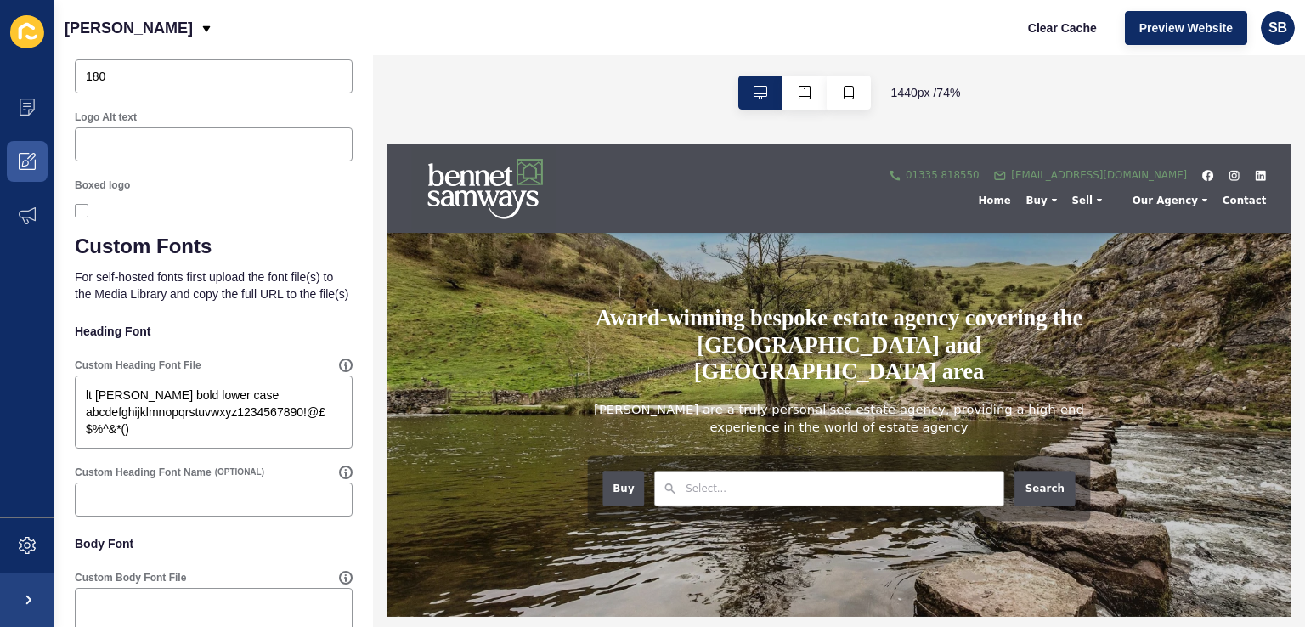
scroll to position [1104, 0]
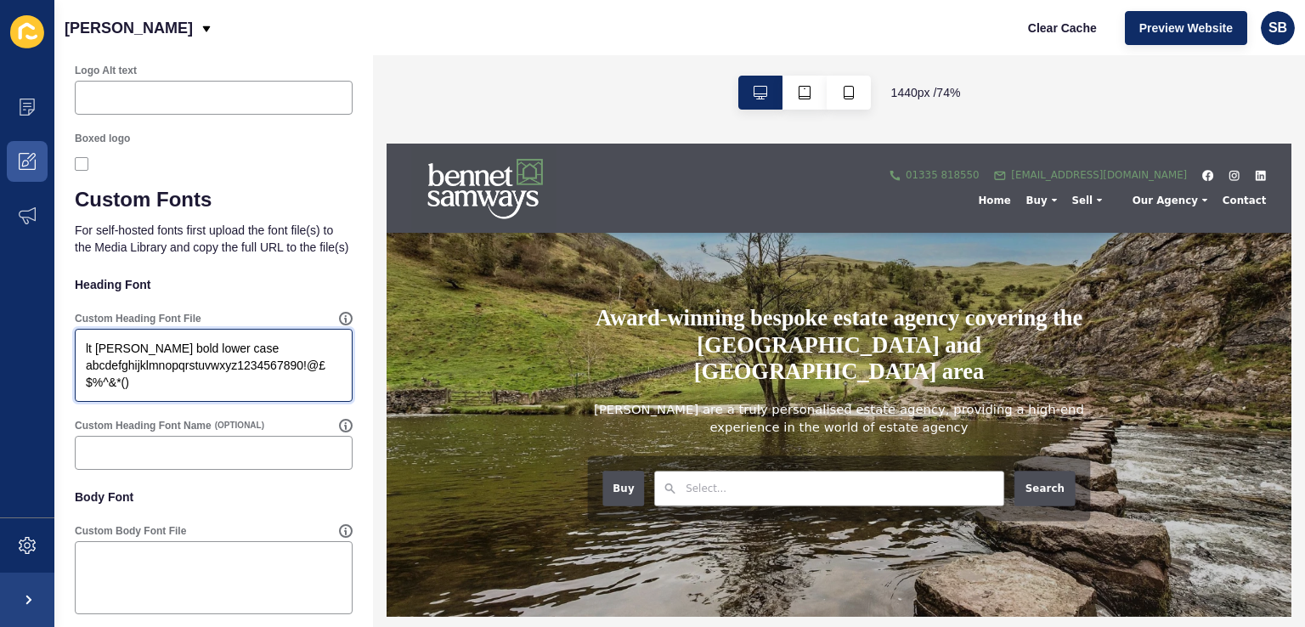
drag, startPoint x: 141, startPoint y: 430, endPoint x: 48, endPoint y: 373, distance: 109.4
click at [48, 373] on div "Content Appearance Marketing Settings Bennet Samways Clear Cache Preview Websit…" at bounding box center [652, 313] width 1305 height 627
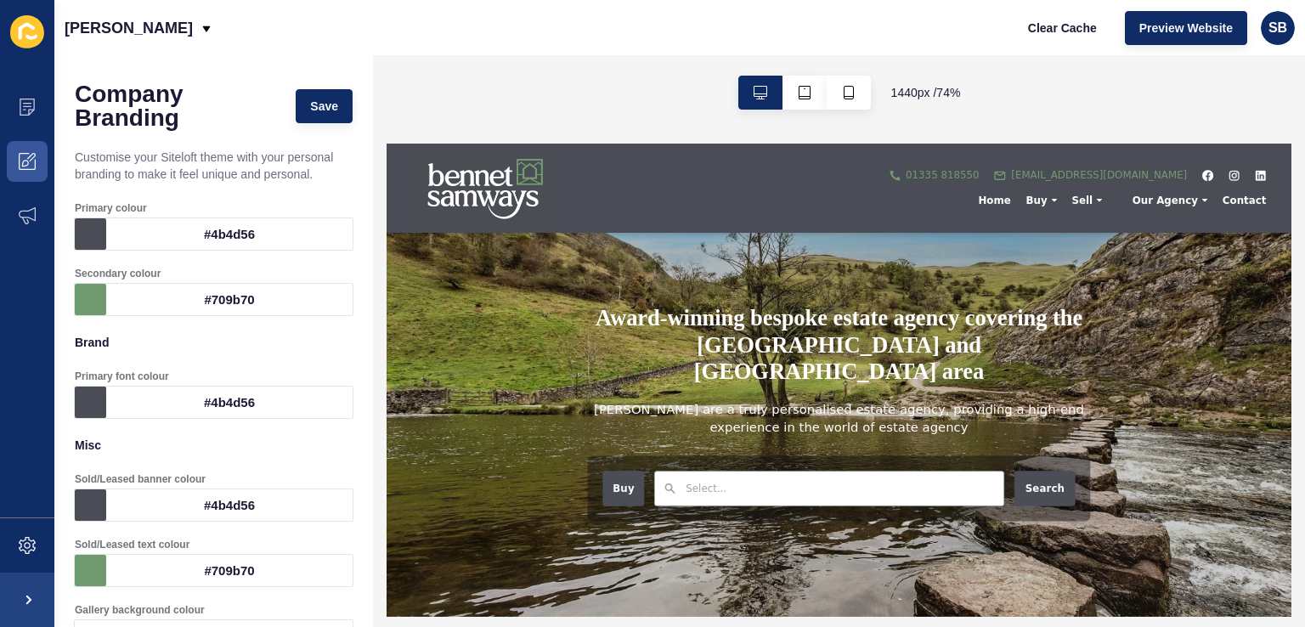
scroll to position [0, 0]
click at [330, 117] on button "Save" at bounding box center [324, 108] width 57 height 34
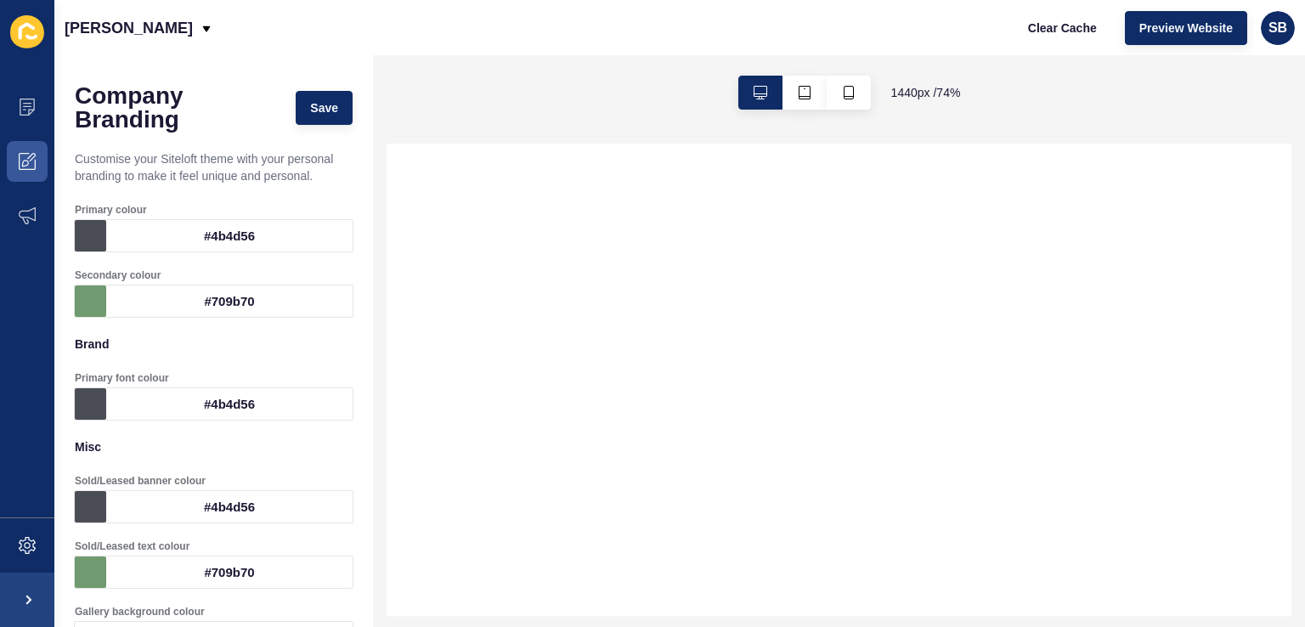
select select
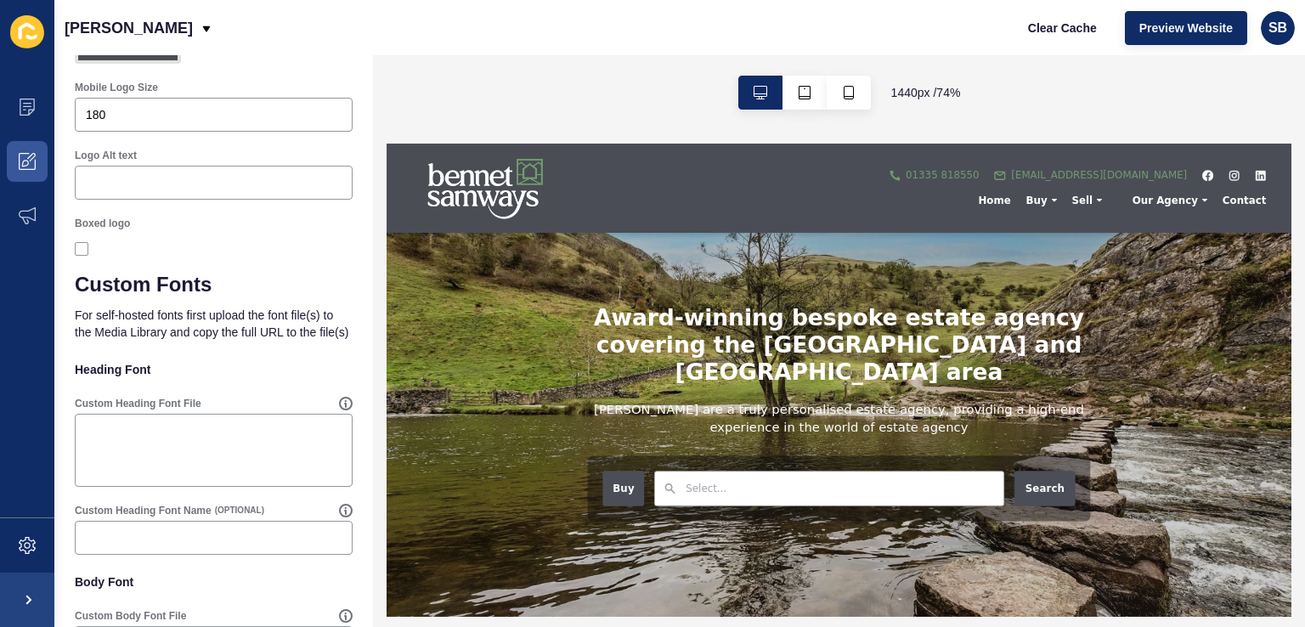
scroll to position [1104, 0]
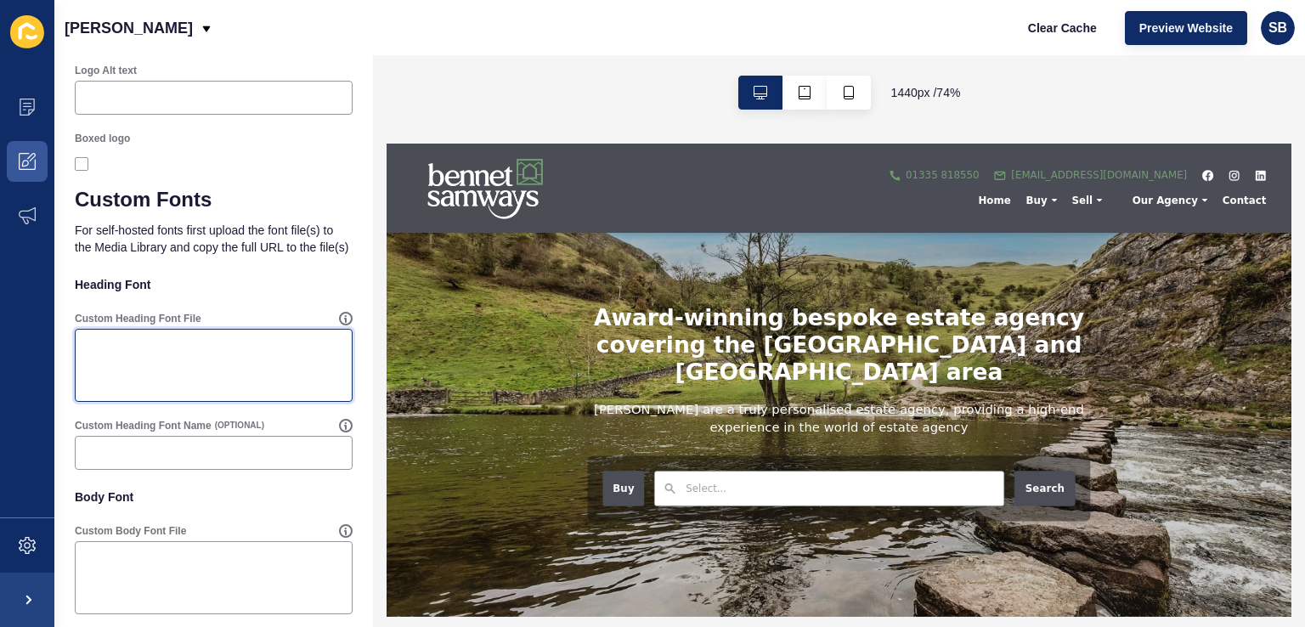
click at [123, 395] on textarea "Custom Heading Font File" at bounding box center [213, 365] width 273 height 68
paste textarea "lt cushion bold lower case abcdefghijklmnopqrstuvwxyz1234567890!@£$%^&*()"
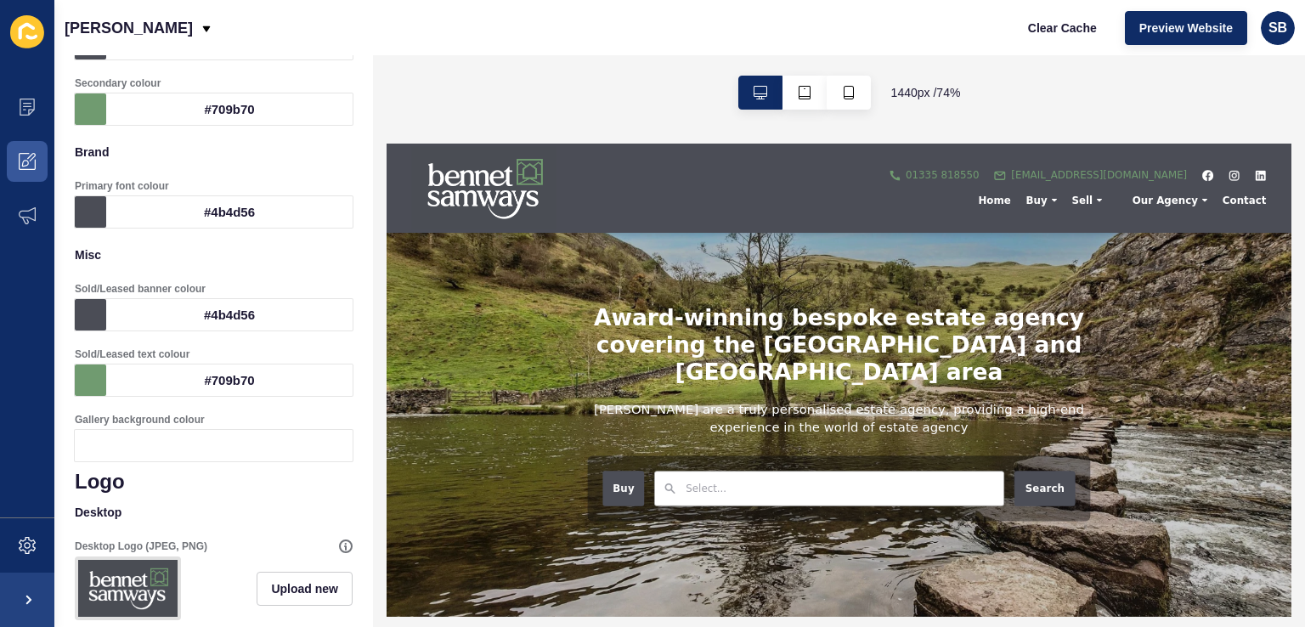
scroll to position [0, 0]
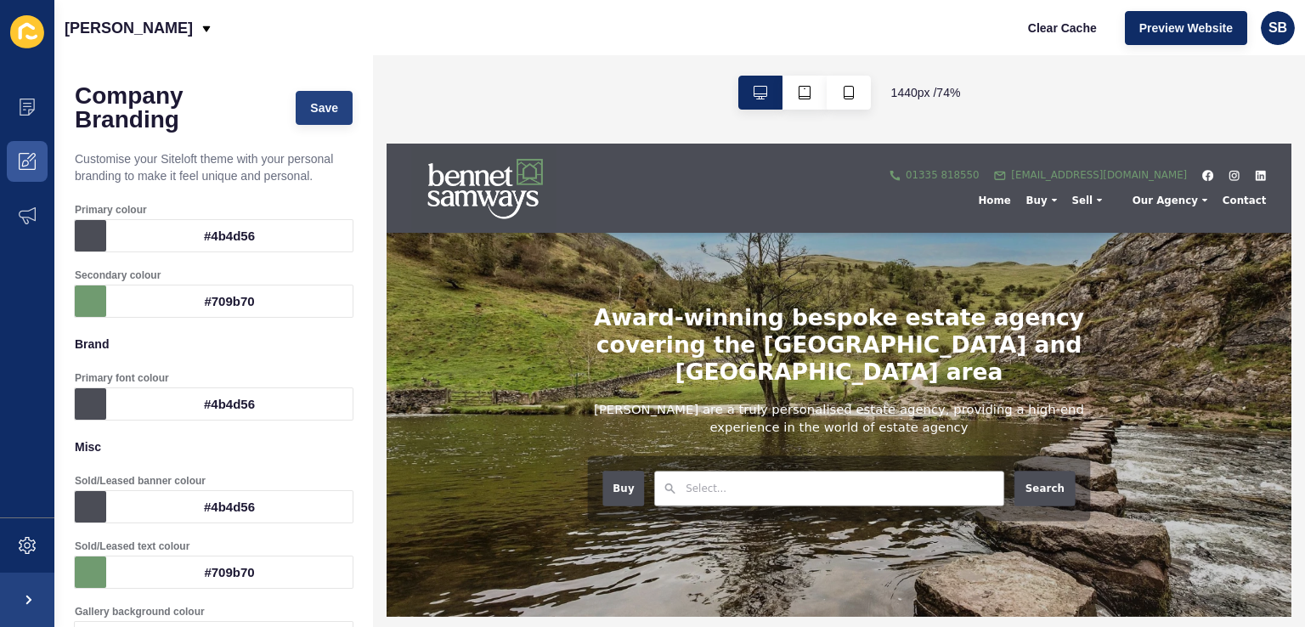
type textarea "lt cushion bold lower case abcdefghijklmnopqrstuvwxyz1234567890!@£$%^&*()"
click at [326, 103] on button "Save" at bounding box center [324, 108] width 57 height 34
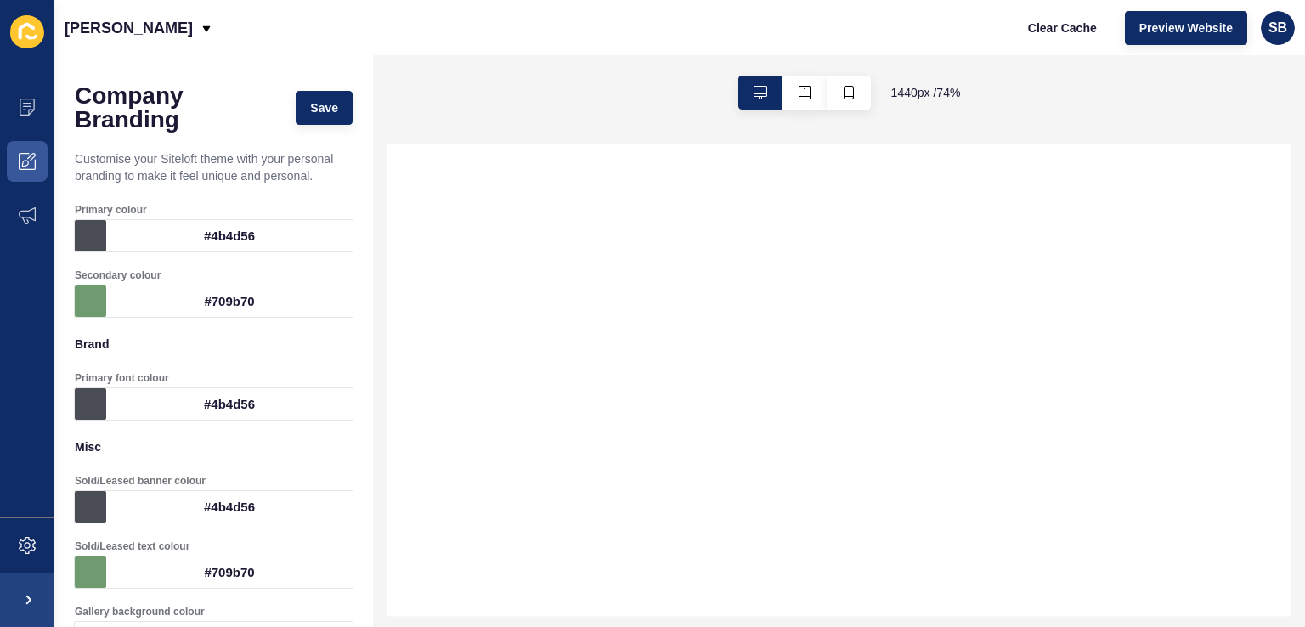
select select
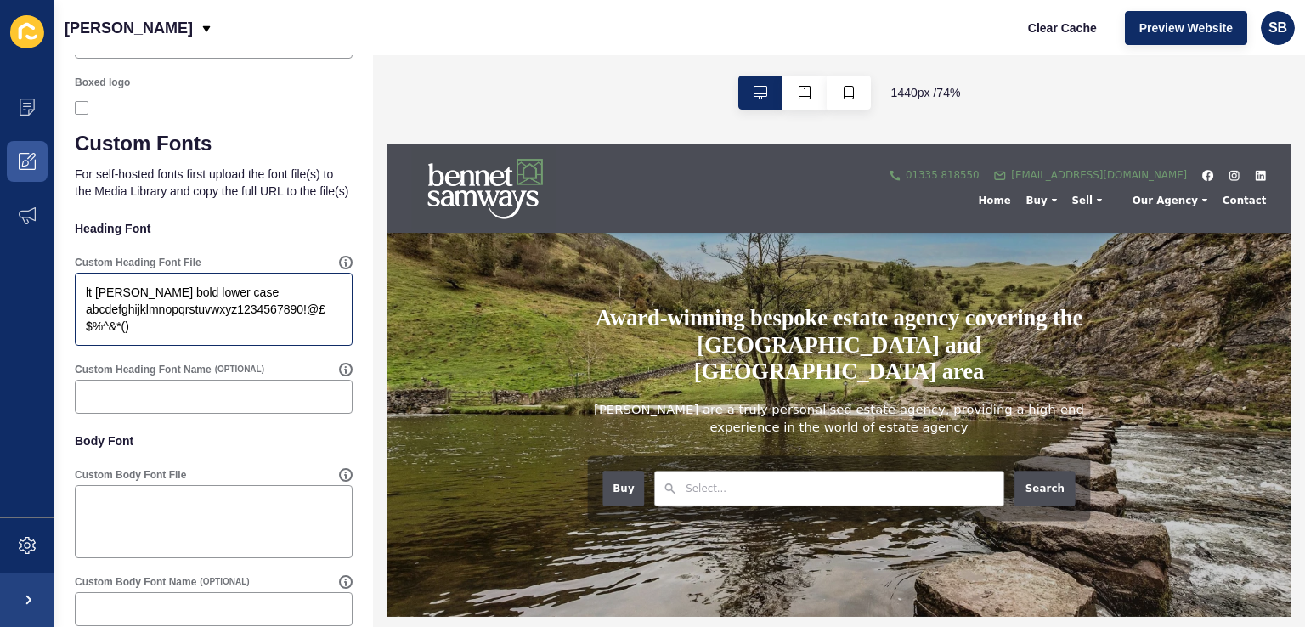
scroll to position [1230, 0]
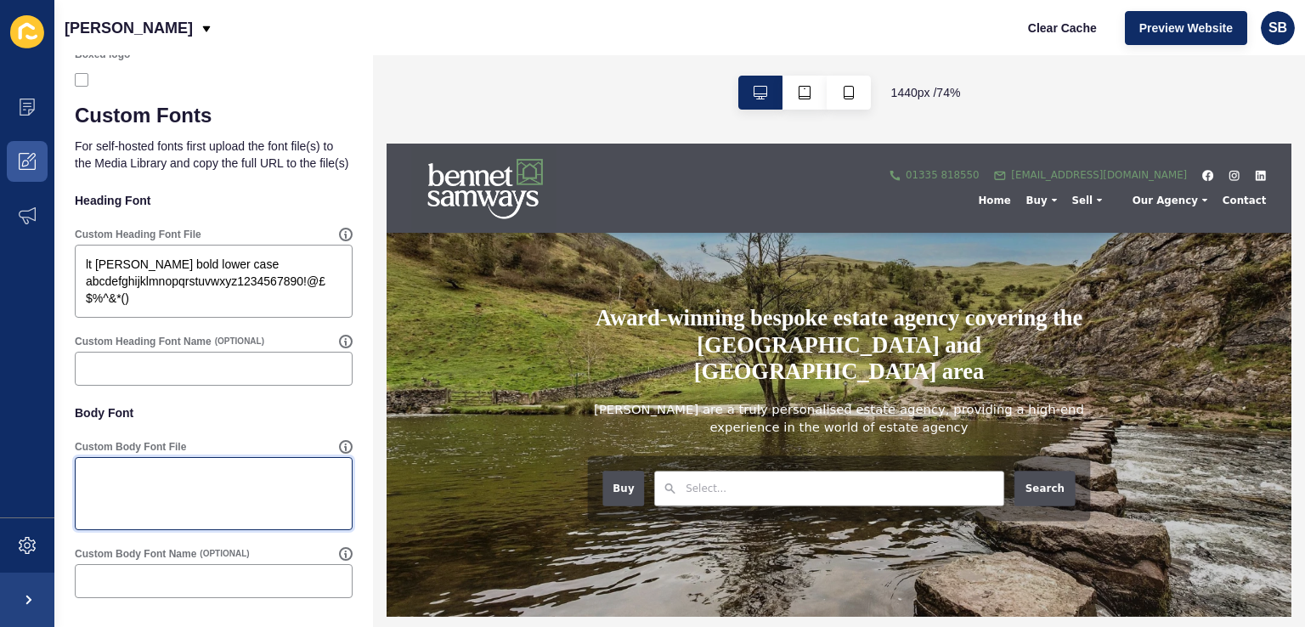
click at [259, 488] on textarea "Custom Body Font File" at bounding box center [213, 494] width 273 height 68
paste textarea "Catamaran bold sentence case abcdefghijklmnopqrstuvwxyz1234567890!@£$%^&*()"
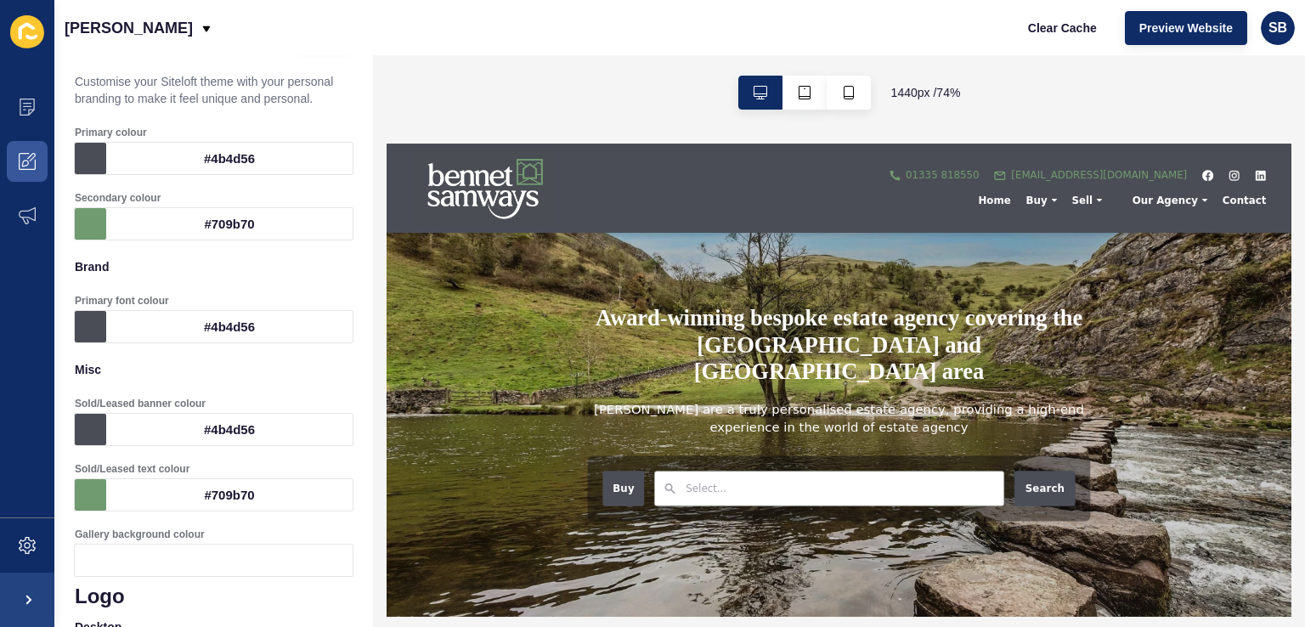
scroll to position [0, 0]
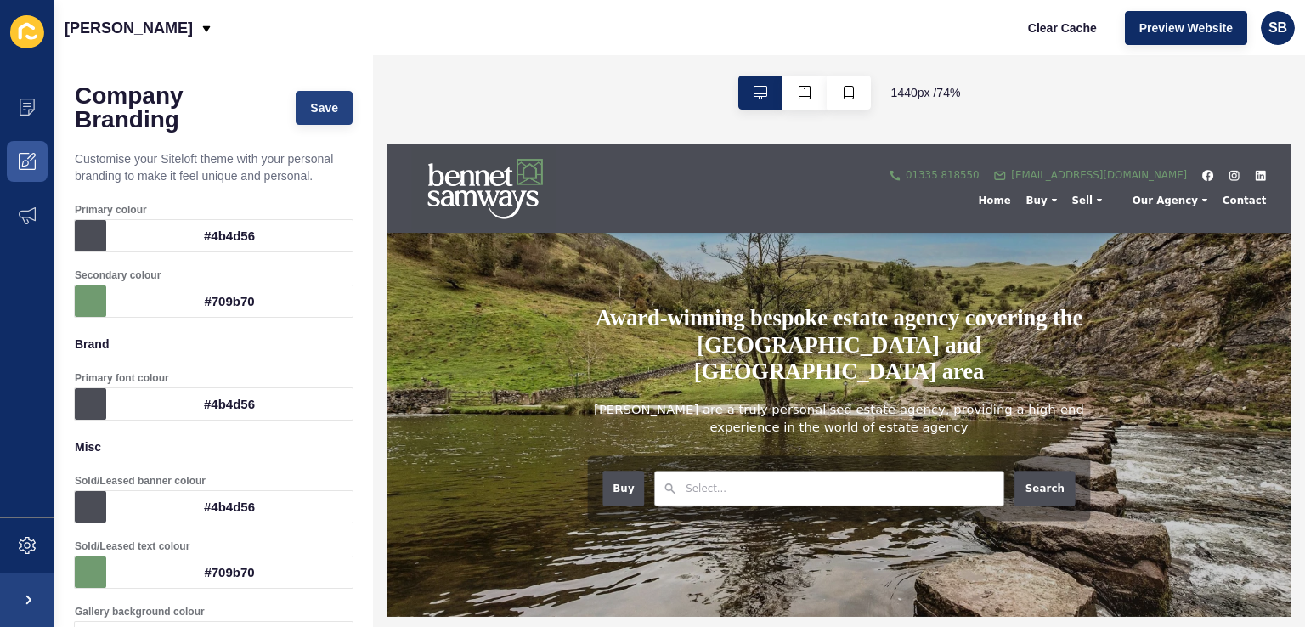
type textarea "Catamaran bold sentence case abcdefghijklmnopqrstuvwxyz1234567890!@£$%^&*()"
click at [314, 99] on span "Save" at bounding box center [324, 107] width 28 height 17
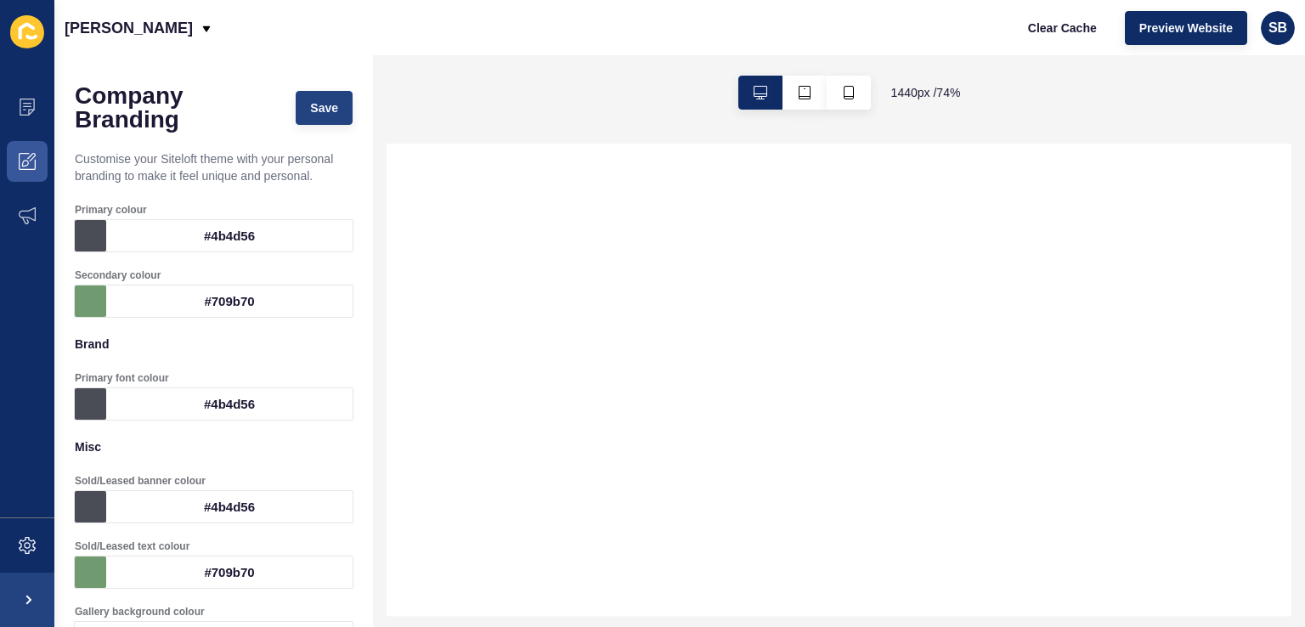
select select
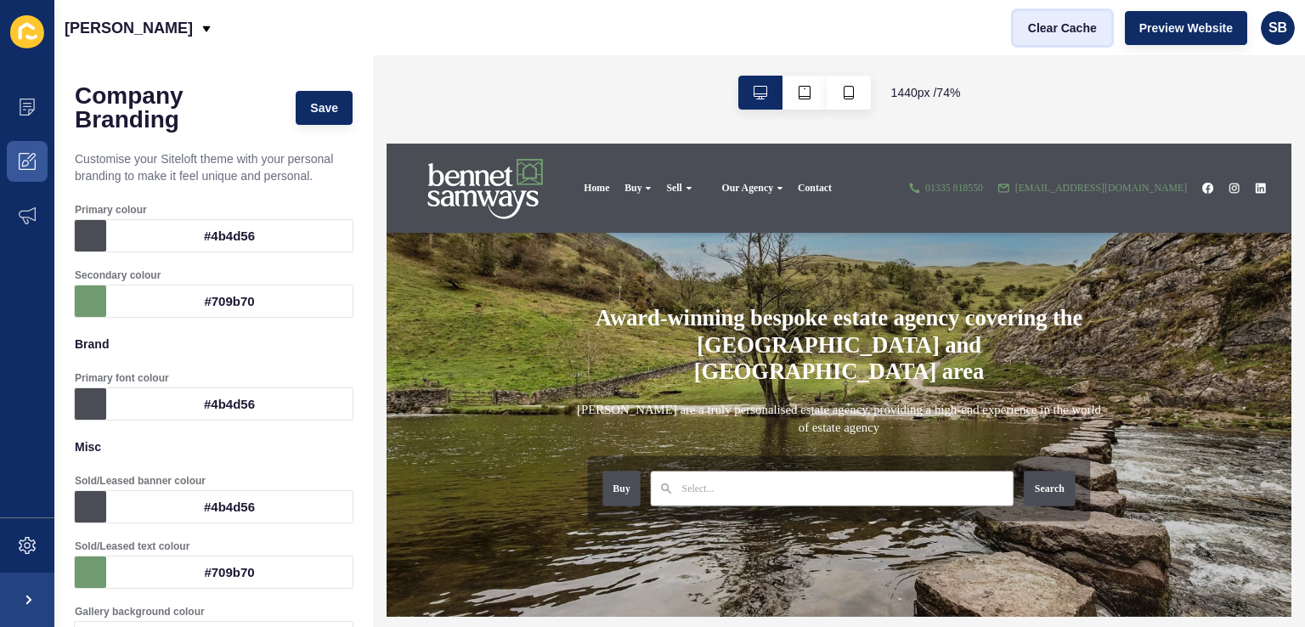
click at [1083, 25] on span "Clear Cache" at bounding box center [1062, 28] width 69 height 17
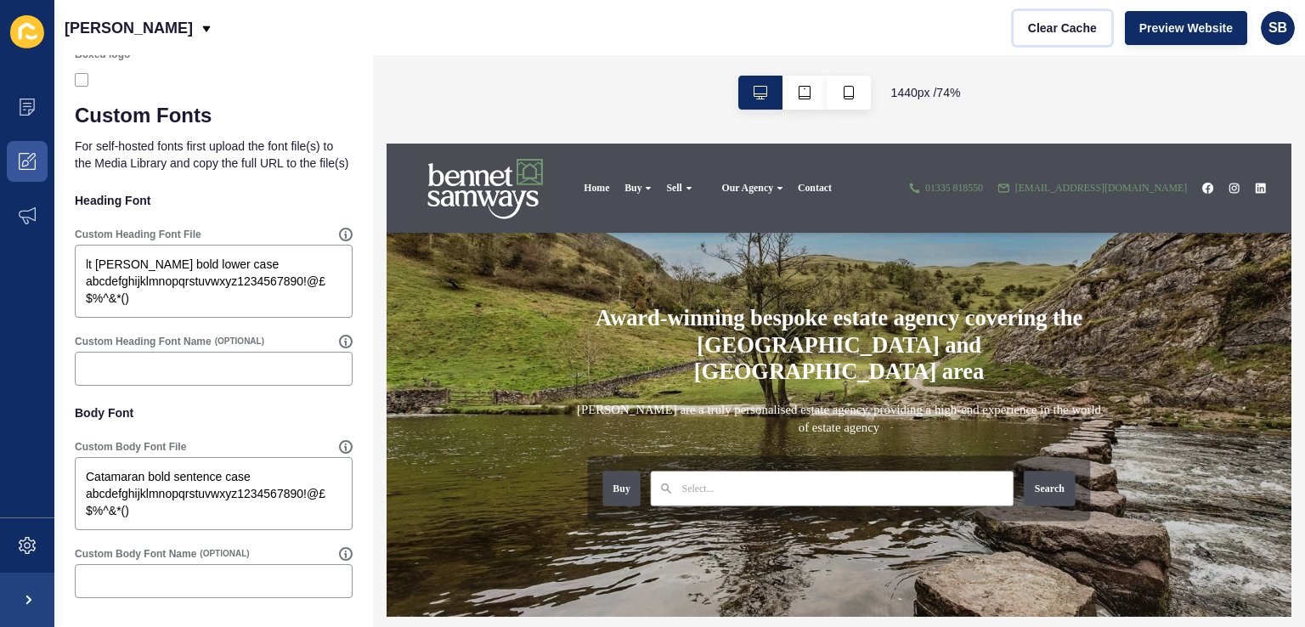
scroll to position [1230, 0]
click at [238, 487] on textarea "Catamaran bold sentence case abcdefghijklmnopqrstuvwxyz1234567890!@£$%^&*()" at bounding box center [213, 494] width 273 height 68
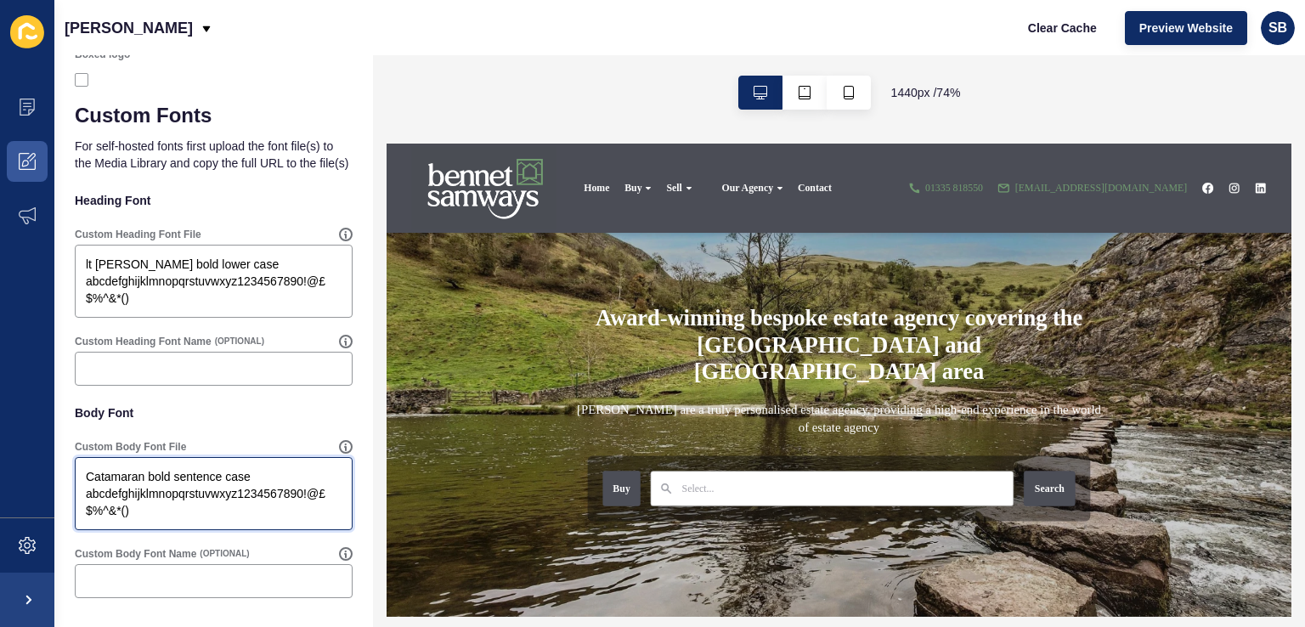
click at [238, 487] on textarea "Catamaran bold sentence case abcdefghijklmnopqrstuvwxyz1234567890!@£$%^&*()" at bounding box center [213, 494] width 273 height 68
click at [237, 487] on textarea "Catamaran bold sentence case abcdefghijklmnopqrstuvwxyz1234567890!@£$%^&*()" at bounding box center [213, 494] width 273 height 68
click at [234, 518] on textarea "Catamaran bold sentence case abcdefghijklmnopqrstuvwxyz1234567890!@£$%^&*()" at bounding box center [213, 494] width 273 height 68
drag, startPoint x: 234, startPoint y: 518, endPoint x: 70, endPoint y: 453, distance: 175.7
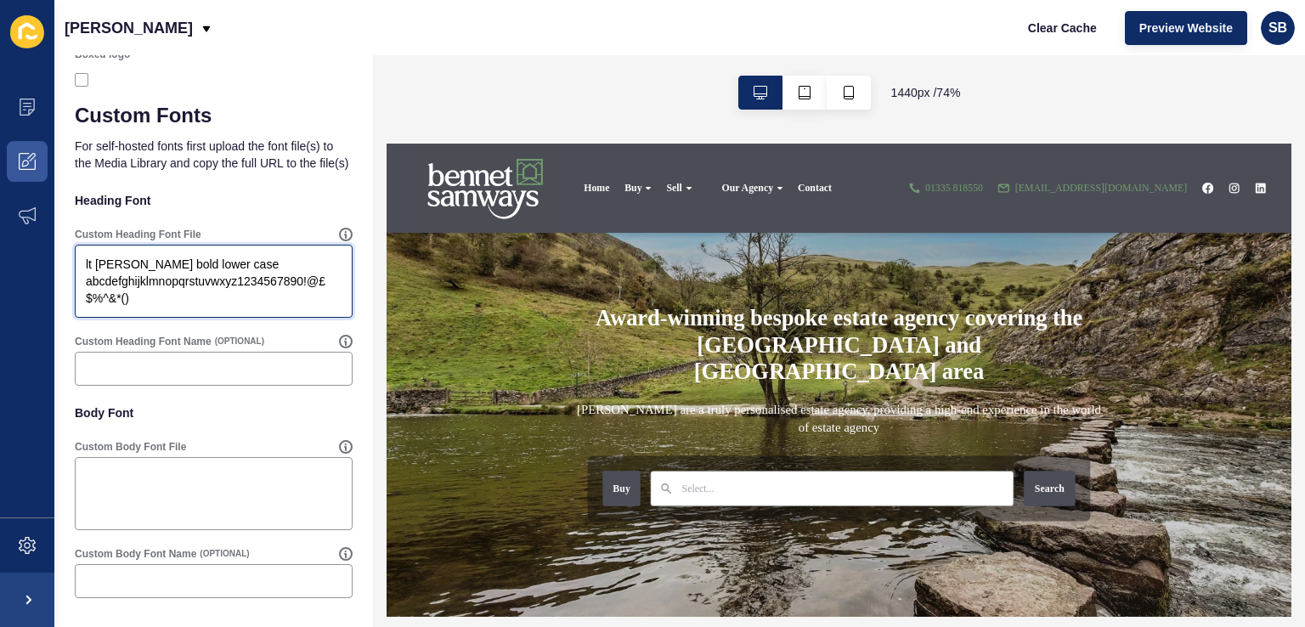
drag, startPoint x: 135, startPoint y: 293, endPoint x: 58, endPoint y: 258, distance: 84.8
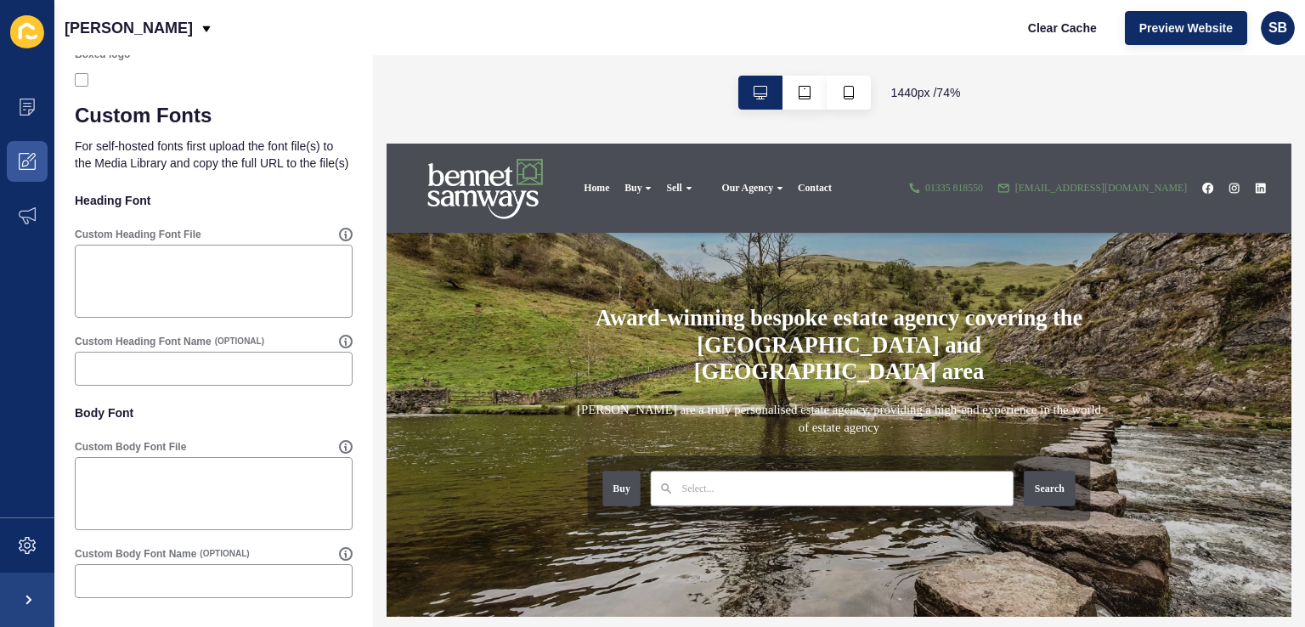
click at [344, 48] on div "[PERSON_NAME] Clear Cache Preview Website SB" at bounding box center [679, 27] width 1250 height 55
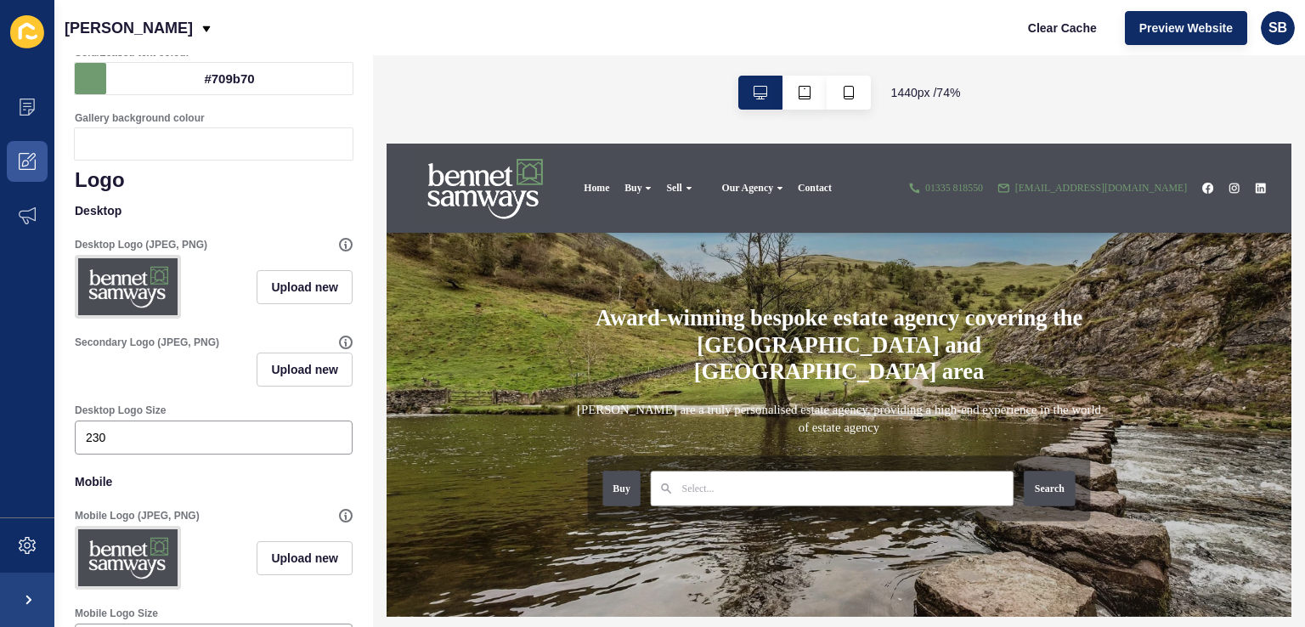
scroll to position [14, 0]
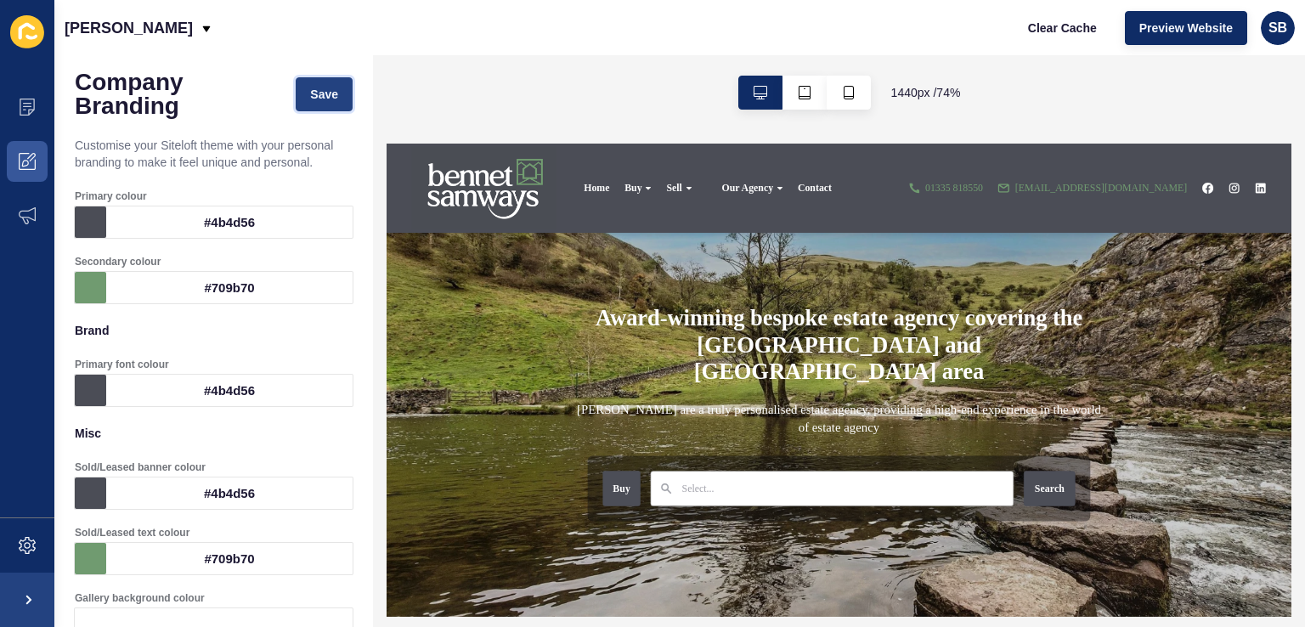
click at [312, 93] on span "Save" at bounding box center [324, 94] width 28 height 17
click at [1057, 20] on span "Clear Cache" at bounding box center [1062, 28] width 69 height 17
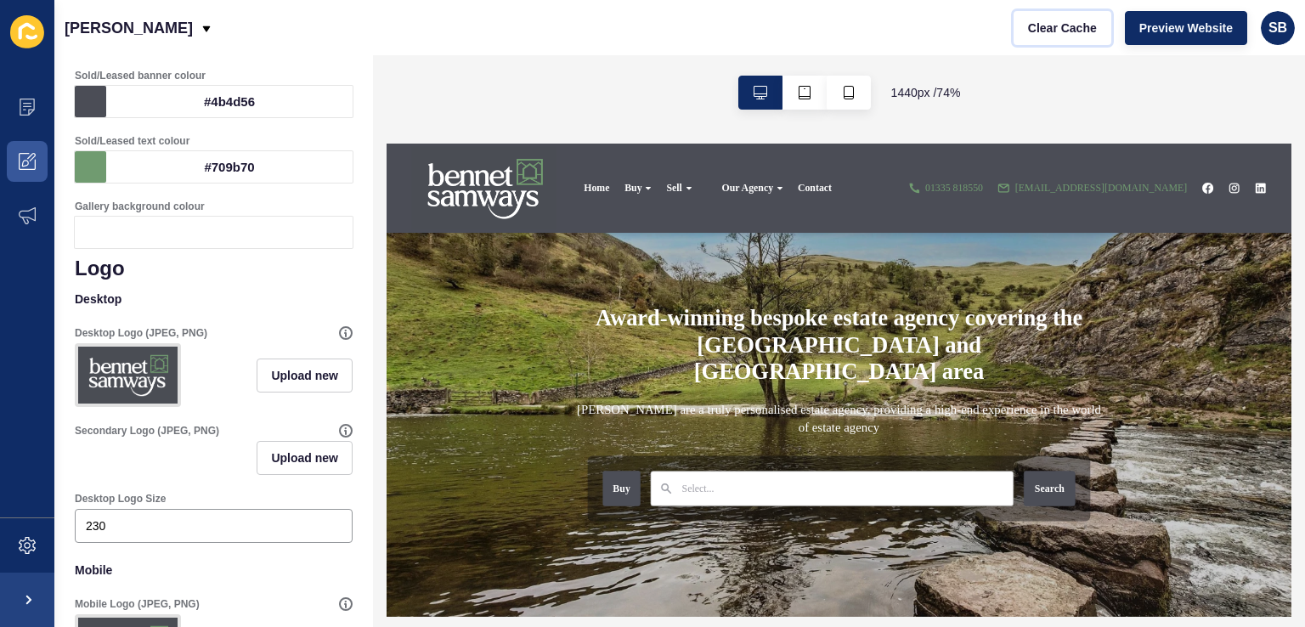
scroll to position [0, 0]
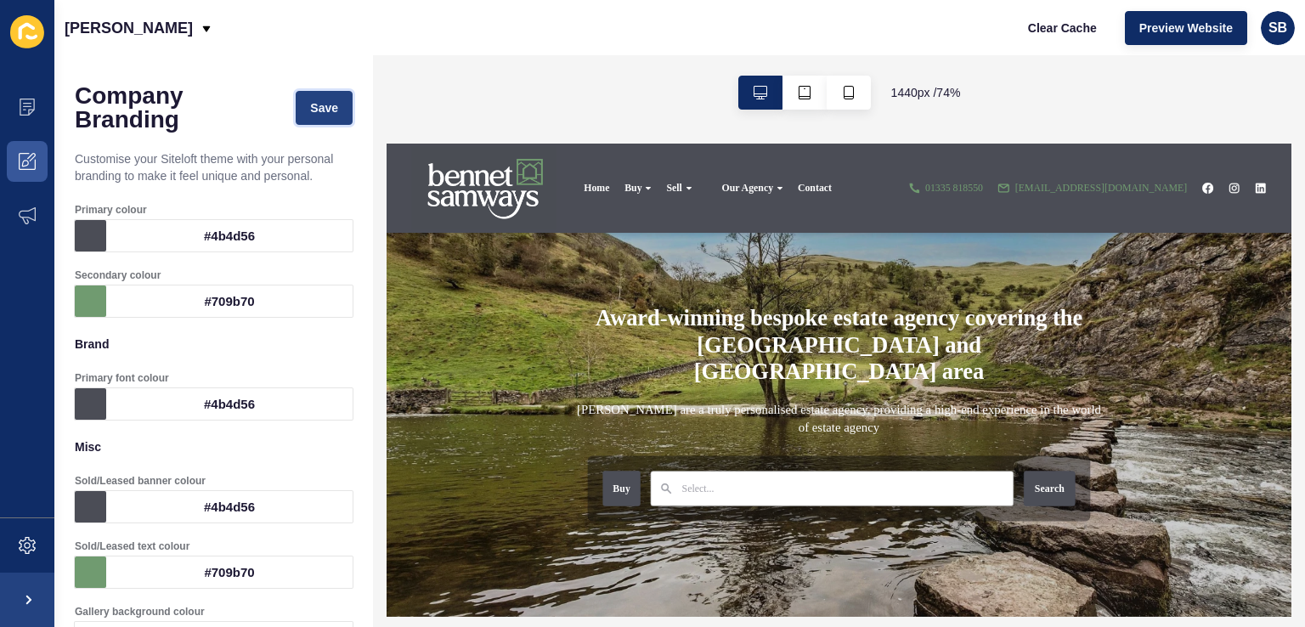
click at [316, 99] on span "Save" at bounding box center [324, 107] width 28 height 17
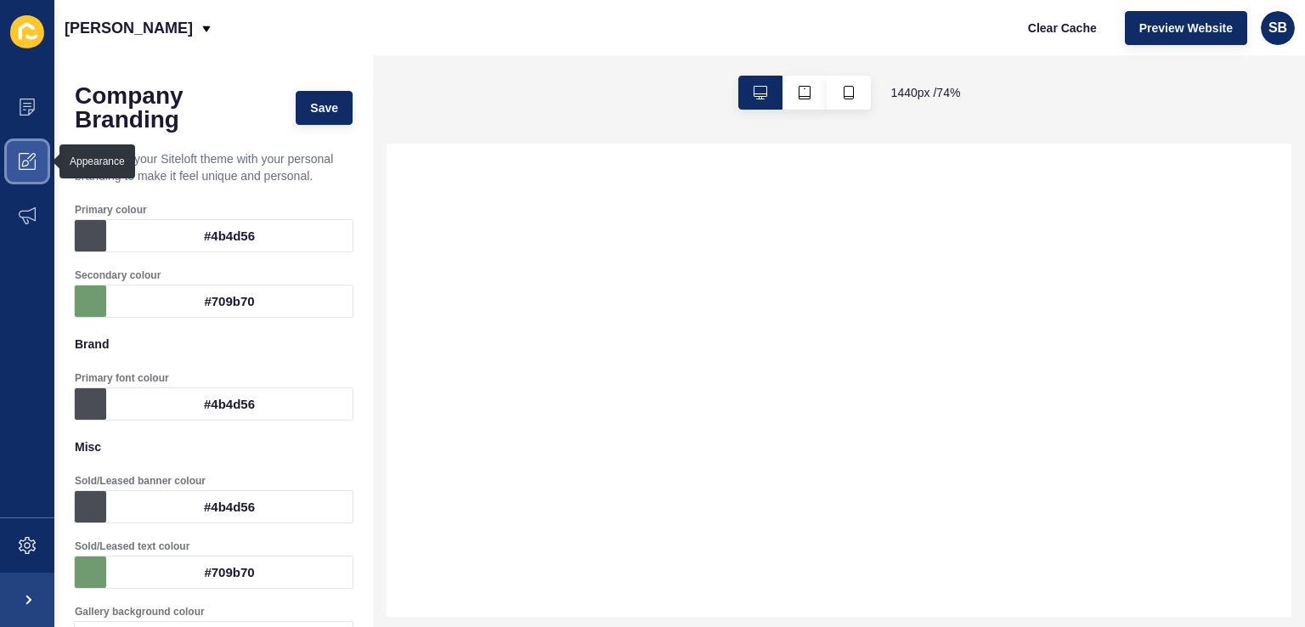
click at [31, 163] on icon at bounding box center [27, 161] width 17 height 17
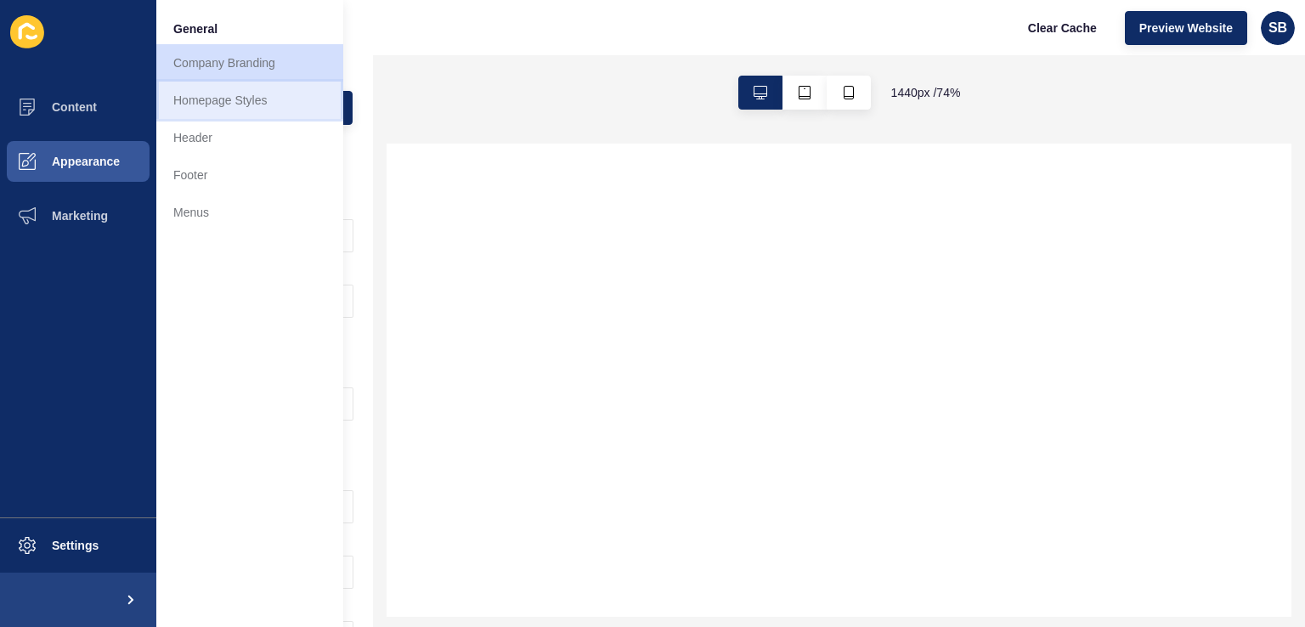
click at [205, 99] on link "Homepage Styles" at bounding box center [249, 100] width 187 height 37
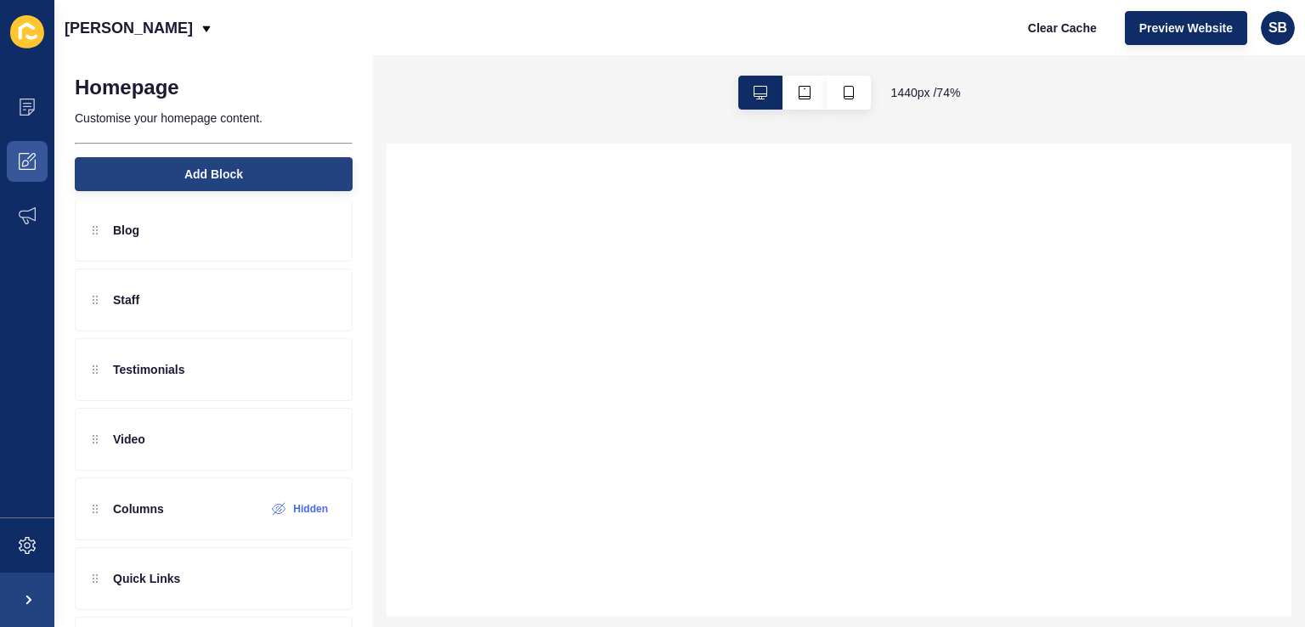
scroll to position [443, 0]
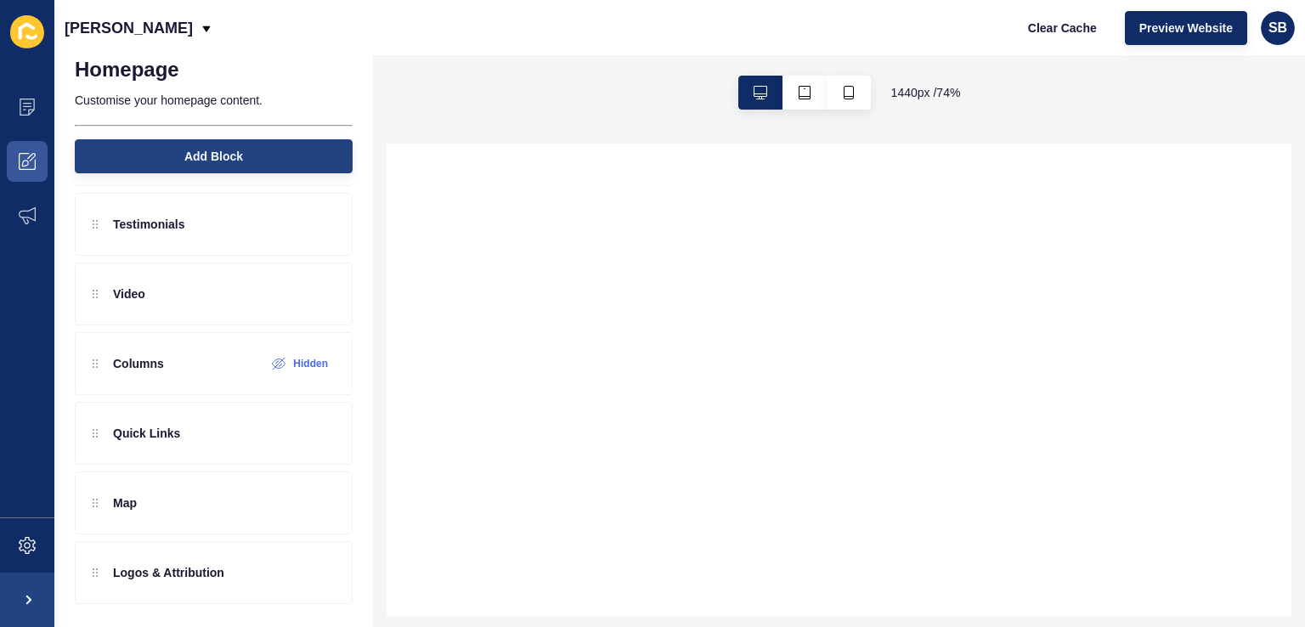
select select
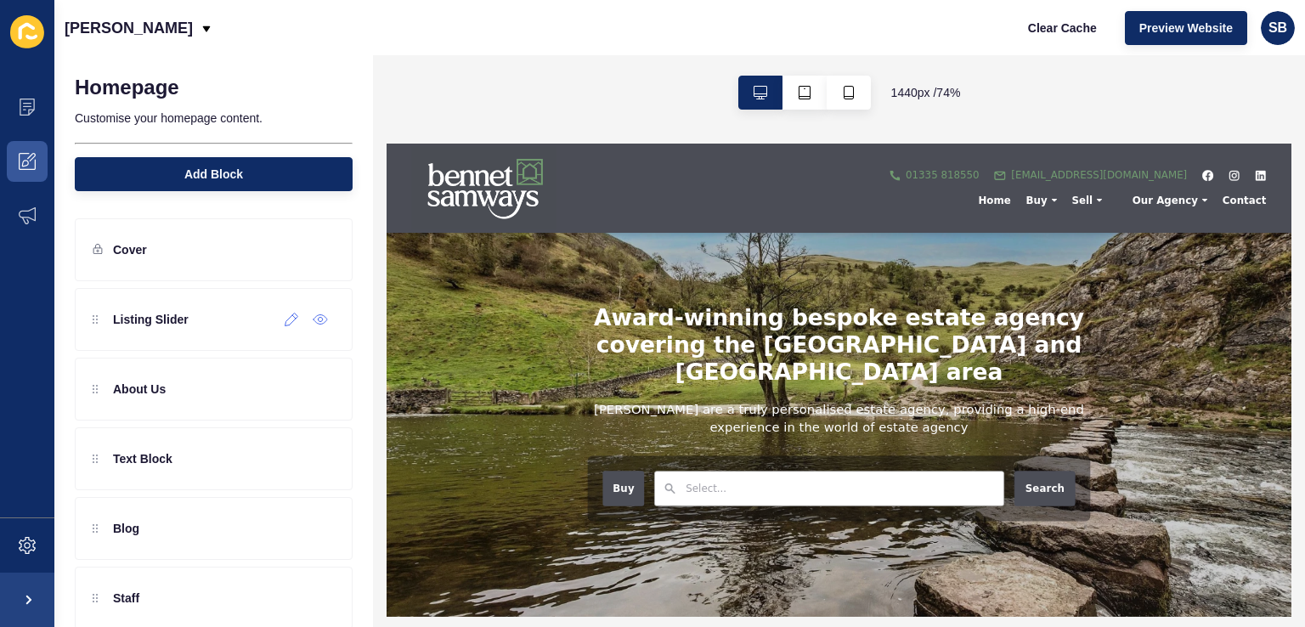
scroll to position [85, 0]
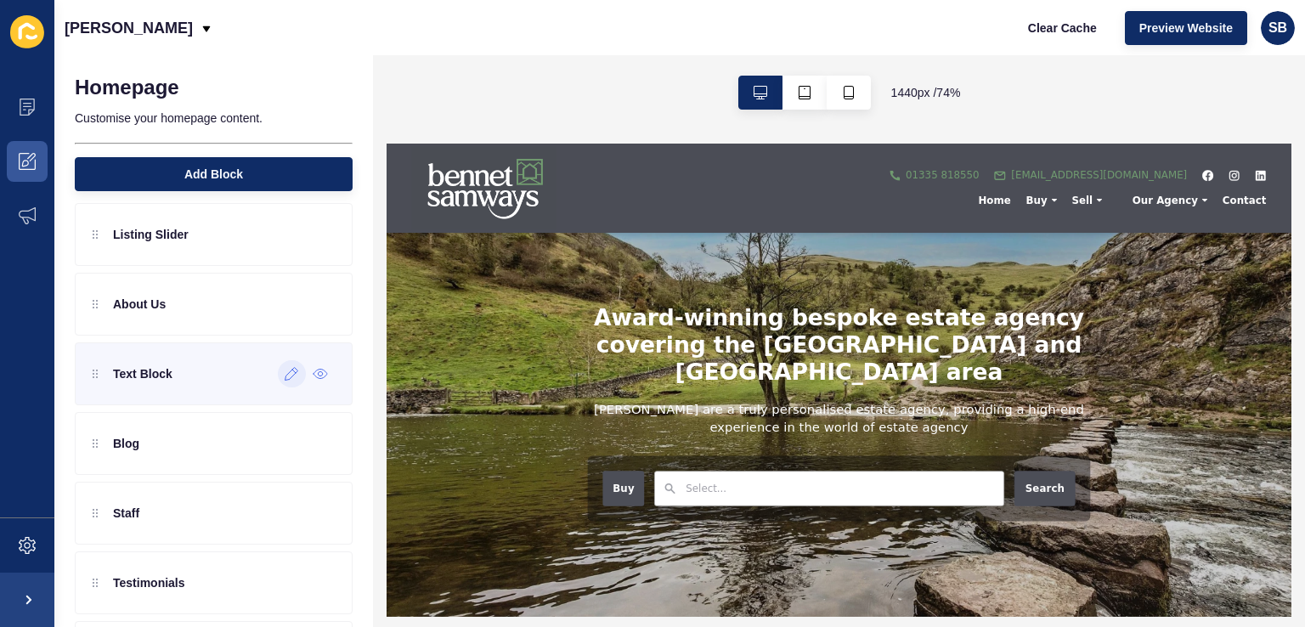
click at [285, 377] on icon at bounding box center [292, 374] width 14 height 14
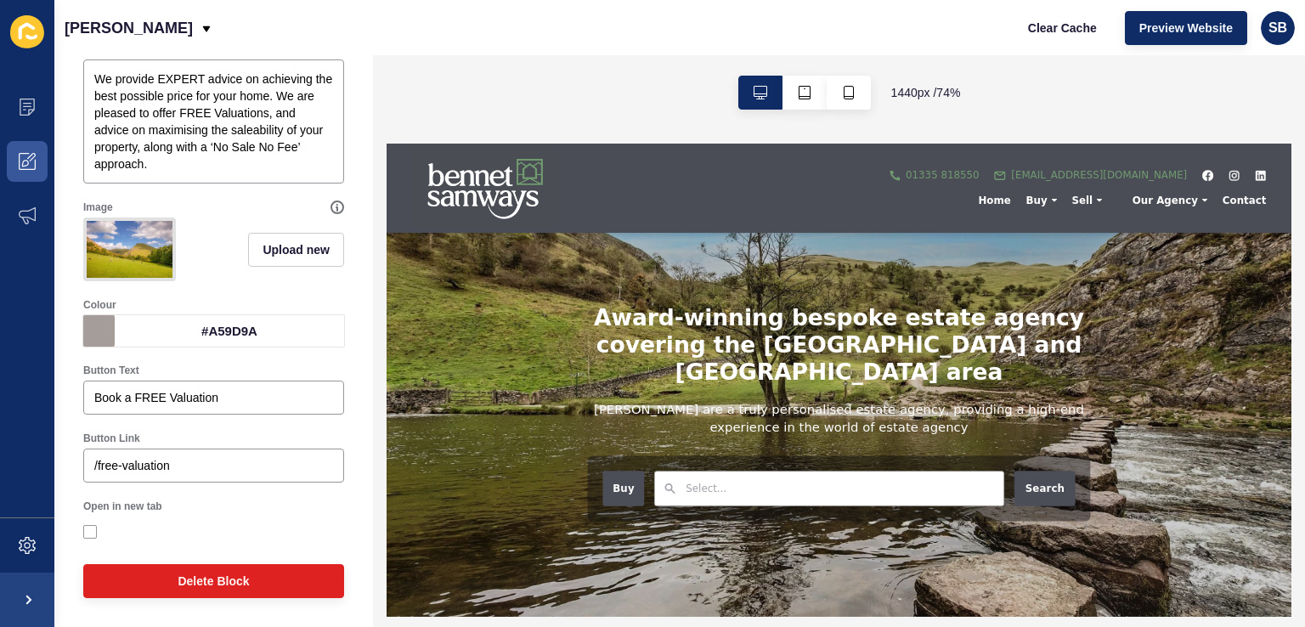
scroll to position [0, 0]
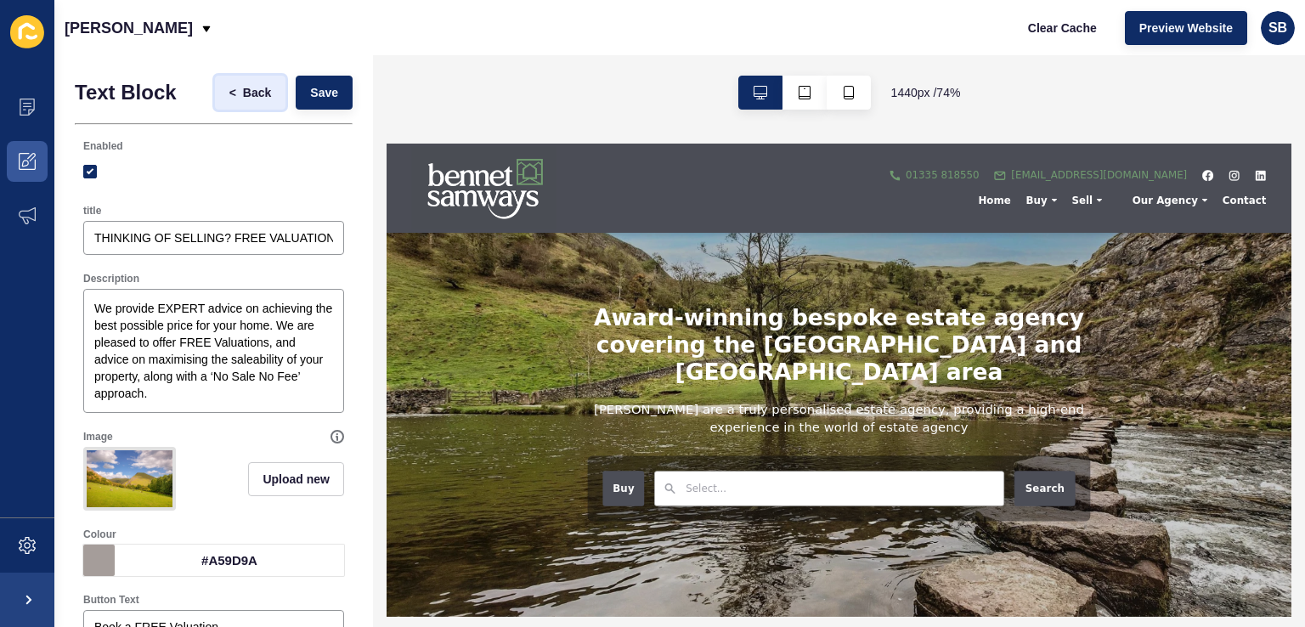
click at [229, 85] on span "<" at bounding box center [232, 92] width 7 height 17
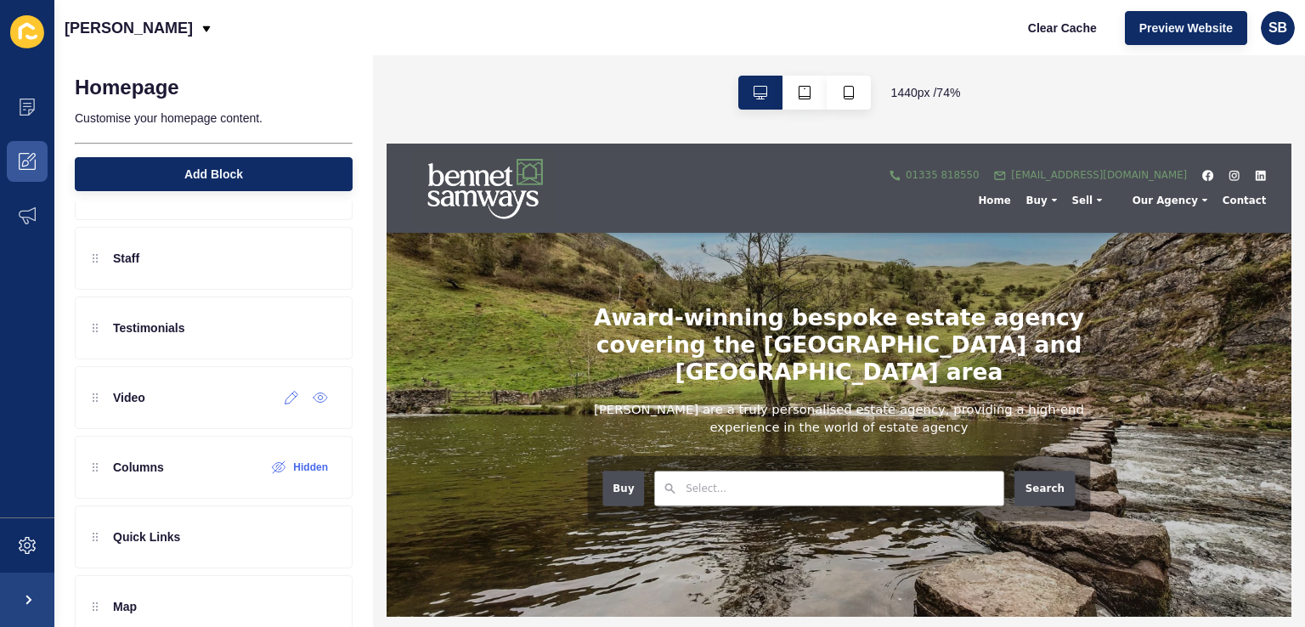
scroll to position [443, 0]
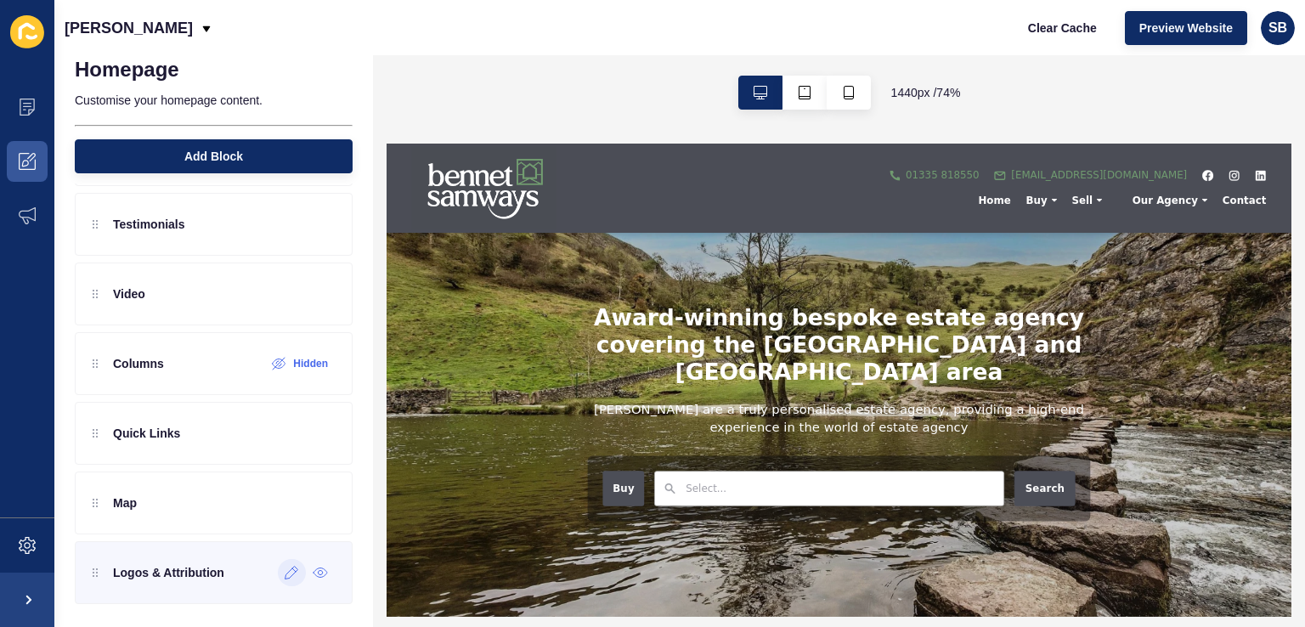
click at [285, 572] on icon at bounding box center [291, 573] width 13 height 13
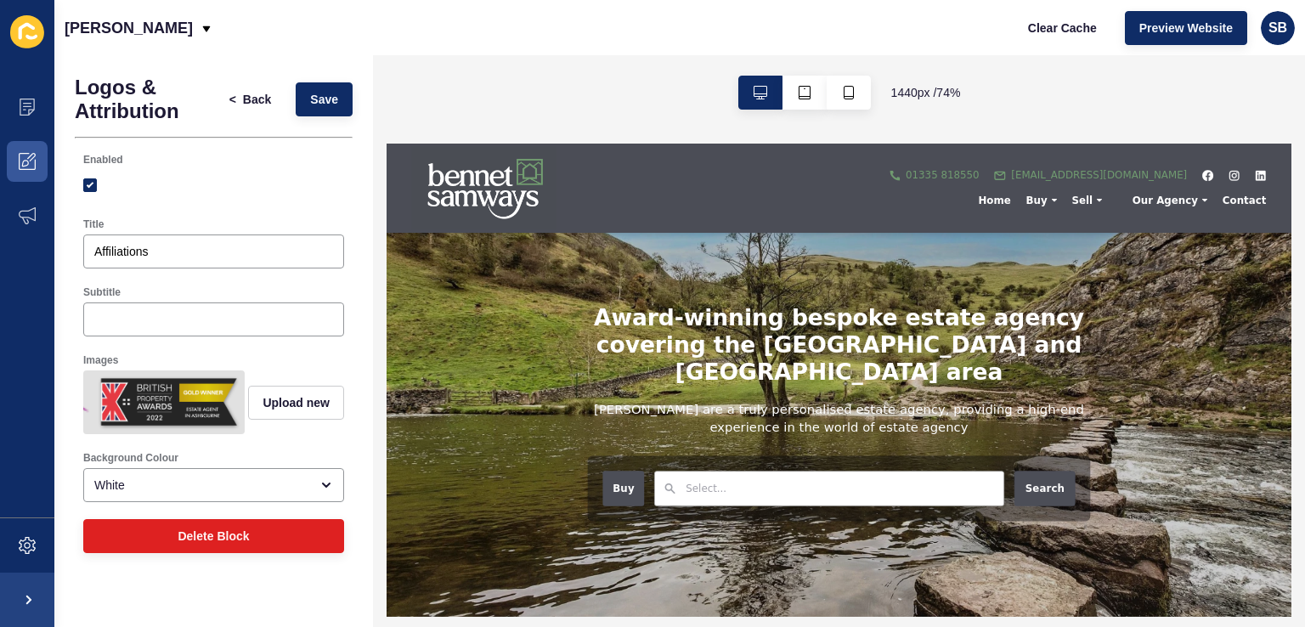
scroll to position [0, 849]
click at [214, 401] on img at bounding box center [168, 402] width 145 height 57
click at [272, 355] on div "Images" at bounding box center [213, 360] width 261 height 14
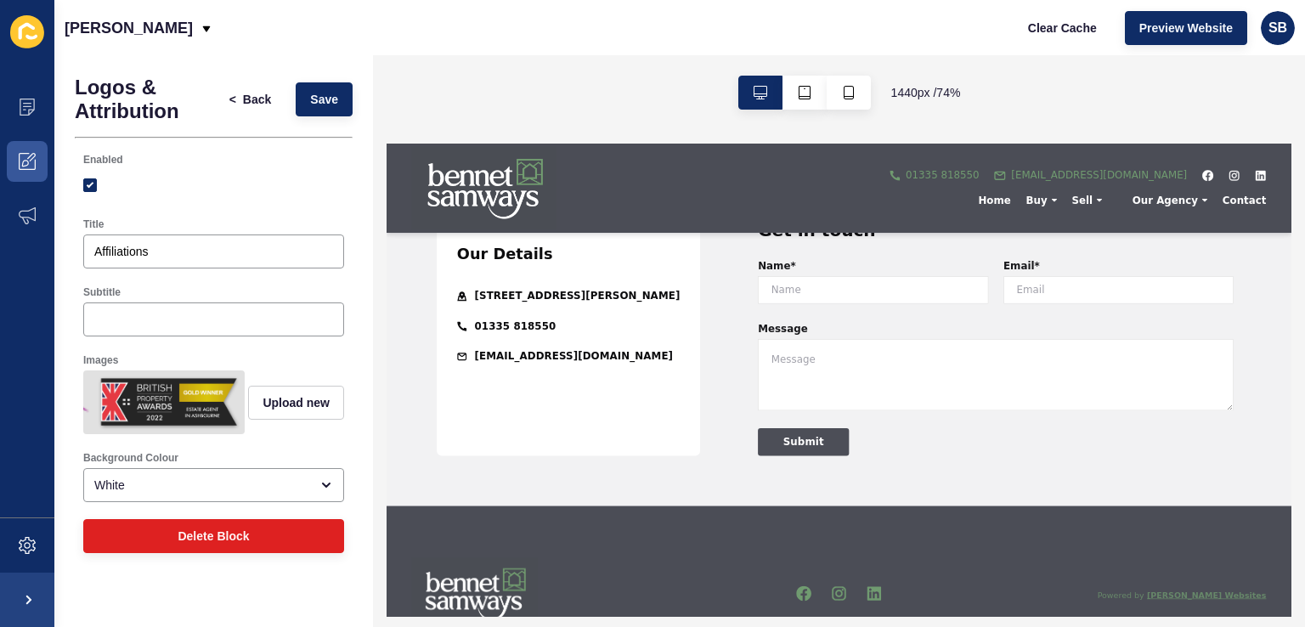
scroll to position [6041, 0]
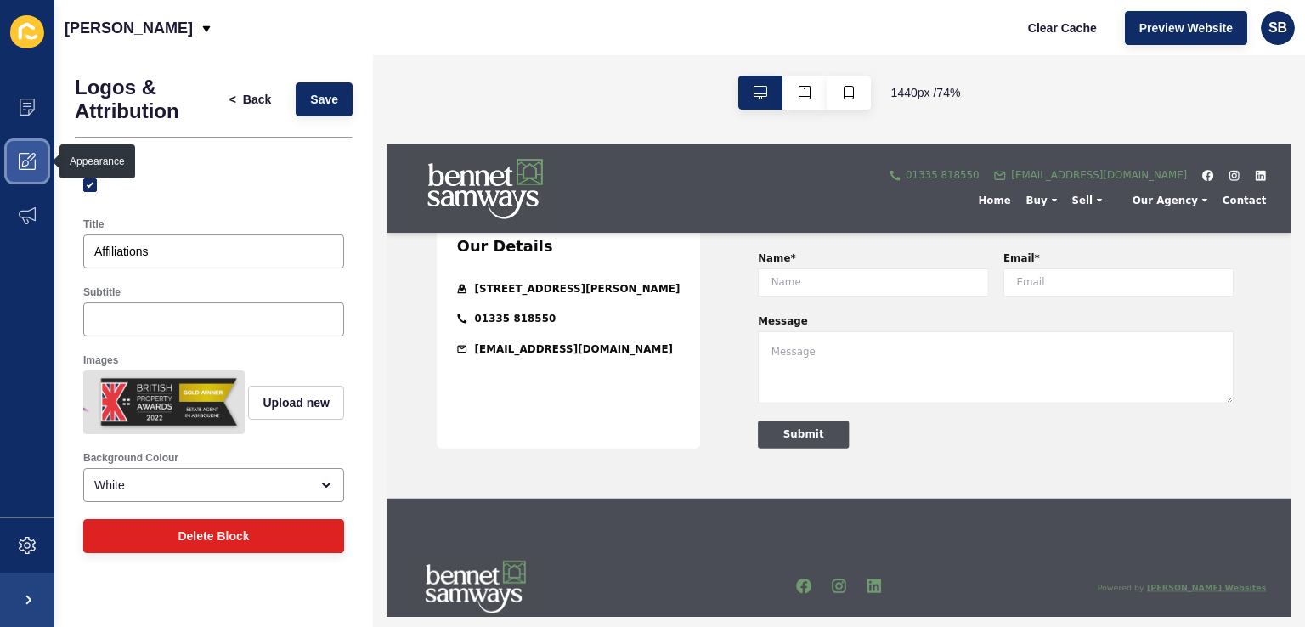
click at [31, 158] on icon at bounding box center [27, 161] width 17 height 17
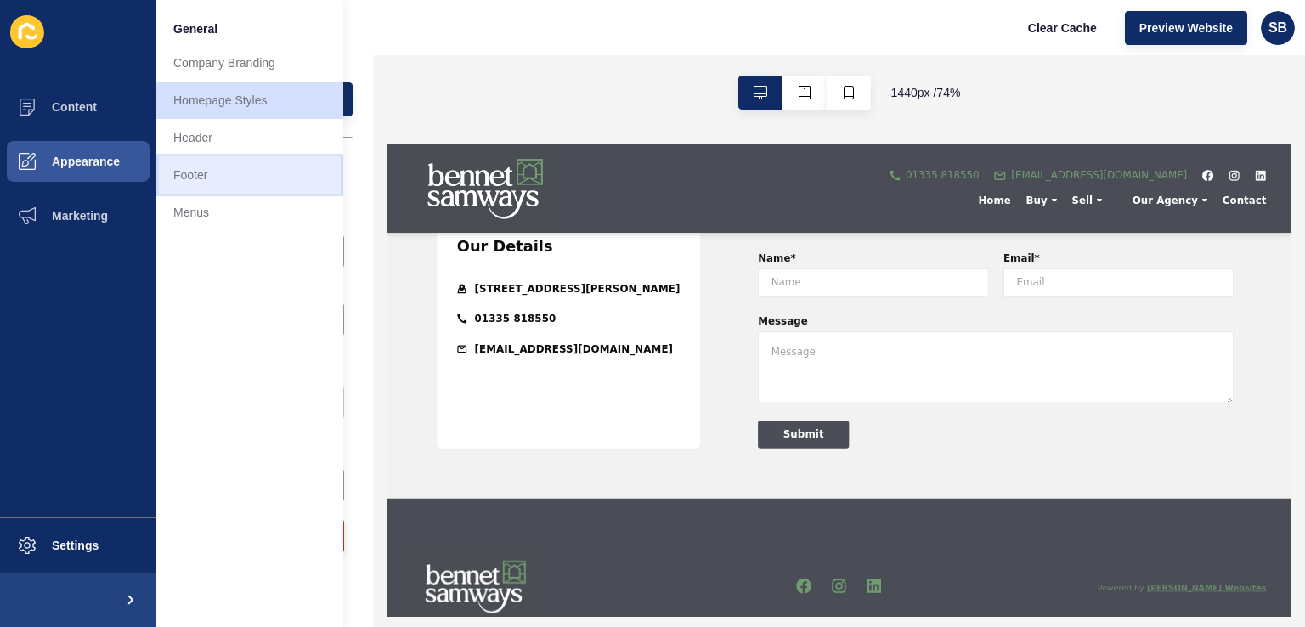
click at [226, 181] on link "Footer" at bounding box center [249, 174] width 187 height 37
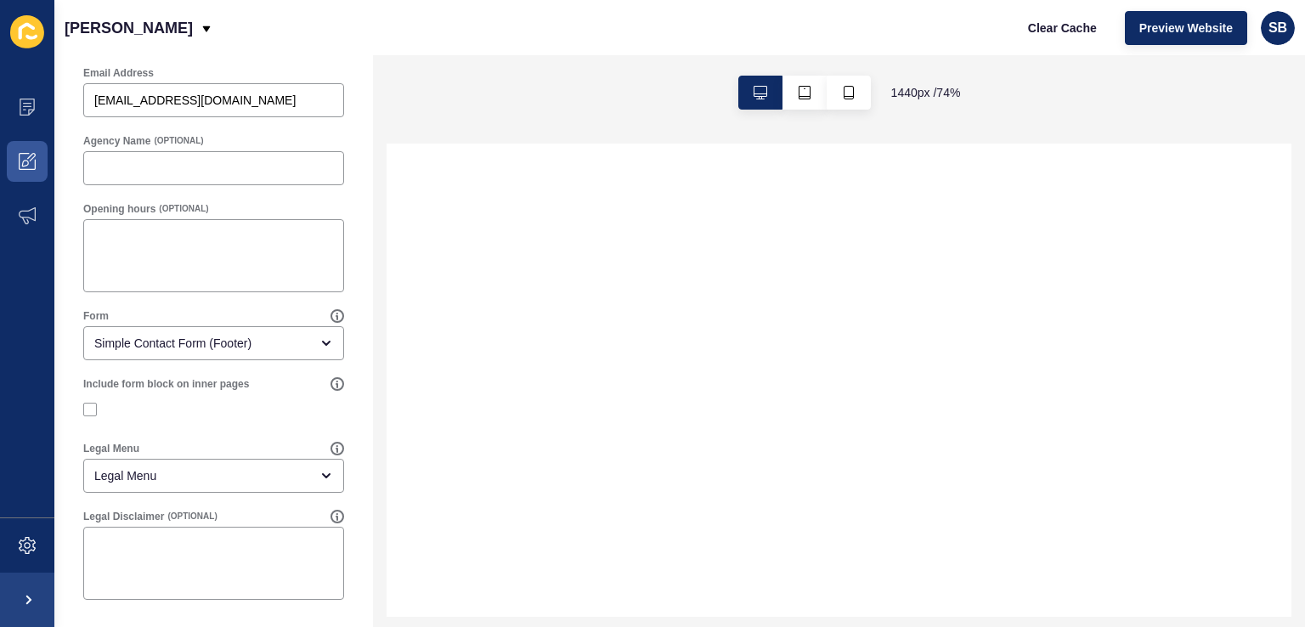
scroll to position [797, 0]
select select
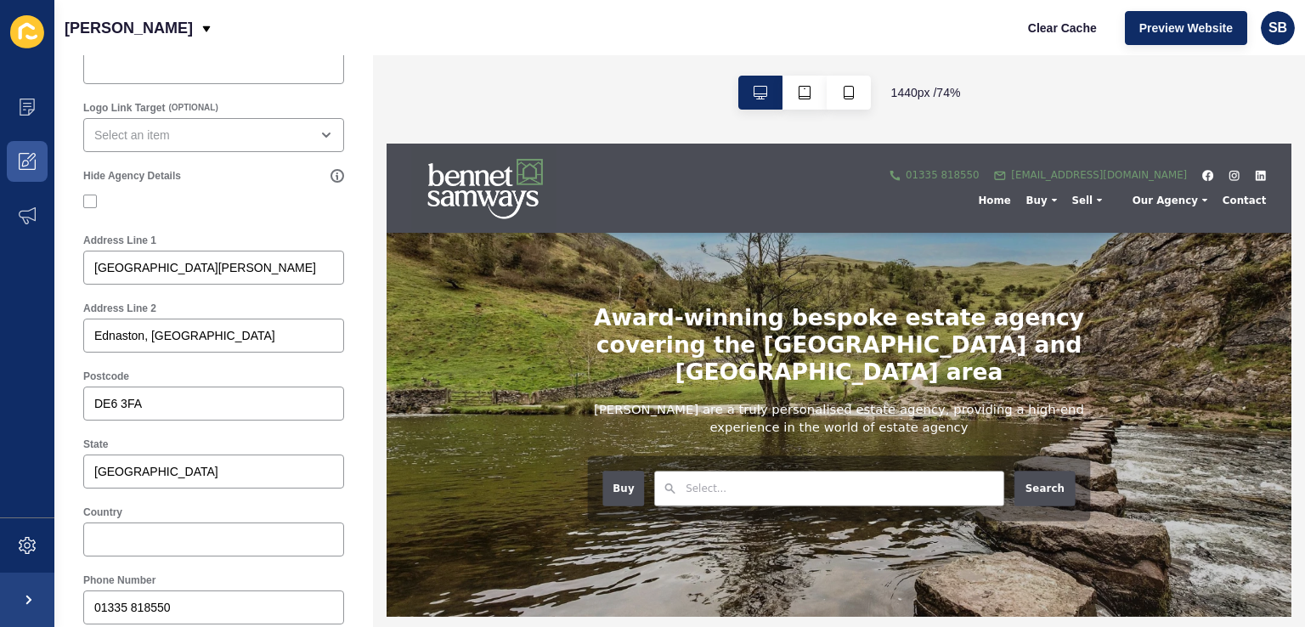
scroll to position [0, 0]
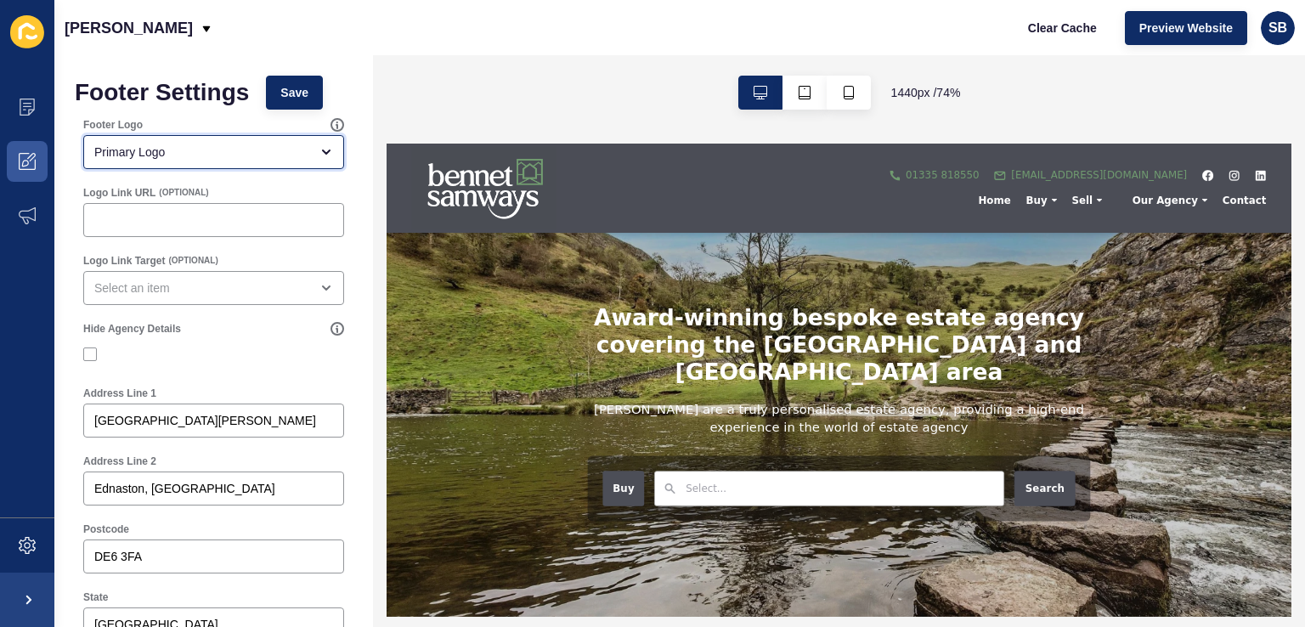
click at [179, 150] on div "Primary Logo" at bounding box center [201, 152] width 215 height 17
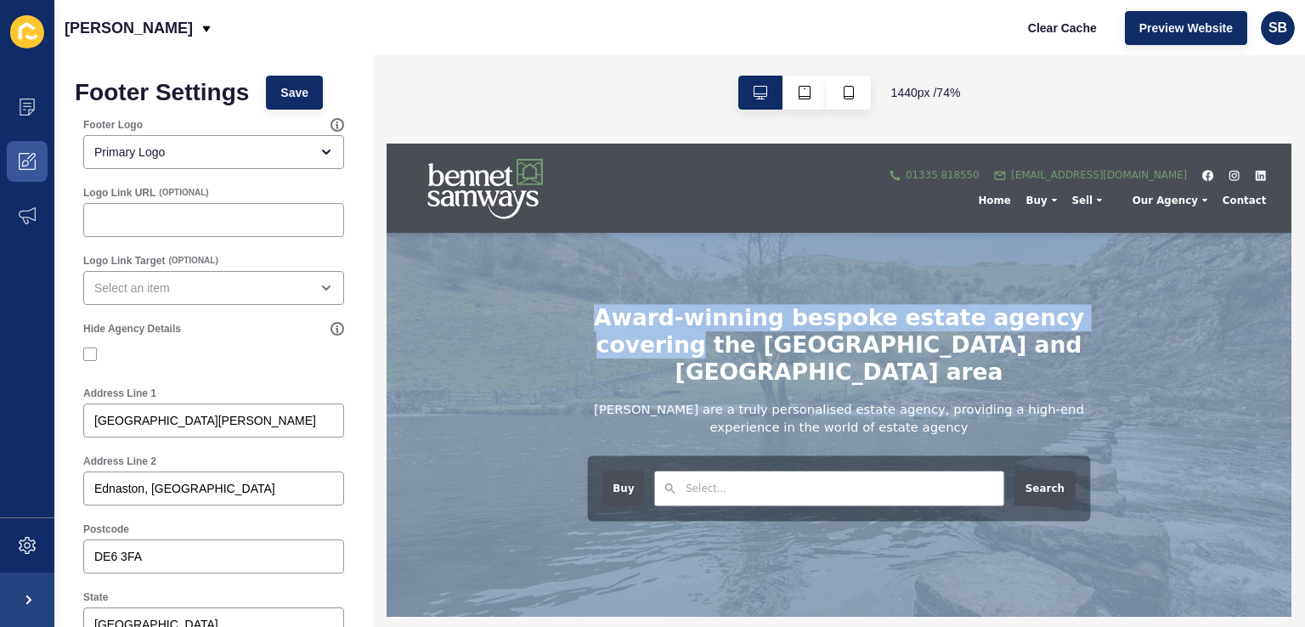
drag, startPoint x: 1594, startPoint y: 185, endPoint x: 1602, endPoint y: 224, distance: 39.8
click at [1304, 285] on div "Award-winning bespoke estate agency covering the Ashbourne and Derbyshire Dales…" at bounding box center [997, 464] width 1223 height 640
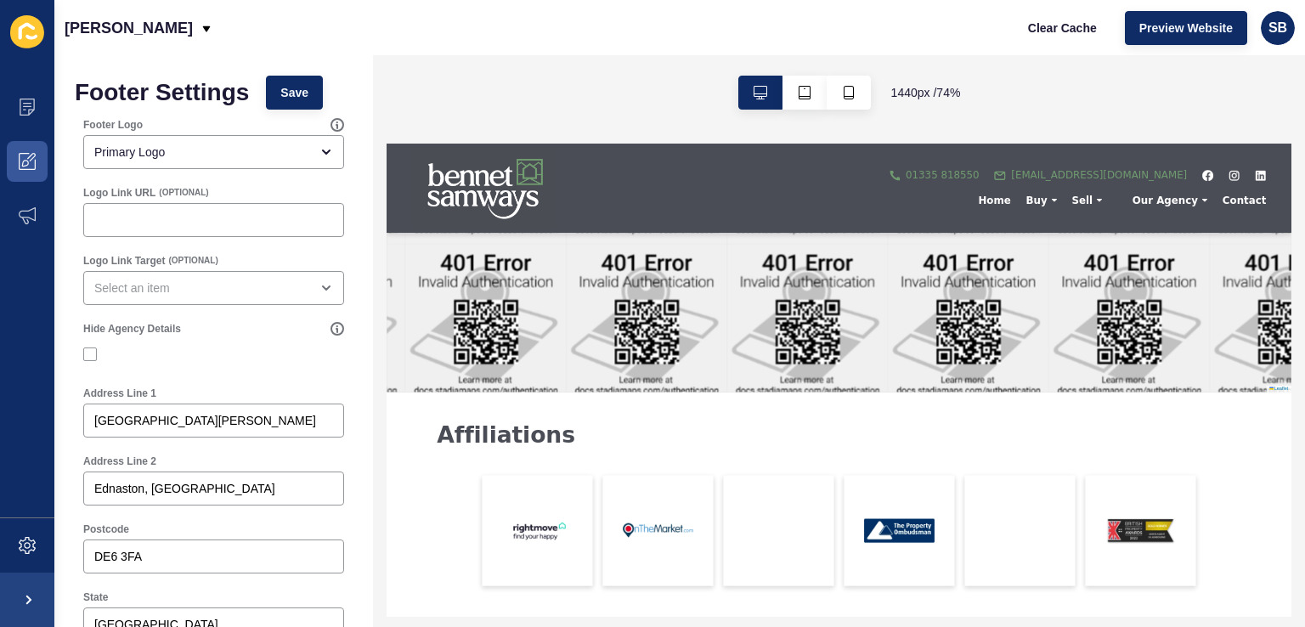
scroll to position [5474, 0]
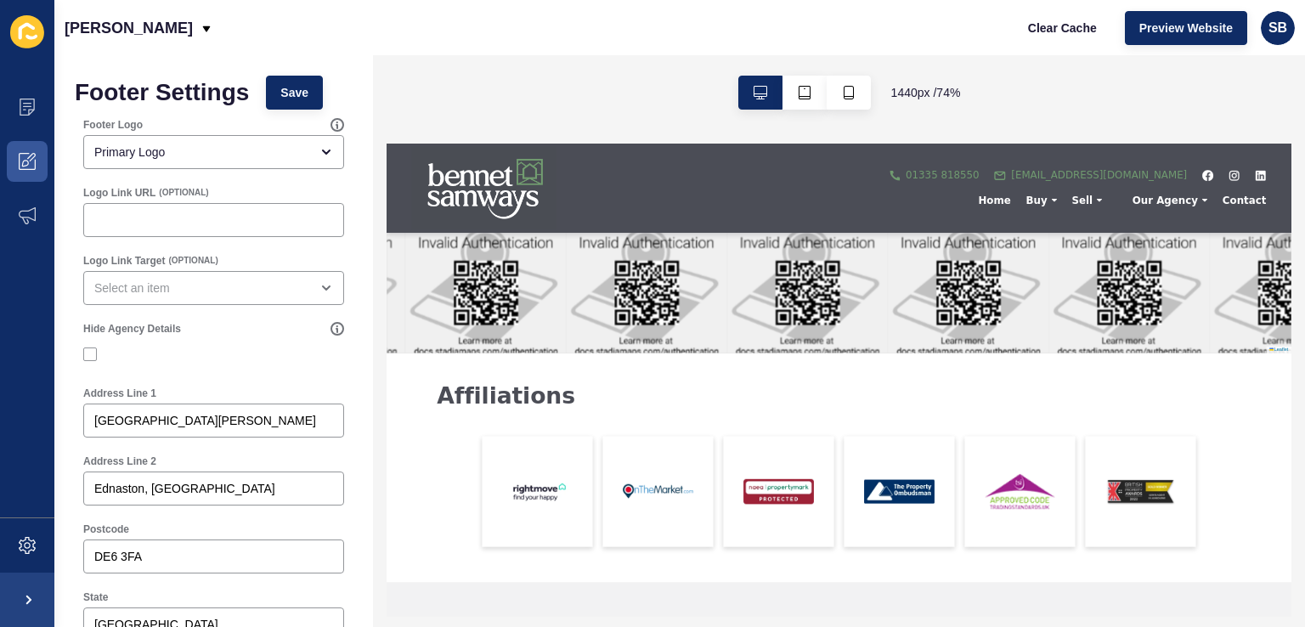
drag, startPoint x: 1605, startPoint y: 193, endPoint x: 1683, endPoint y: 684, distance: 497.1
click at [36, 152] on span at bounding box center [27, 161] width 54 height 54
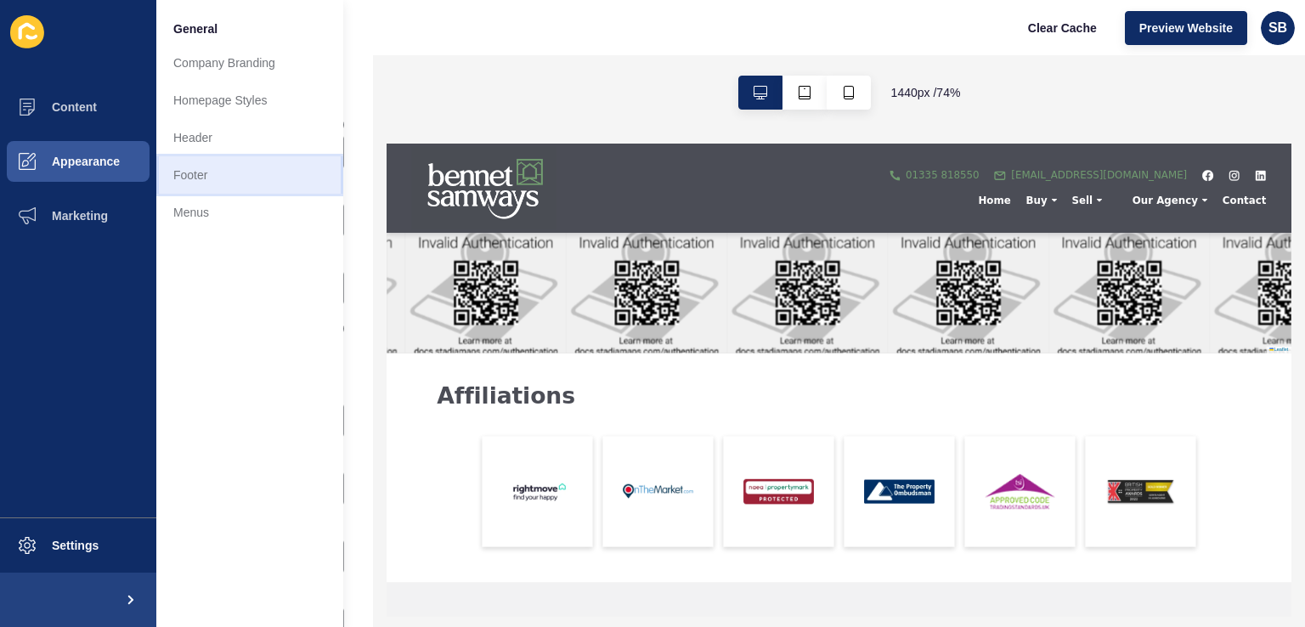
click at [212, 178] on link "Footer" at bounding box center [249, 174] width 187 height 37
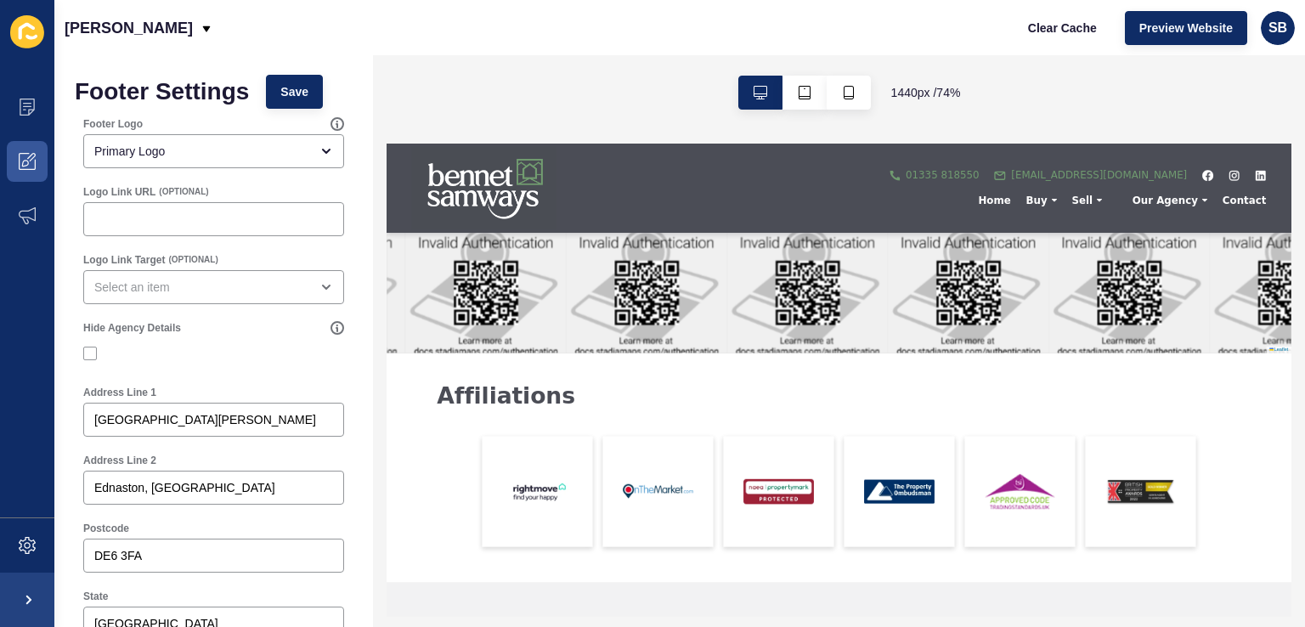
scroll to position [0, 0]
click at [17, 150] on span at bounding box center [27, 161] width 54 height 54
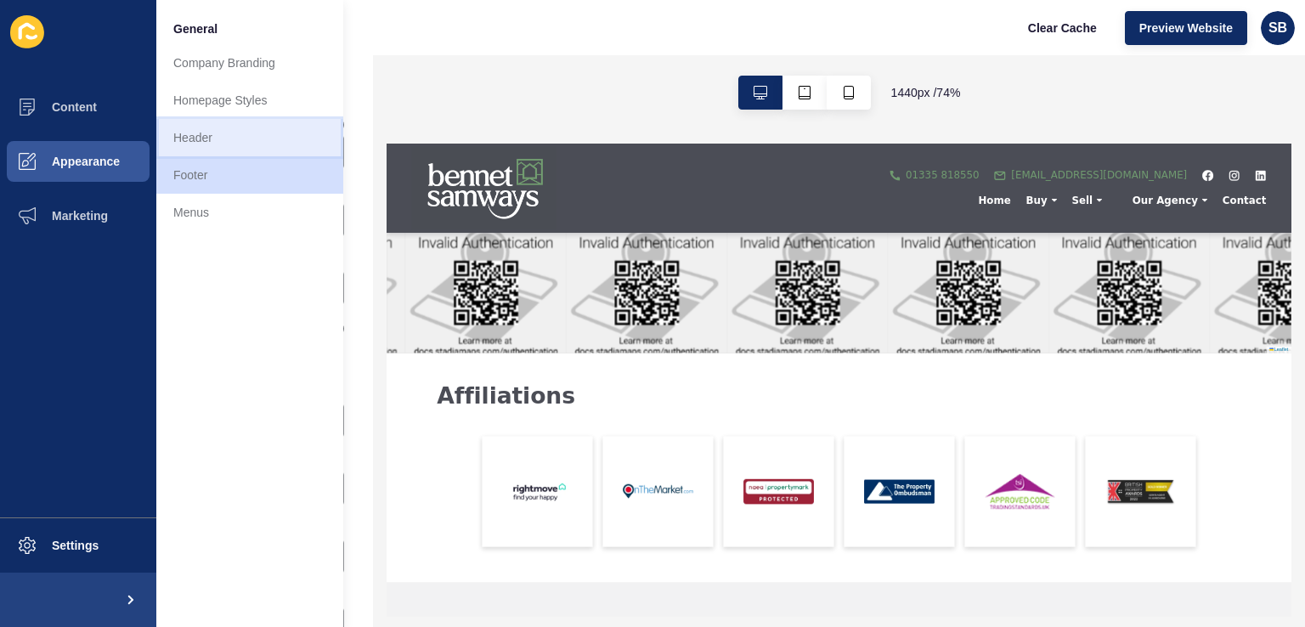
click at [234, 146] on link "Header" at bounding box center [249, 137] width 187 height 37
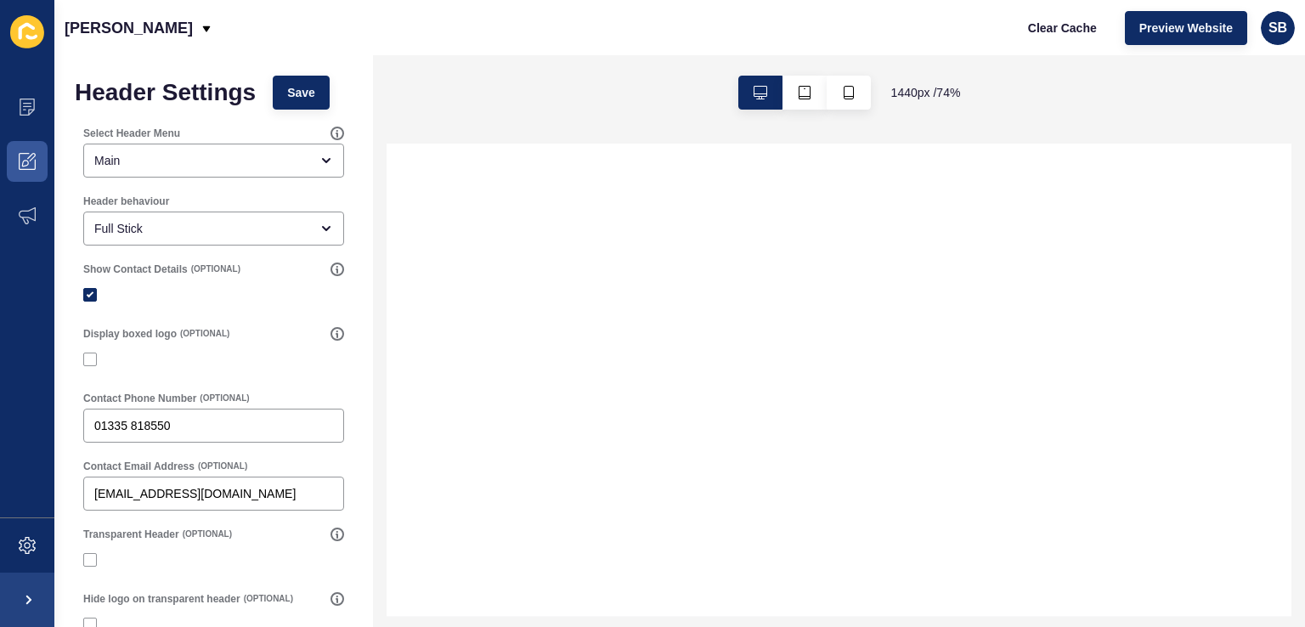
select select
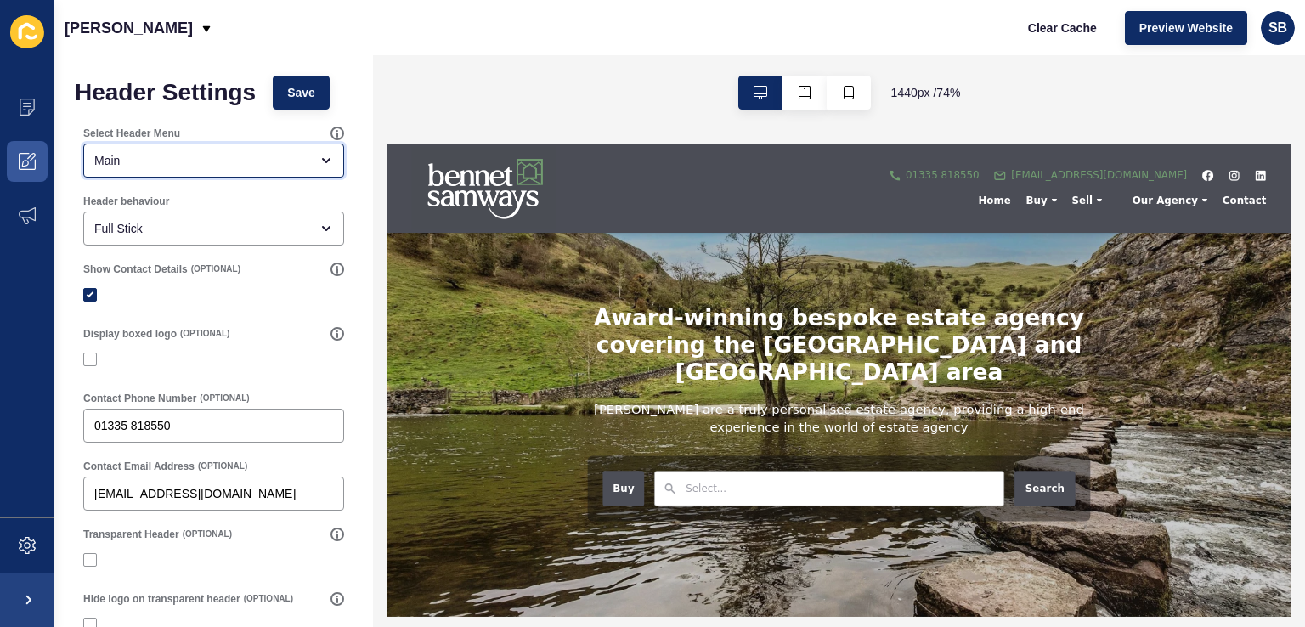
click at [197, 158] on div "Main" at bounding box center [201, 160] width 215 height 17
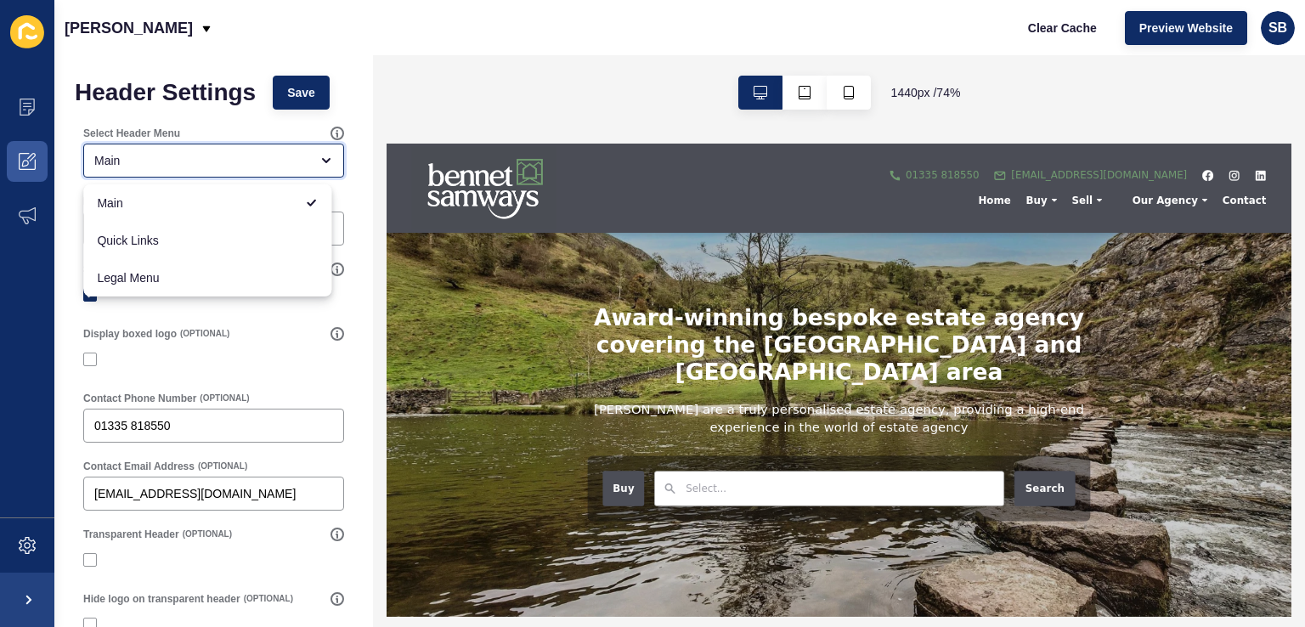
click at [197, 158] on div "Main" at bounding box center [201, 160] width 215 height 17
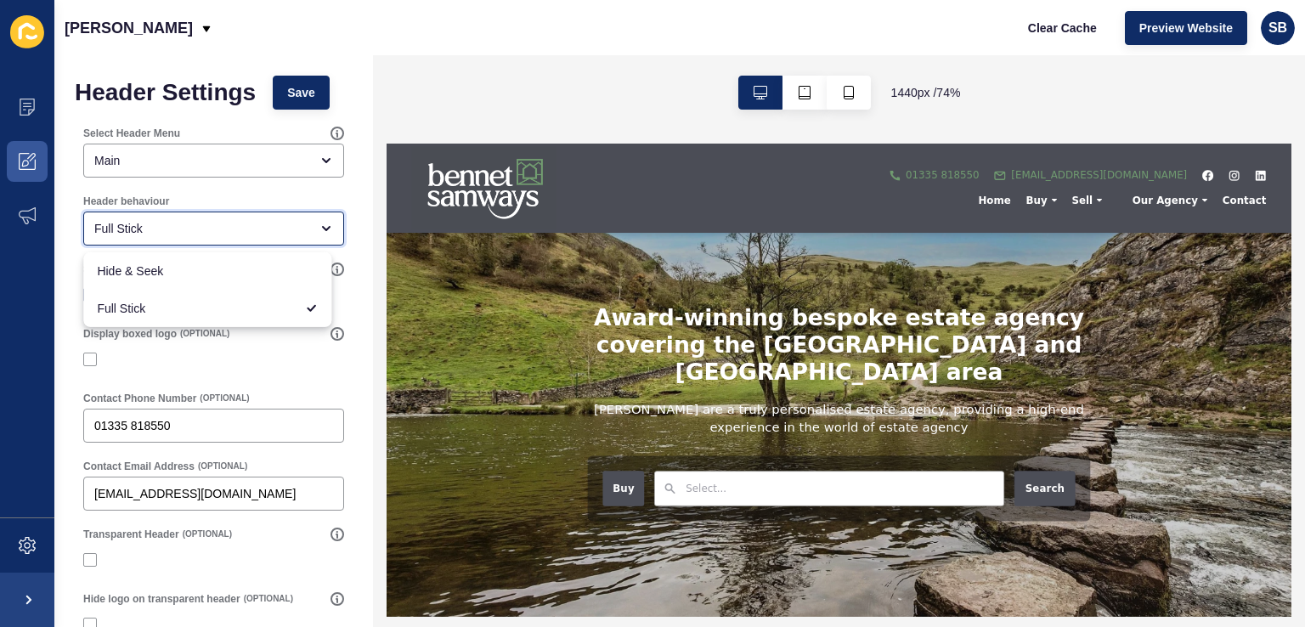
click at [288, 221] on div "Full Stick" at bounding box center [201, 228] width 215 height 17
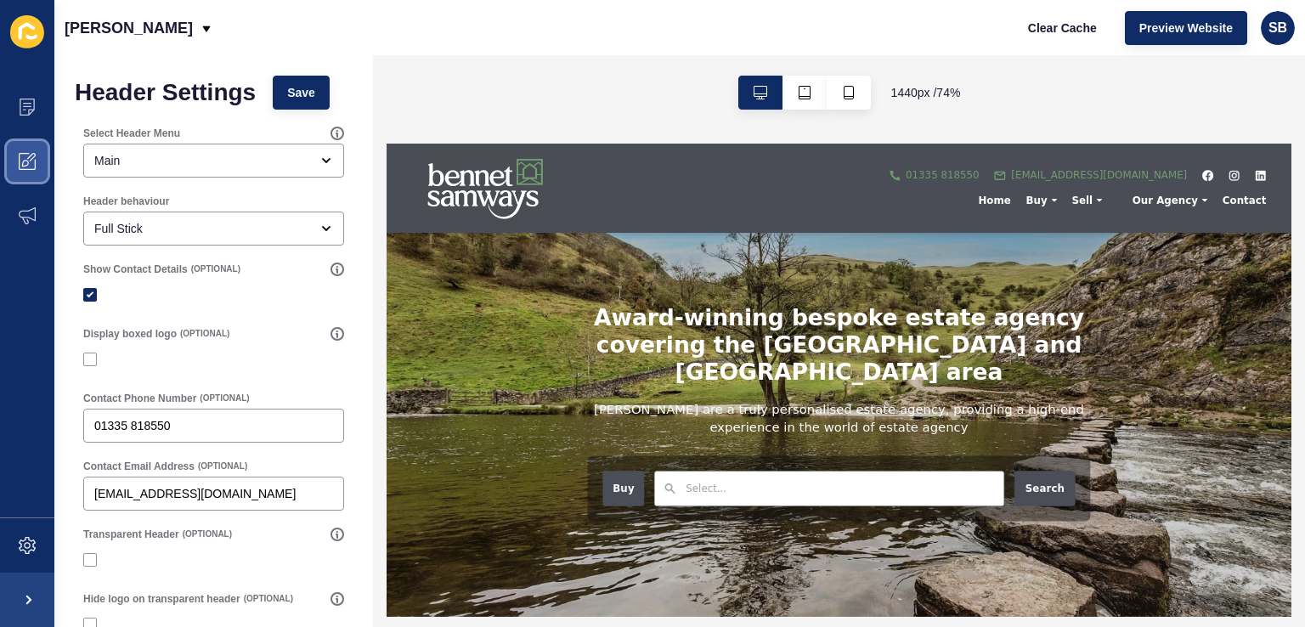
click at [3, 149] on span at bounding box center [27, 161] width 54 height 54
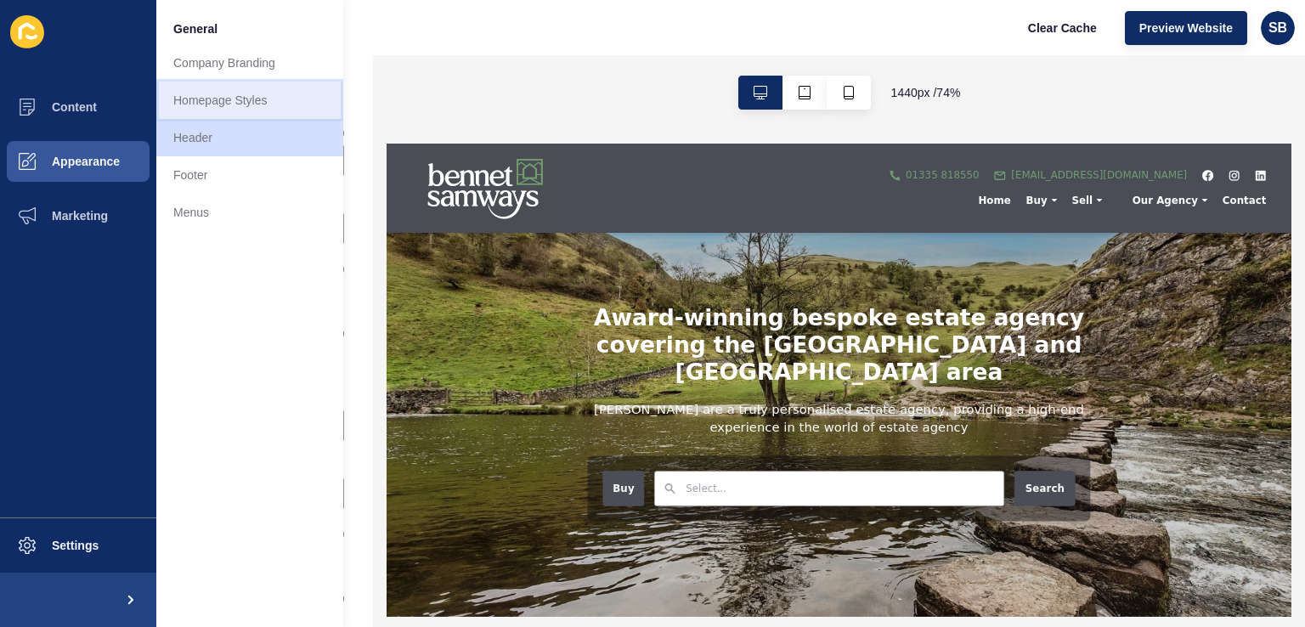
click at [251, 82] on link "Homepage Styles" at bounding box center [249, 100] width 187 height 37
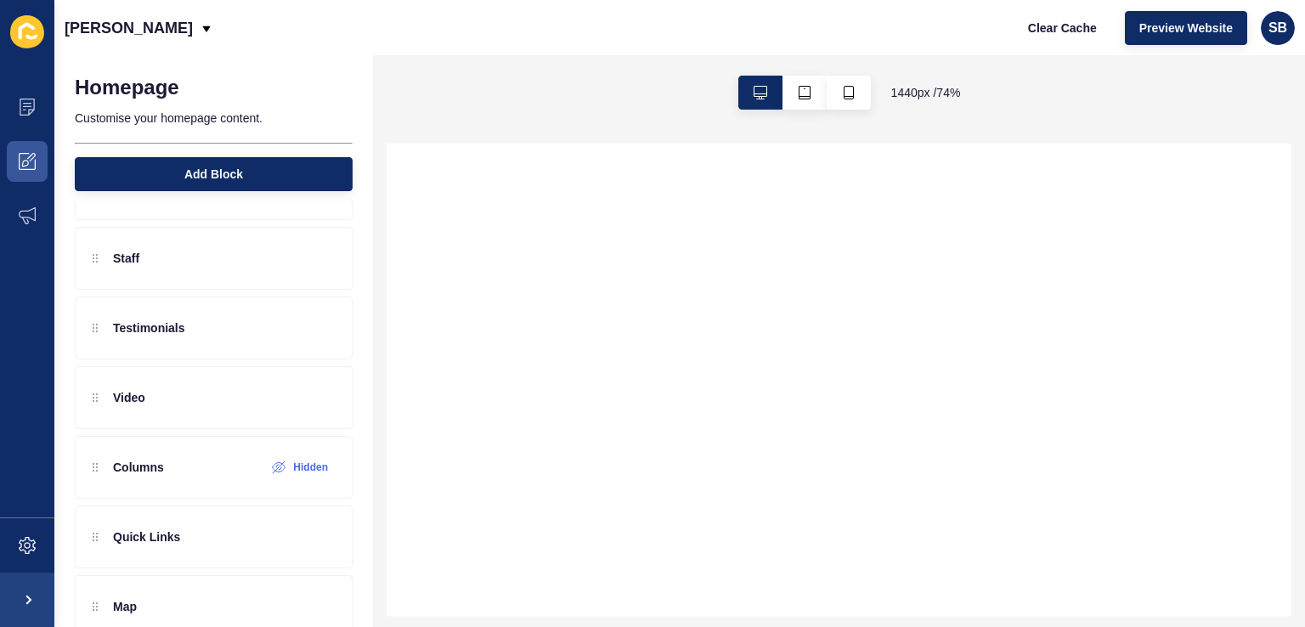
select select
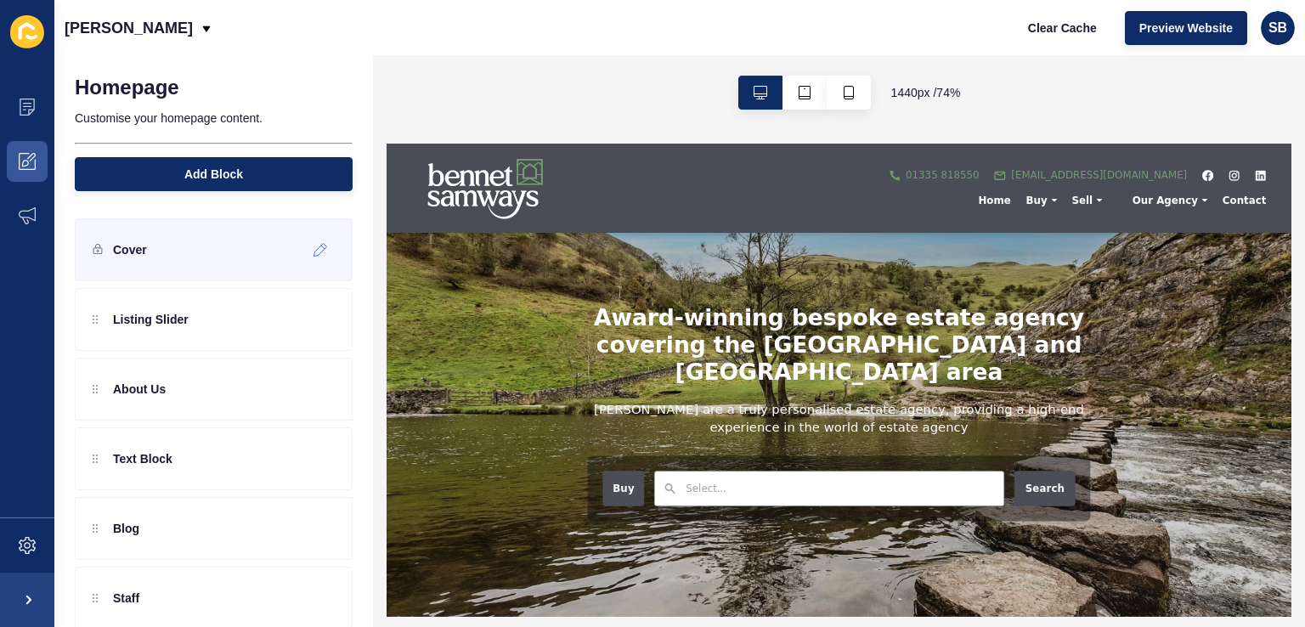
click at [158, 241] on div "Cover" at bounding box center [214, 249] width 278 height 63
click at [313, 243] on icon at bounding box center [320, 250] width 14 height 14
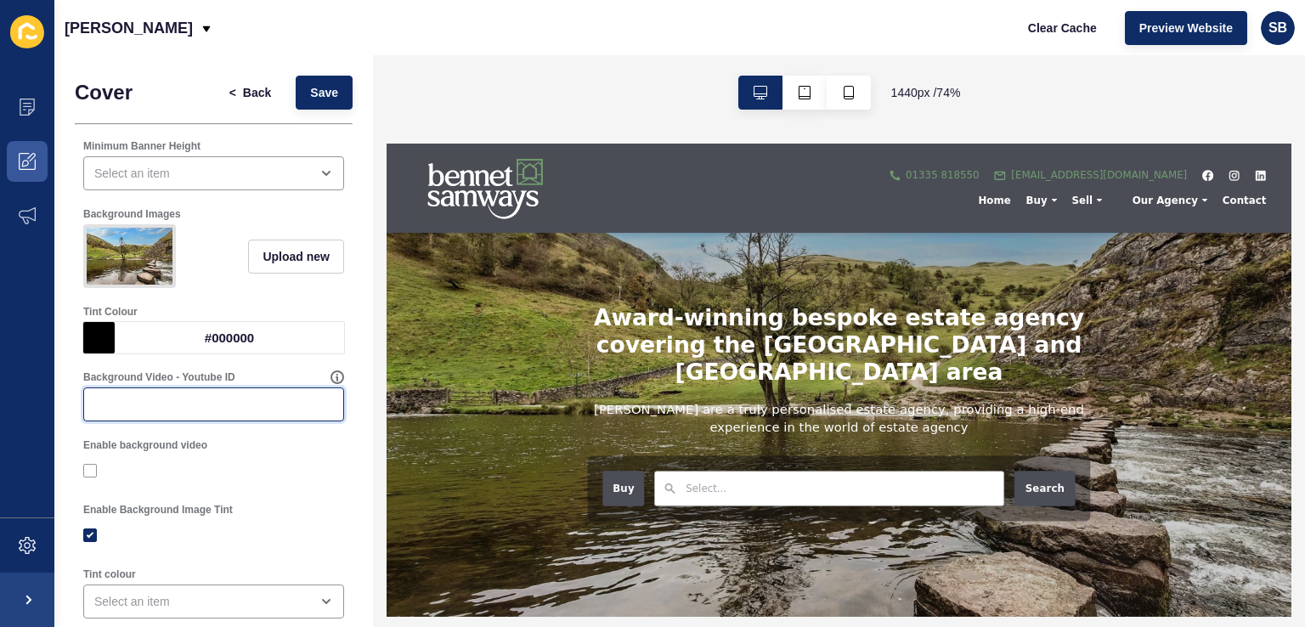
click at [232, 413] on input "Background Video - Youtube ID" at bounding box center [213, 404] width 239 height 17
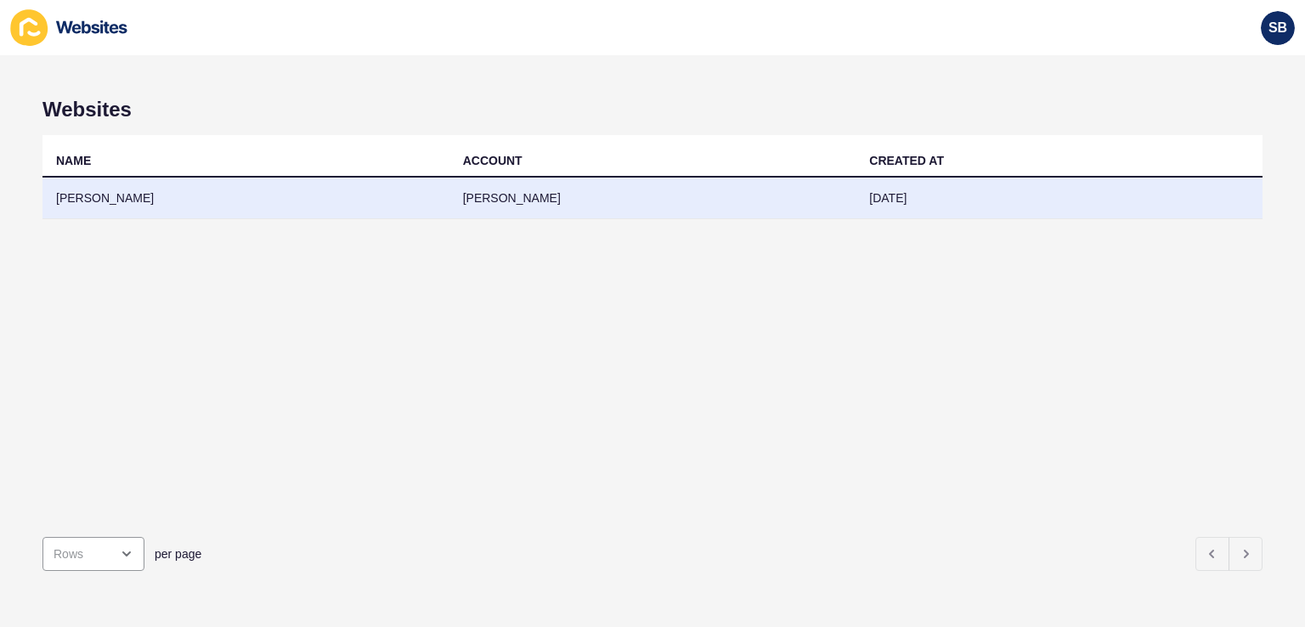
click at [138, 194] on td "[PERSON_NAME]" at bounding box center [245, 199] width 407 height 42
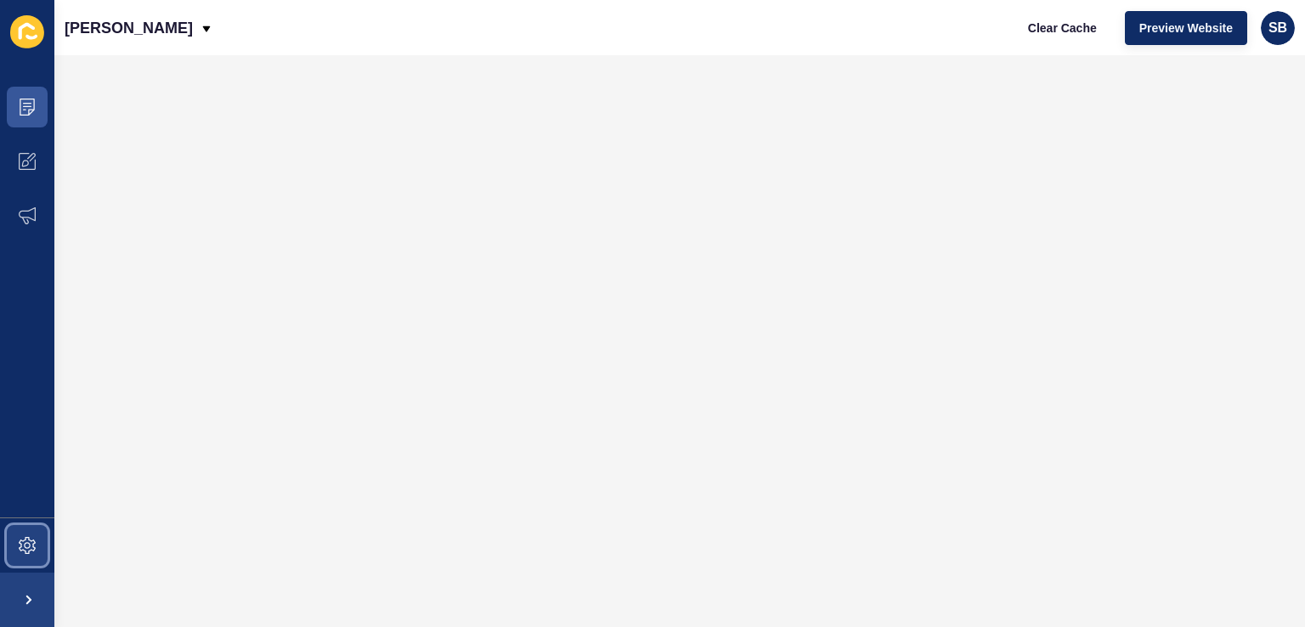
click at [15, 527] on span at bounding box center [27, 545] width 54 height 54
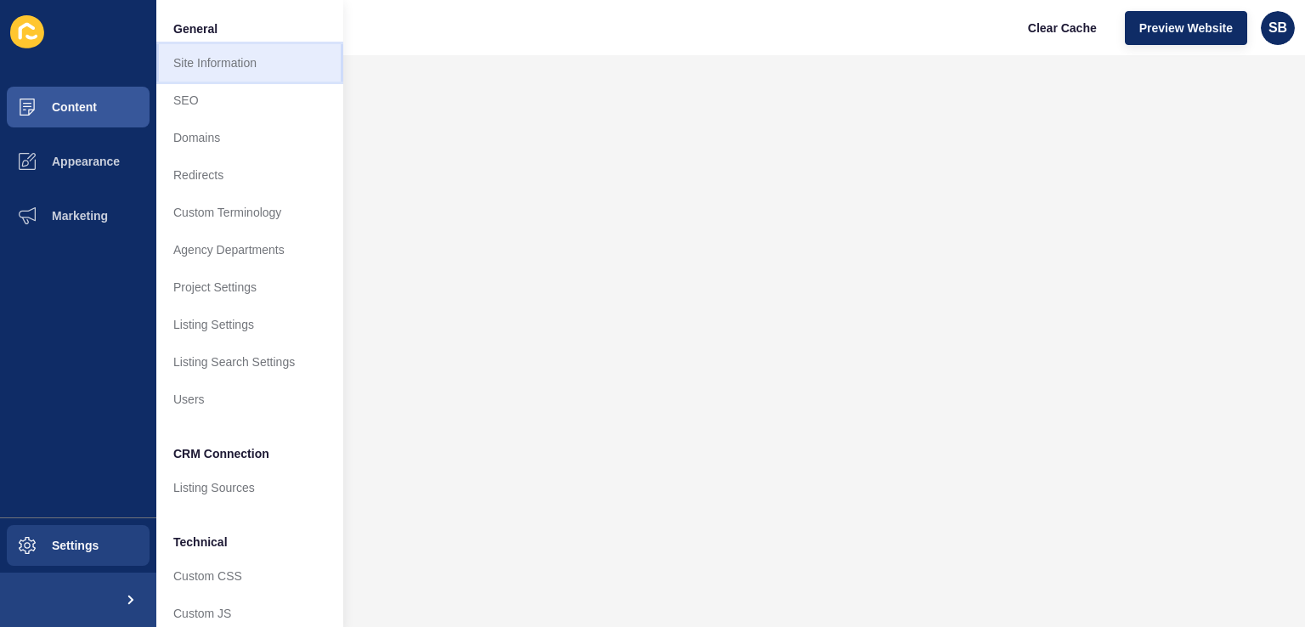
click at [241, 59] on link "Site Information" at bounding box center [249, 62] width 187 height 37
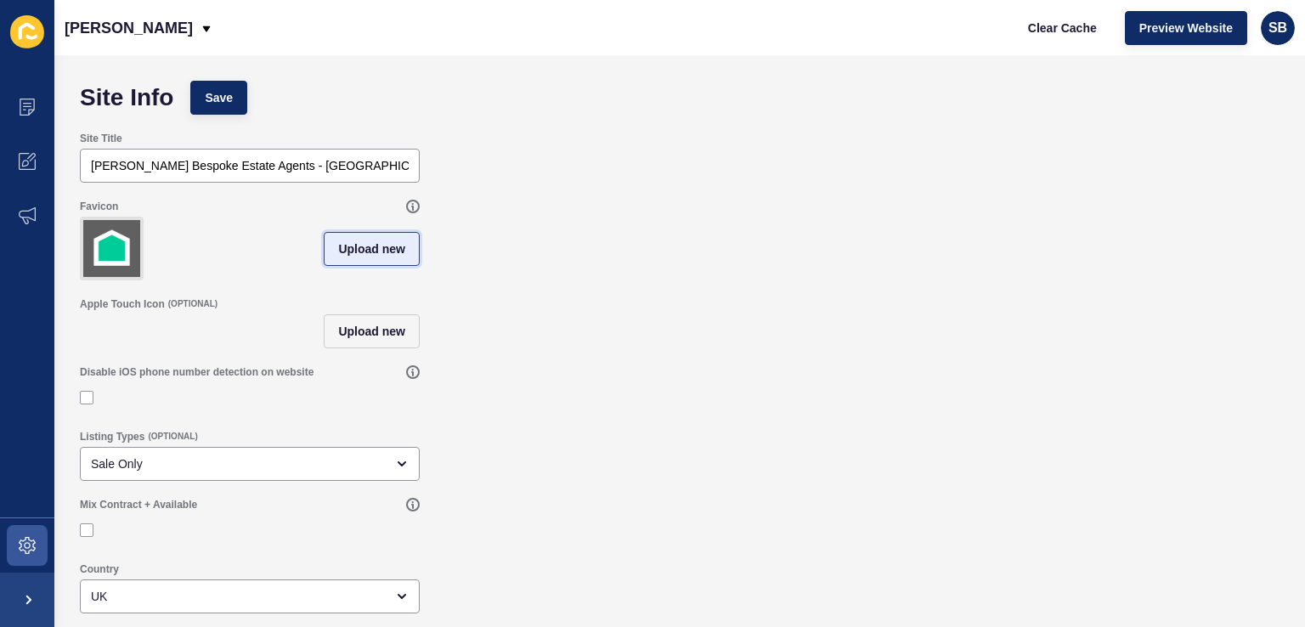
click at [386, 255] on span "Upload new" at bounding box center [371, 248] width 67 height 17
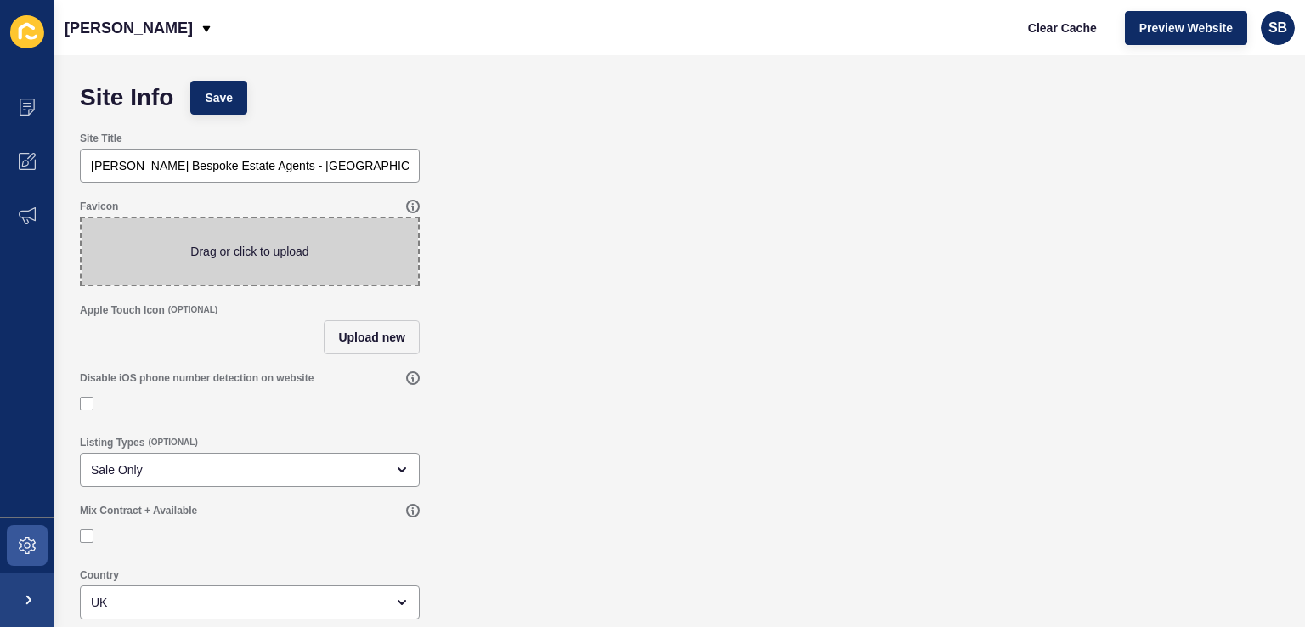
click at [375, 238] on span at bounding box center [250, 251] width 336 height 66
click at [82, 218] on input "Drag or click to upload" at bounding box center [82, 218] width 0 height 0
type input "C:\fakepath\BS-Icon-Green1-Print.jpg"
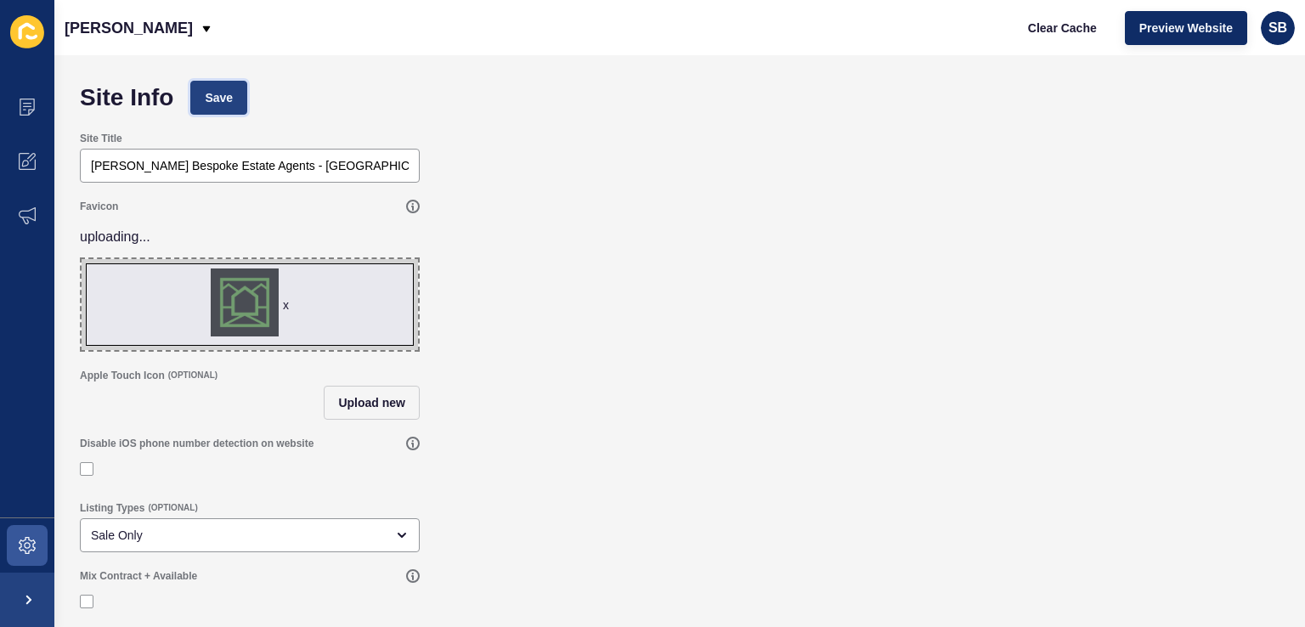
click at [225, 91] on span "Save" at bounding box center [219, 97] width 28 height 17
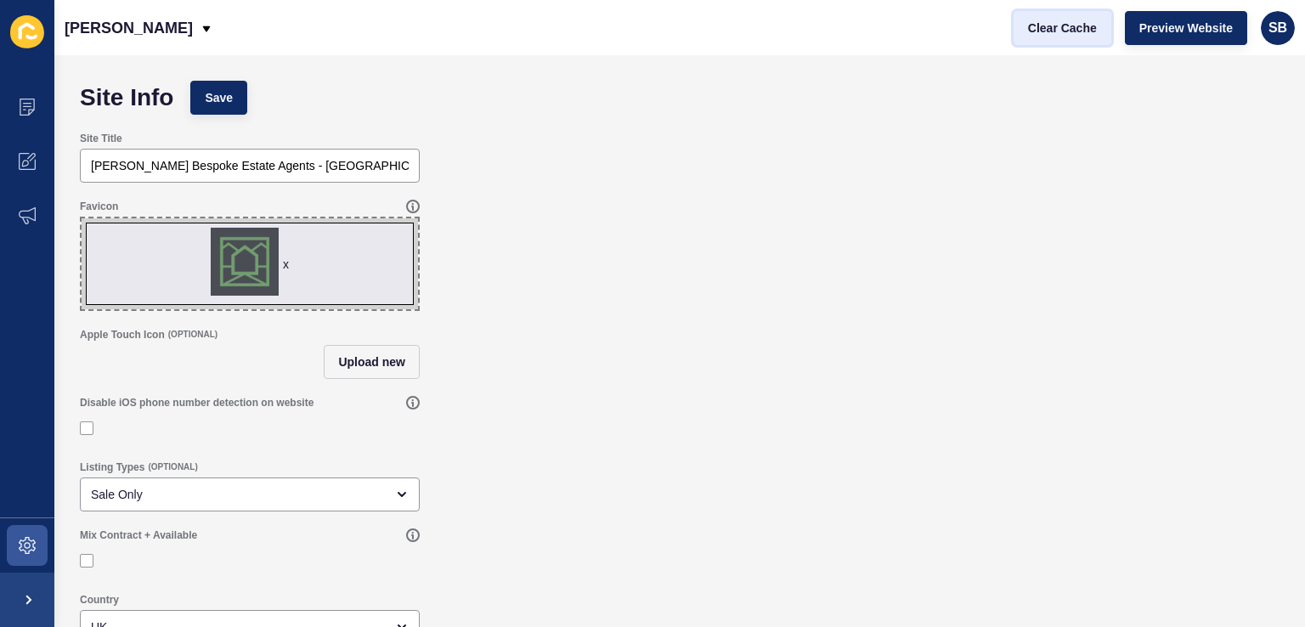
click at [1080, 31] on span "Clear Cache" at bounding box center [1062, 28] width 69 height 17
click at [23, 542] on icon at bounding box center [27, 545] width 17 height 17
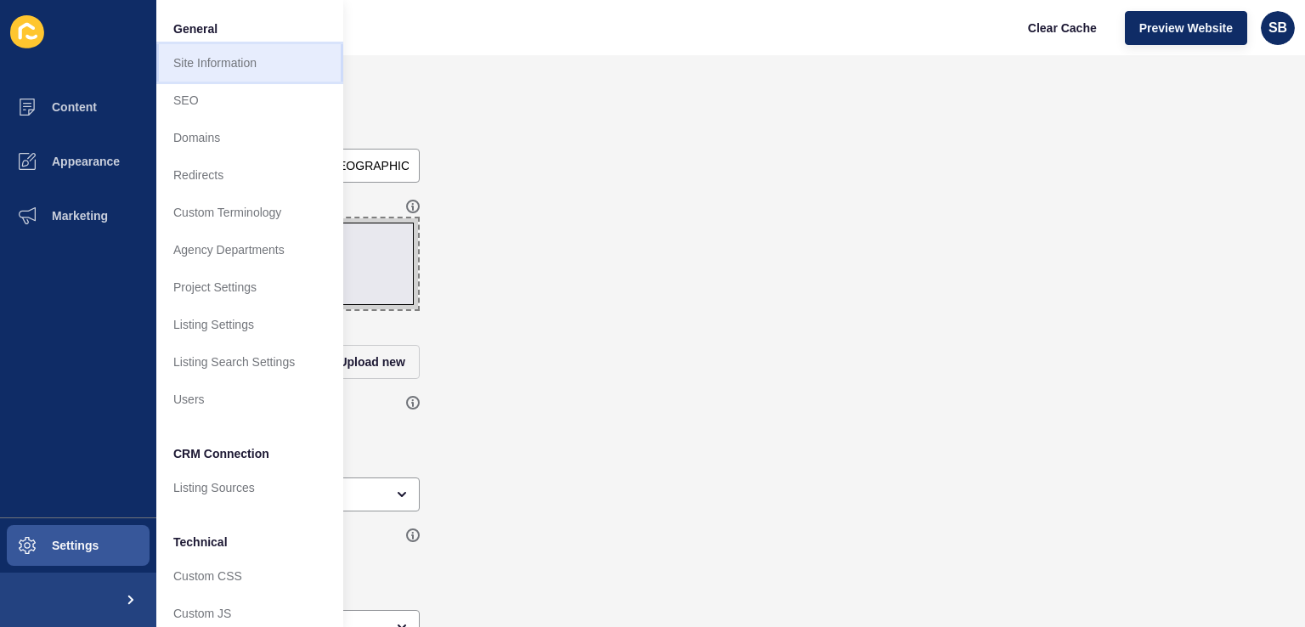
click at [206, 52] on link "Site Information" at bounding box center [249, 62] width 187 height 37
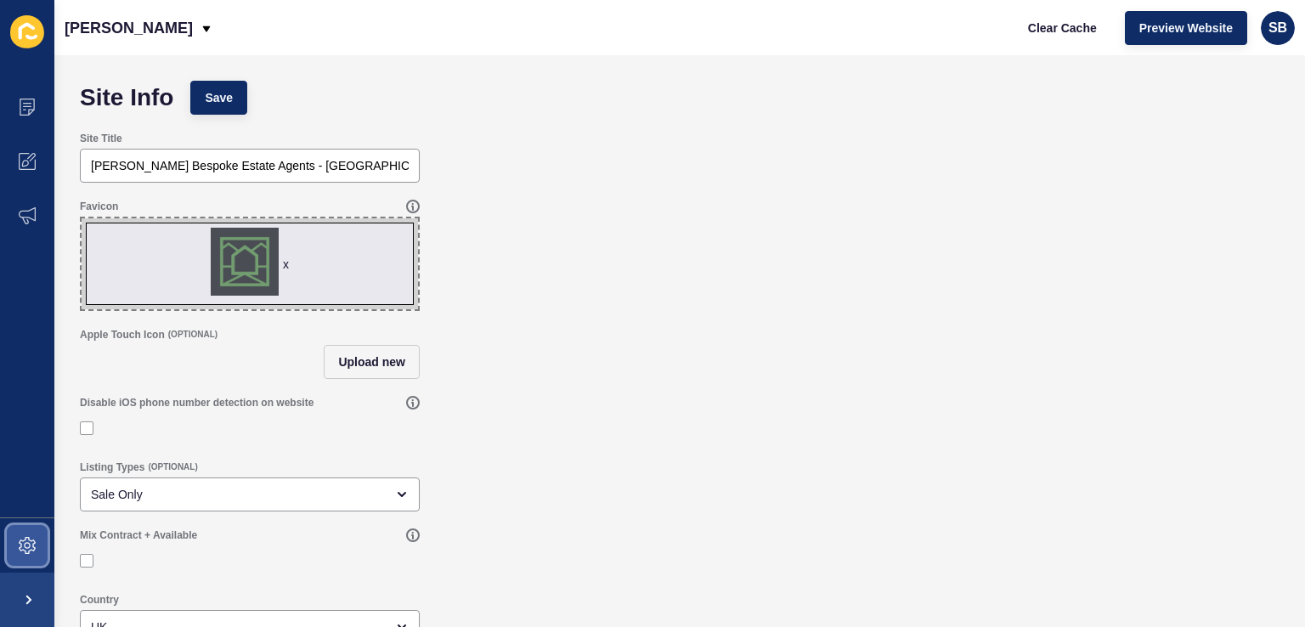
click at [24, 541] on icon at bounding box center [27, 545] width 17 height 17
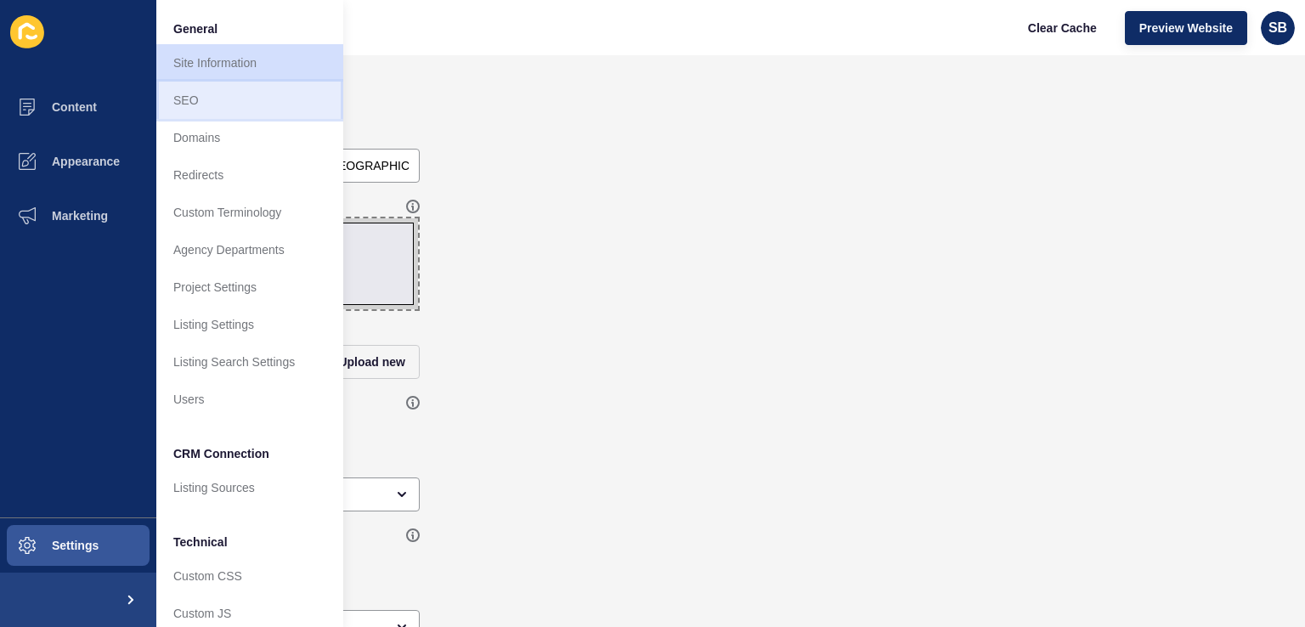
click at [191, 104] on link "SEO" at bounding box center [249, 100] width 187 height 37
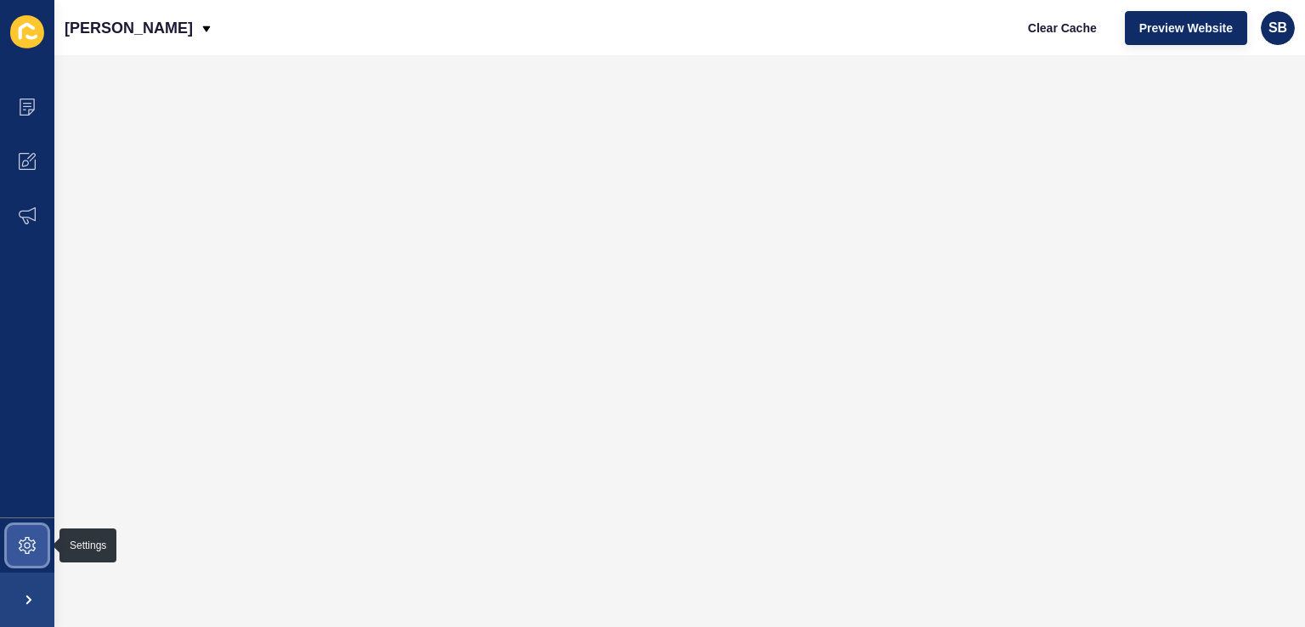
click at [35, 543] on icon at bounding box center [27, 545] width 17 height 17
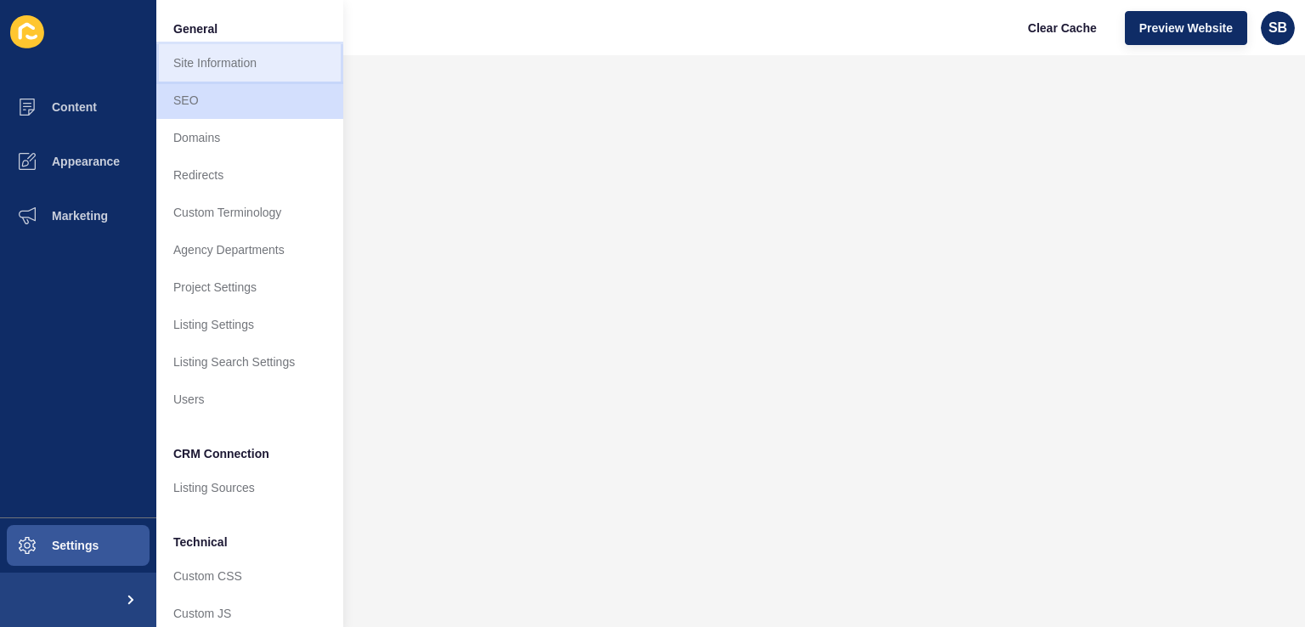
click at [232, 72] on link "Site Information" at bounding box center [249, 62] width 187 height 37
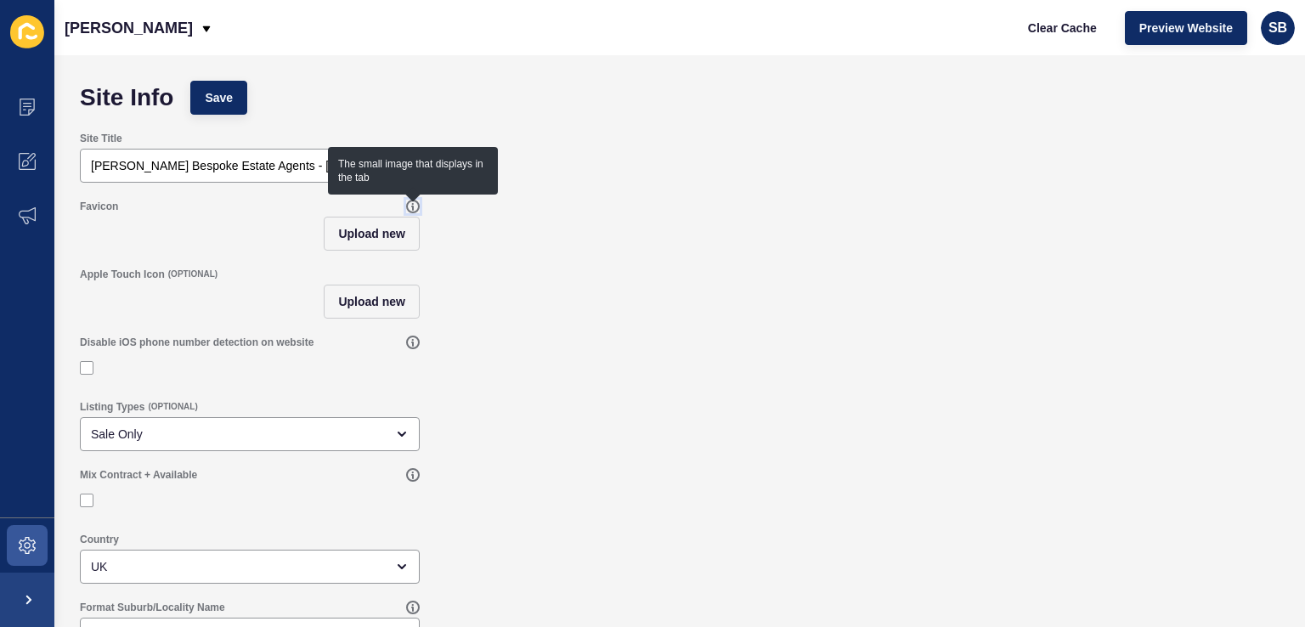
click at [413, 207] on icon at bounding box center [412, 207] width 1 height 6
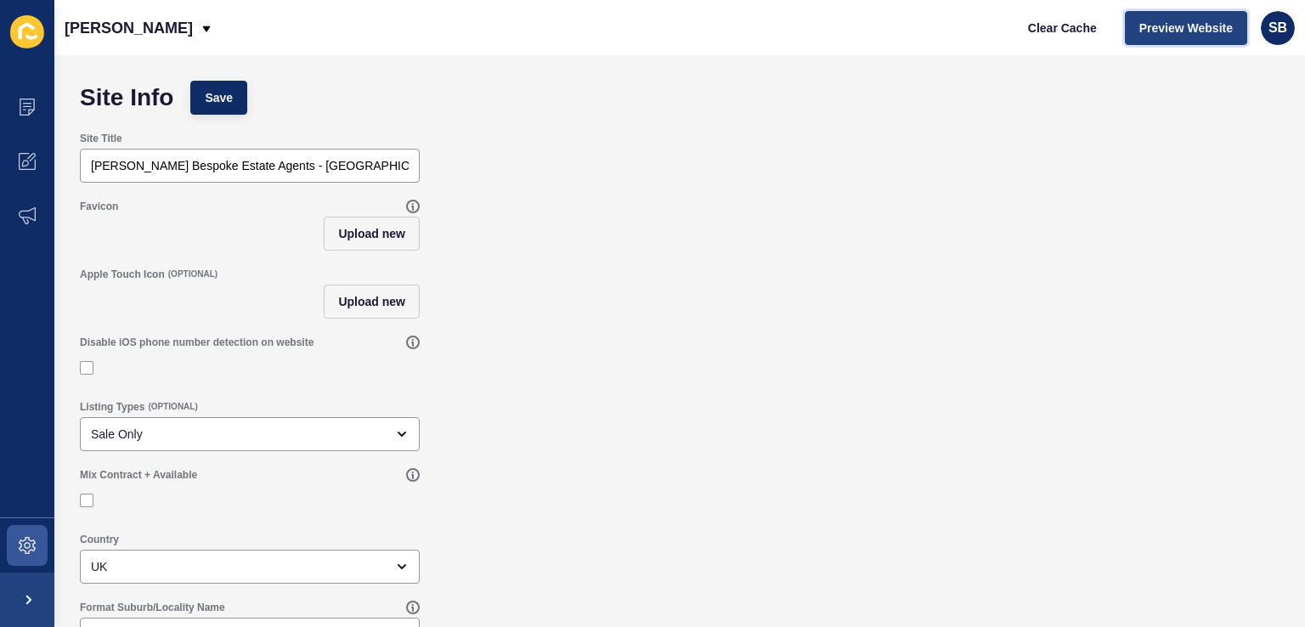
click at [1169, 20] on span "Preview Website" at bounding box center [1185, 28] width 93 height 17
click at [385, 238] on span "Upload new" at bounding box center [371, 233] width 67 height 17
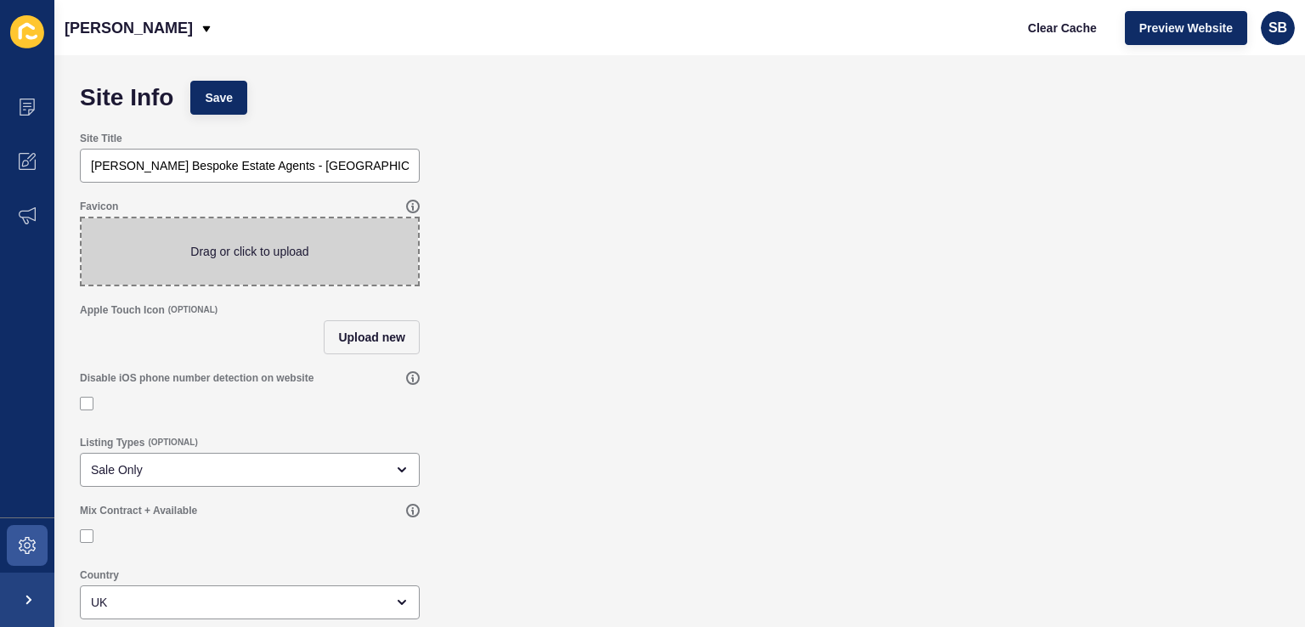
click at [370, 239] on span at bounding box center [250, 251] width 336 height 66
click at [82, 218] on input "Drag or click to upload" at bounding box center [82, 218] width 0 height 0
type input "C:\fakepath\BS-Icon-Green1-Print.jpg"
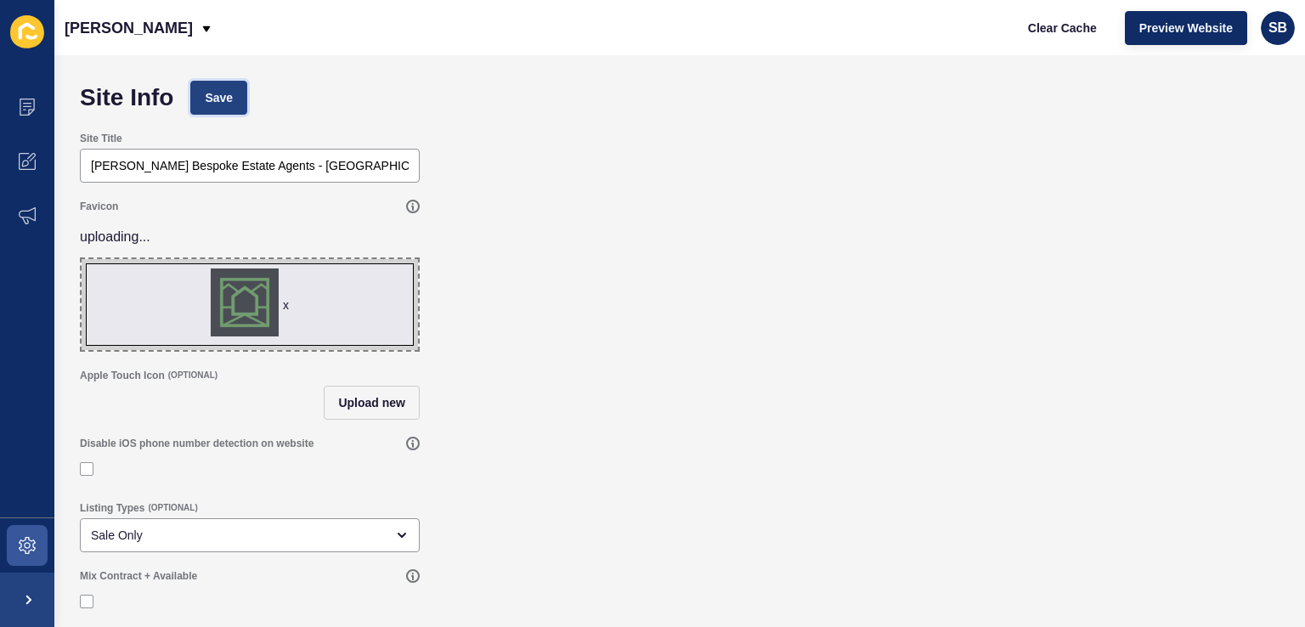
click at [223, 93] on span "Save" at bounding box center [219, 97] width 28 height 17
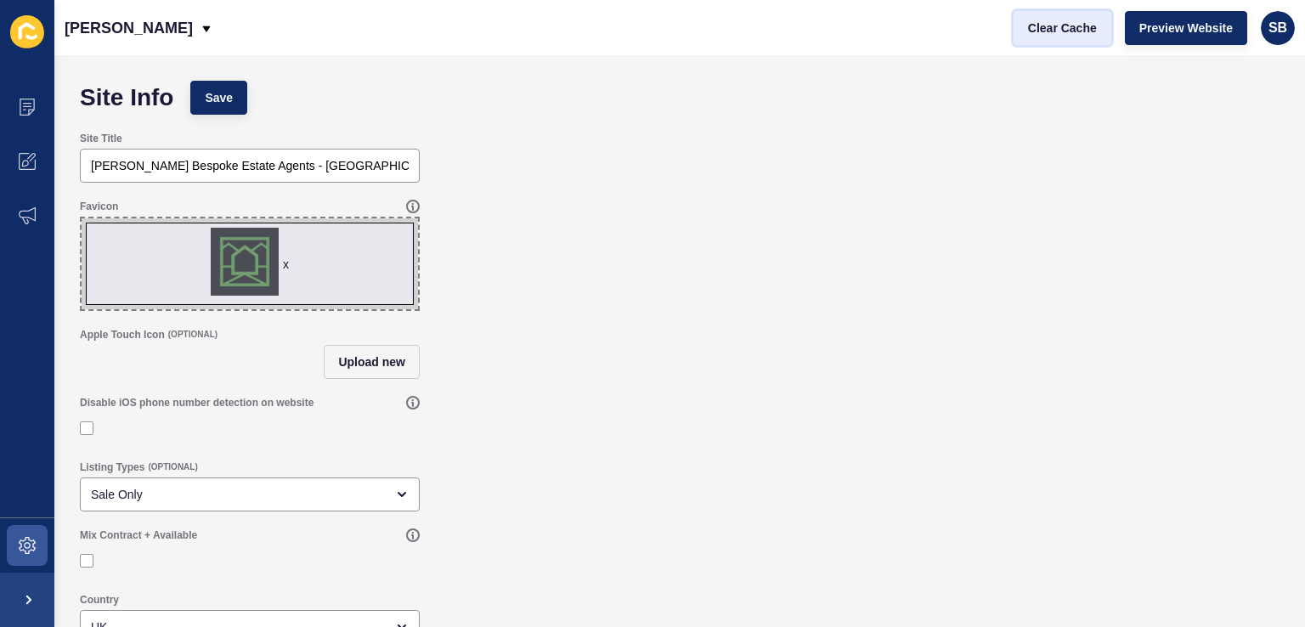
click at [1088, 27] on span "Clear Cache" at bounding box center [1062, 28] width 69 height 17
click at [38, 542] on span at bounding box center [27, 545] width 54 height 54
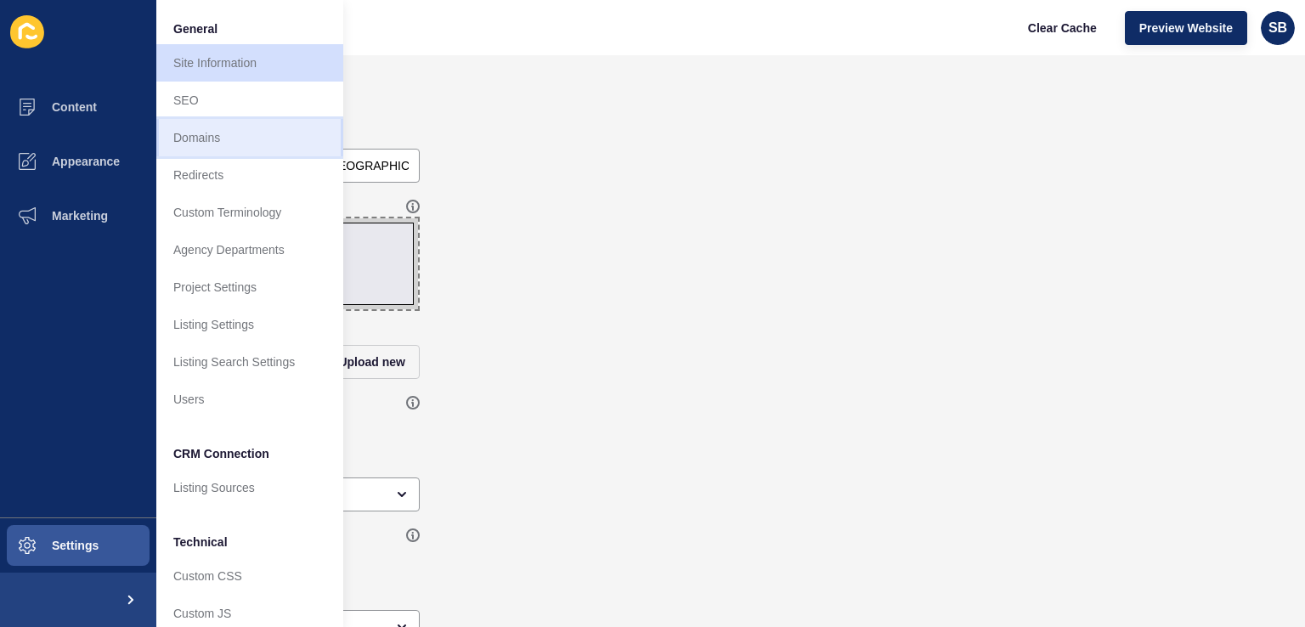
click at [252, 131] on link "Domains" at bounding box center [249, 137] width 187 height 37
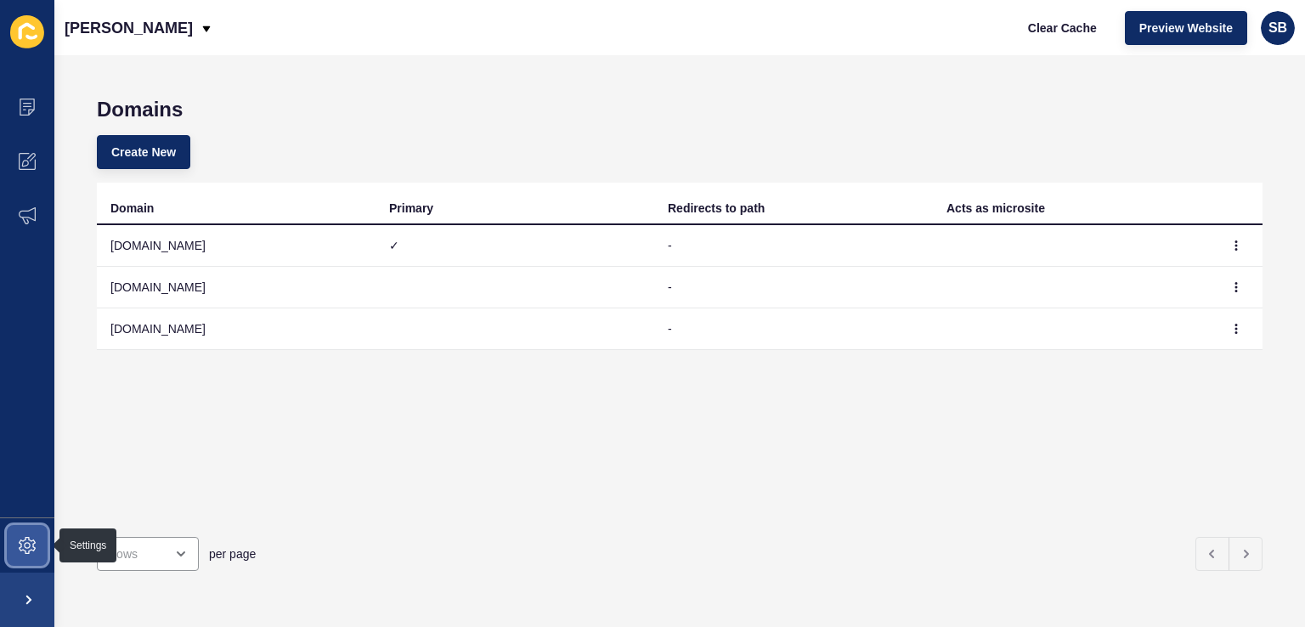
click at [22, 551] on icon at bounding box center [27, 545] width 17 height 17
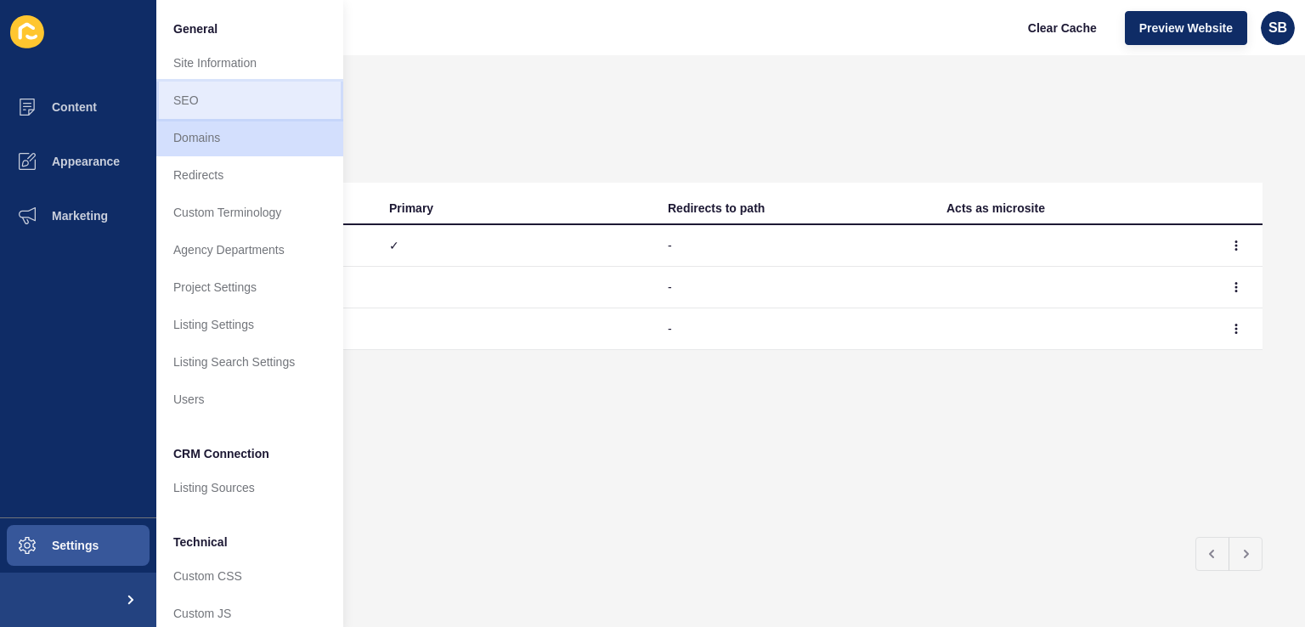
click at [209, 103] on link "SEO" at bounding box center [249, 100] width 187 height 37
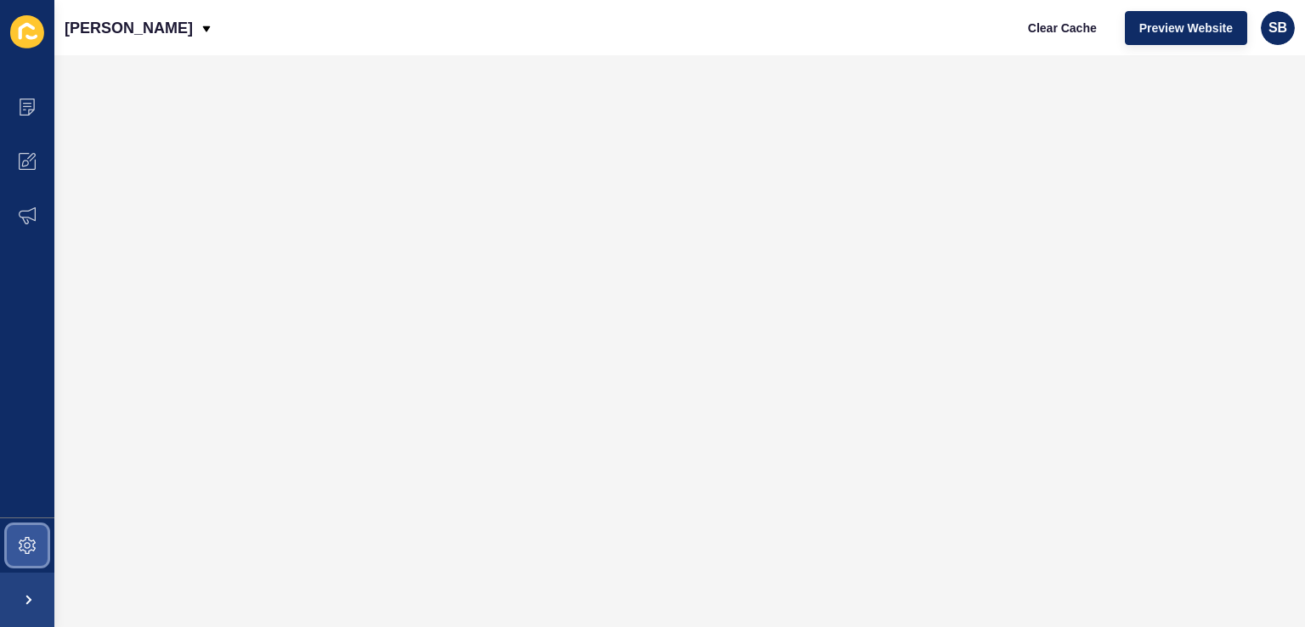
click at [24, 544] on icon at bounding box center [27, 545] width 7 height 7
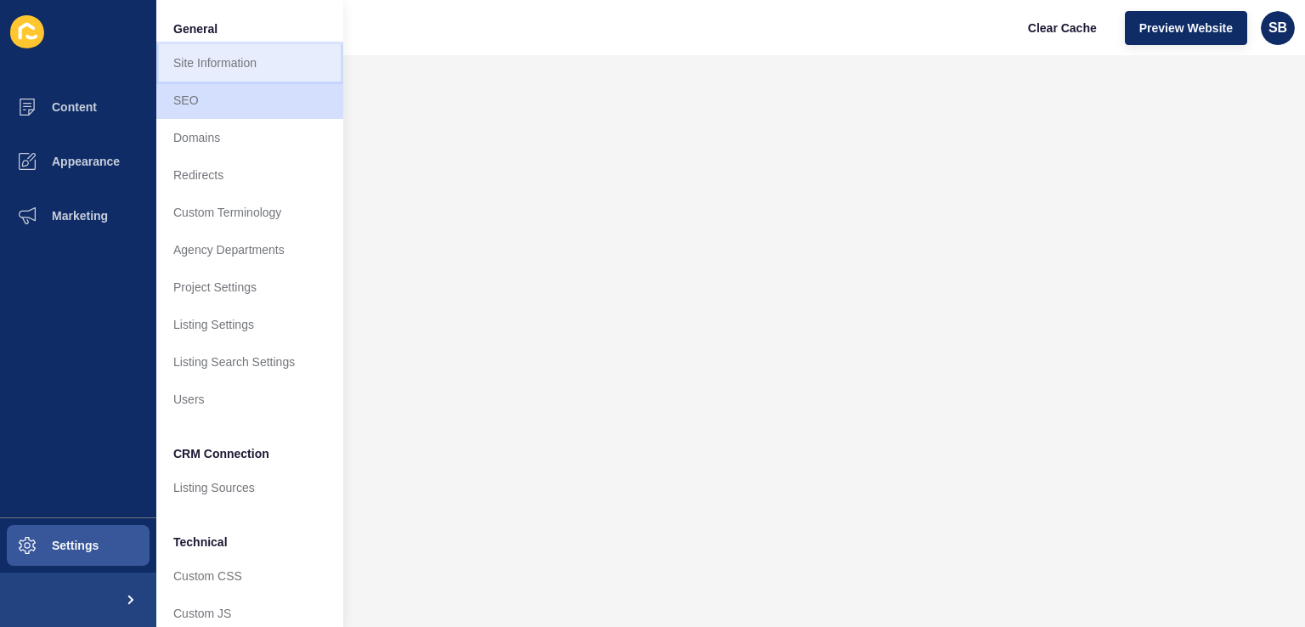
click at [234, 74] on link "Site Information" at bounding box center [249, 62] width 187 height 37
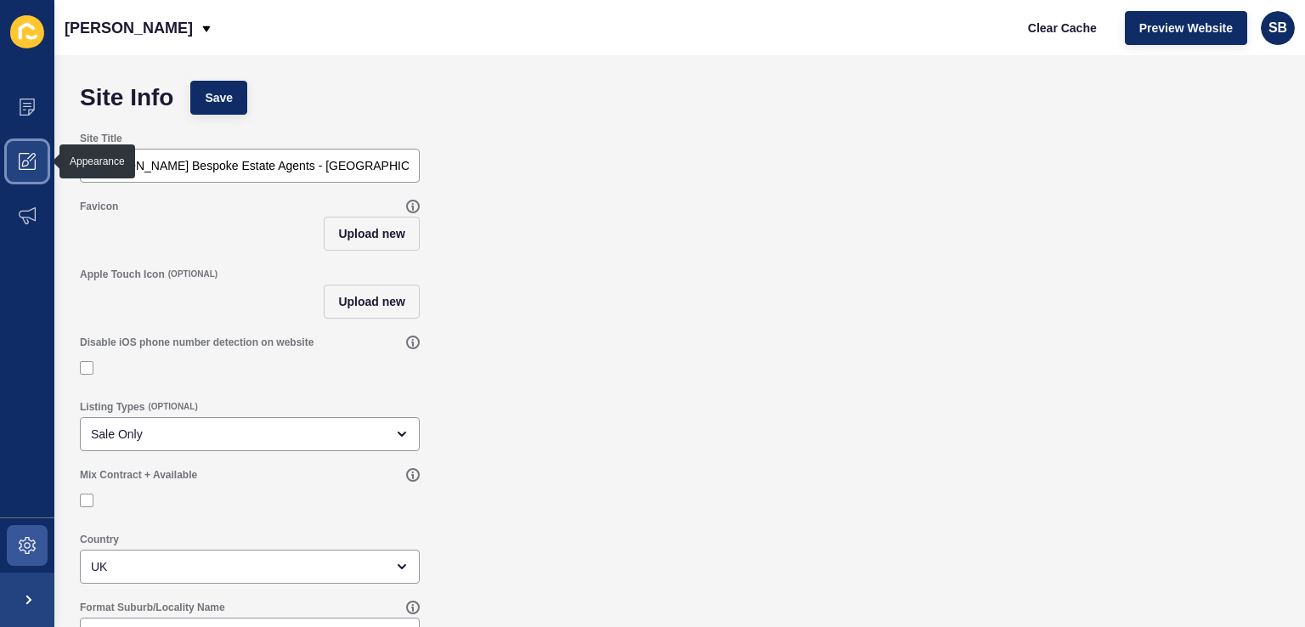
click at [7, 144] on span at bounding box center [27, 161] width 54 height 54
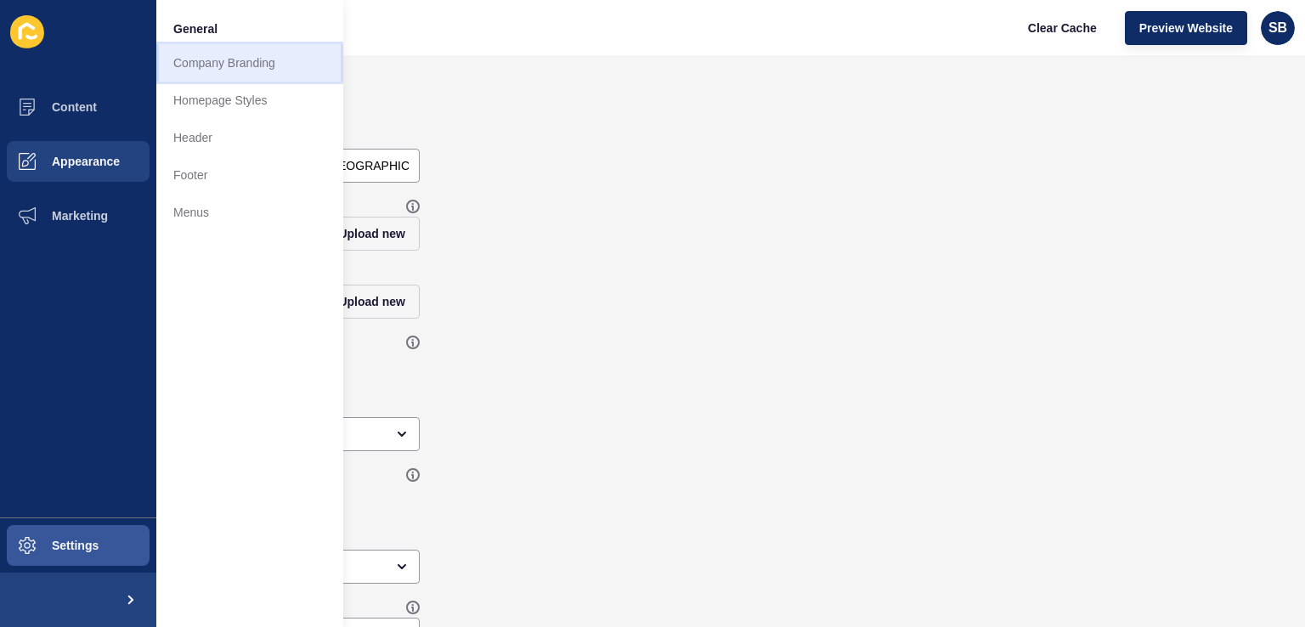
click at [267, 52] on link "Company Branding" at bounding box center [249, 62] width 187 height 37
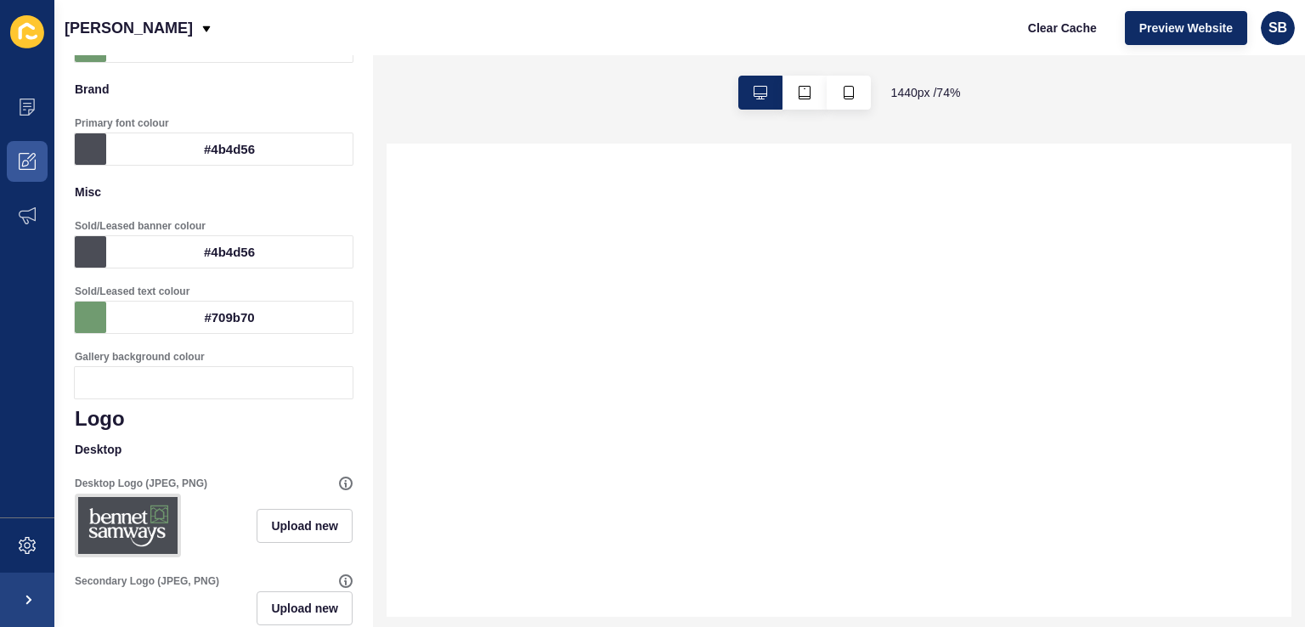
scroll to position [510, 0]
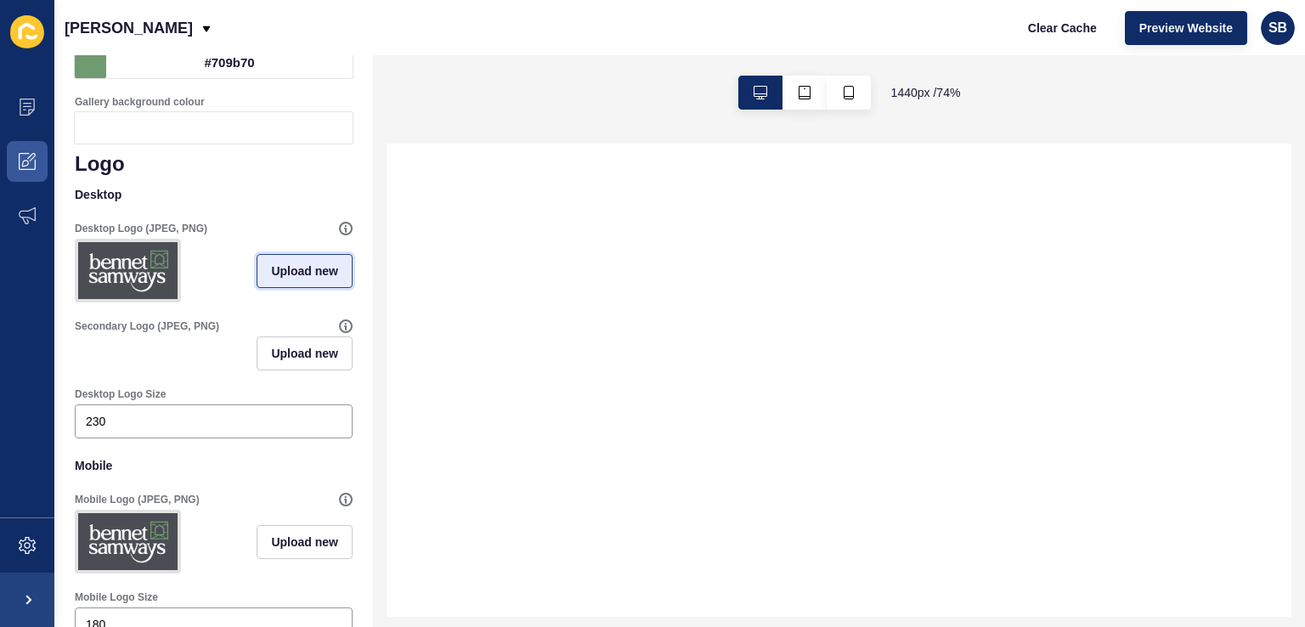
click at [294, 278] on span "Upload new" at bounding box center [304, 270] width 67 height 17
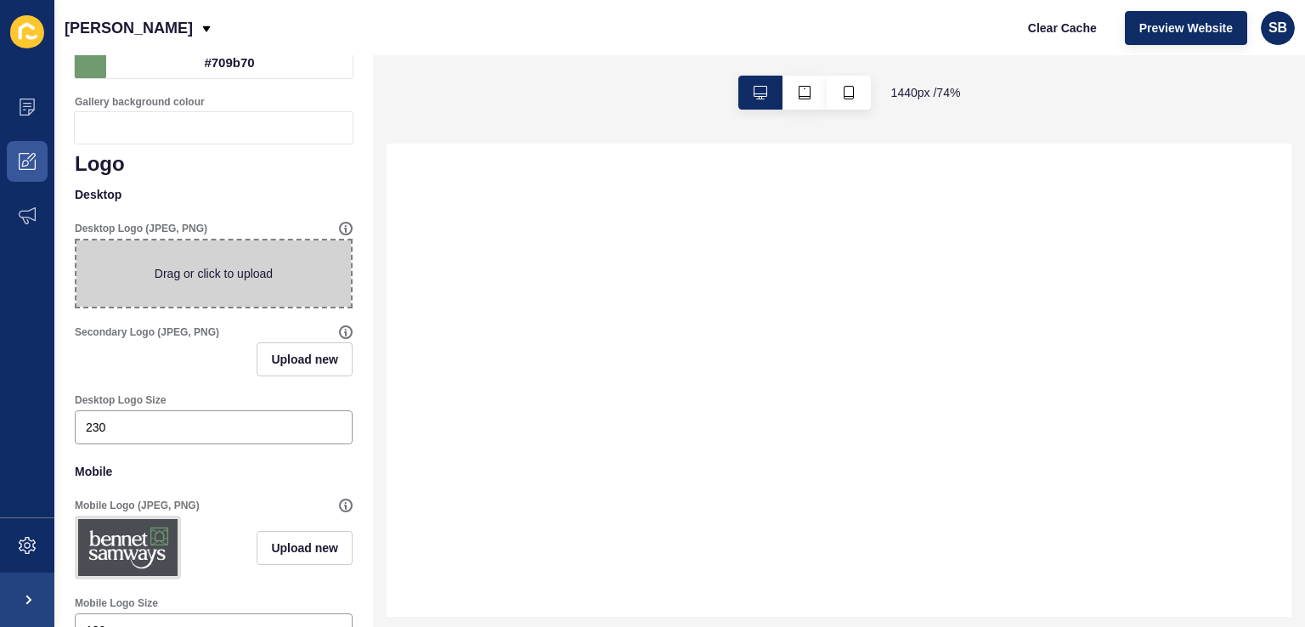
click at [295, 278] on span at bounding box center [213, 273] width 274 height 66
click at [76, 240] on input "Drag or click to upload" at bounding box center [76, 240] width 0 height 0
select select
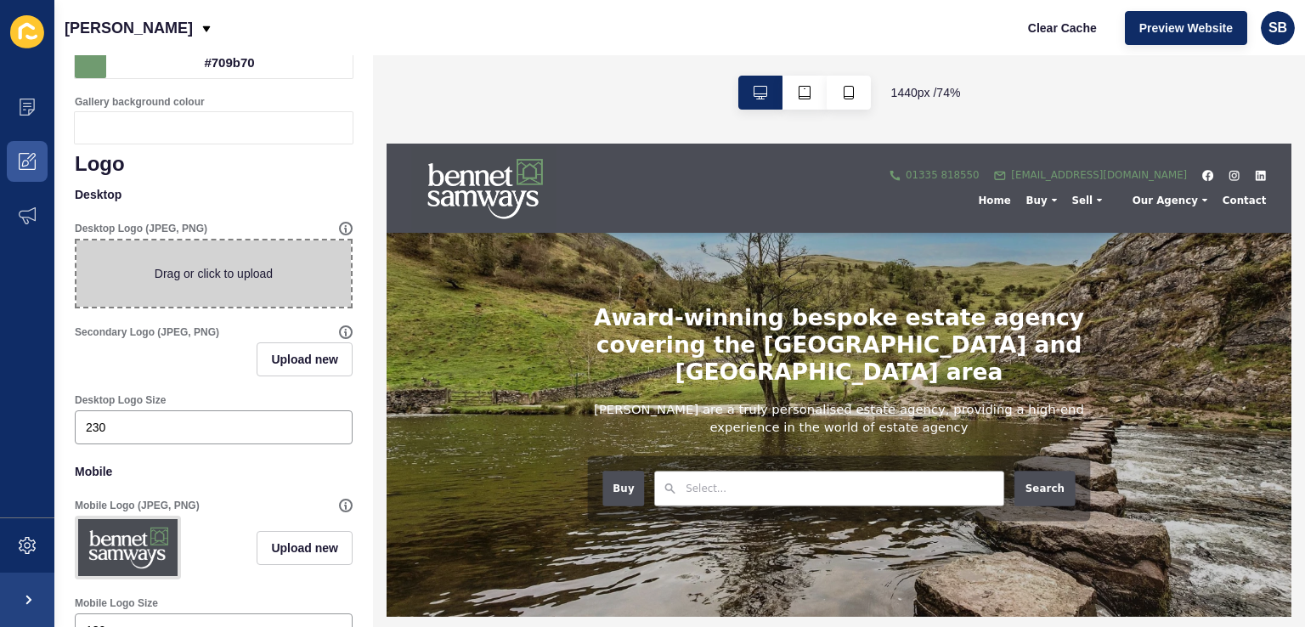
scroll to position [0, 0]
type input "C:\fakepath\BS-Primary-WithHeritage-Print.jpg"
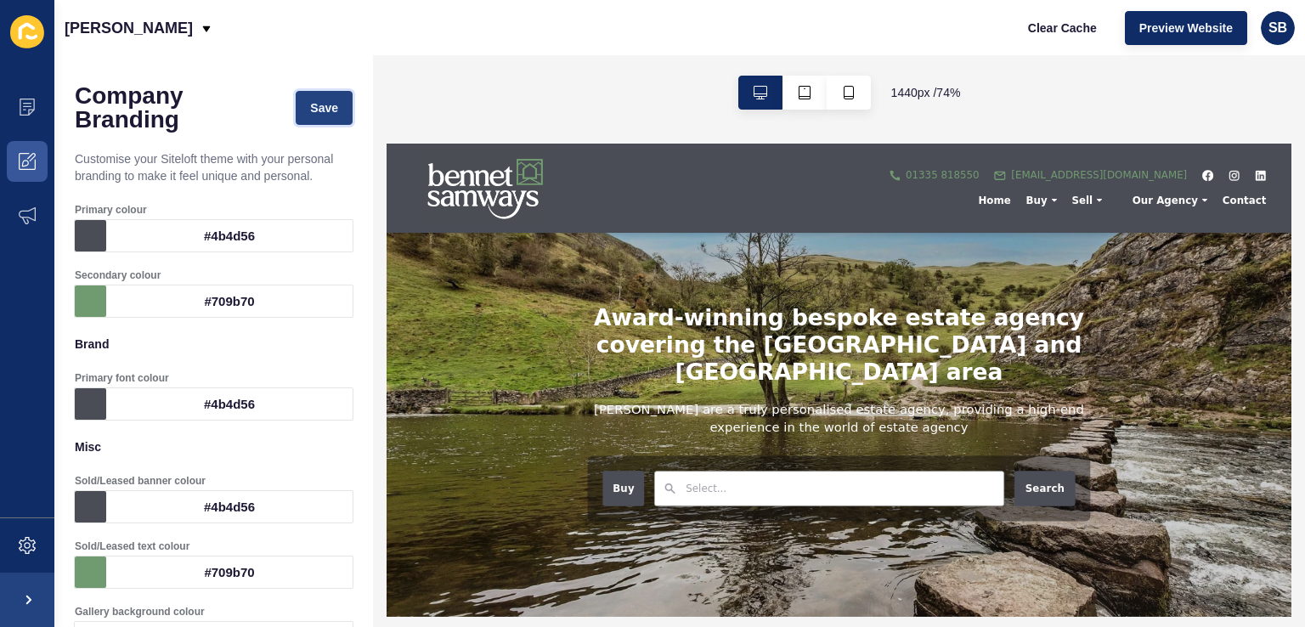
click at [310, 110] on span "Save" at bounding box center [324, 107] width 28 height 17
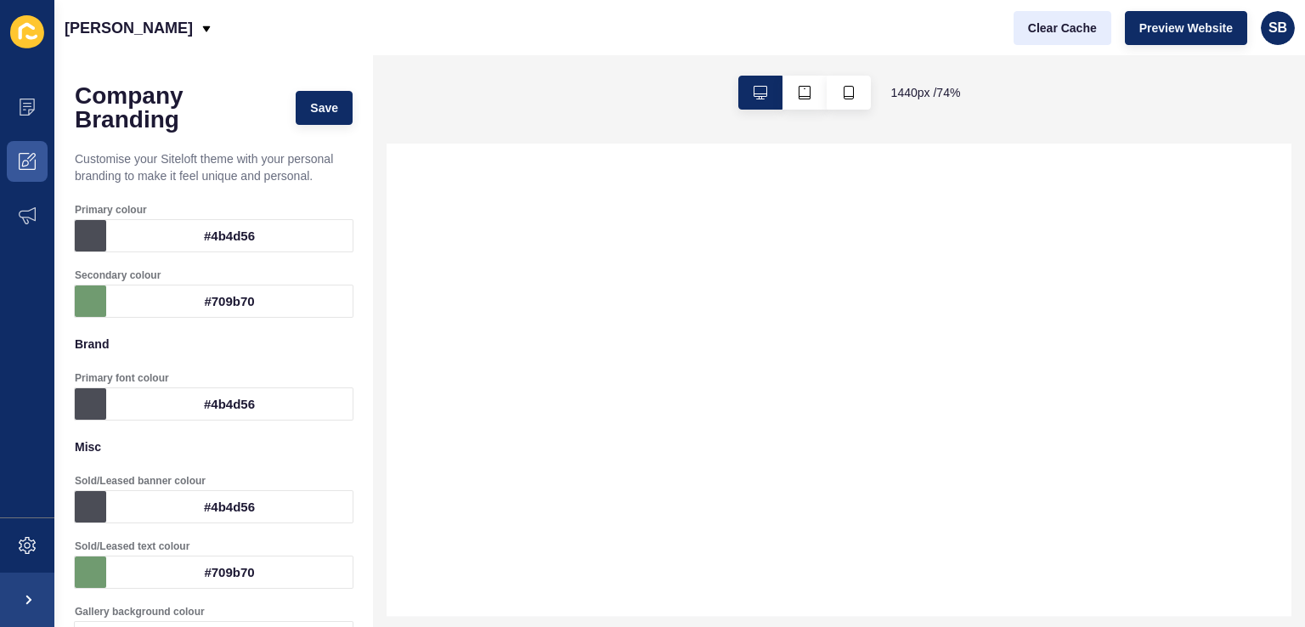
select select
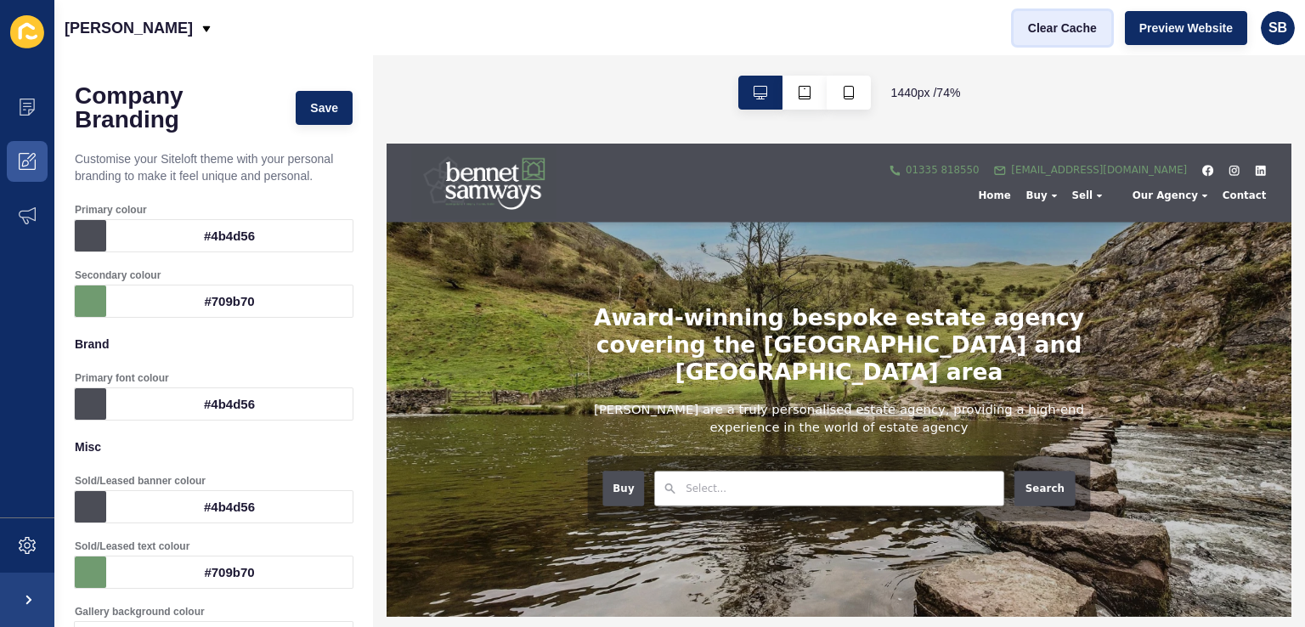
click at [1063, 31] on span "Clear Cache" at bounding box center [1062, 28] width 69 height 17
click at [1204, 21] on span "Preview Website" at bounding box center [1185, 28] width 93 height 17
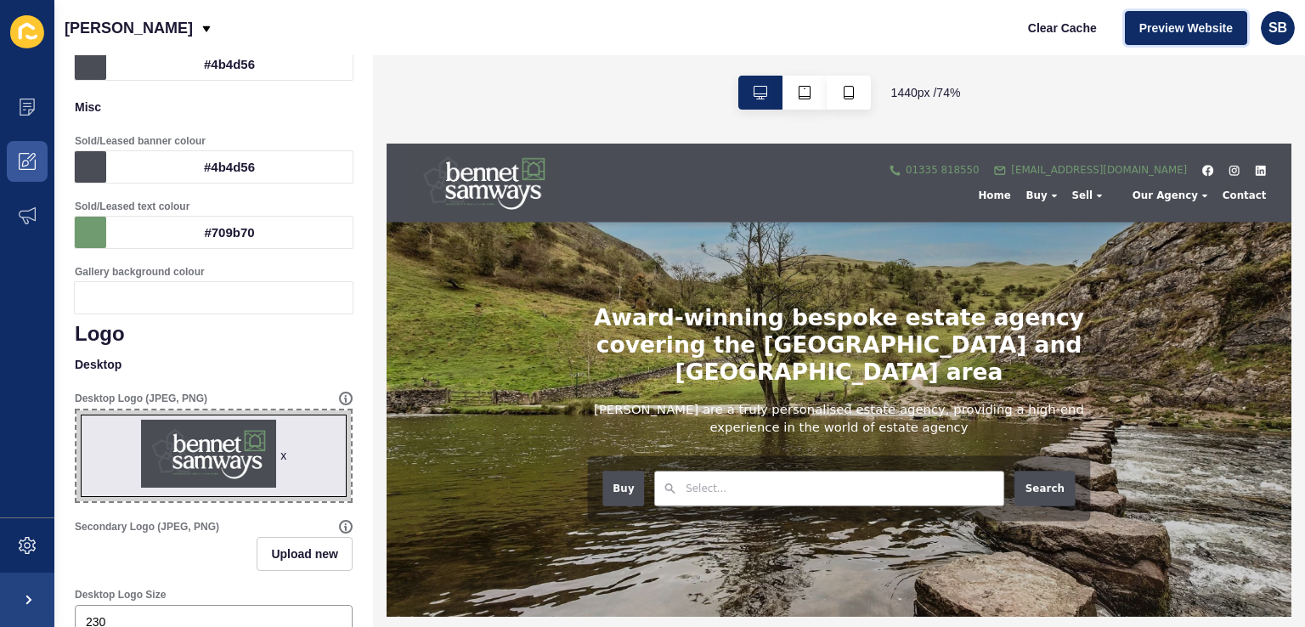
scroll to position [425, 0]
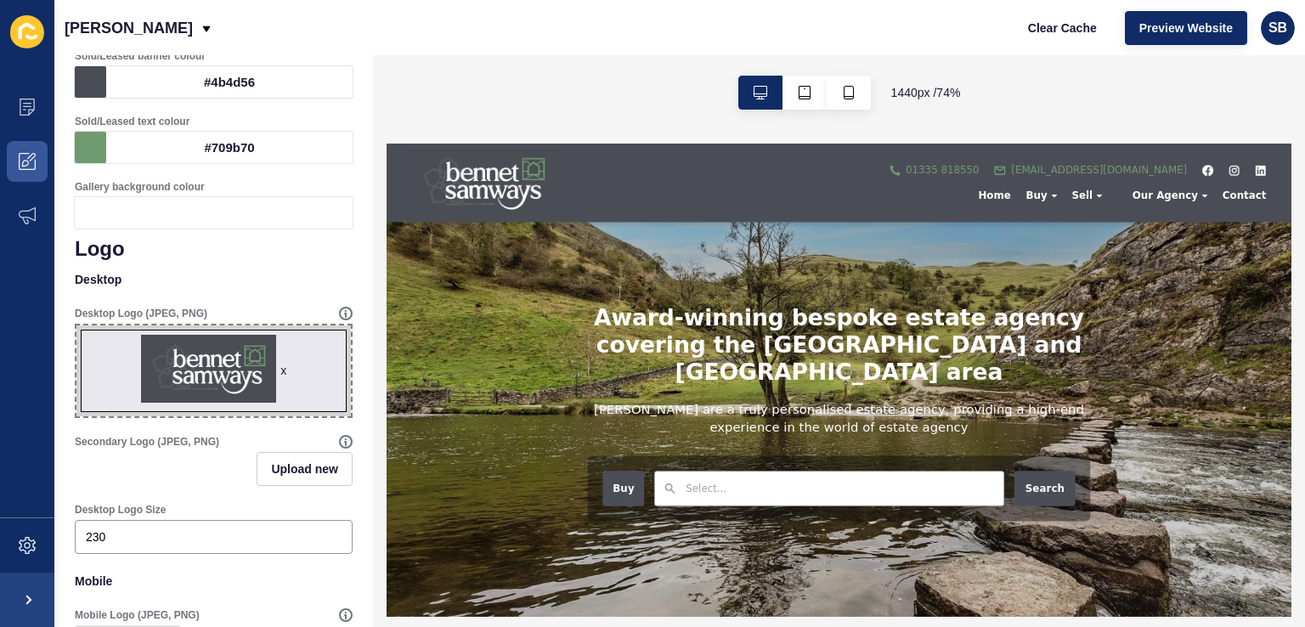
click at [280, 371] on div "x" at bounding box center [283, 370] width 6 height 17
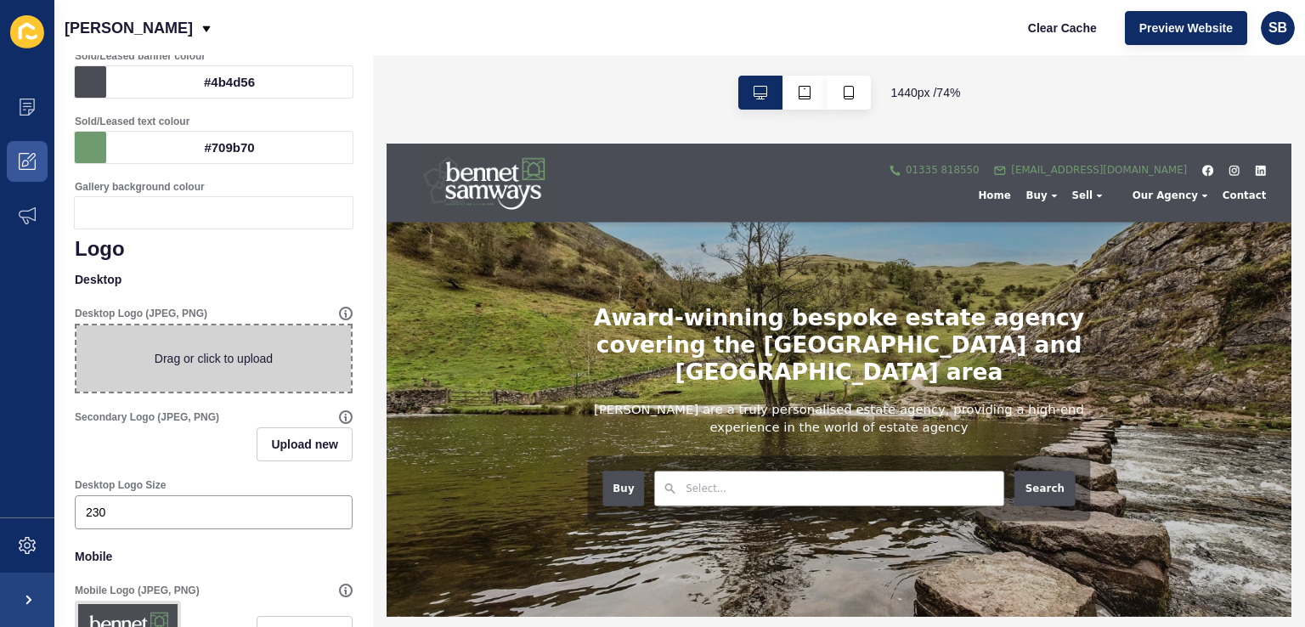
click at [221, 371] on span at bounding box center [213, 358] width 274 height 66
click at [76, 325] on input "Drag or click to upload" at bounding box center [76, 325] width 0 height 0
type input "C:\fakepath\BS-Primary-WithHeritage-Digital.png"
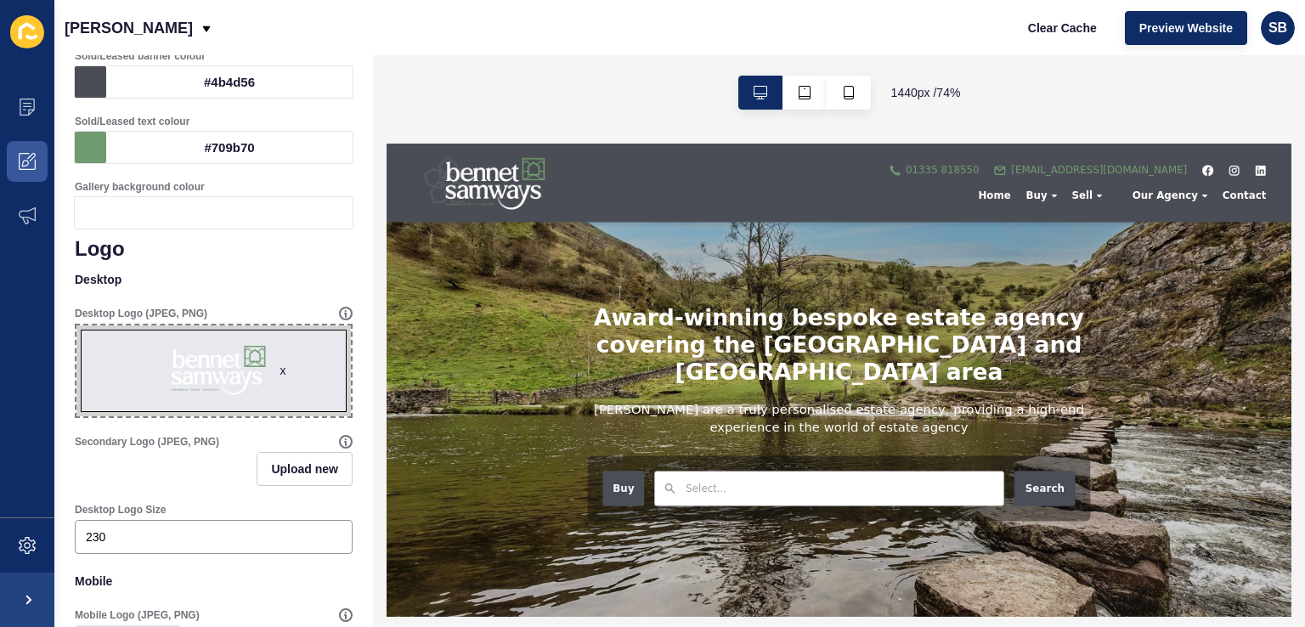
scroll to position [0, 0]
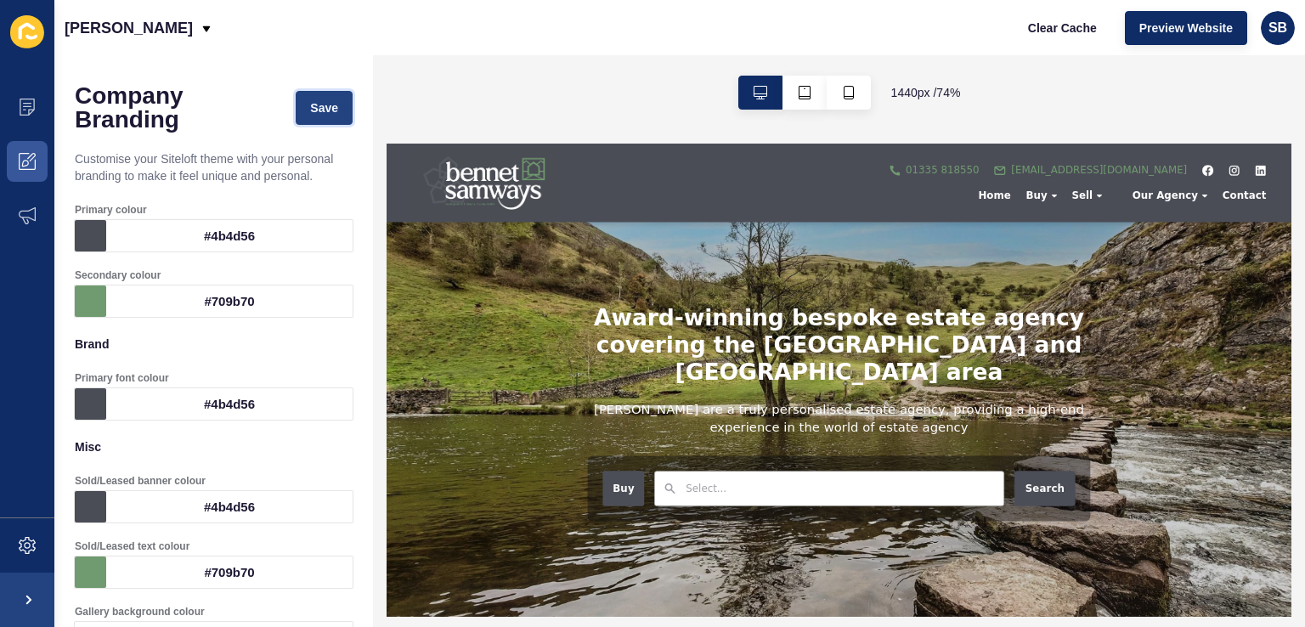
click at [322, 98] on button "Save" at bounding box center [324, 108] width 57 height 34
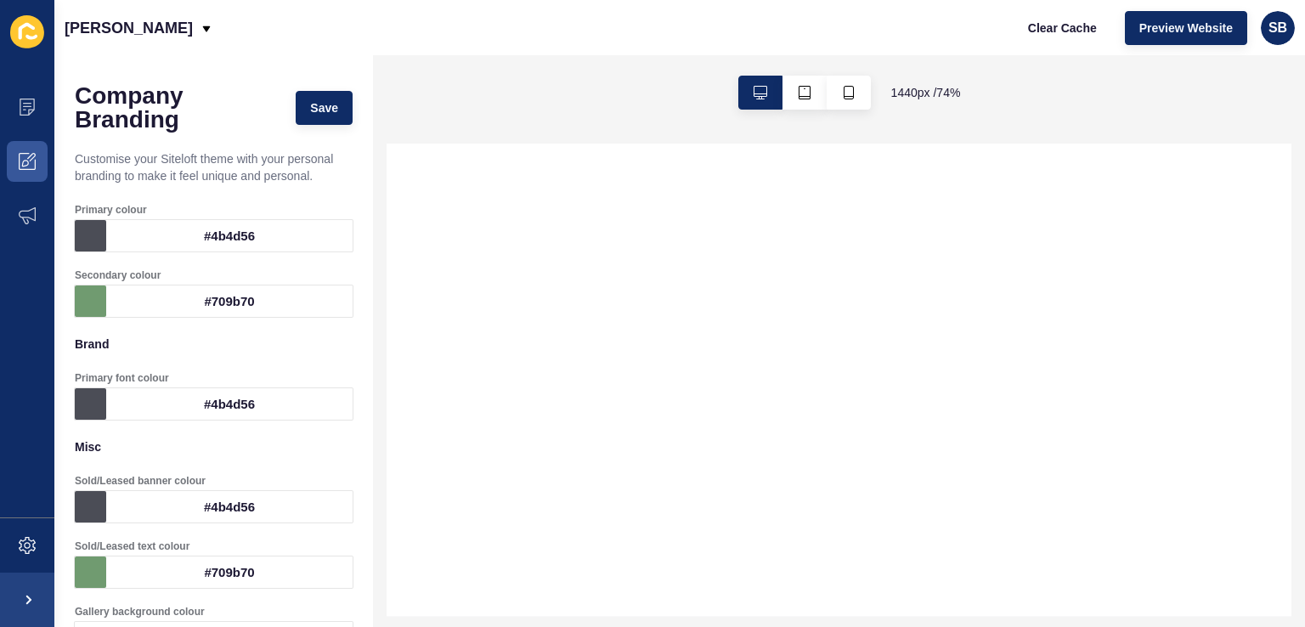
select select
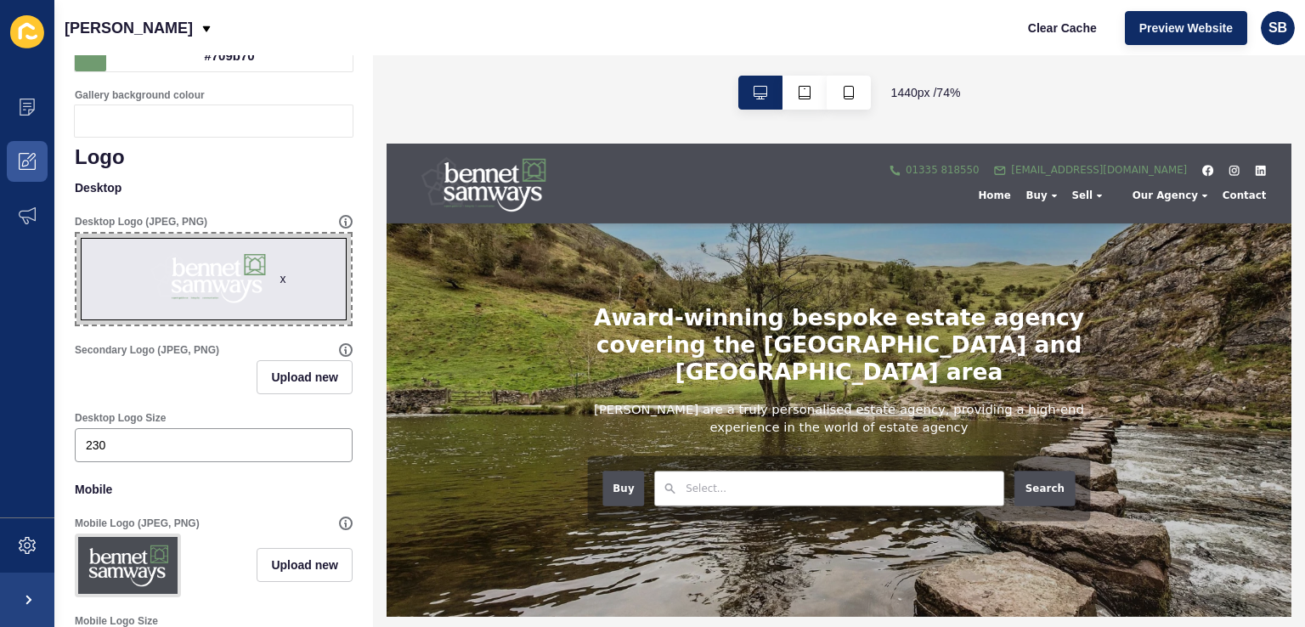
scroll to position [595, 0]
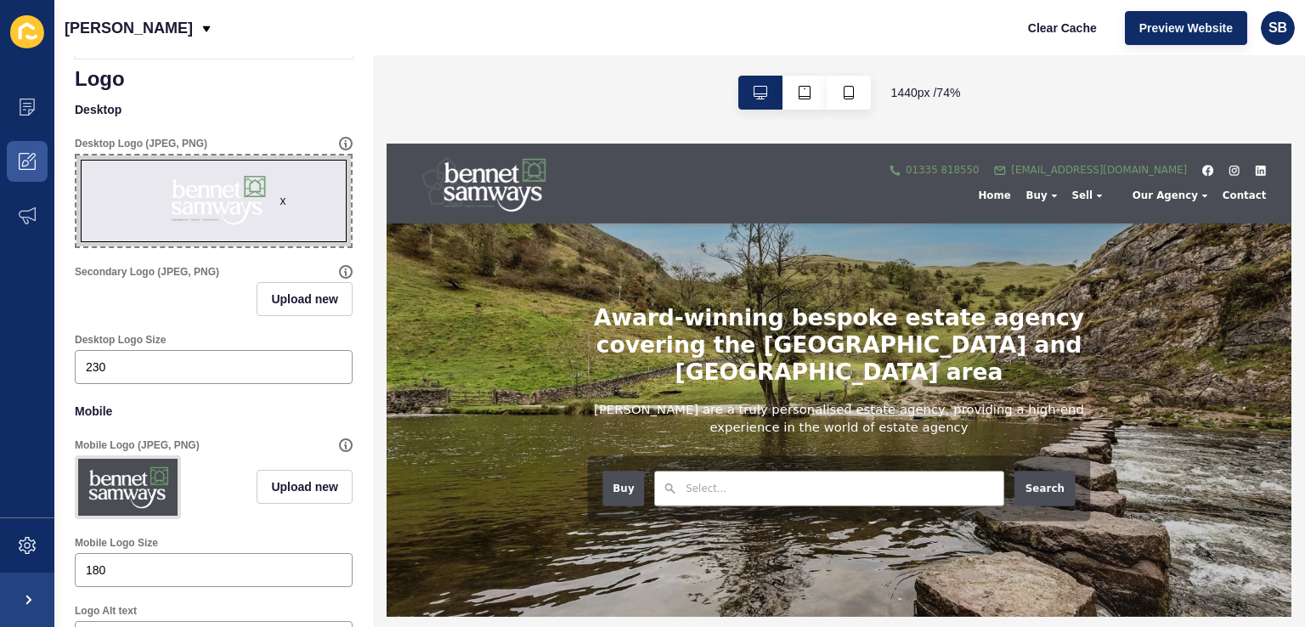
click at [279, 205] on div "x" at bounding box center [282, 200] width 6 height 17
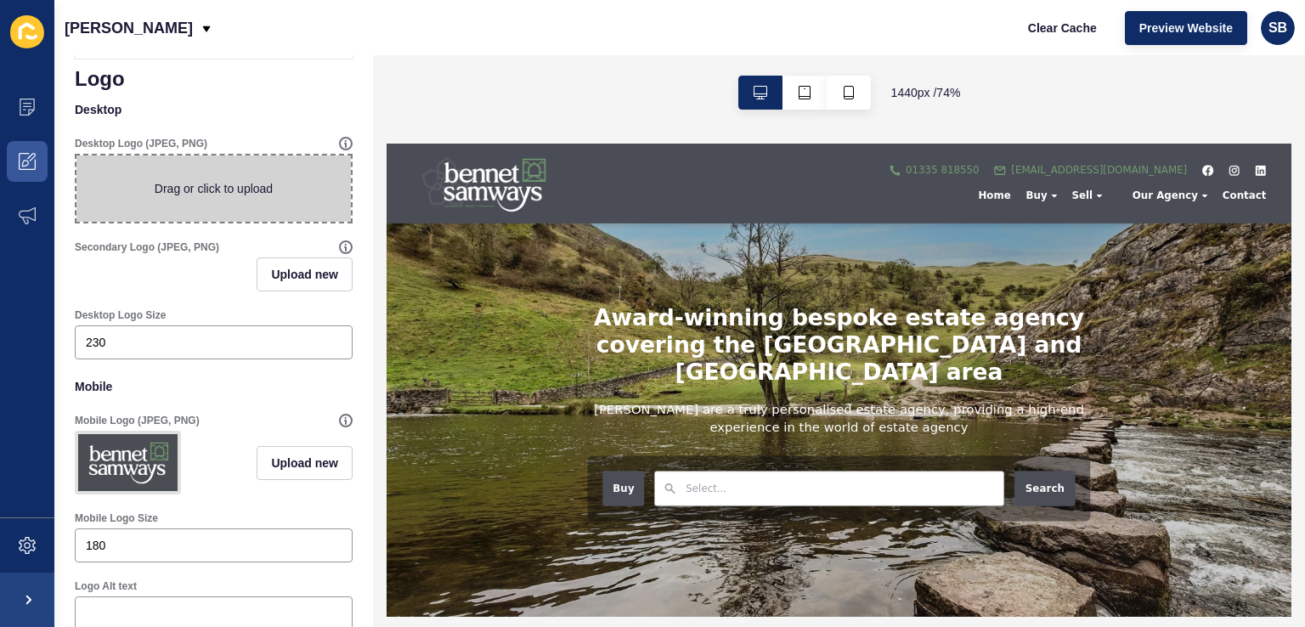
click at [277, 197] on span at bounding box center [213, 188] width 274 height 66
click at [76, 155] on input "Drag or click to upload" at bounding box center [76, 155] width 0 height 0
type input "C:\fakepath\BS-Primary-NoStrap-Digital.png"
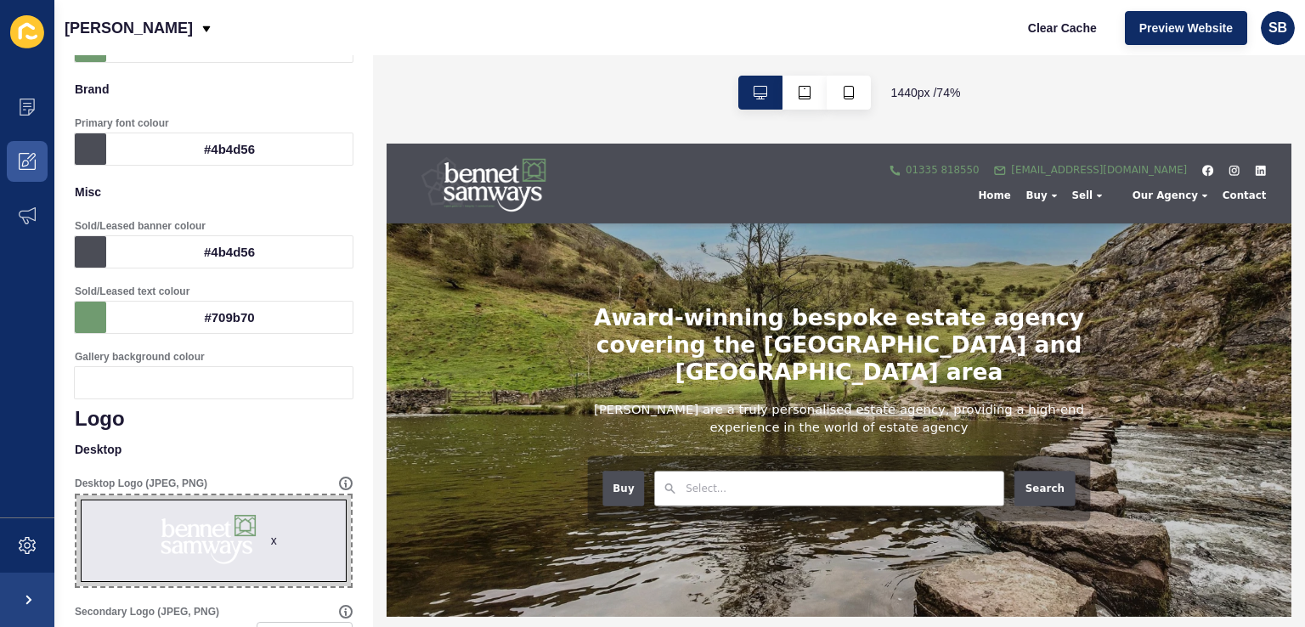
scroll to position [0, 0]
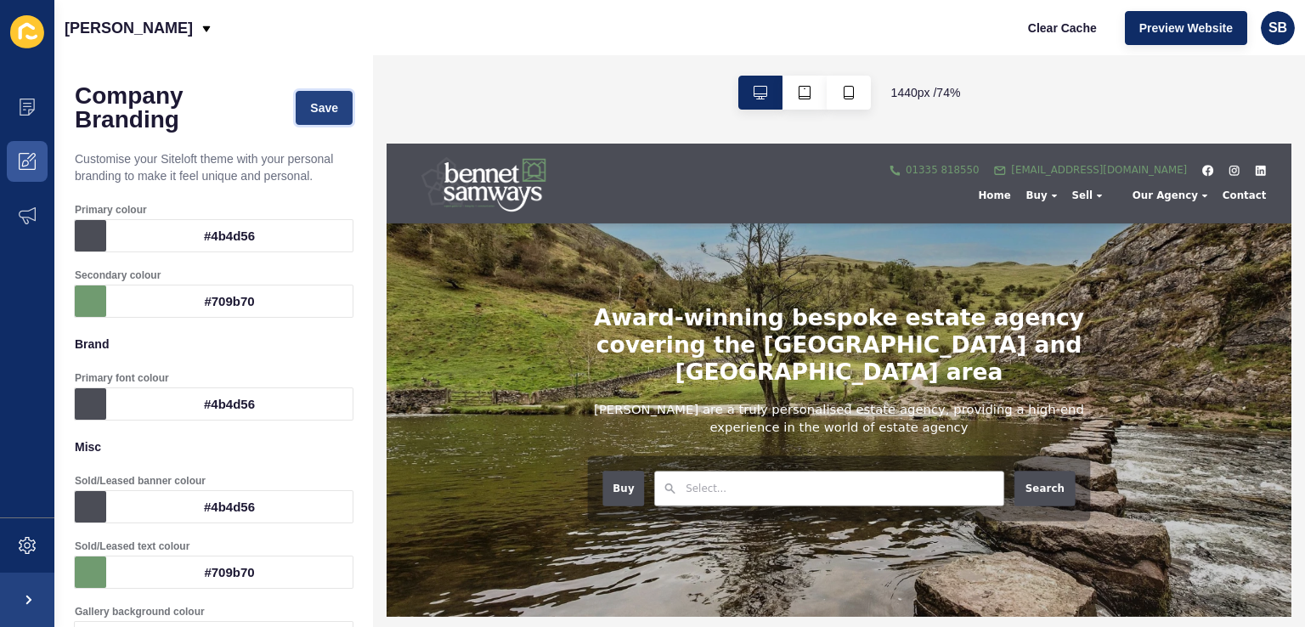
click at [337, 106] on button "Save" at bounding box center [324, 108] width 57 height 34
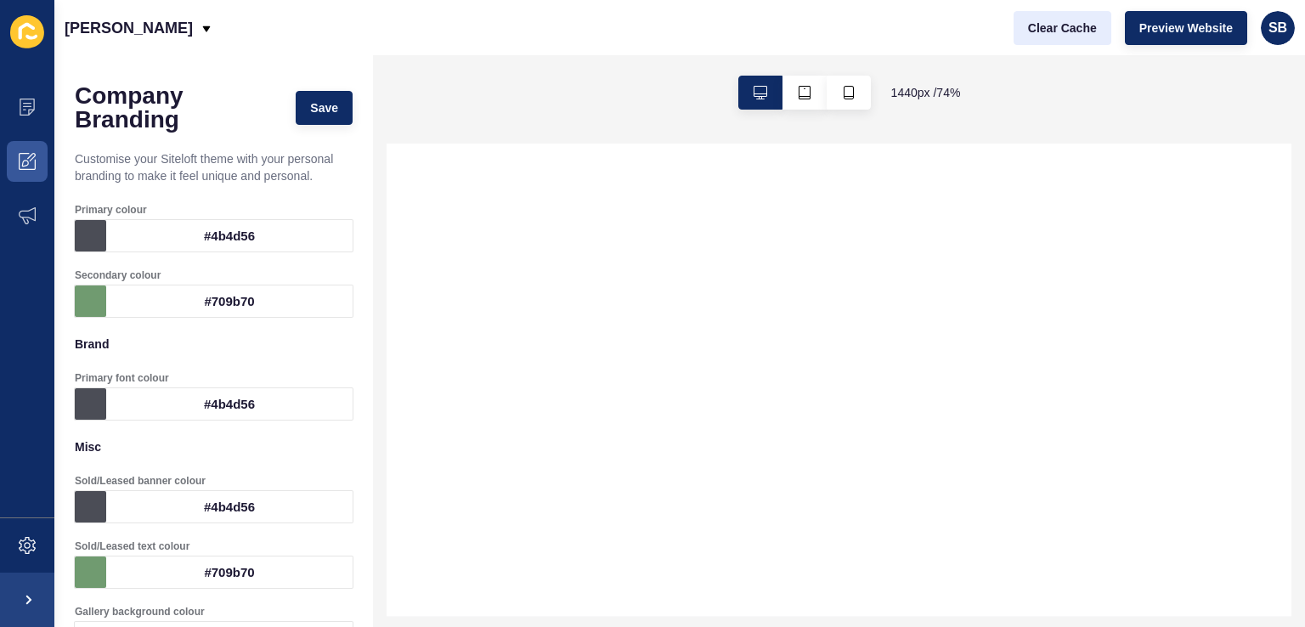
select select
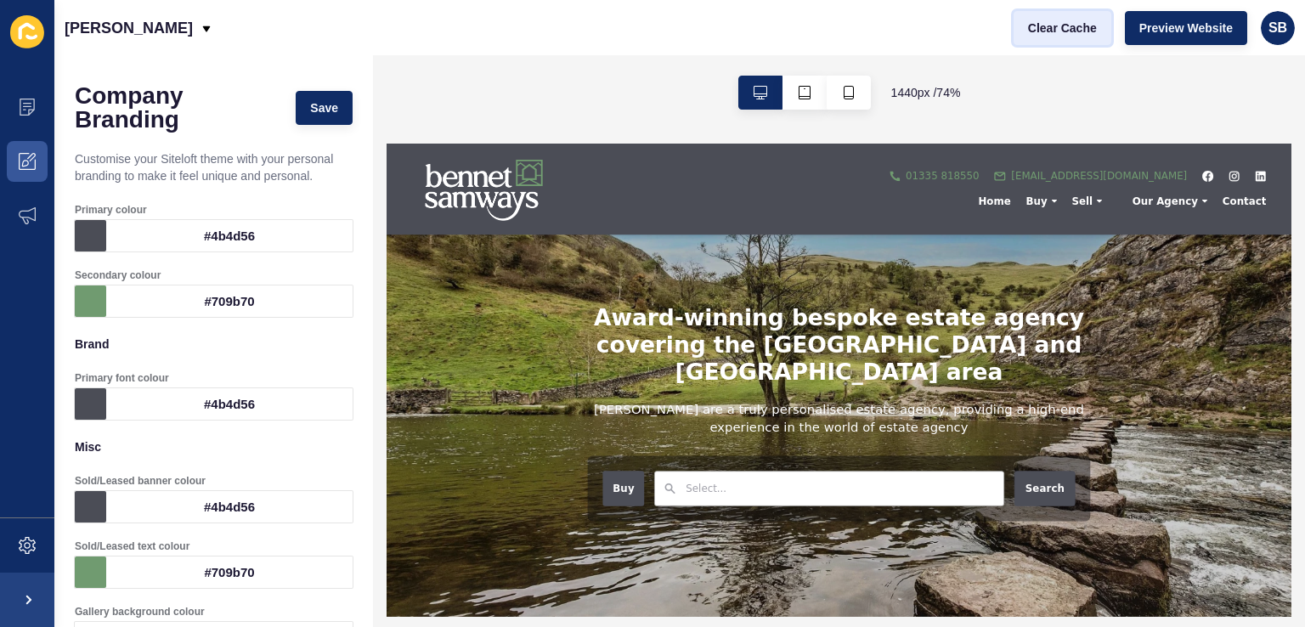
click at [1084, 20] on span "Clear Cache" at bounding box center [1062, 28] width 69 height 17
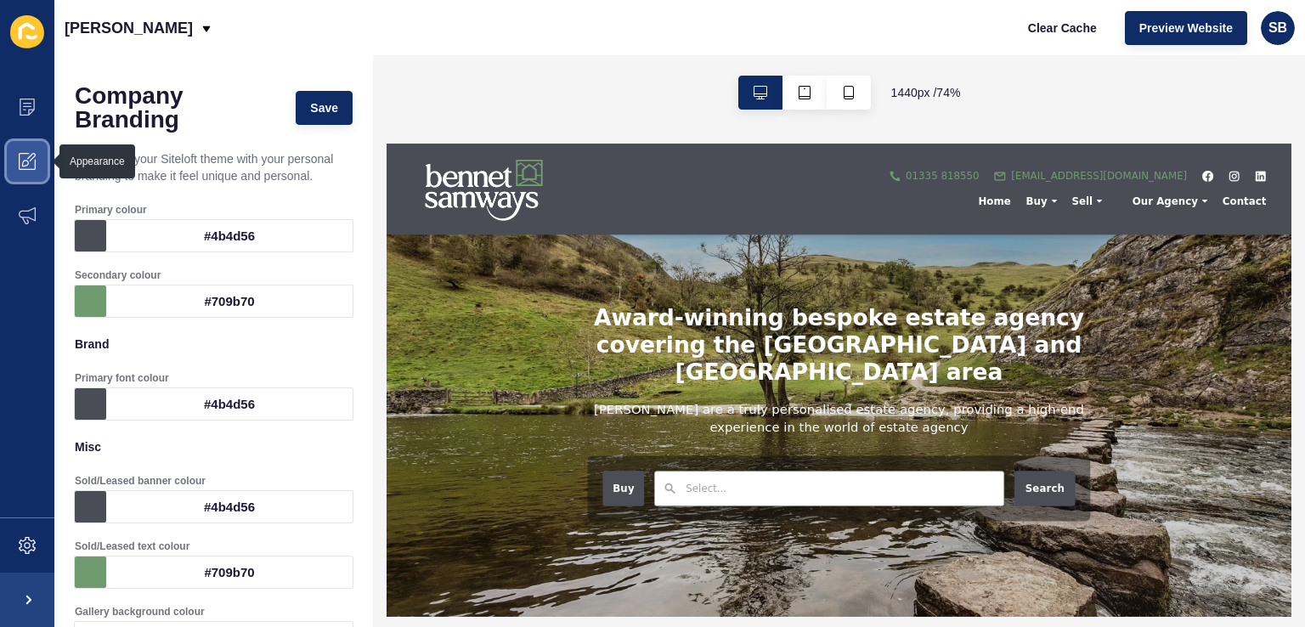
click at [25, 161] on icon at bounding box center [27, 161] width 17 height 17
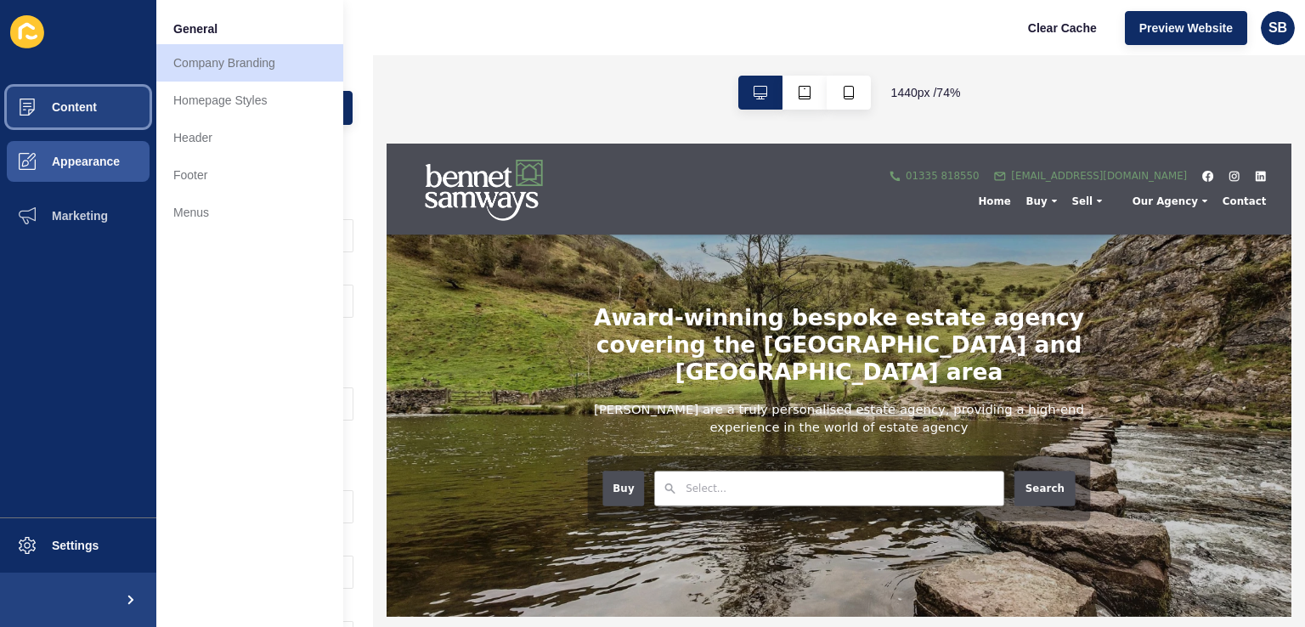
click at [71, 111] on span "Content" at bounding box center [46, 107] width 99 height 14
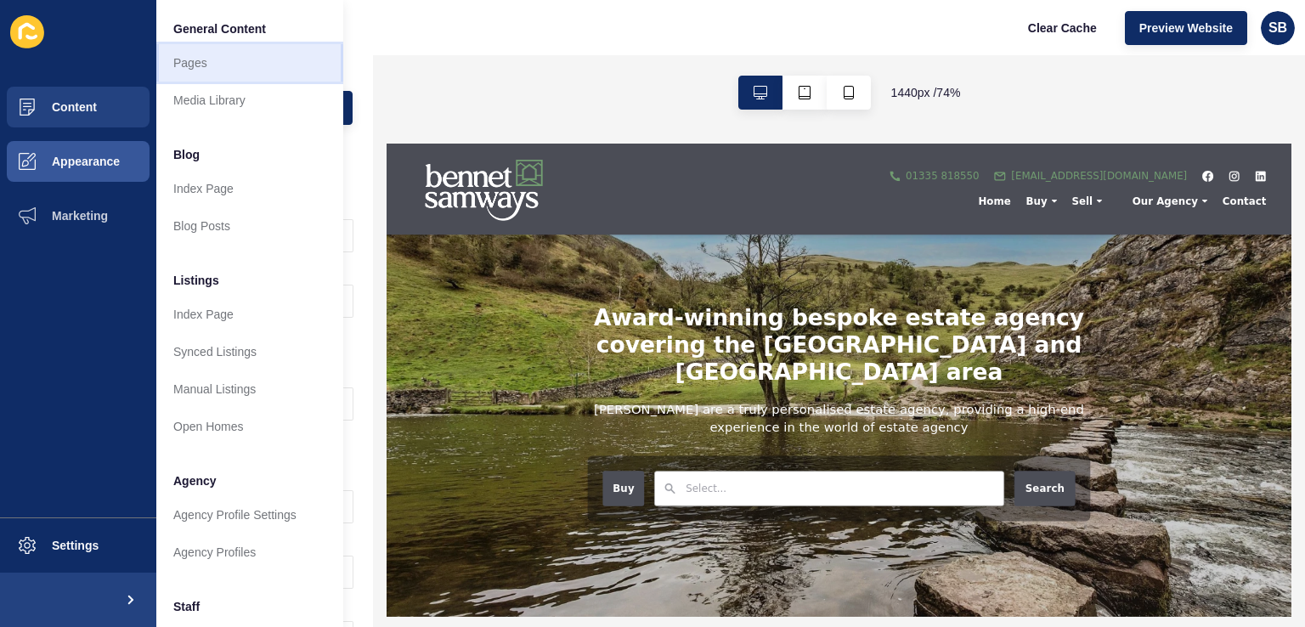
click at [170, 60] on link "Pages" at bounding box center [249, 62] width 187 height 37
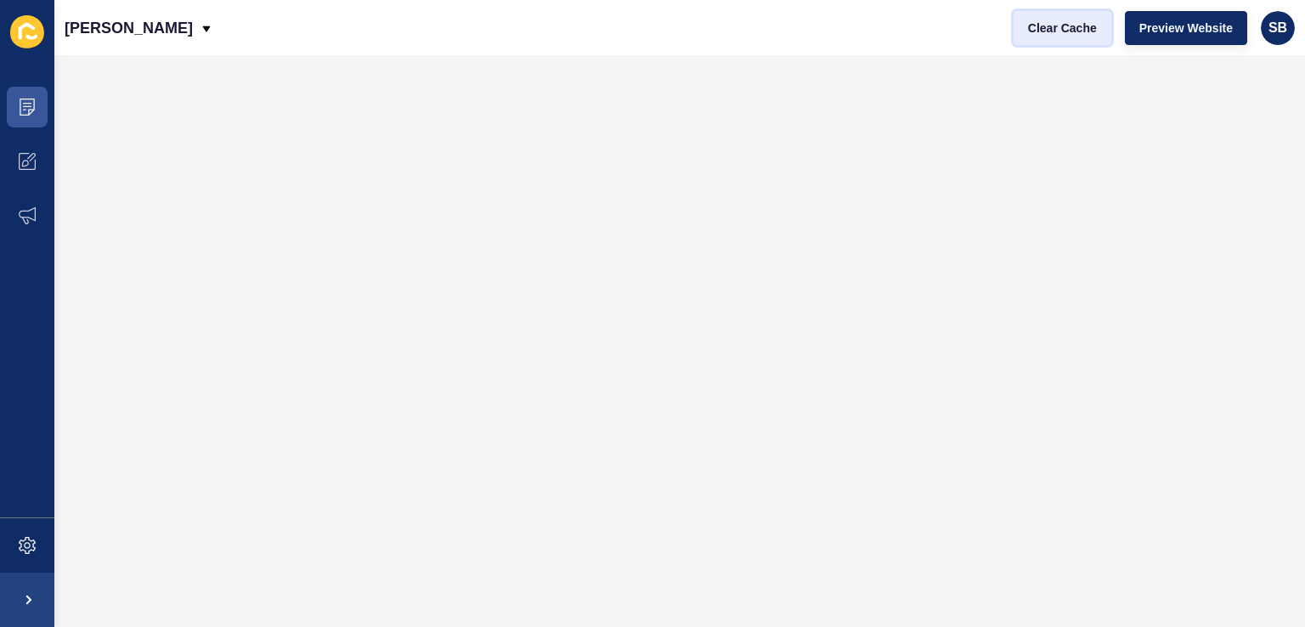
click at [1069, 28] on span "Clear Cache" at bounding box center [1062, 28] width 69 height 17
click at [1040, 18] on button "Clear Cache" at bounding box center [1062, 28] width 98 height 34
click at [1063, 21] on span "Clear Cache" at bounding box center [1062, 28] width 69 height 17
click at [1070, 25] on span "Clear Cache" at bounding box center [1062, 28] width 69 height 17
click at [1063, 28] on span "Clear Cache" at bounding box center [1062, 28] width 69 height 17
